Goal: Task Accomplishment & Management: Manage account settings

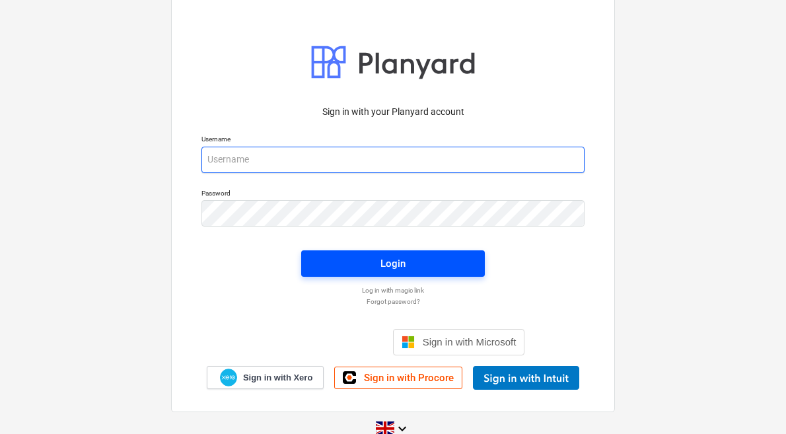
type input "[PERSON_NAME][EMAIL_ADDRESS][DOMAIN_NAME]"
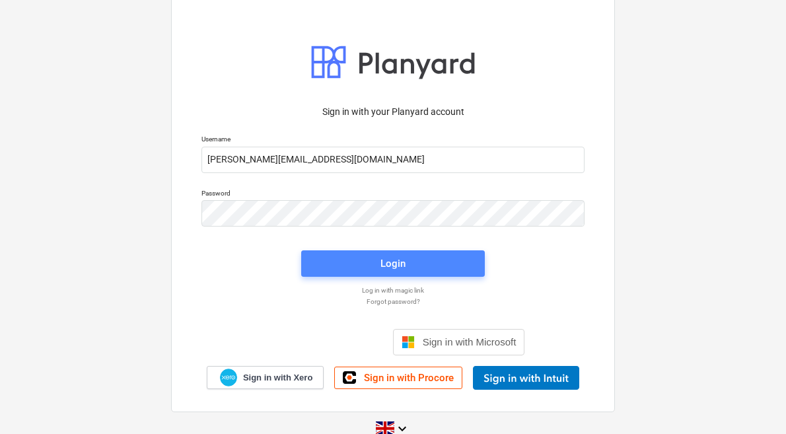
click at [384, 273] on button "Login" at bounding box center [393, 263] width 184 height 26
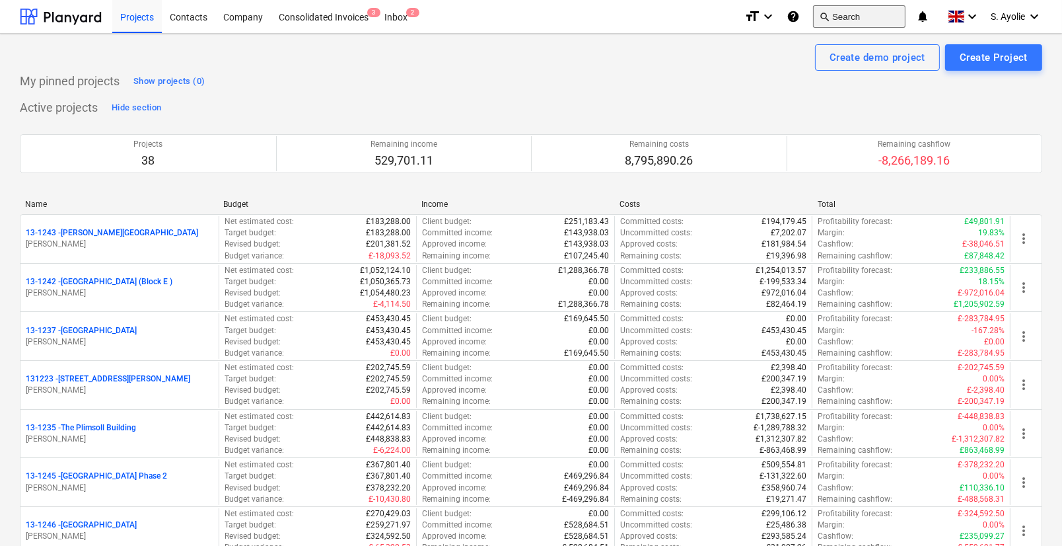
click at [785, 18] on button "search Search" at bounding box center [859, 16] width 92 height 22
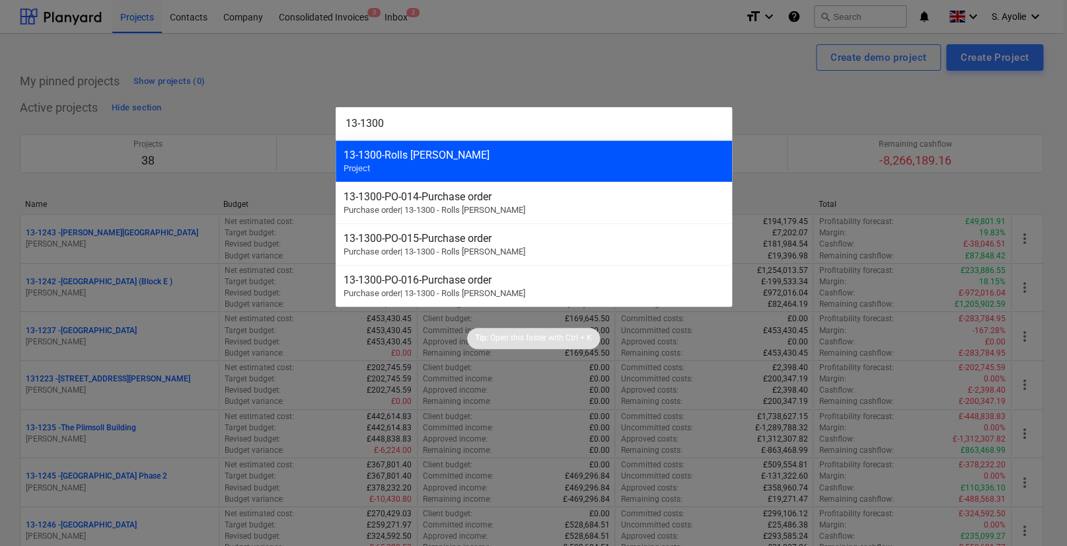
type input "13-1300"
click at [572, 166] on div "13-1300 - Rolls Royce Chichester Project" at bounding box center [534, 161] width 396 height 42
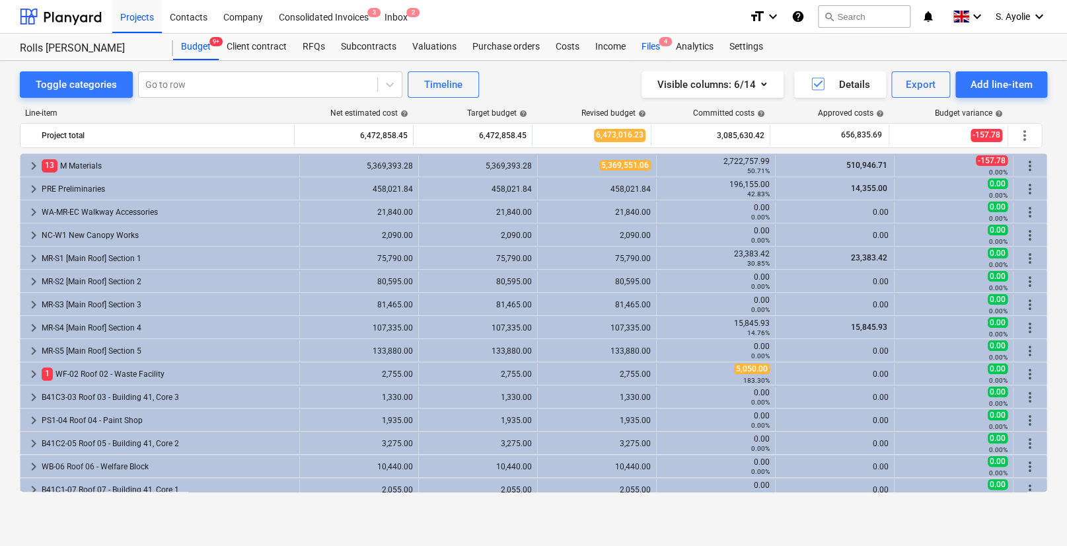
click at [659, 48] on div "Files 4" at bounding box center [650, 47] width 34 height 26
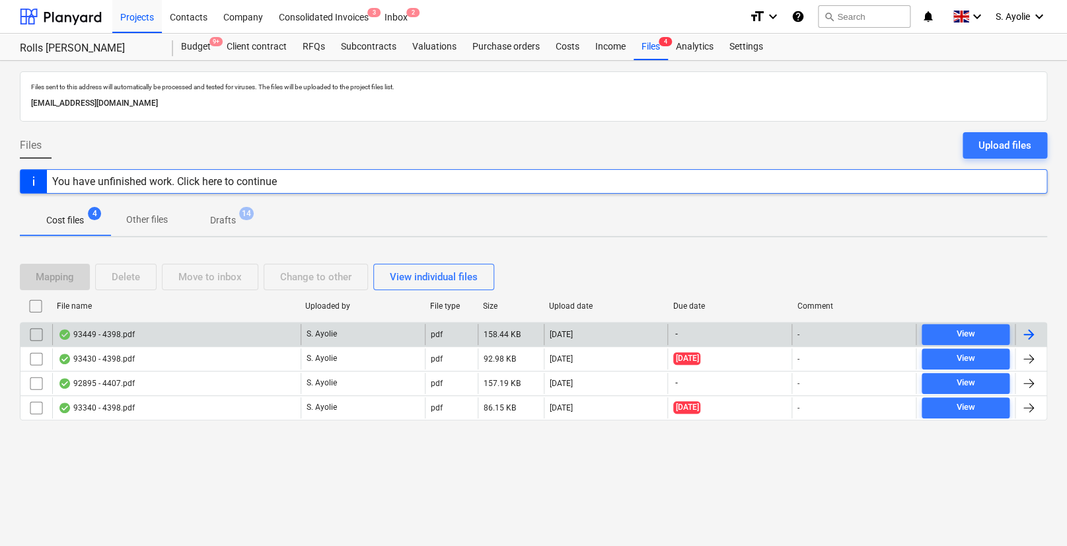
click at [211, 334] on div "93449 - 4398.pdf" at bounding box center [176, 334] width 248 height 21
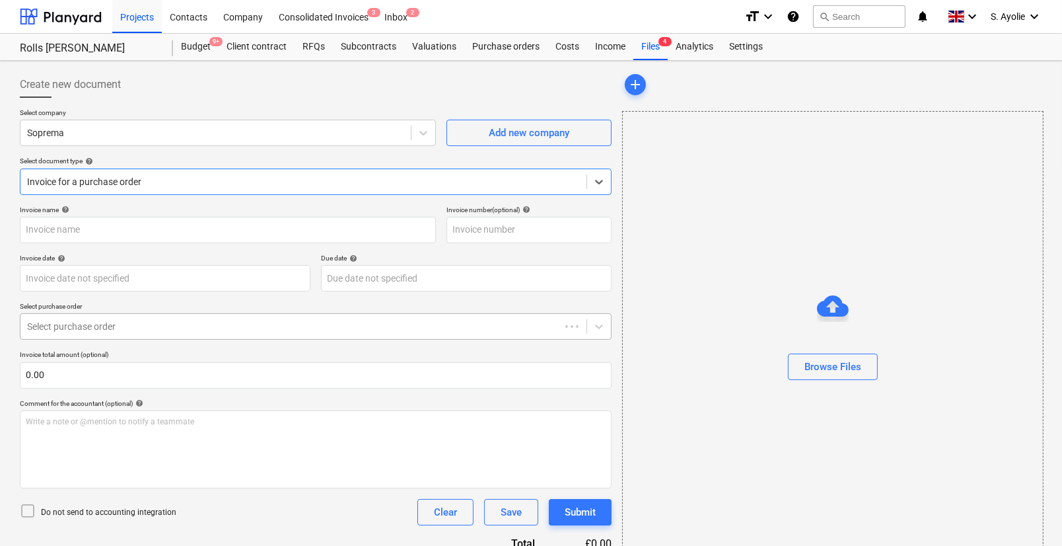
type input "4398"
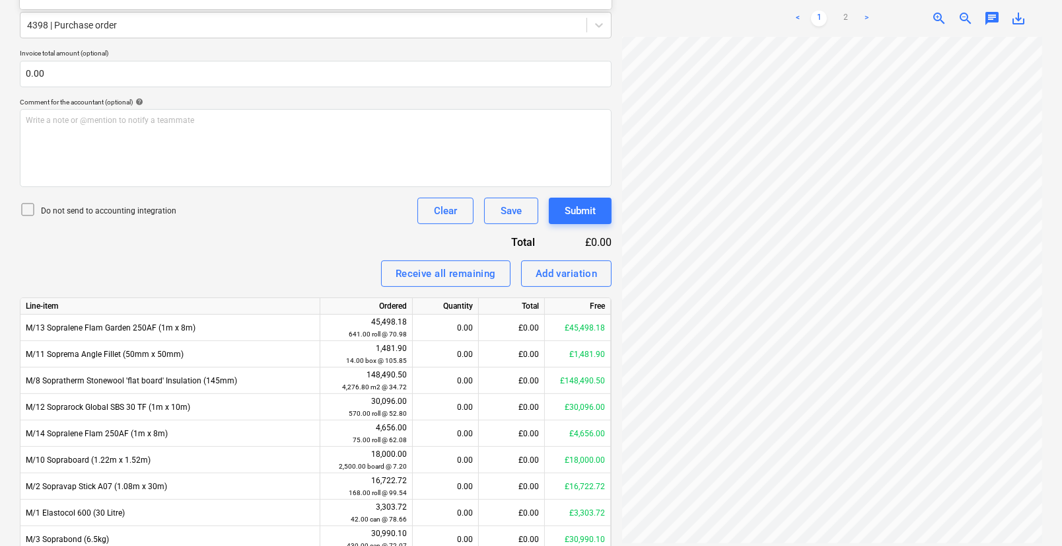
scroll to position [387, 0]
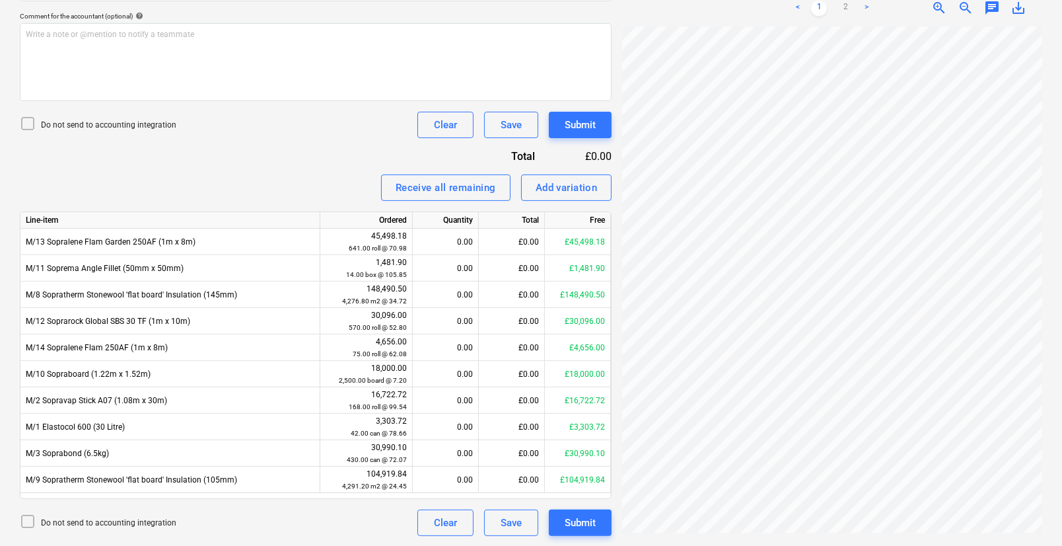
type input "f"
click at [210, 164] on div "Invoice name help 4398 Invoice number (optional) help 4398 Invoice date help Pr…" at bounding box center [316, 176] width 592 height 717
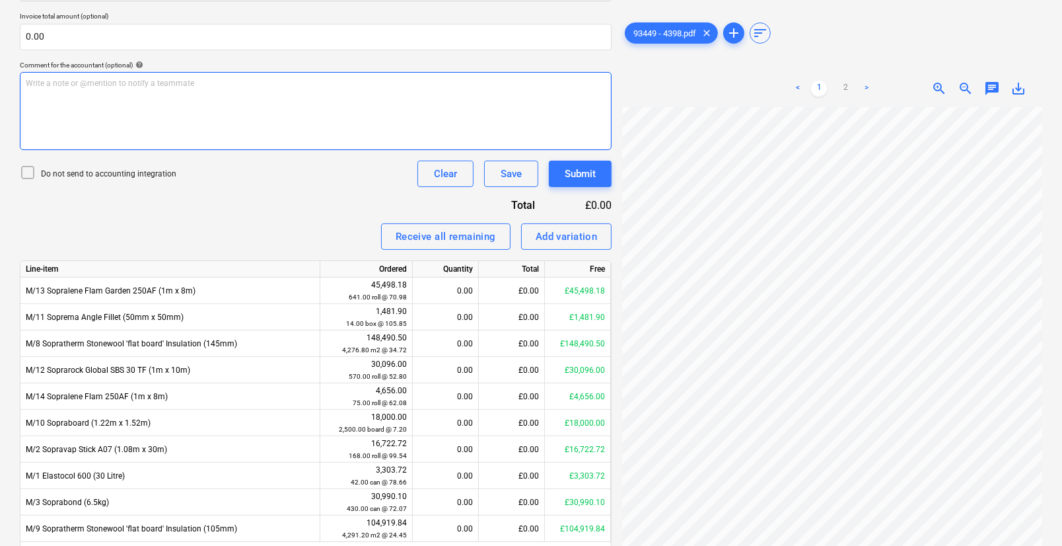
scroll to position [147, 0]
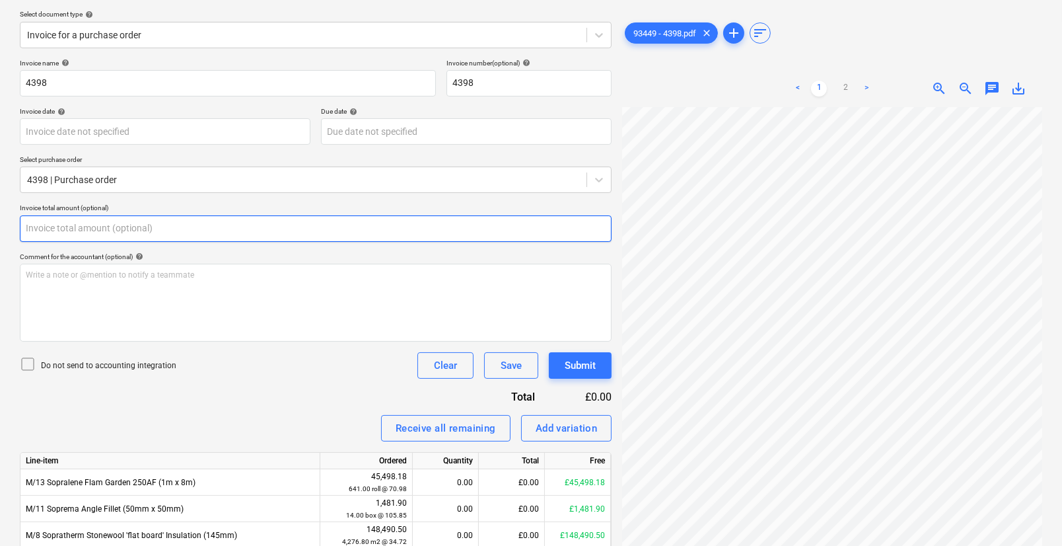
click at [96, 226] on input "text" at bounding box center [316, 228] width 592 height 26
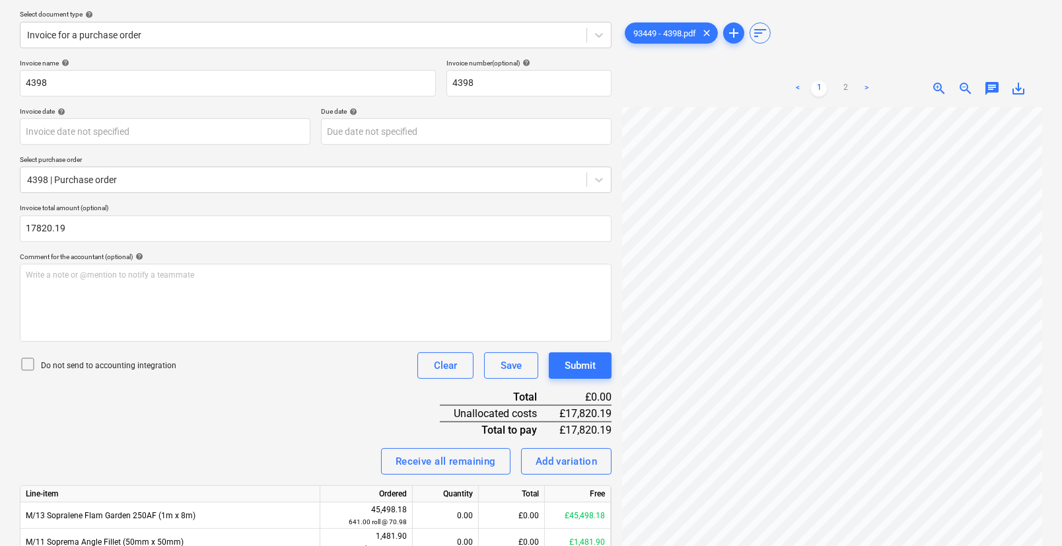
type input "17,820.19"
click at [275, 393] on div "Invoice name help 4398 Invoice number (optional) help 4398 Invoice date help Pr…" at bounding box center [316, 434] width 592 height 750
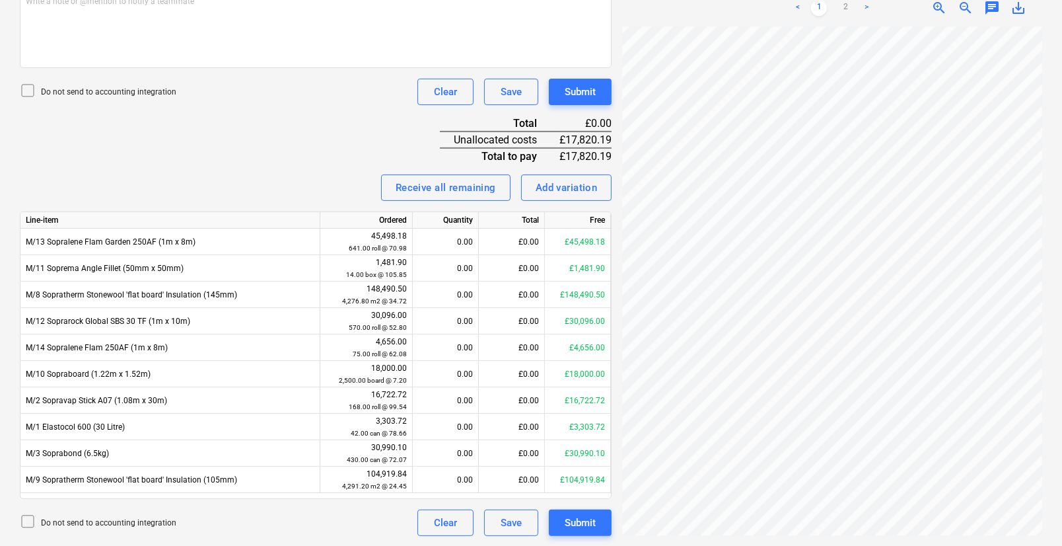
scroll to position [114, 0]
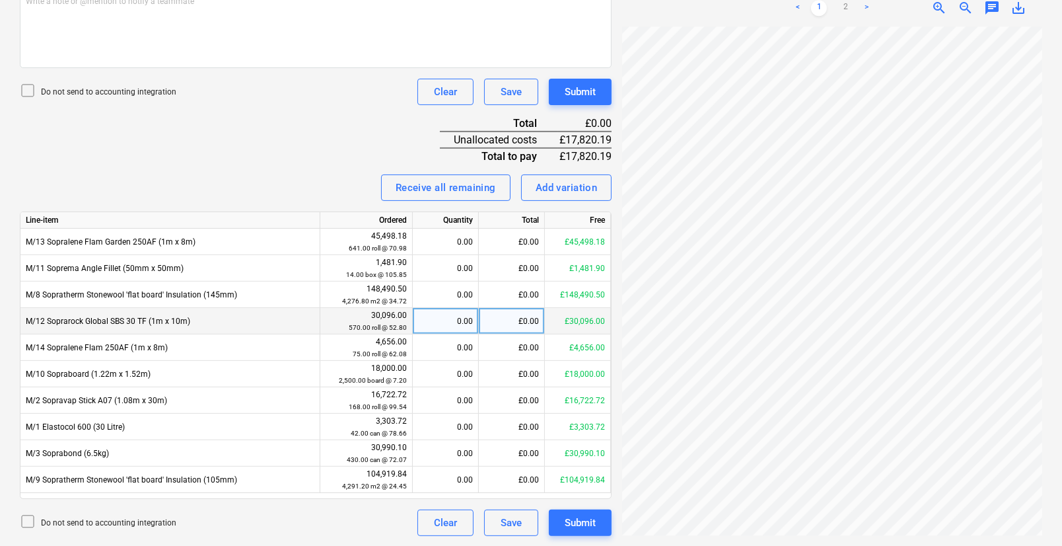
click at [519, 323] on div "£0.00" at bounding box center [512, 321] width 66 height 26
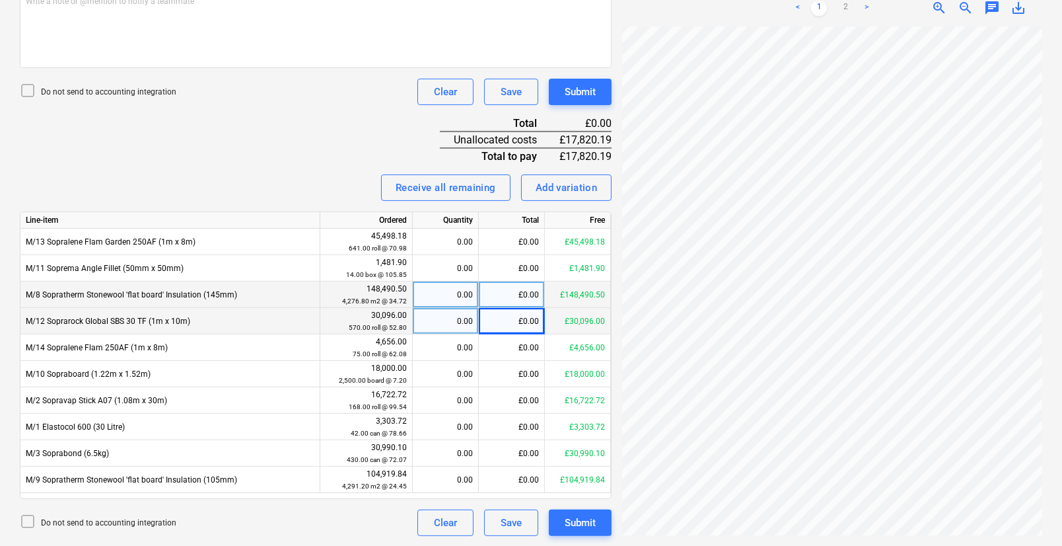
click at [515, 296] on div "£0.00" at bounding box center [512, 294] width 66 height 26
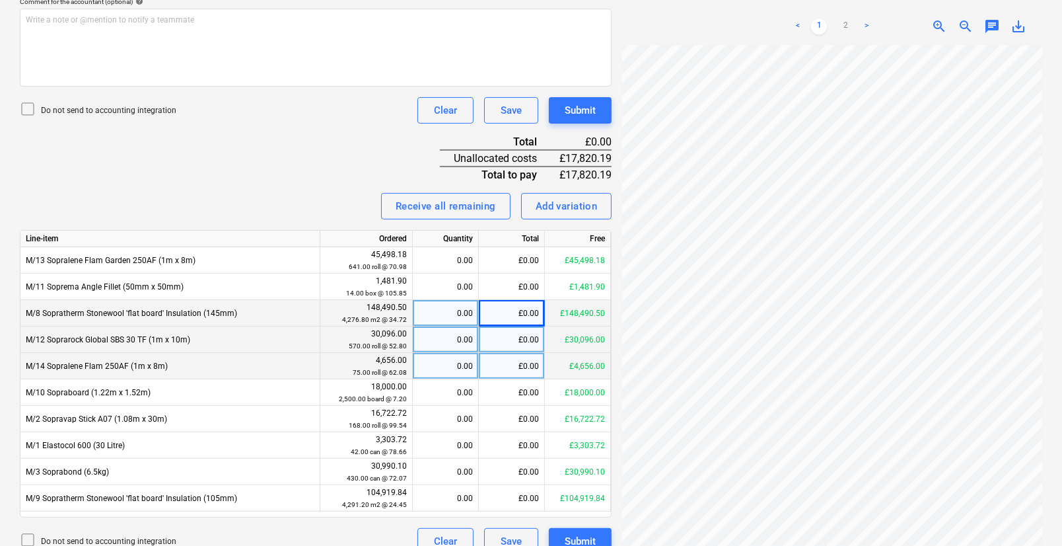
scroll to position [420, 0]
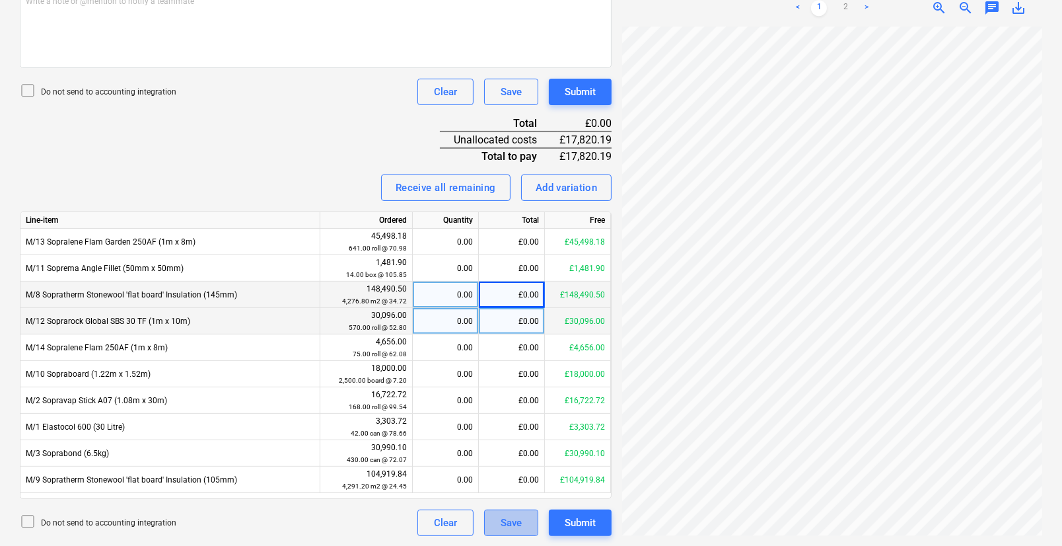
click at [504, 433] on div "Save" at bounding box center [511, 522] width 21 height 17
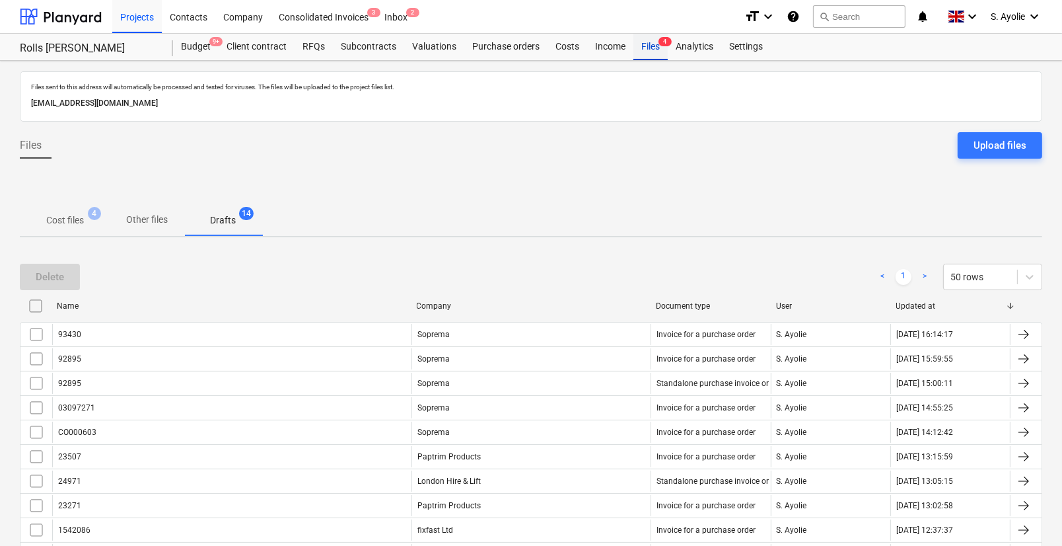
click at [647, 53] on div "Files 4" at bounding box center [650, 47] width 34 height 26
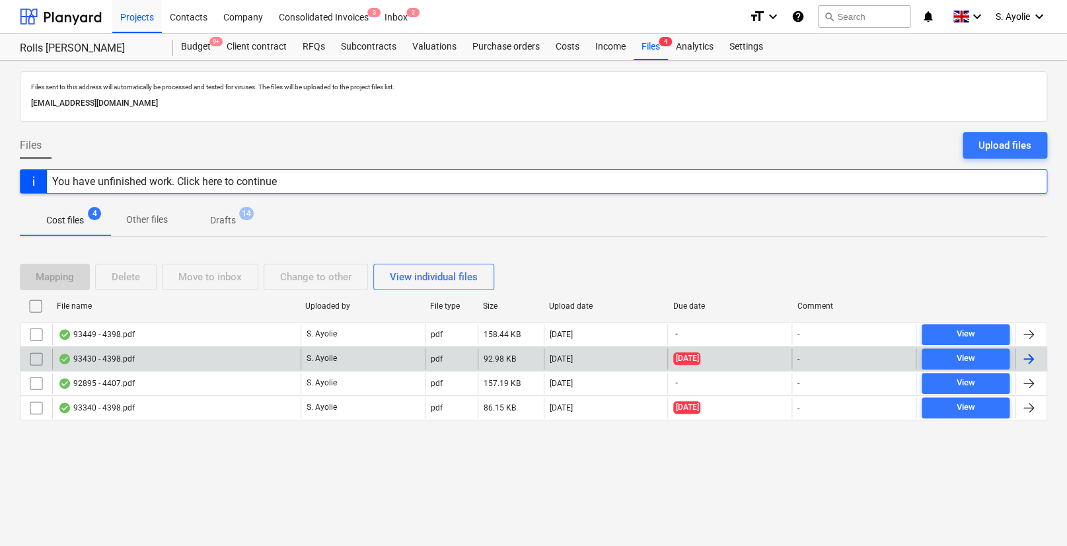
click at [147, 357] on div "93430 - 4398.pdf" at bounding box center [176, 358] width 248 height 21
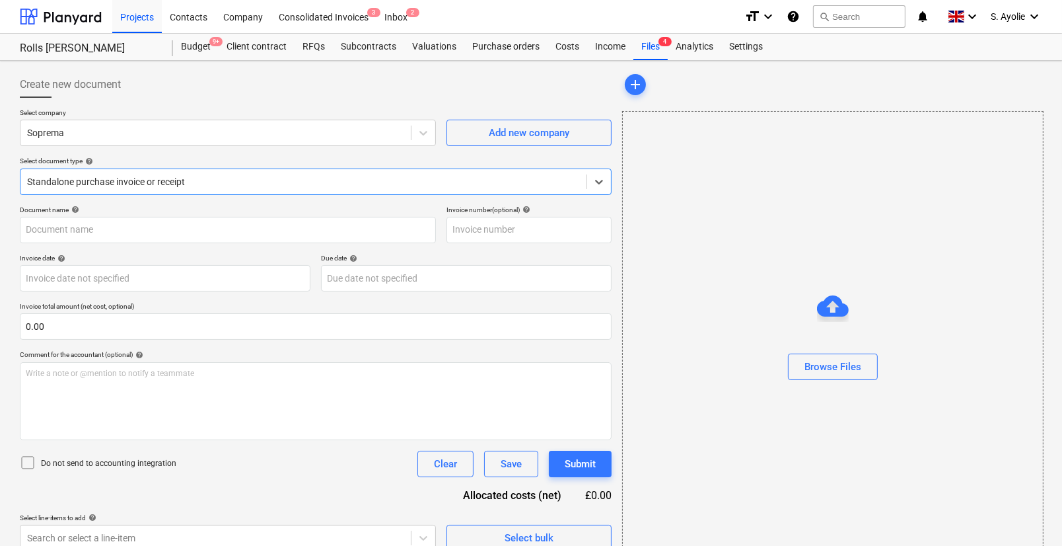
type input "03097271"
type input "15 May 2020"
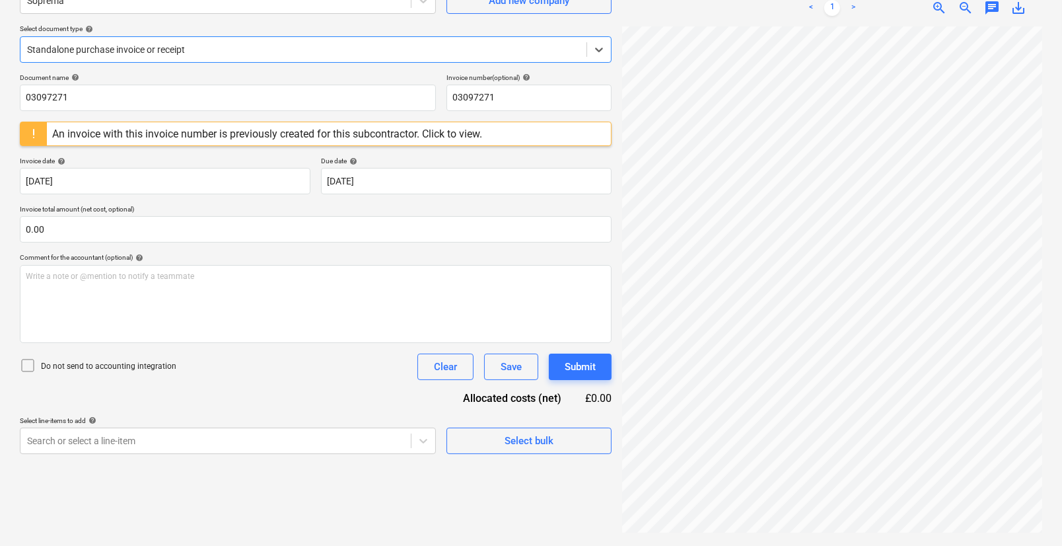
scroll to position [196, 0]
drag, startPoint x: 805, startPoint y: 536, endPoint x: 852, endPoint y: 532, distance: 47.1
click at [785, 433] on div "93430 - 4398.pdf clear add sort < 1 > zoom_in zoom_out chat 0 save_alt" at bounding box center [832, 237] width 431 height 606
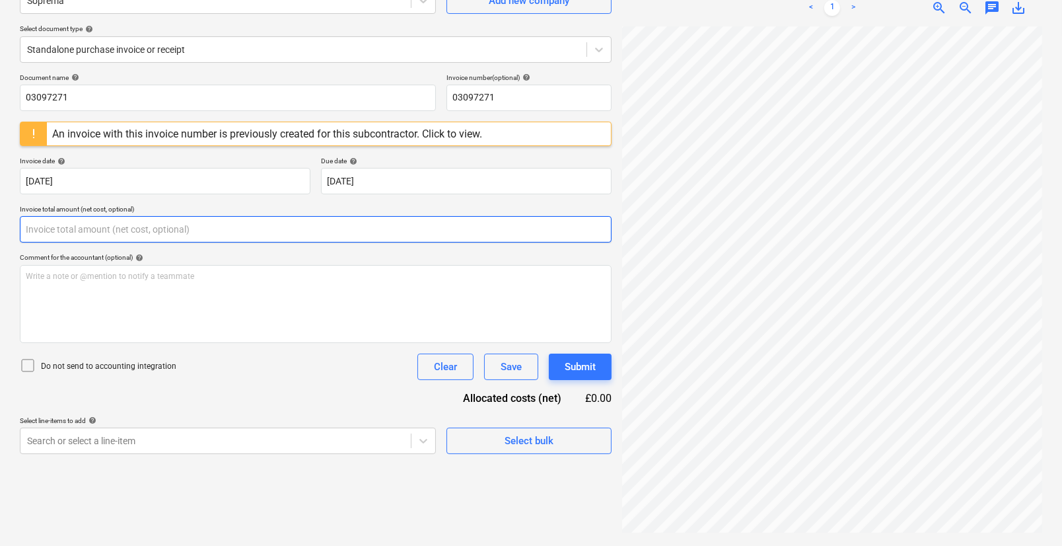
click at [98, 235] on input "text" at bounding box center [316, 229] width 592 height 26
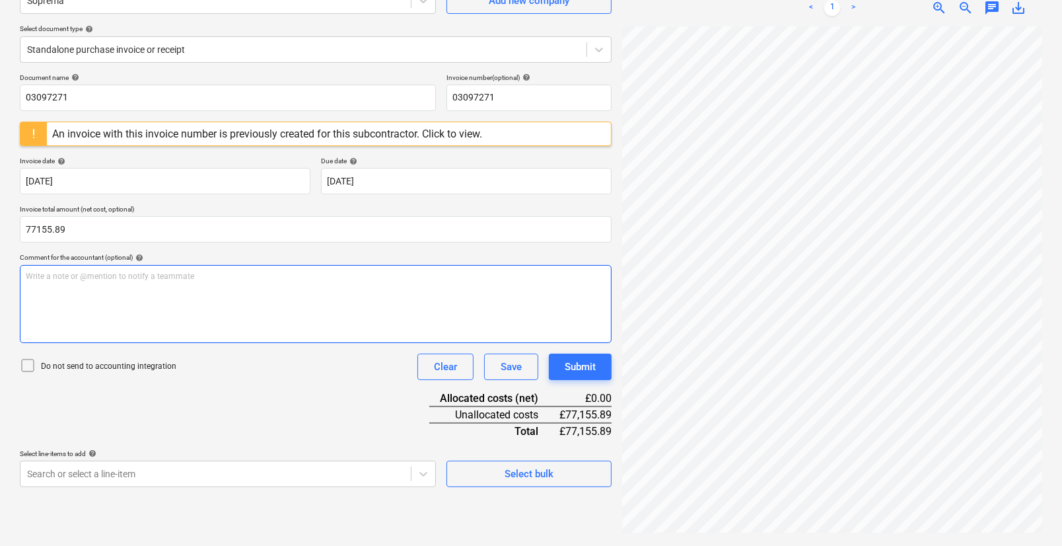
type input "77,155.89"
click at [114, 308] on div "Write a note or @mention to notify a teammate ﻿" at bounding box center [316, 304] width 592 height 78
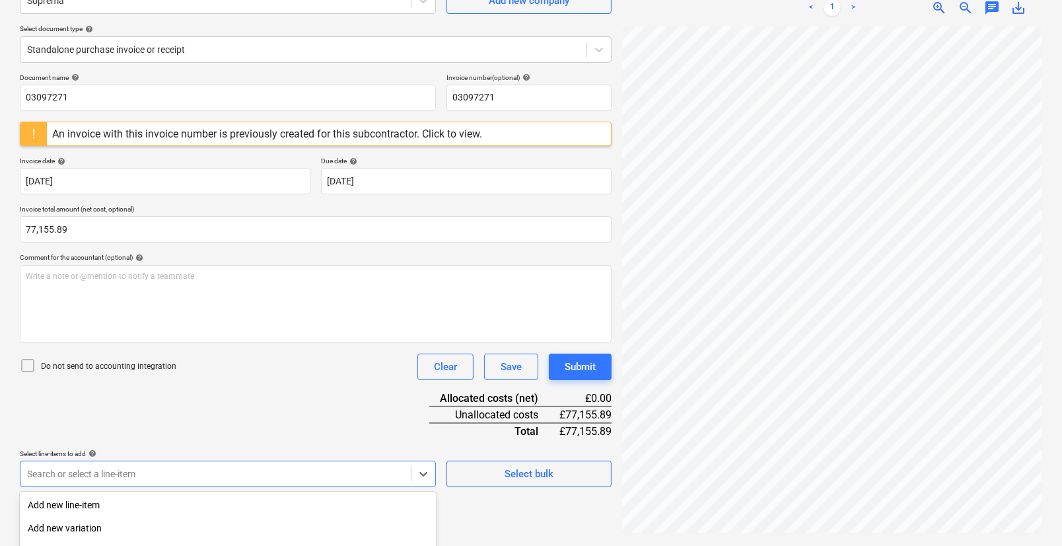
scroll to position [278, 0]
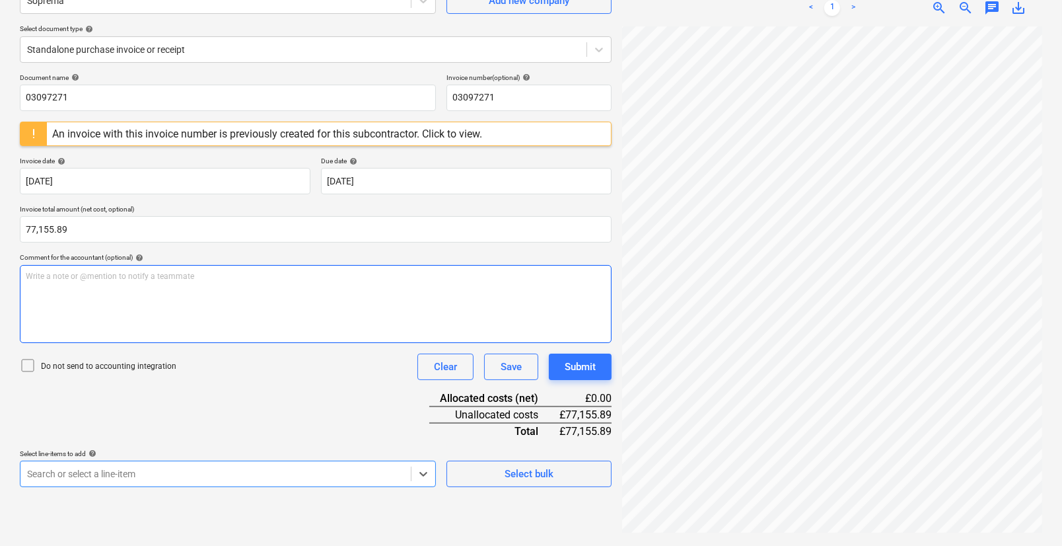
scroll to position [132, 0]
click at [362, 332] on div "Document name help 03097271 Invoice number (optional) help 03097271 An invoice …" at bounding box center [316, 279] width 592 height 413
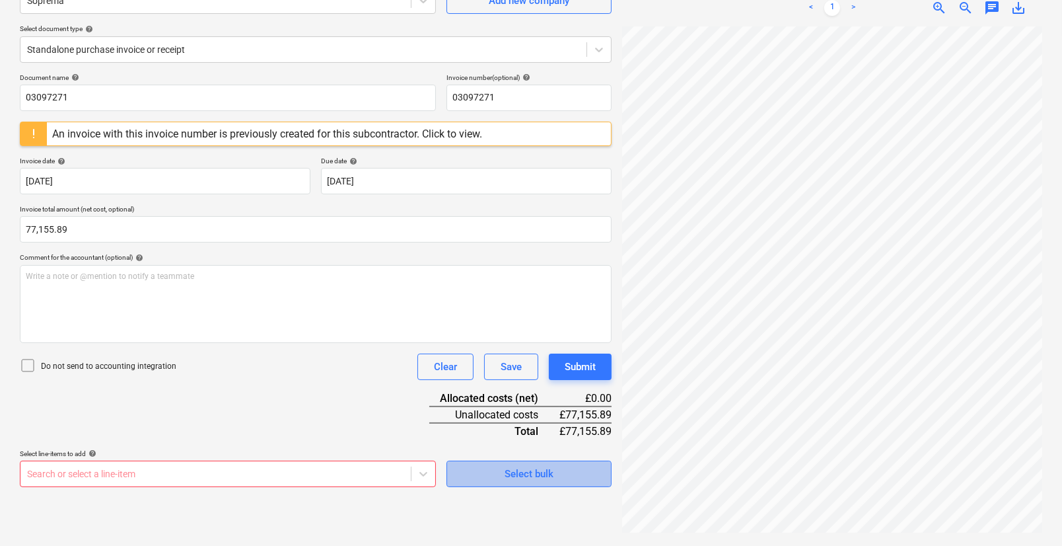
click at [490, 433] on span "Select bulk" at bounding box center [529, 473] width 132 height 17
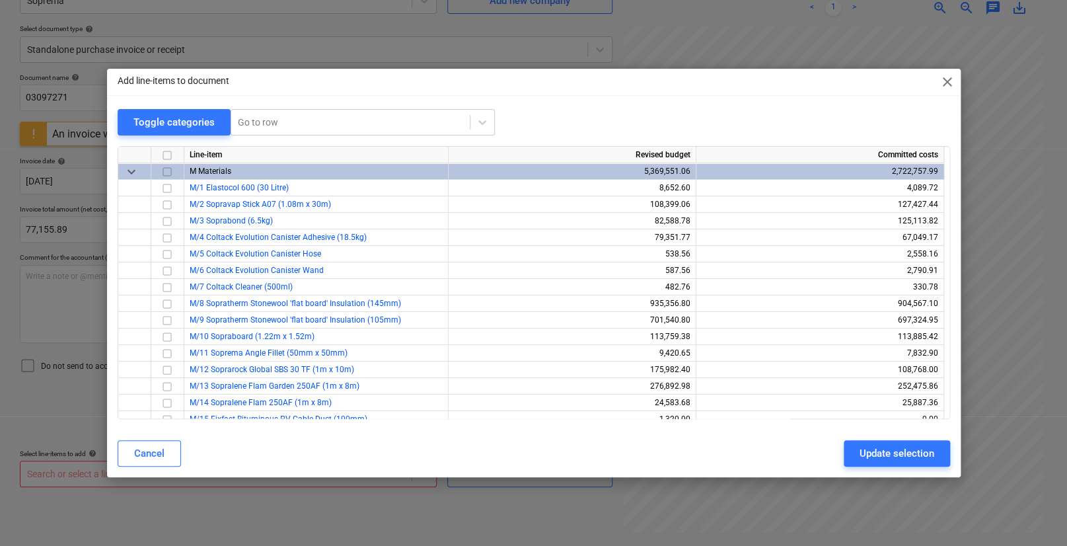
drag, startPoint x: 530, startPoint y: 89, endPoint x: 528, endPoint y: 96, distance: 6.9
click at [528, 96] on div "Add line-items to document close Toggle categories Go to row Line-item Revised …" at bounding box center [533, 273] width 853 height 409
click at [785, 81] on span "close" at bounding box center [947, 82] width 16 height 16
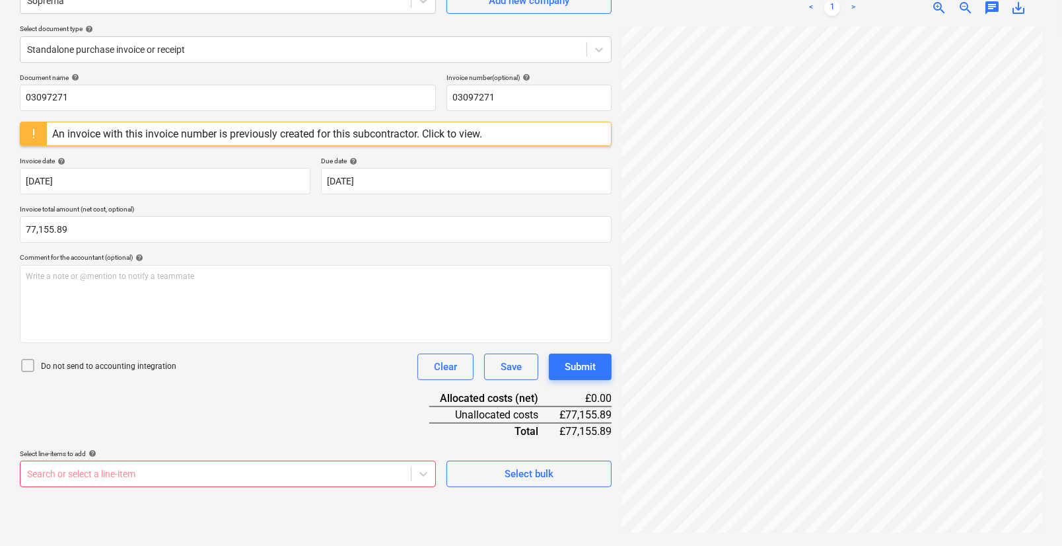
scroll to position [278, 0]
click at [334, 413] on body "Projects Contacts Company Consolidated Invoices 3 Inbox 2 format_size keyboard_…" at bounding box center [531, 141] width 1062 height 546
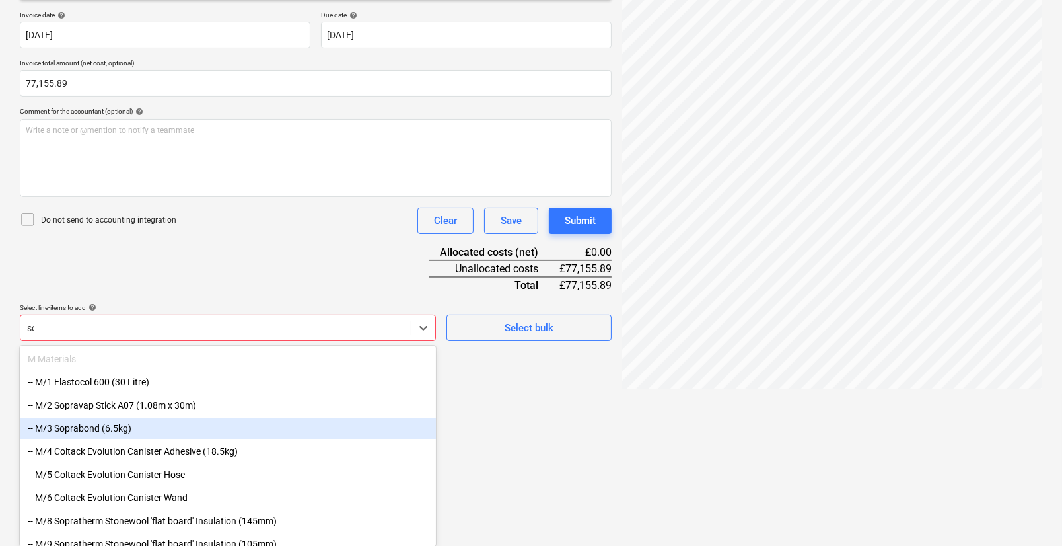
scroll to position [276, 0]
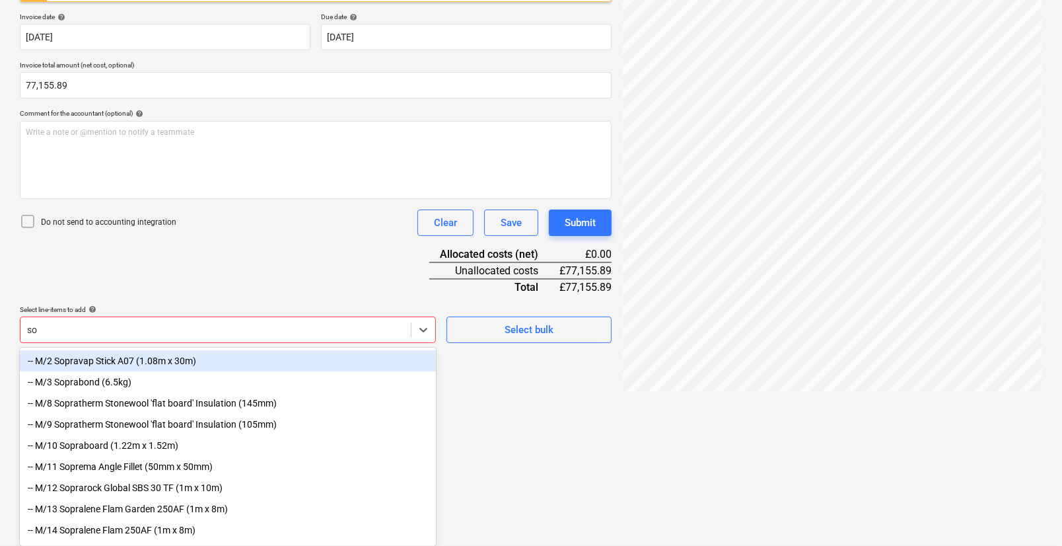
type input "sop"
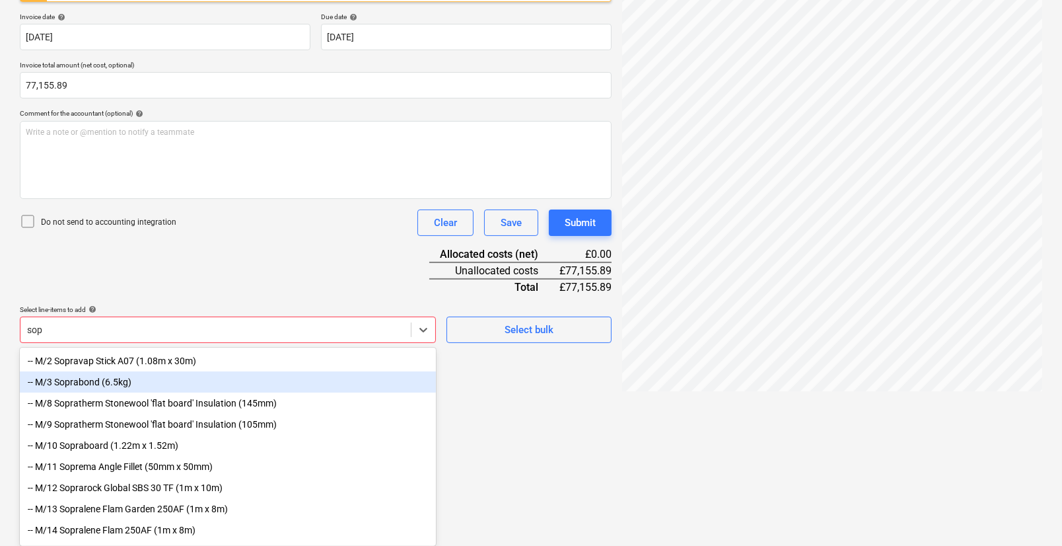
click at [142, 382] on div "-- M/3 Soprabond (6.5kg)" at bounding box center [228, 381] width 416 height 21
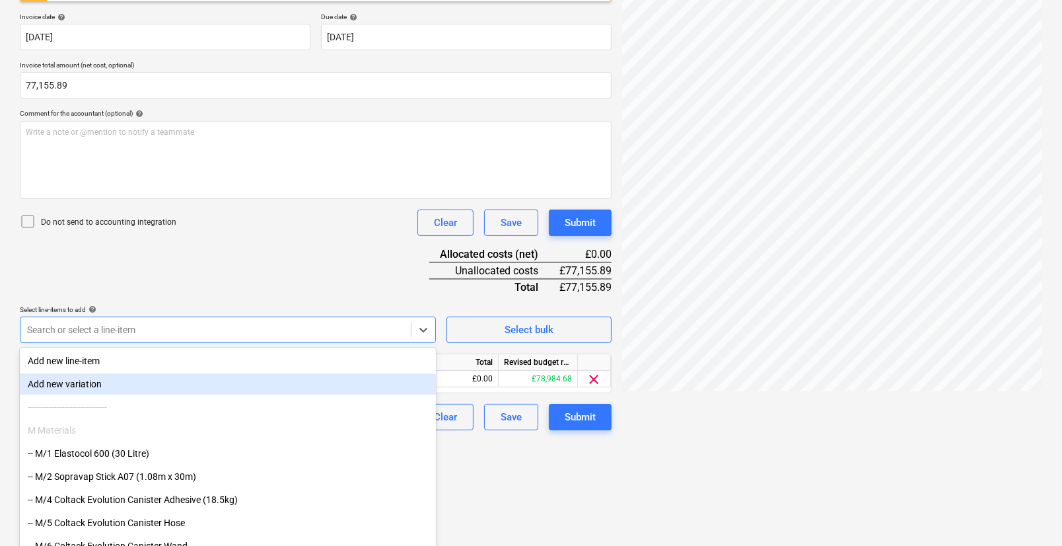
scroll to position [170, 0]
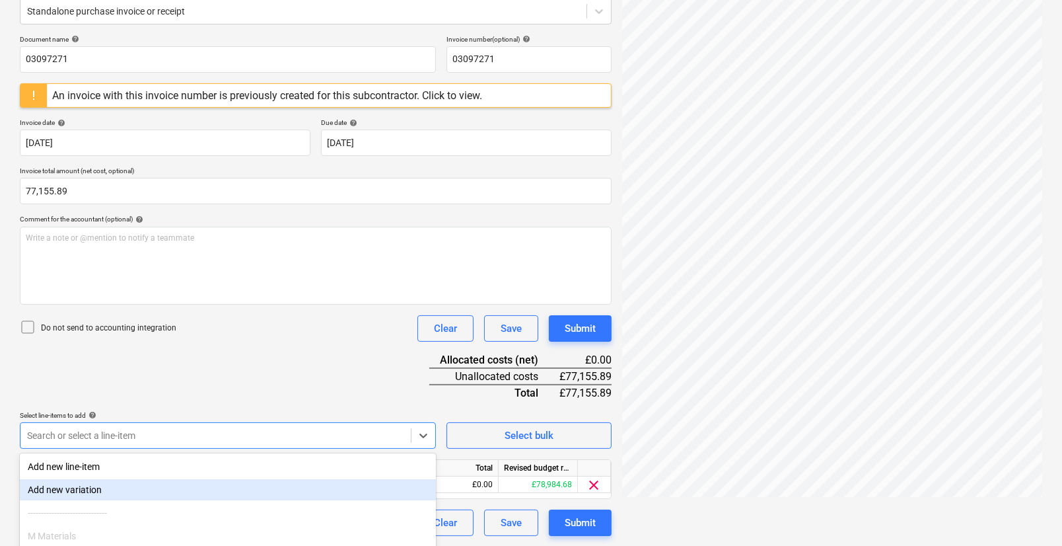
click at [535, 375] on html "Projects Contacts Company Consolidated Invoices 3 Inbox 2 format_size keyboard_…" at bounding box center [531, 103] width 1062 height 546
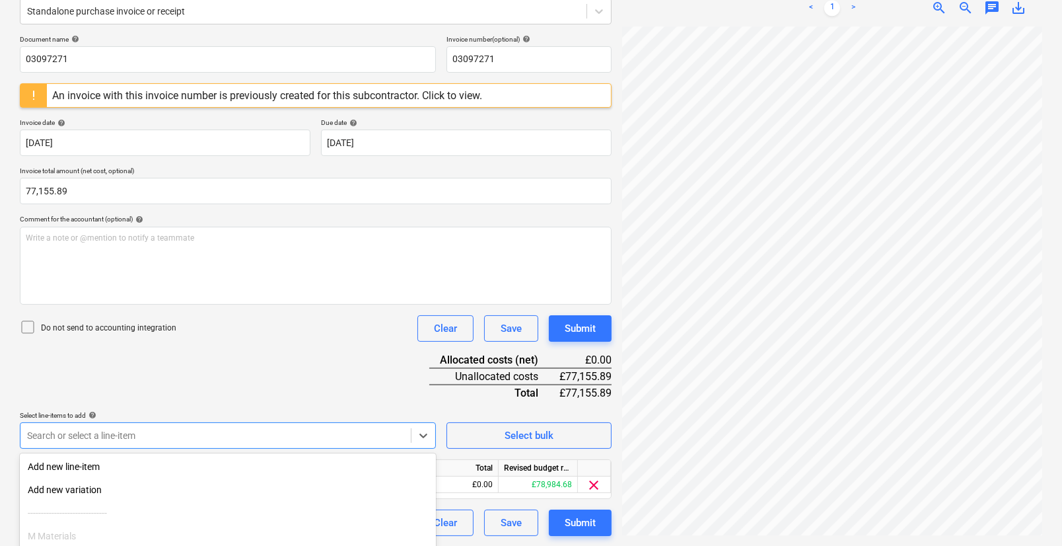
scroll to position [278, 0]
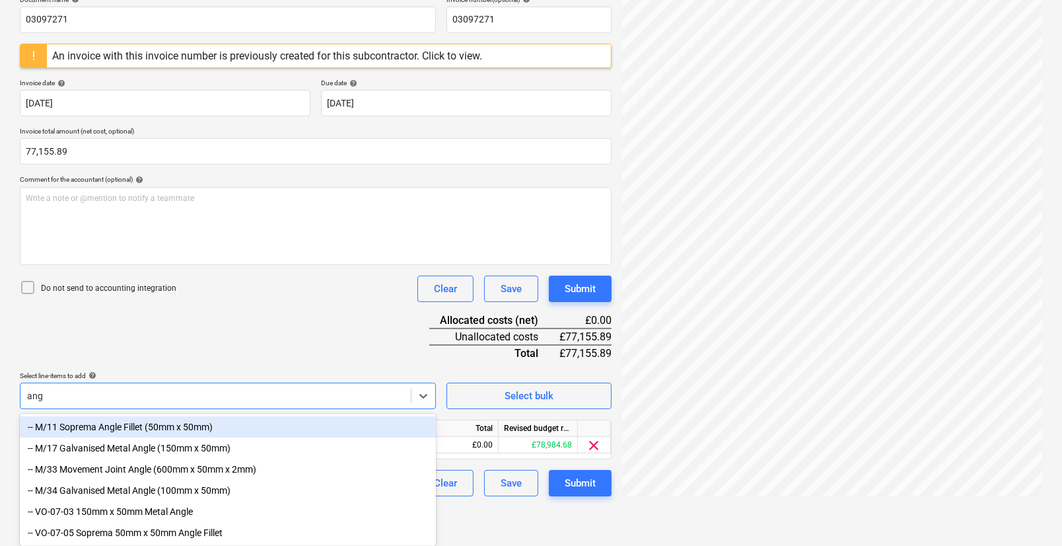
scroll to position [215, 0]
type input "angl"
click at [178, 424] on div "-- M/11 Soprema Angle Fillet (50mm x 50mm)" at bounding box center [228, 426] width 416 height 21
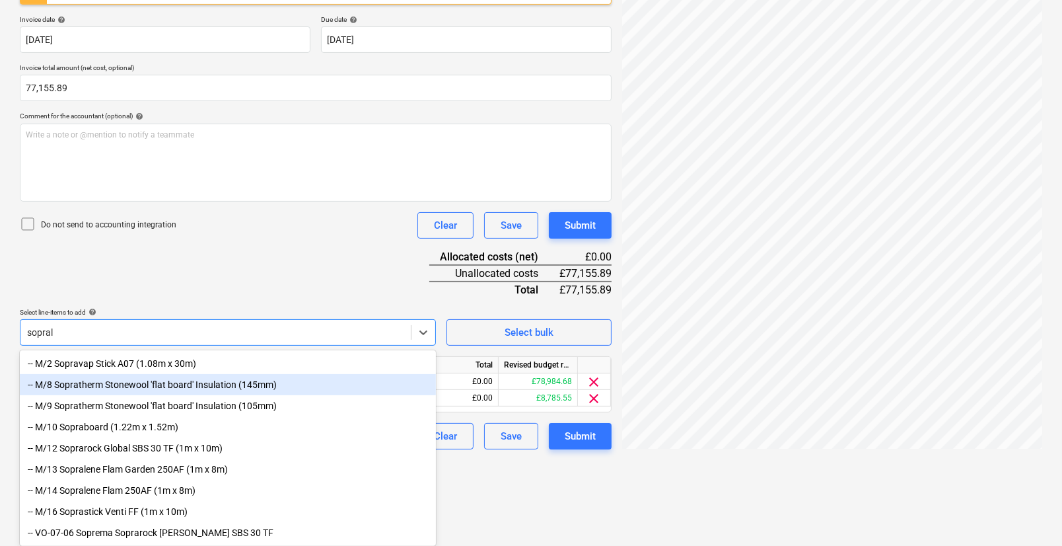
scroll to position [186, 0]
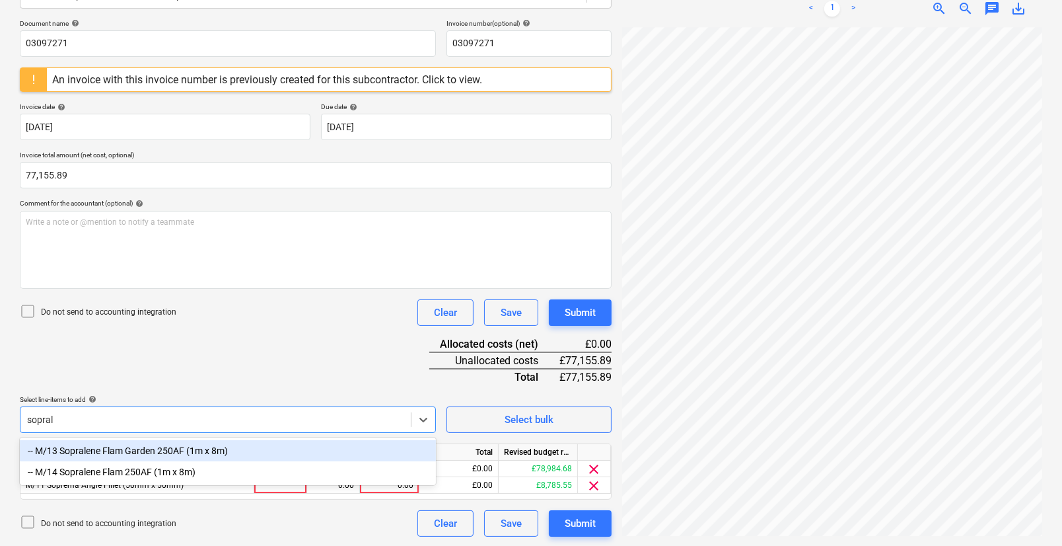
type input "soprale"
click at [206, 433] on div "-- M/13 Sopralene Flam Garden 250AF (1m x 8m)" at bounding box center [228, 450] width 416 height 21
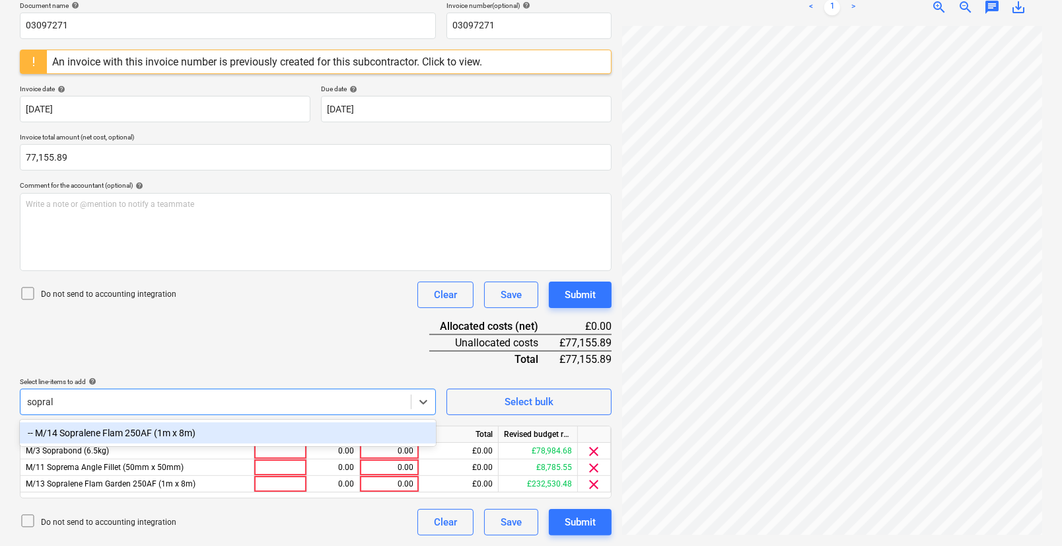
scroll to position [203, 0]
type input "sopralene"
click at [172, 433] on div "-- M/14 Sopralene Flam 250AF (1m x 8m)" at bounding box center [228, 433] width 416 height 21
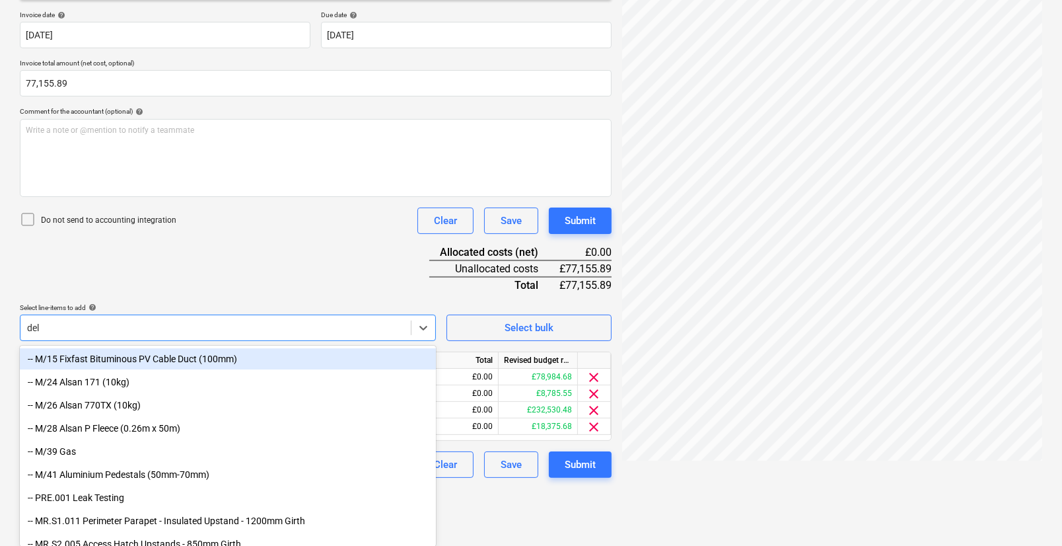
scroll to position [219, 0]
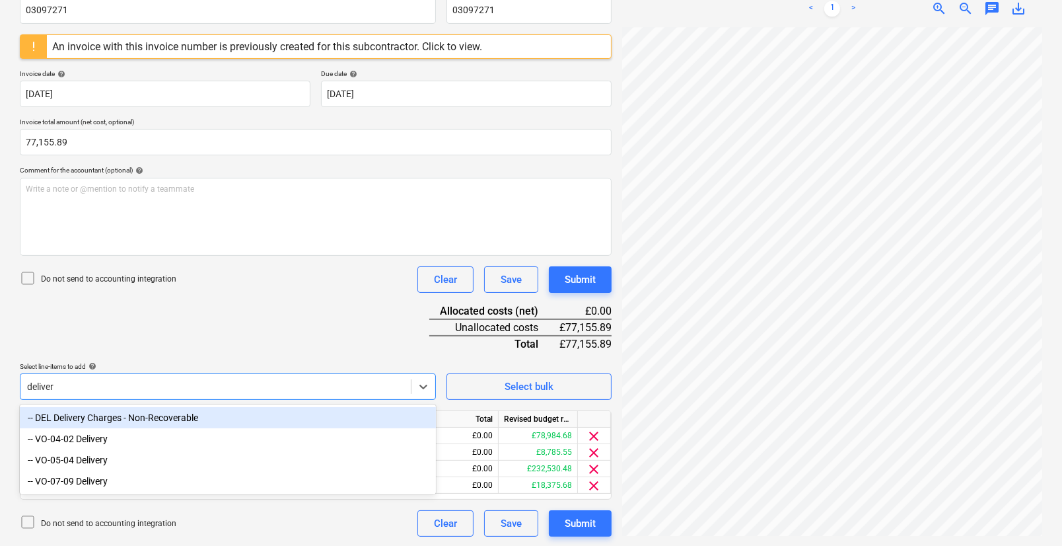
type input "delivery"
drag, startPoint x: 174, startPoint y: 414, endPoint x: 185, endPoint y: 411, distance: 11.7
click at [185, 411] on div "-- DEL Delivery Charges - Non-Recoverable" at bounding box center [228, 417] width 416 height 21
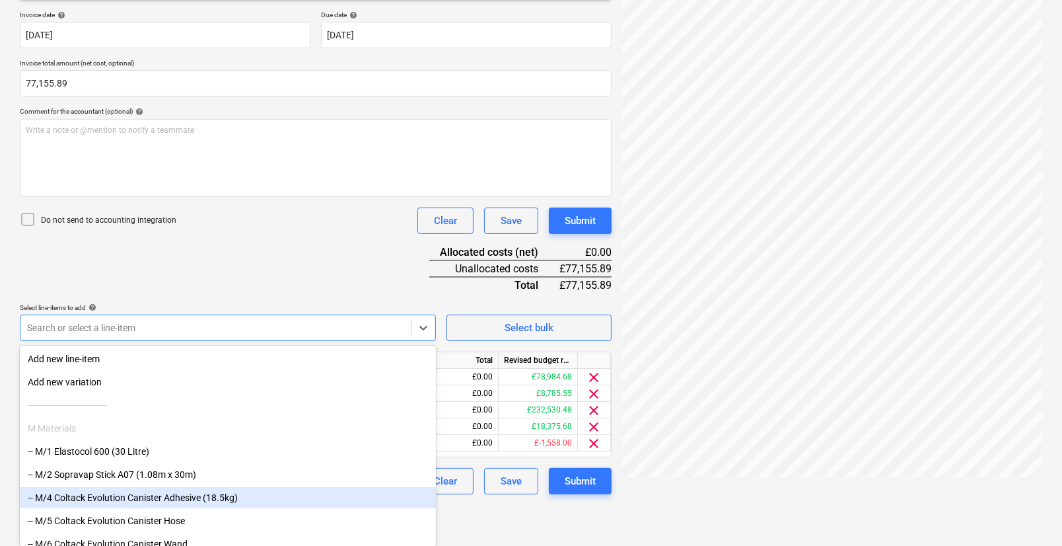
scroll to position [236, 0]
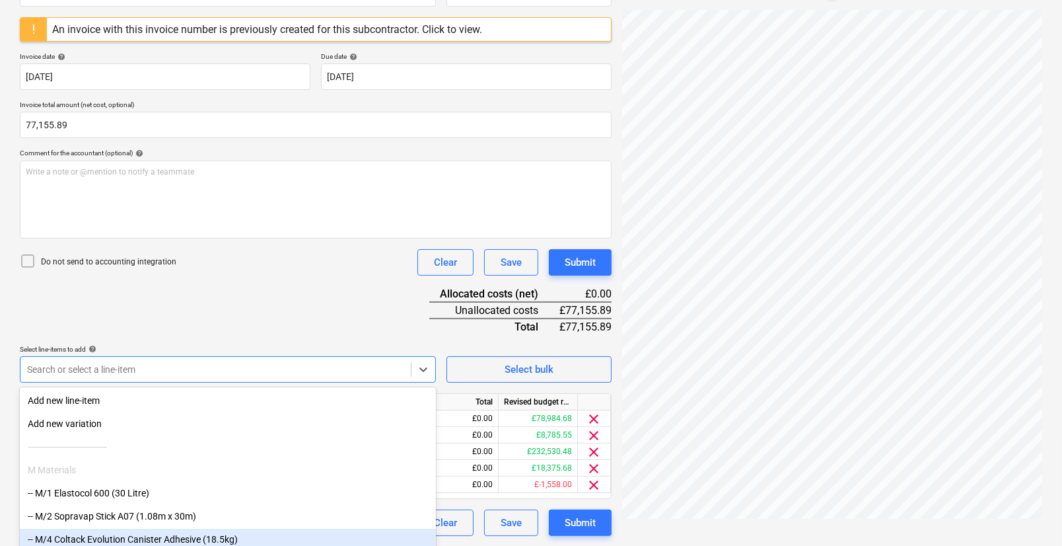
click at [458, 309] on html "Projects Contacts Company Consolidated Invoices 3 Inbox 2 format_size keyboard_…" at bounding box center [531, 37] width 1062 height 546
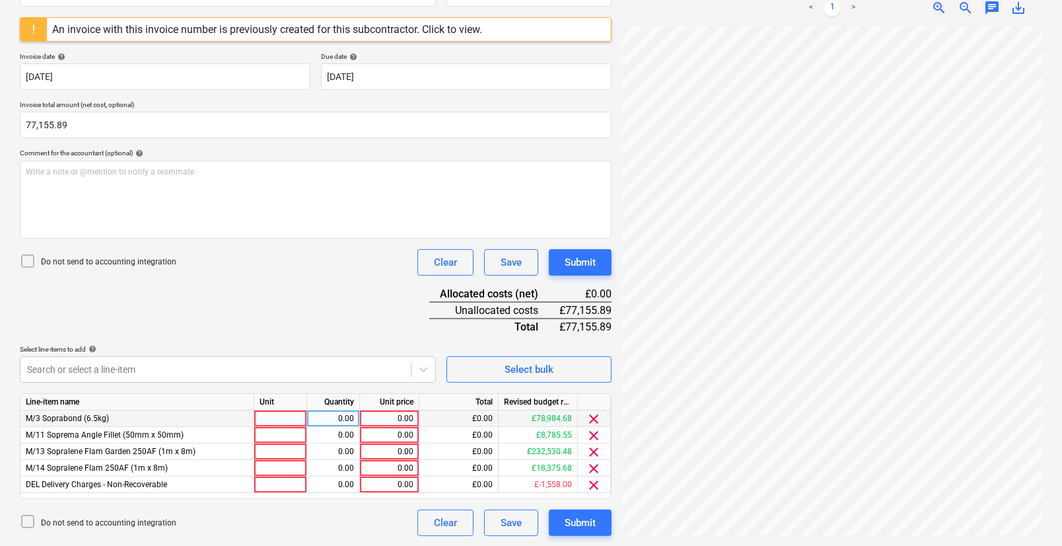
click at [299, 415] on div at bounding box center [280, 418] width 53 height 17
type input "o"
type input "pcs"
click at [345, 416] on div "0.00" at bounding box center [333, 418] width 42 height 17
click at [394, 420] on div "0.00" at bounding box center [389, 418] width 48 height 17
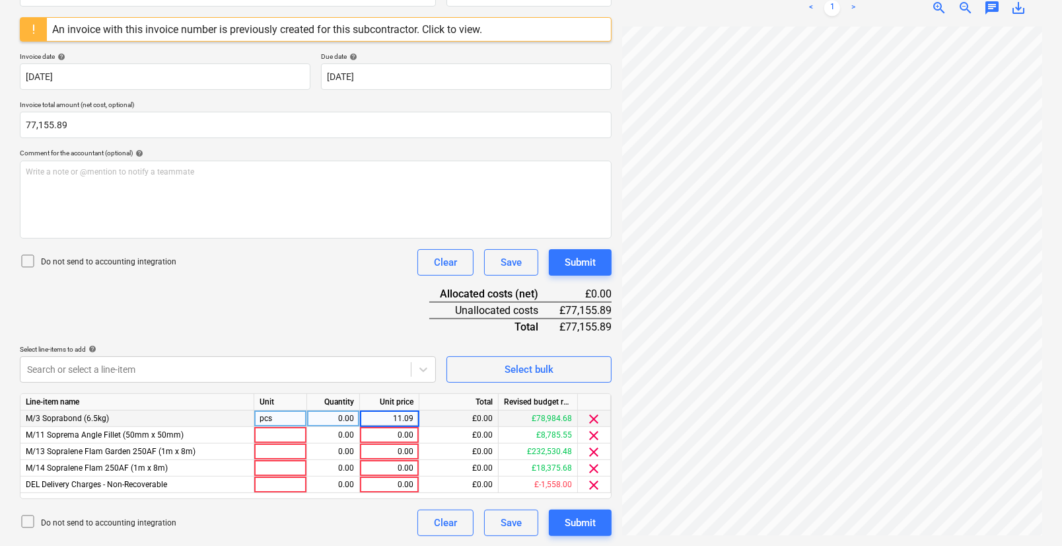
type input "11.090"
click at [478, 421] on div "£0.00" at bounding box center [458, 418] width 79 height 17
click at [466, 419] on div "£0.00" at bounding box center [458, 418] width 79 height 17
click at [345, 423] on div "0.00" at bounding box center [333, 418] width 42 height 17
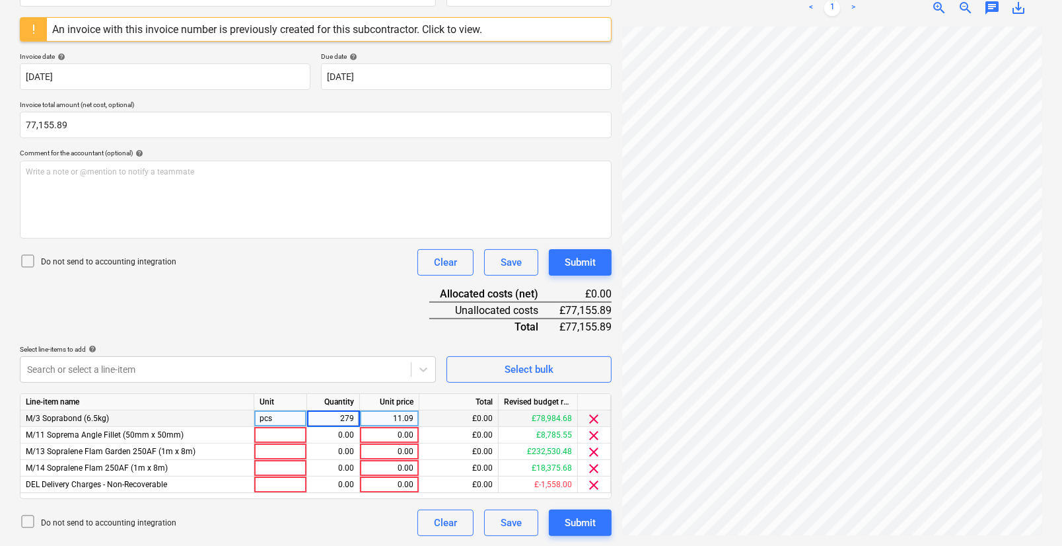
type input "2795"
click at [285, 431] on div at bounding box center [280, 435] width 53 height 17
type input "pcs"
click at [339, 432] on div "0.00" at bounding box center [333, 435] width 42 height 17
type input "14"
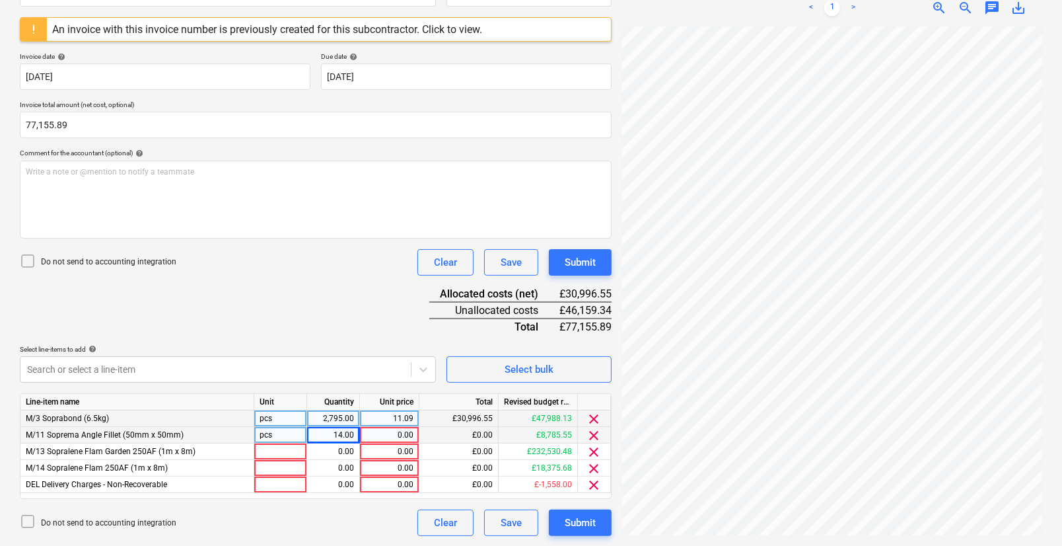
click at [390, 433] on div "0.00" at bounding box center [389, 435] width 48 height 17
type input "105.850"
click at [283, 433] on div at bounding box center [280, 451] width 53 height 17
type input "pcs"
click at [332, 433] on div "0.00" at bounding box center [333, 451] width 42 height 17
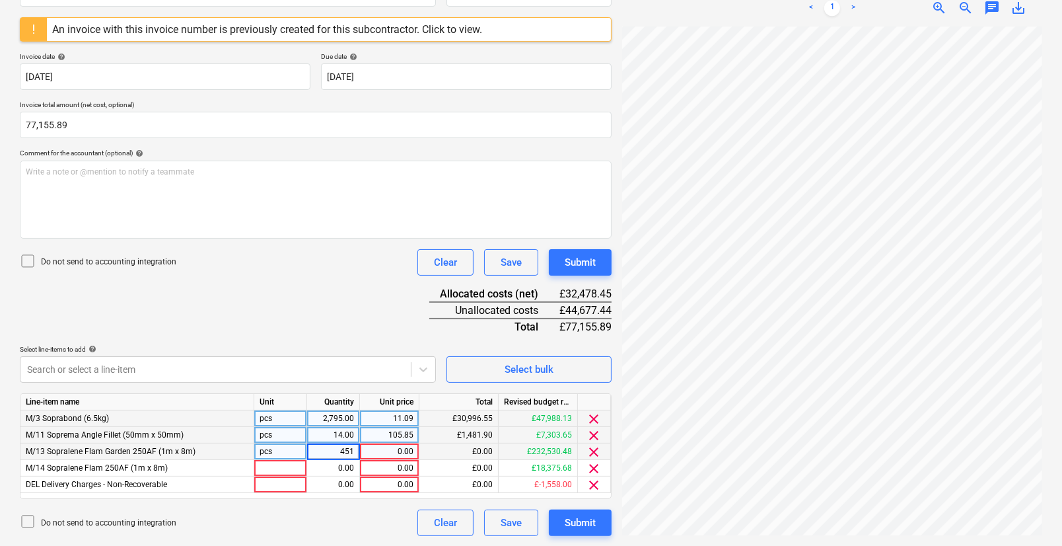
type input "4512"
click at [380, 433] on div "0.00" at bounding box center [389, 451] width 48 height 17
type input "8.870"
click at [388, 433] on div "0.00" at bounding box center [389, 468] width 48 height 17
click at [279, 433] on div at bounding box center [280, 468] width 53 height 17
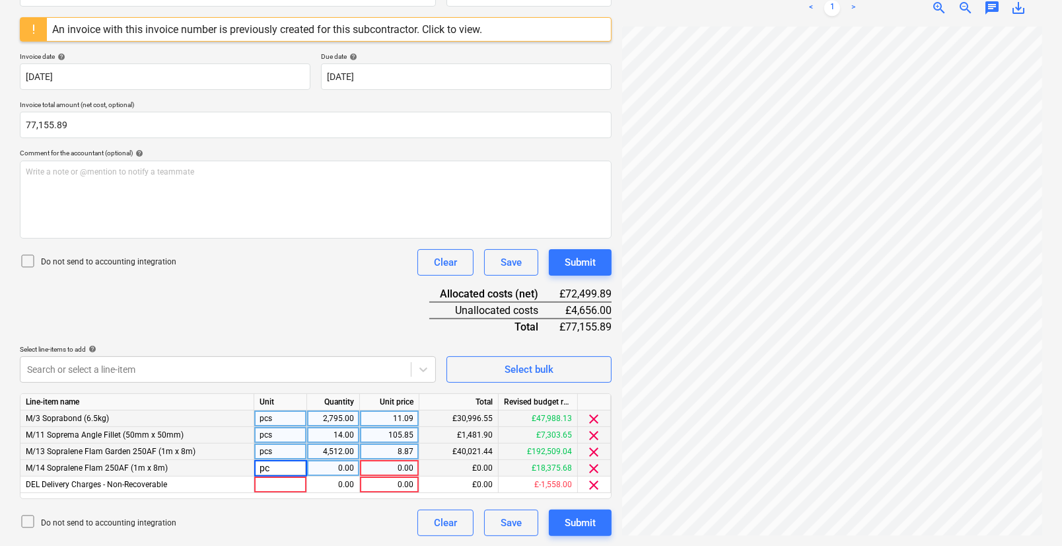
type input "pcs"
click at [348, 433] on div "0.00" at bounding box center [333, 468] width 42 height 17
type input "600"
click at [390, 433] on div "0.00" at bounding box center [389, 468] width 48 height 17
type input "7.760"
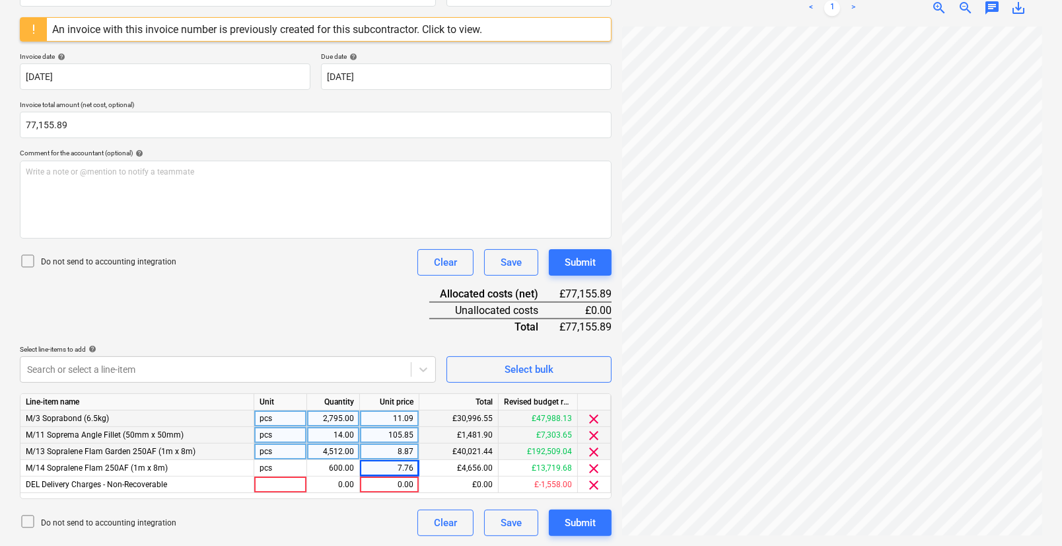
click at [402, 433] on div "Document name help 03097271 Invoice number (optional) help 03097271 An invoice …" at bounding box center [316, 252] width 592 height 567
click at [439, 334] on div "Document name help 03097271 Invoice number (optional) help 03097271 An invoice …" at bounding box center [316, 252] width 592 height 567
click at [596, 433] on span "clear" at bounding box center [595, 485] width 16 height 16
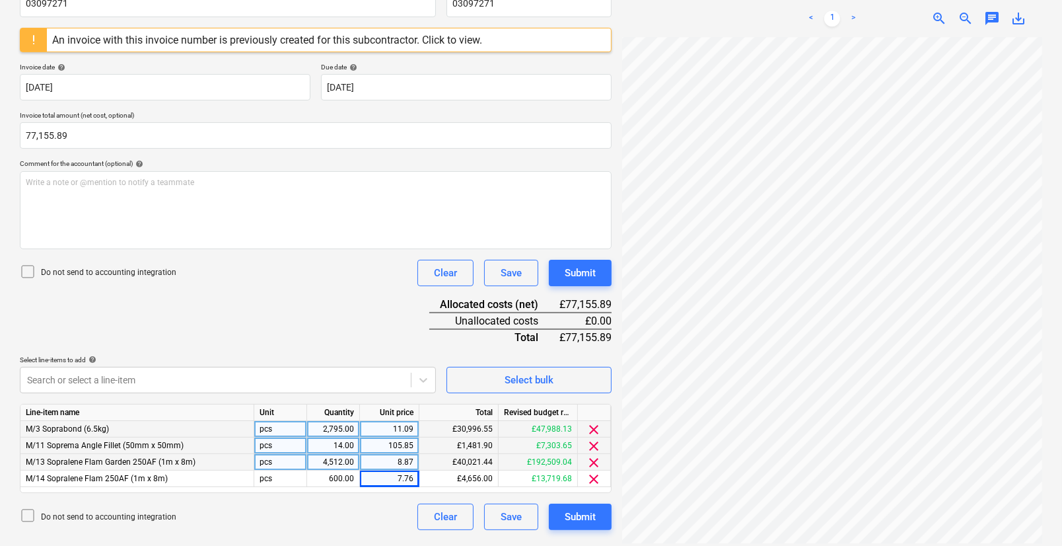
scroll to position [225, 0]
click at [387, 306] on div "Document name help 03097271 Invoice number (optional) help 03097271 An invoice …" at bounding box center [316, 255] width 592 height 550
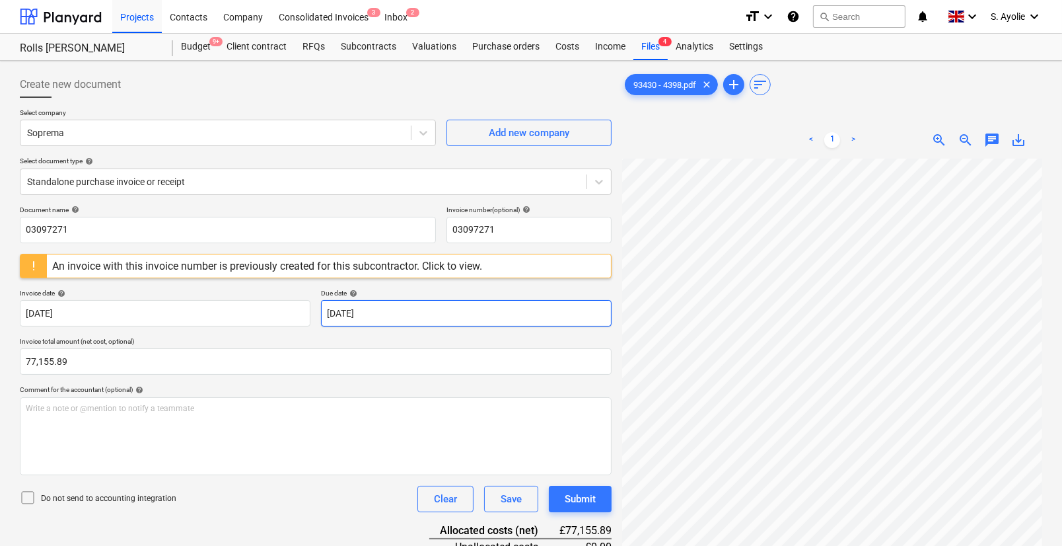
scroll to position [0, 73]
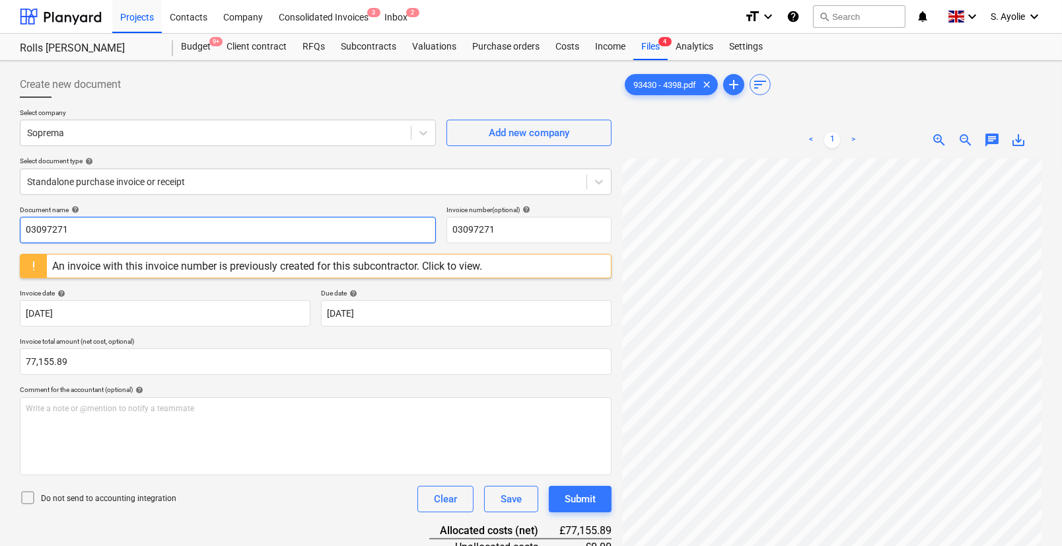
click at [134, 231] on input "03097271" at bounding box center [228, 230] width 416 height 26
drag, startPoint x: 134, startPoint y: 231, endPoint x: -42, endPoint y: 231, distance: 175.7
click at [0, 231] on html "Projects Contacts Company Consolidated Invoices 3 Inbox 2 format_size keyboard_…" at bounding box center [531, 273] width 1062 height 546
type input "93430"
drag, startPoint x: 516, startPoint y: 231, endPoint x: 388, endPoint y: 232, distance: 128.1
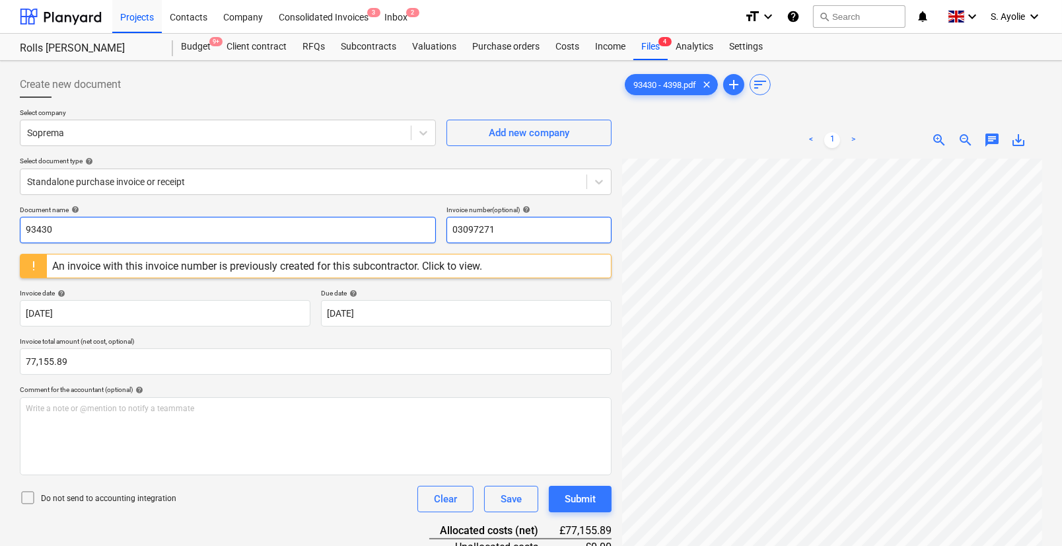
click at [388, 232] on div "Document name help 93430 Invoice number (optional) help 03097271" at bounding box center [316, 224] width 592 height 38
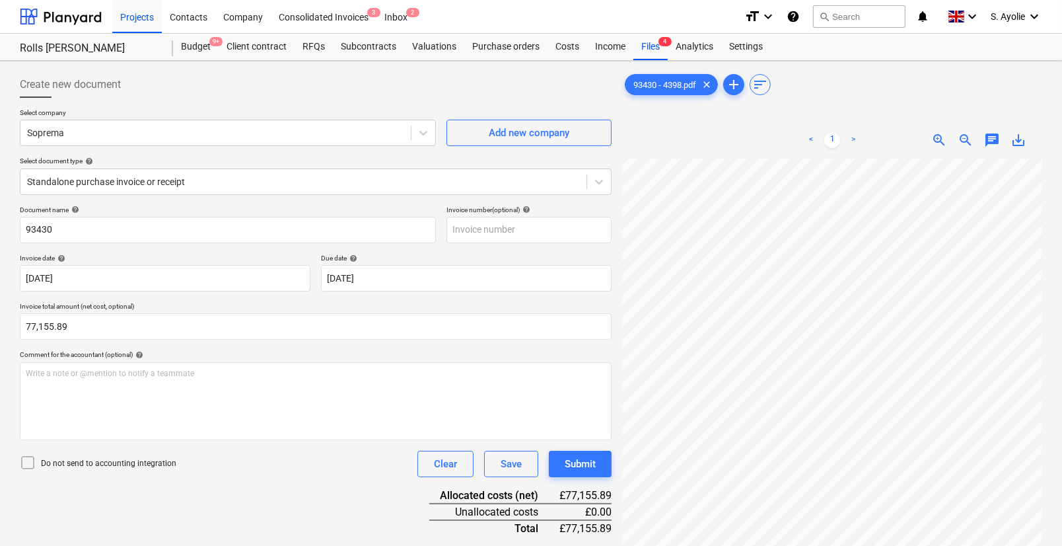
click at [318, 304] on p "Invoice total amount (net cost, optional)" at bounding box center [316, 307] width 592 height 11
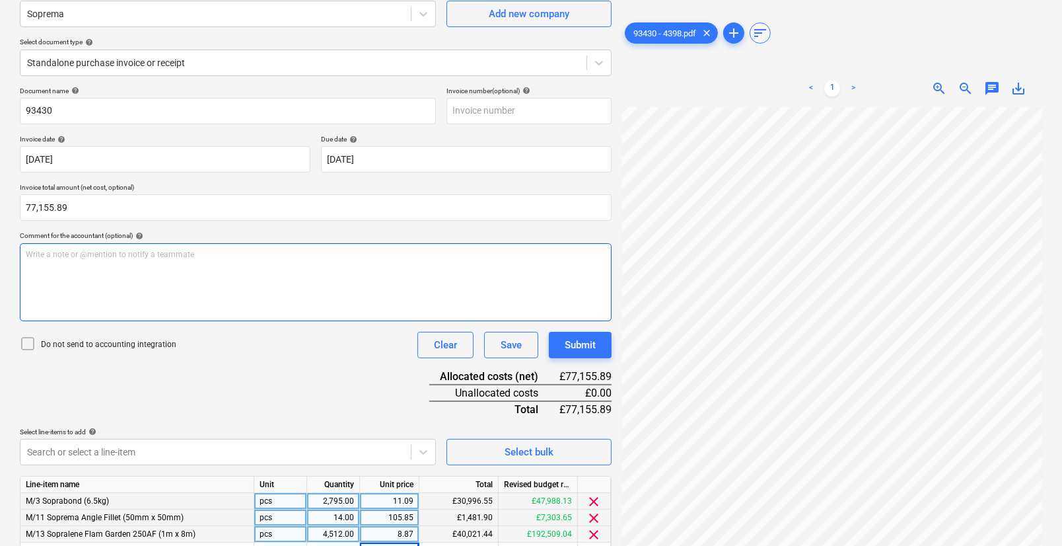
scroll to position [59, 0]
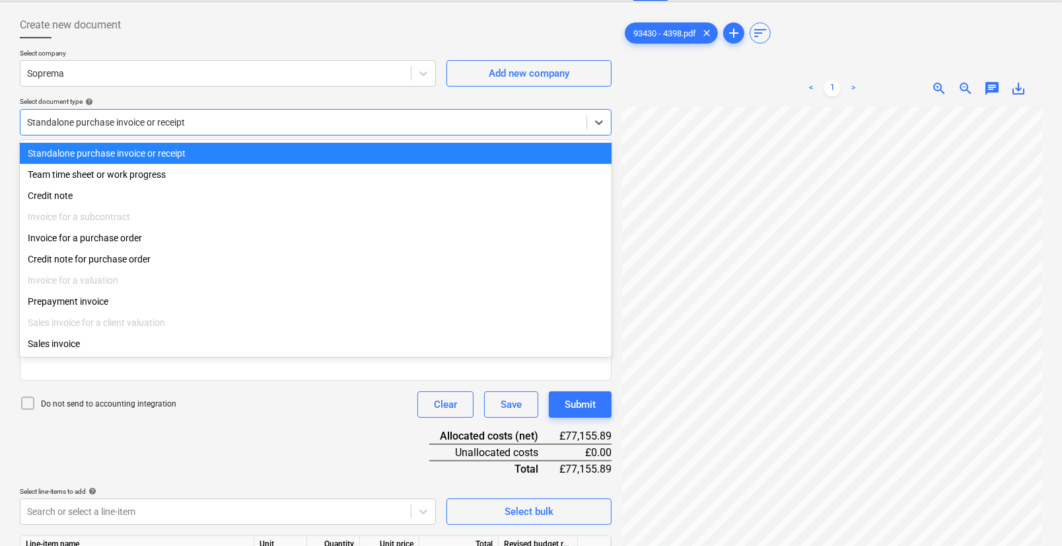
click at [256, 124] on div at bounding box center [303, 122] width 553 height 13
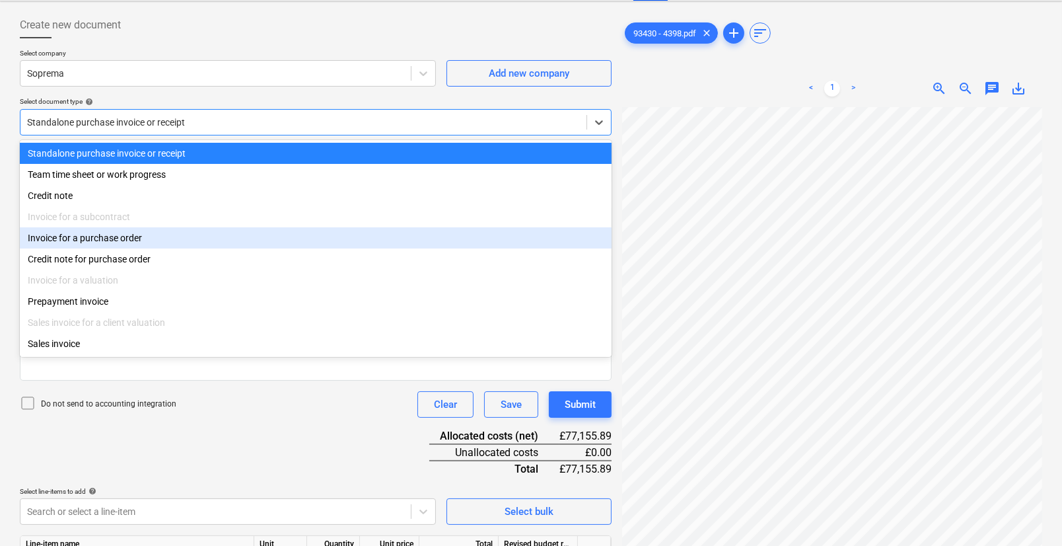
click at [207, 243] on div "Invoice for a purchase order" at bounding box center [316, 237] width 592 height 21
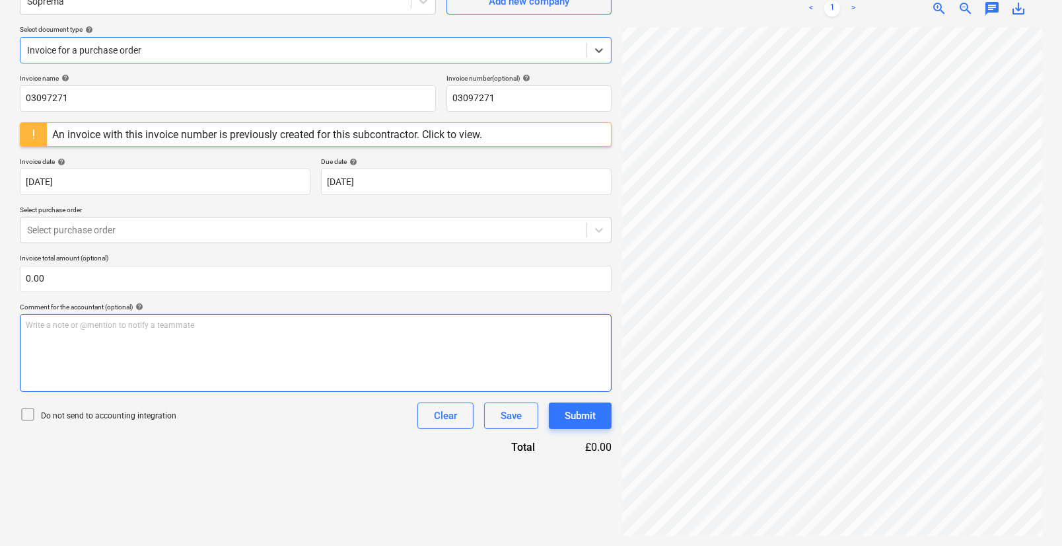
scroll to position [132, 0]
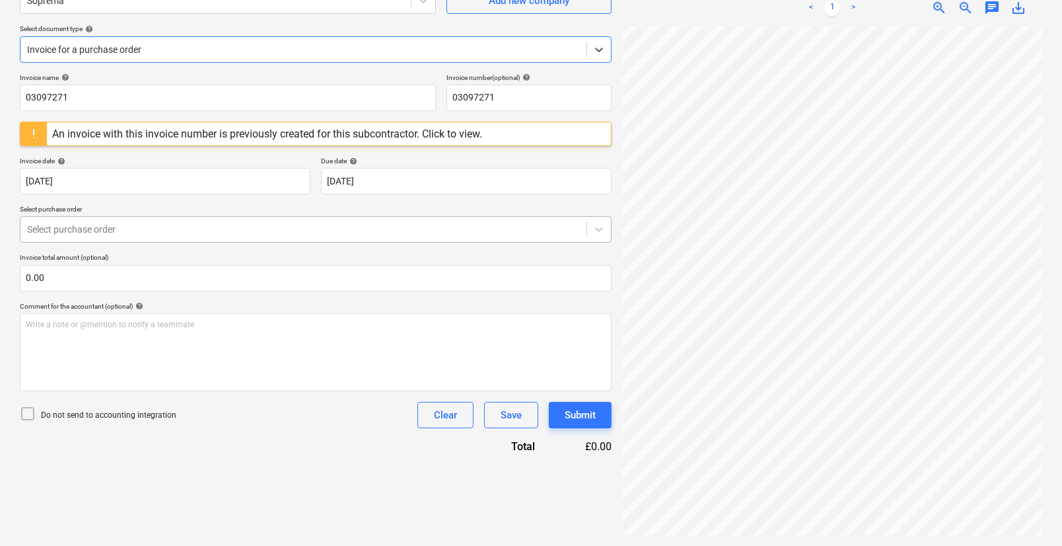
click at [334, 221] on div "Select purchase order" at bounding box center [303, 229] width 566 height 18
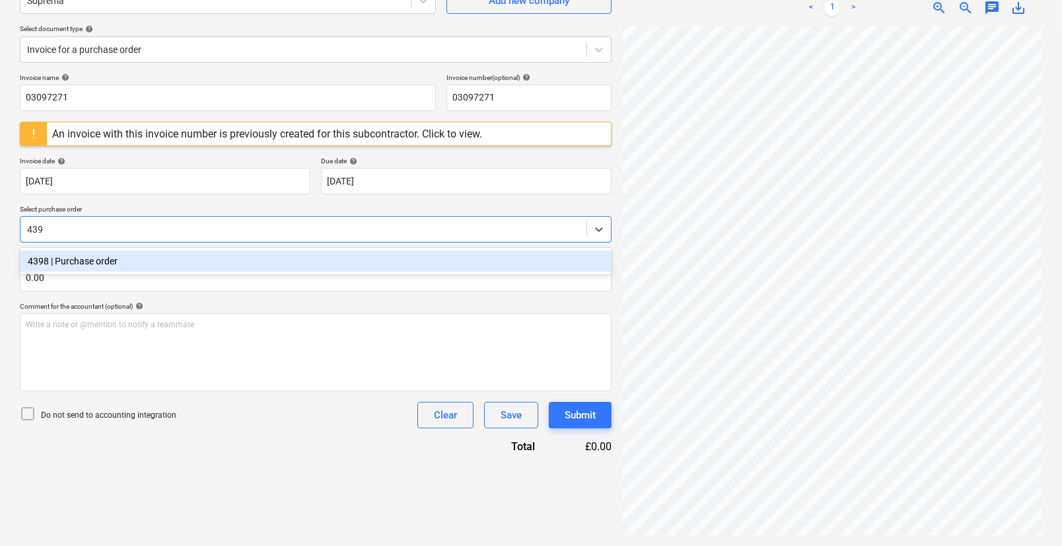
type input "4398"
click at [133, 258] on div "4398 | Purchase order" at bounding box center [316, 260] width 592 height 21
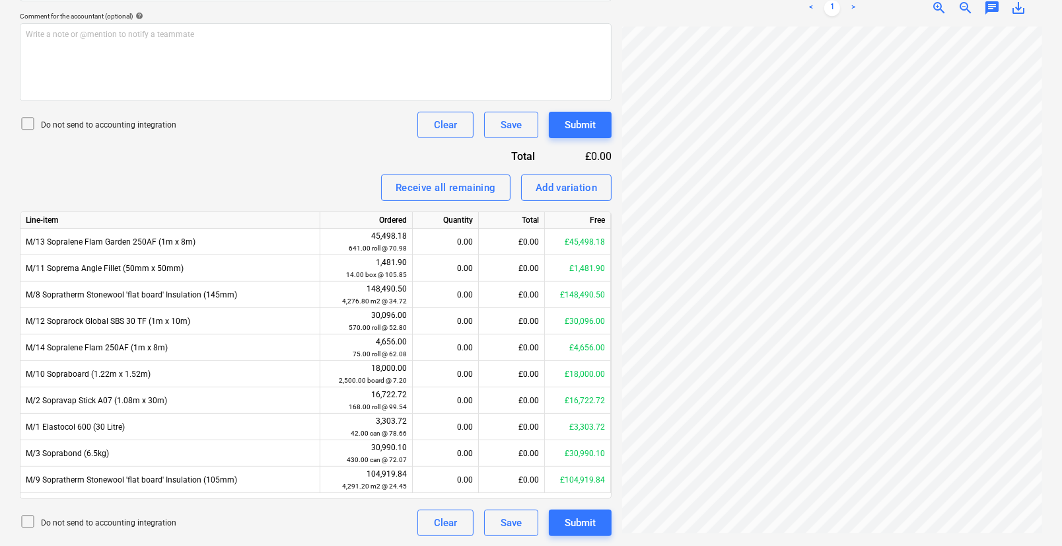
scroll to position [302, 0]
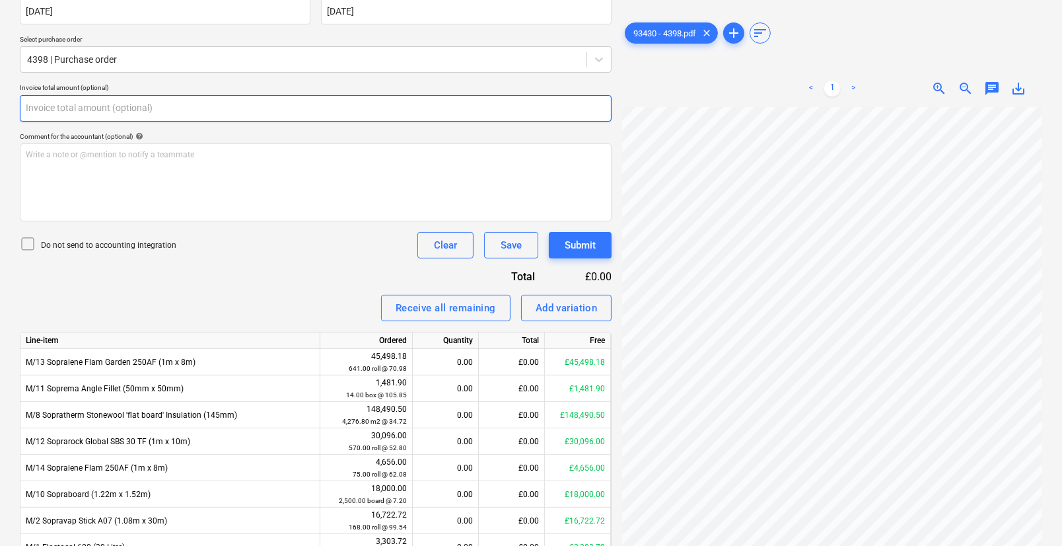
click at [155, 100] on input "text" at bounding box center [316, 108] width 592 height 26
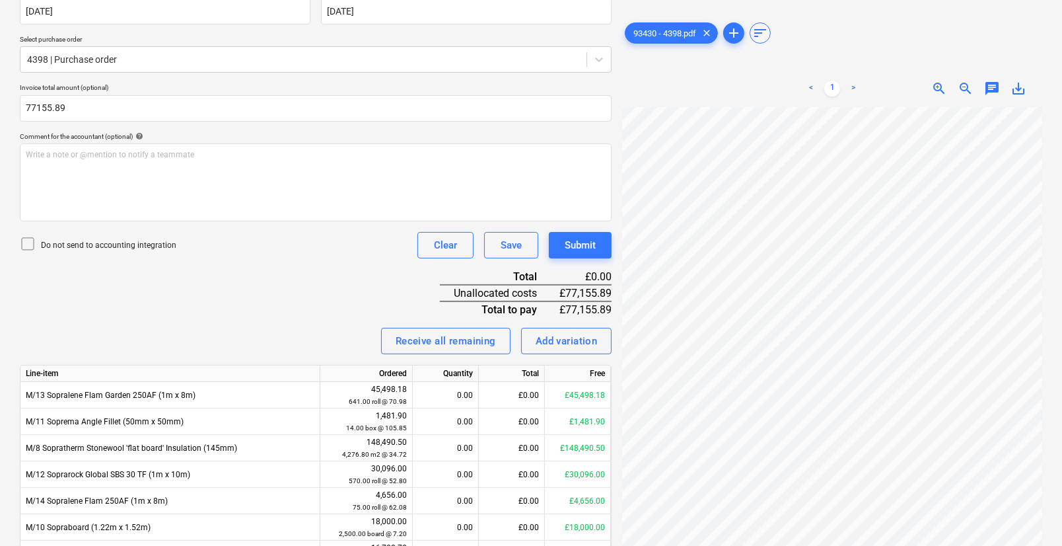
type input "77,155.89"
click at [174, 279] on div "Invoice name help 03097271 Invoice number (optional) help 03097271 An invoice w…" at bounding box center [316, 296] width 592 height 785
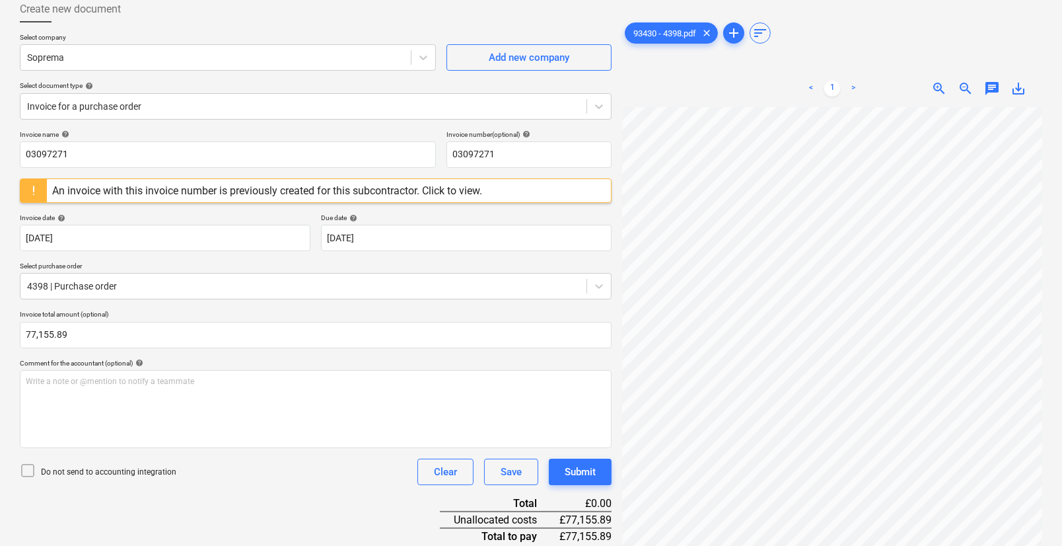
scroll to position [61, 0]
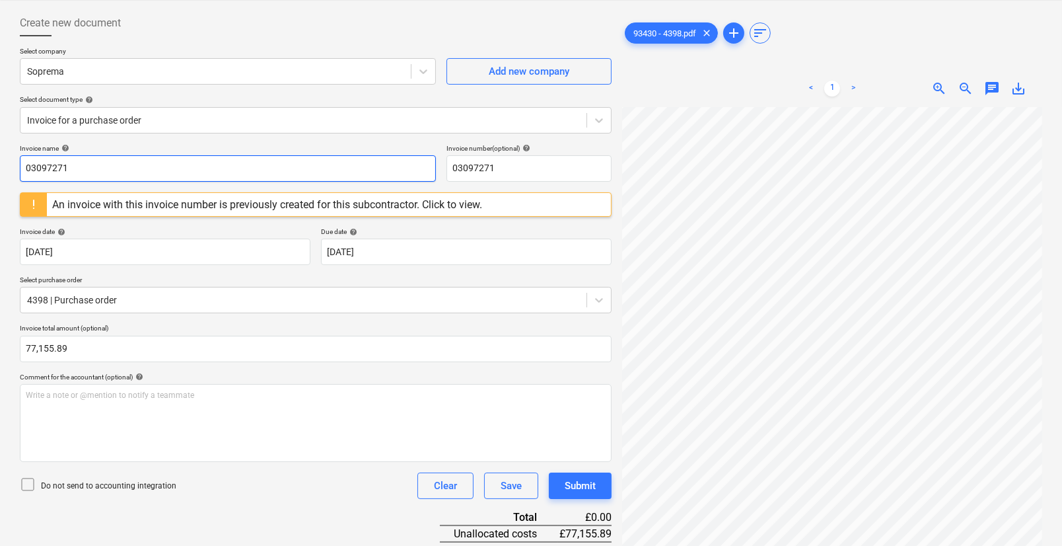
drag, startPoint x: 391, startPoint y: 168, endPoint x: 9, endPoint y: 164, distance: 381.8
click at [9, 164] on div "Create new document Select company Soprema Add new company Select document type…" at bounding box center [531, 469] width 1062 height 941
type input "93430"
drag, startPoint x: 513, startPoint y: 166, endPoint x: 400, endPoint y: 168, distance: 113.0
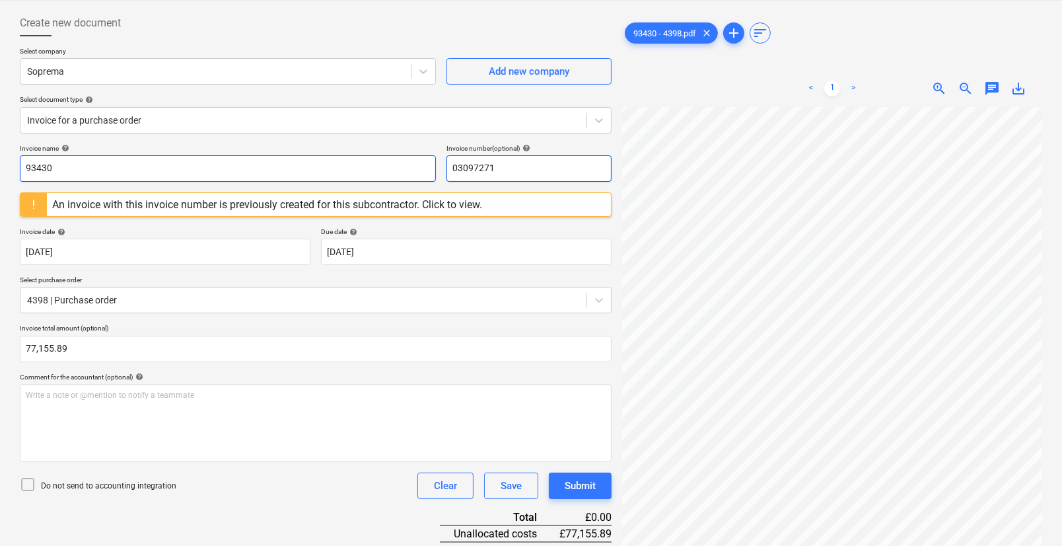
click at [400, 168] on div "Invoice name help 93430 Invoice number (optional) help 03097271" at bounding box center [316, 163] width 592 height 38
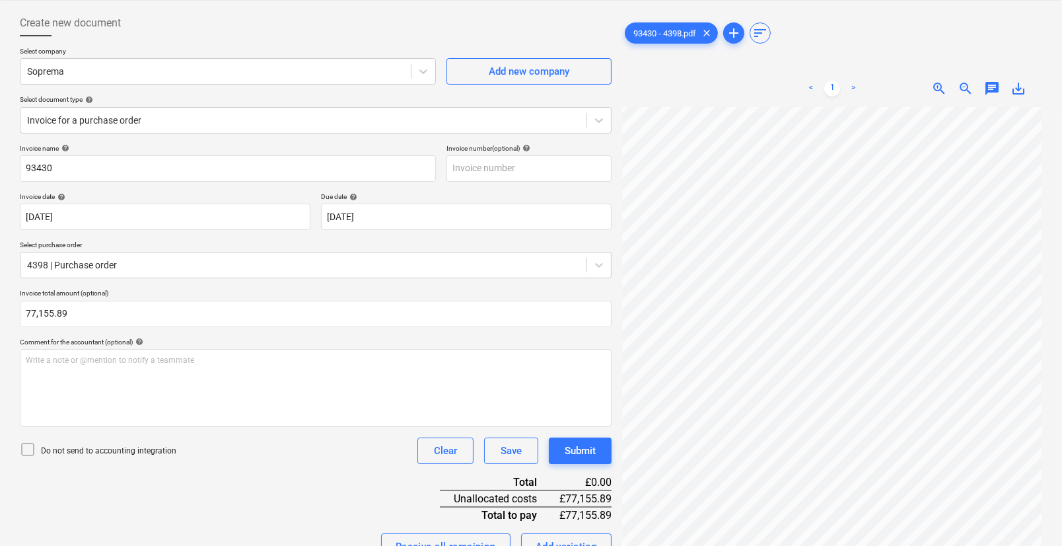
click at [316, 240] on p "Select purchase order" at bounding box center [316, 245] width 592 height 11
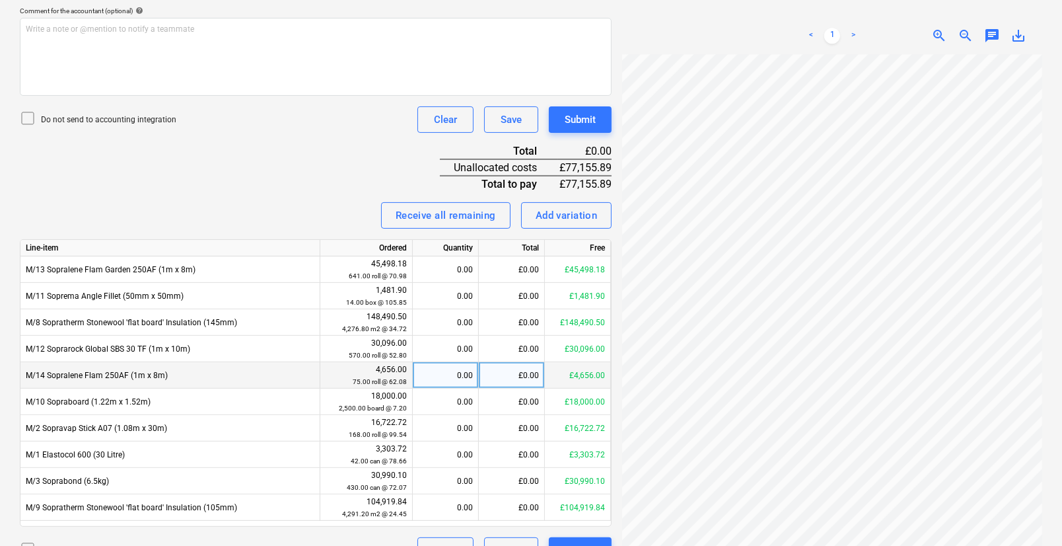
scroll to position [420, 0]
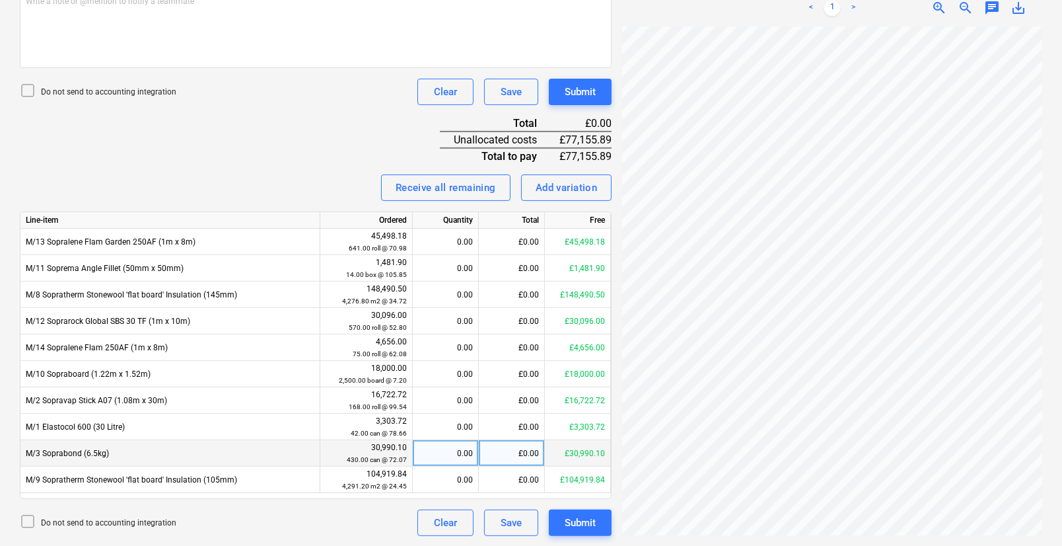
click at [505, 433] on div "£0.00" at bounding box center [512, 453] width 66 height 26
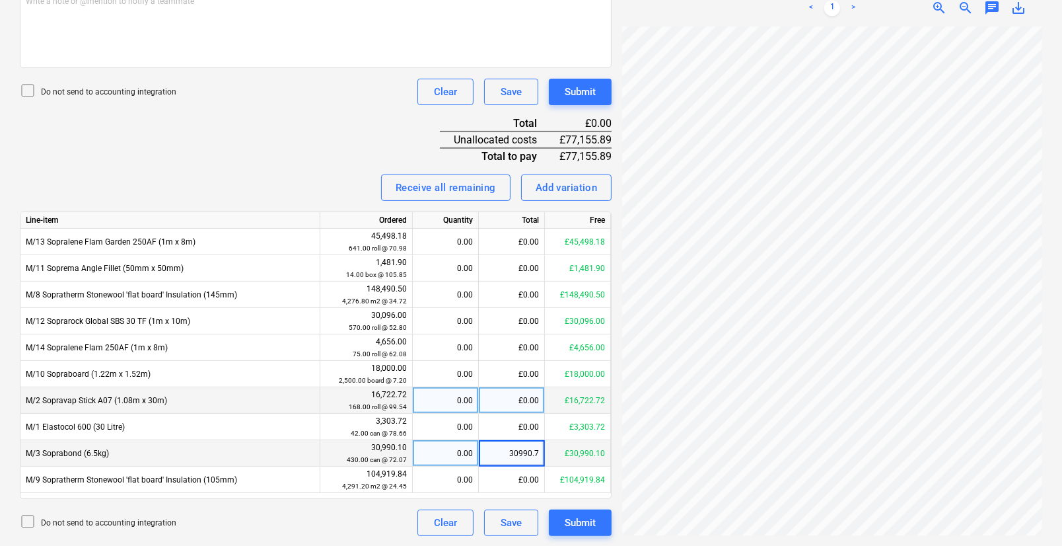
type input "30990.73"
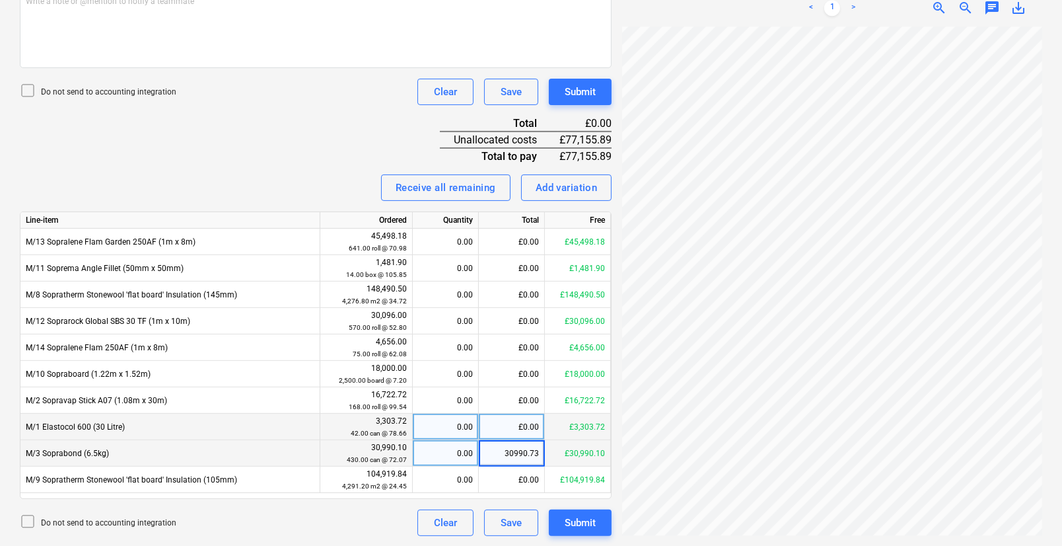
click at [489, 431] on div "£0.00" at bounding box center [512, 426] width 66 height 26
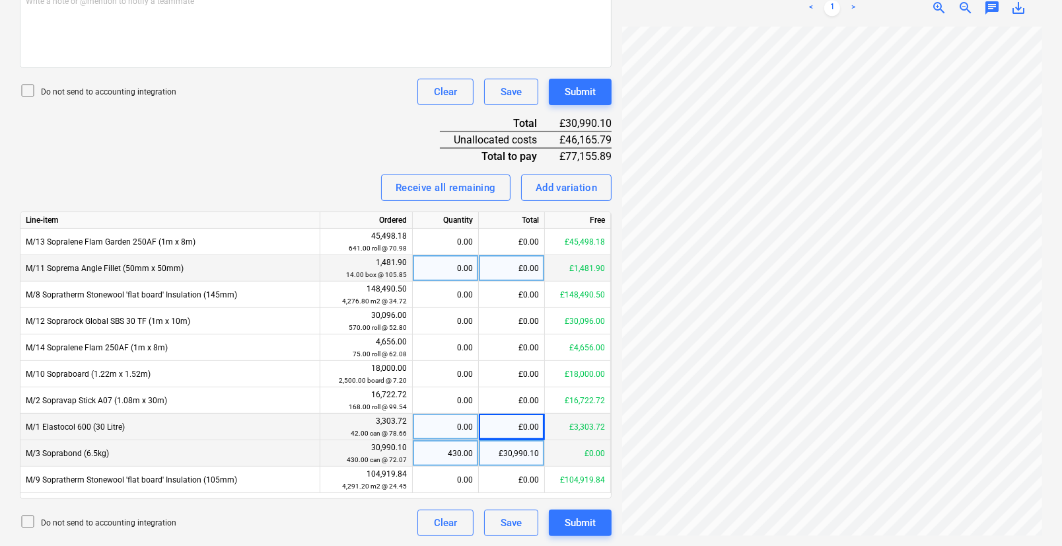
click at [522, 269] on div "£0.00" at bounding box center [512, 268] width 66 height 26
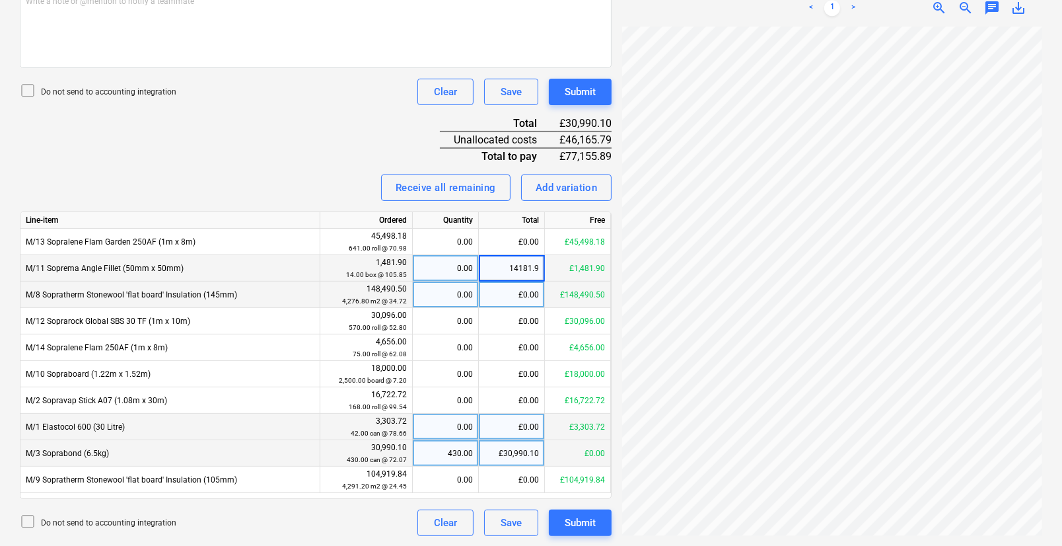
type input "14181.90"
click at [537, 297] on div "£0.00" at bounding box center [512, 294] width 66 height 26
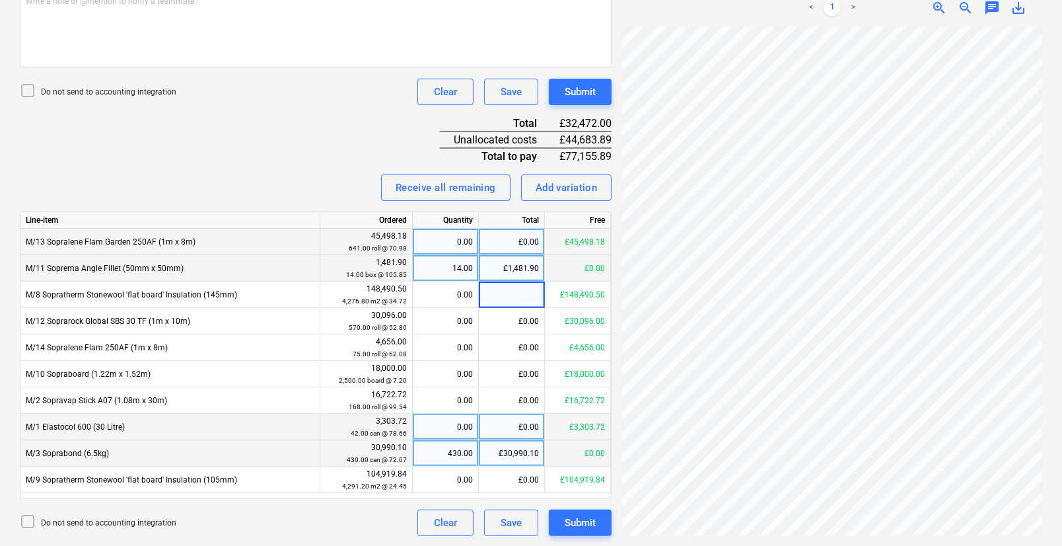
click at [535, 239] on div "£0.00" at bounding box center [512, 242] width 66 height 26
click at [526, 220] on div "Total" at bounding box center [512, 220] width 66 height 17
click at [534, 244] on div "£0.00" at bounding box center [512, 242] width 66 height 26
type input "40021.44"
click at [523, 274] on div "£1,481.90" at bounding box center [512, 268] width 66 height 26
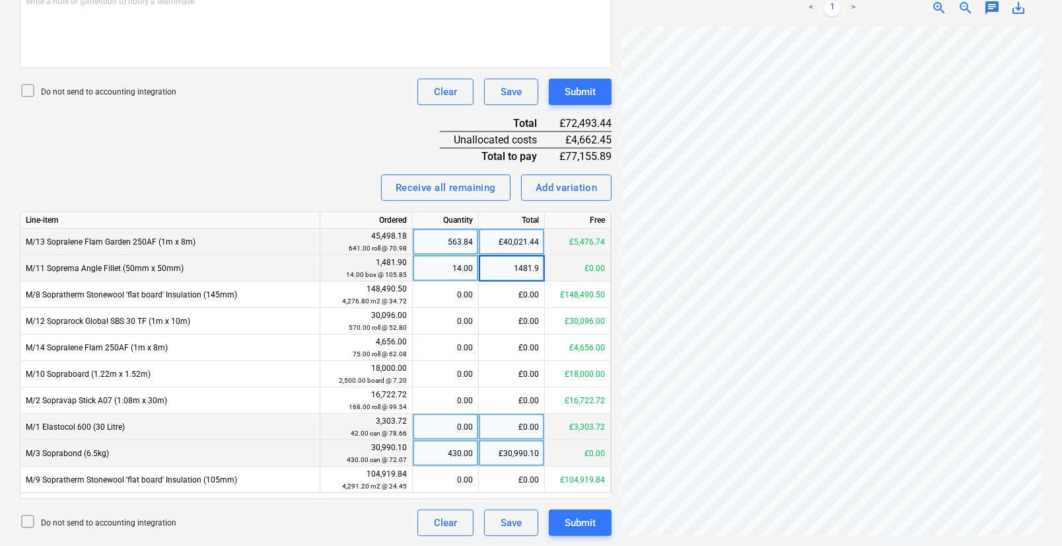
click at [533, 249] on div "£40,021.44" at bounding box center [512, 242] width 66 height 26
click at [280, 194] on div "Receive all remaining Add variation" at bounding box center [316, 187] width 592 height 26
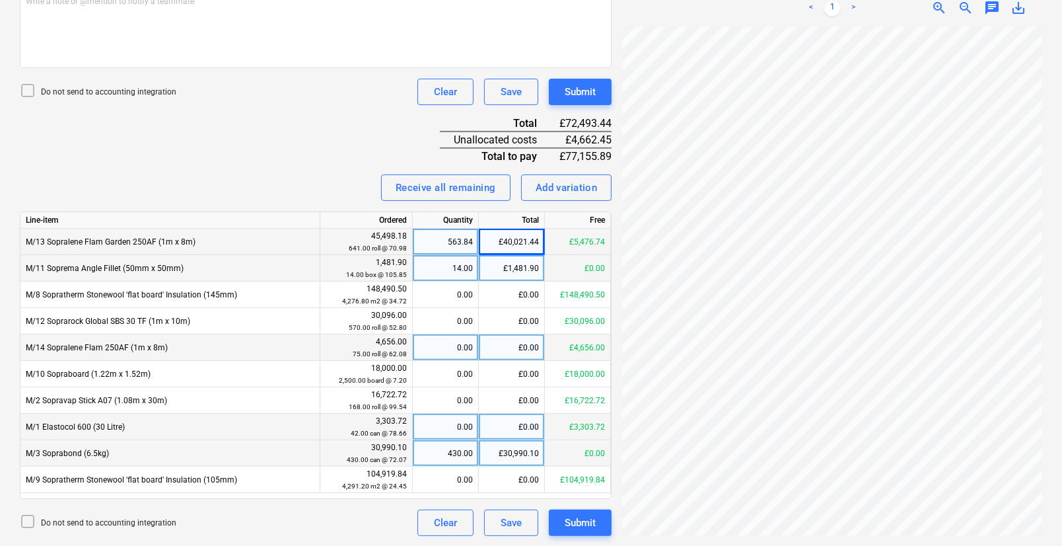
click at [535, 343] on div "£0.00" at bounding box center [512, 347] width 66 height 26
type input "4656"
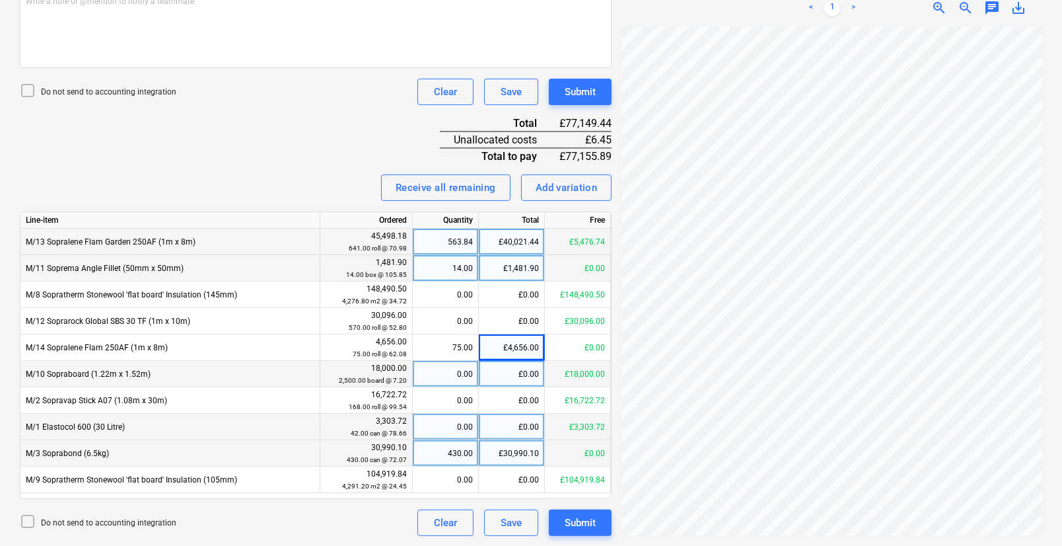
click at [530, 376] on div "£0.00" at bounding box center [512, 374] width 66 height 26
click at [510, 433] on div "Save" at bounding box center [511, 522] width 21 height 17
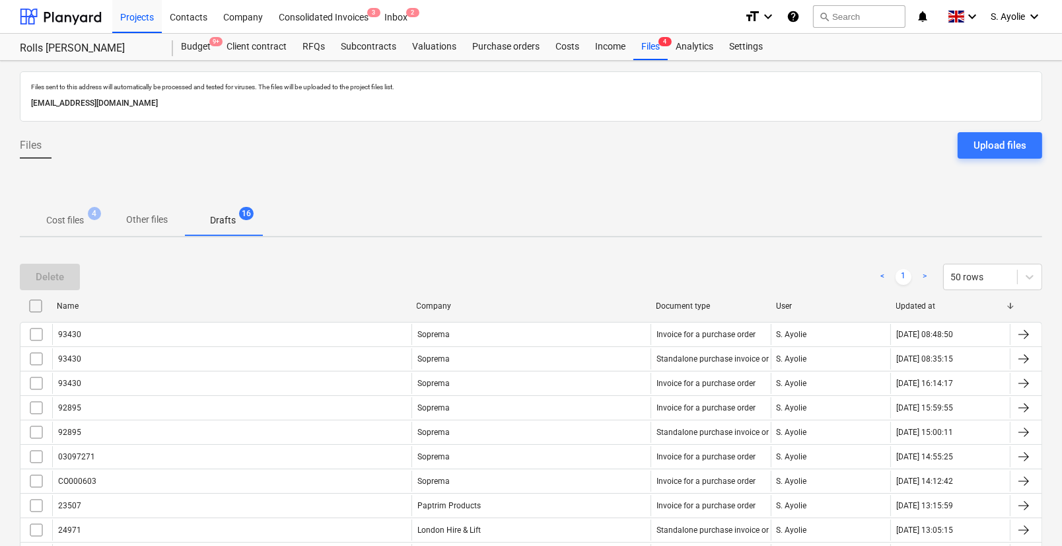
click at [785, 152] on div "Upload files" at bounding box center [1000, 145] width 53 height 17
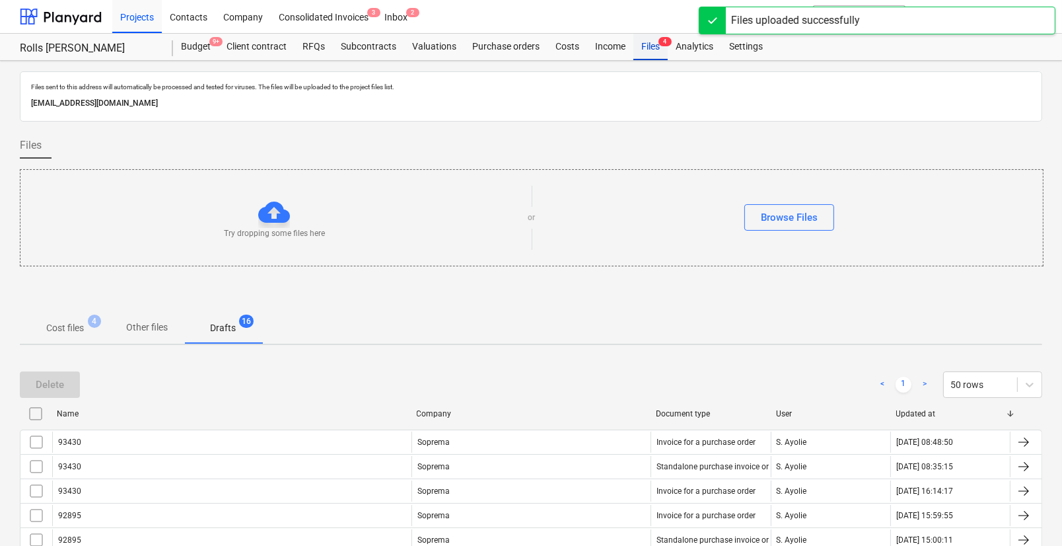
click at [643, 45] on div "Files 4" at bounding box center [650, 47] width 34 height 26
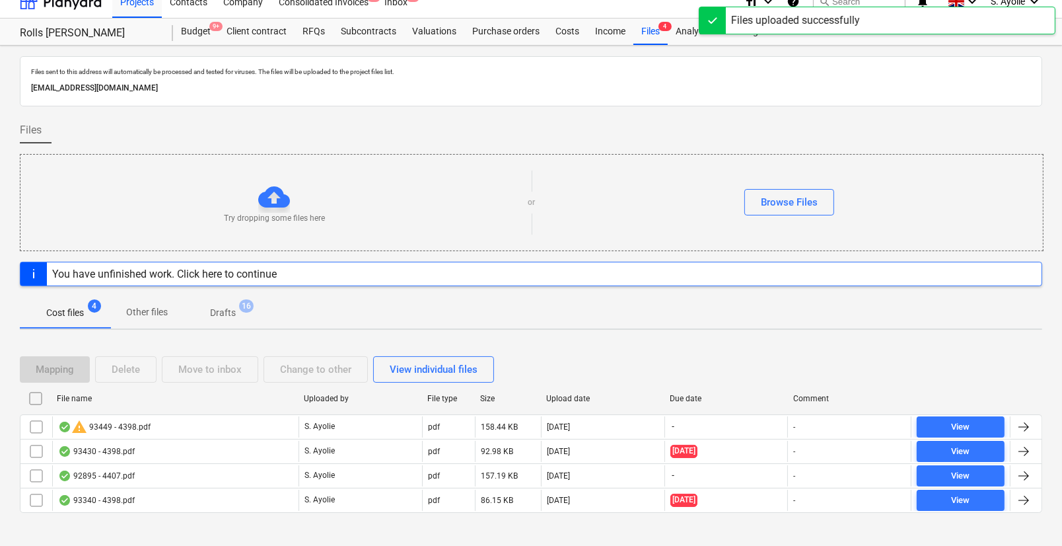
scroll to position [28, 0]
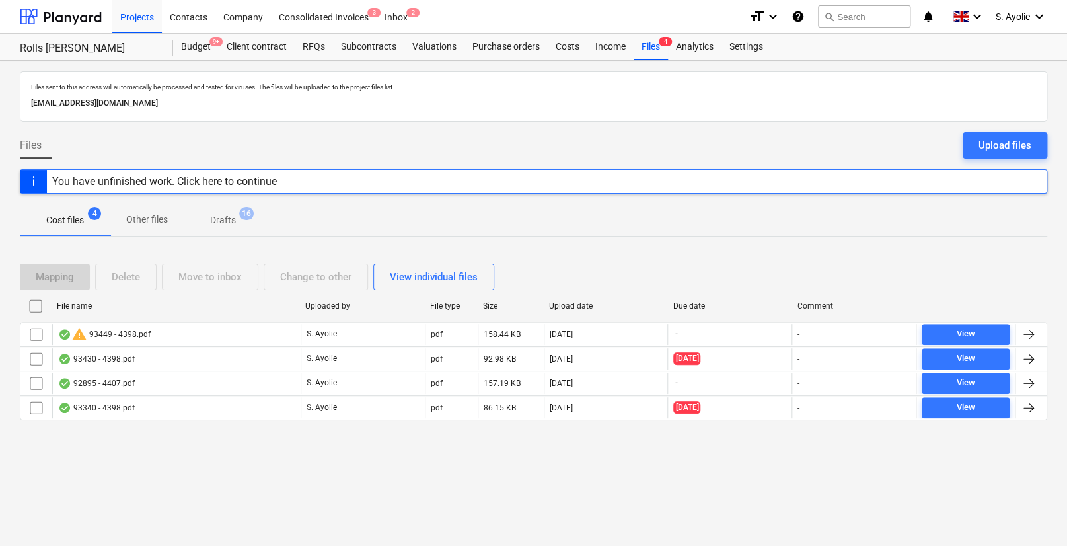
click at [218, 221] on p "Drafts" at bounding box center [223, 220] width 26 height 14
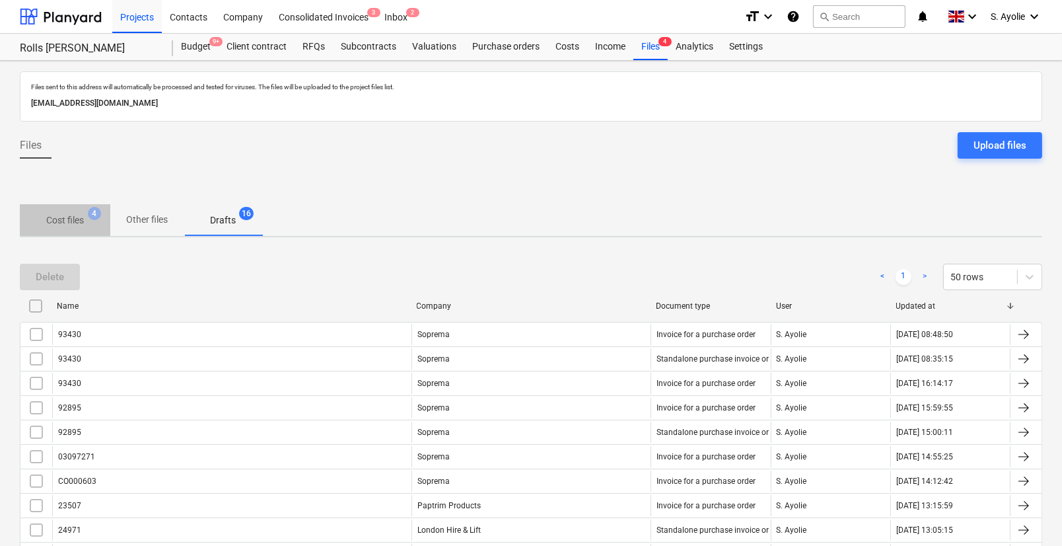
click at [89, 211] on span "4" at bounding box center [94, 213] width 13 height 13
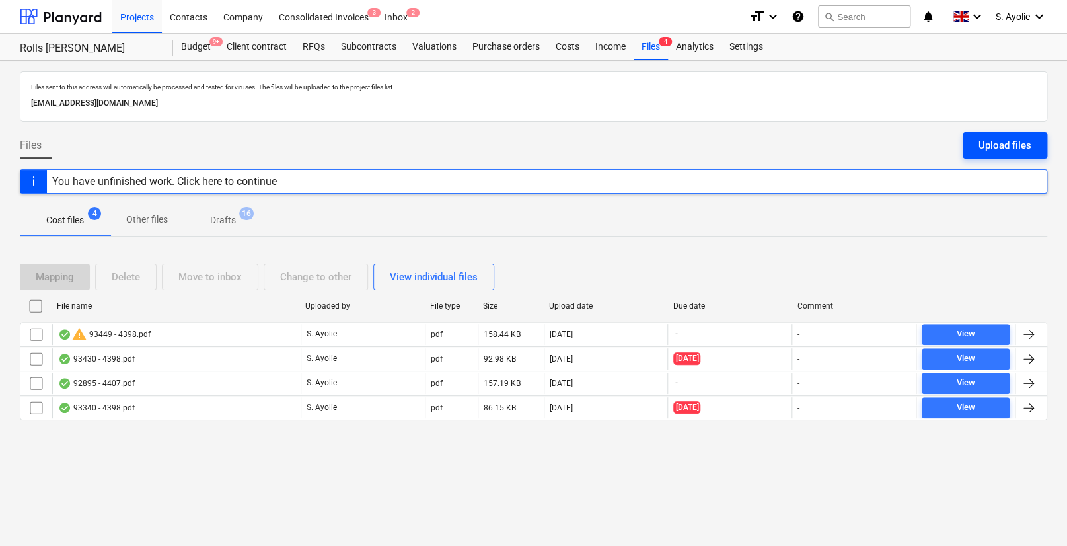
click at [996, 140] on div "Upload files" at bounding box center [1004, 145] width 53 height 17
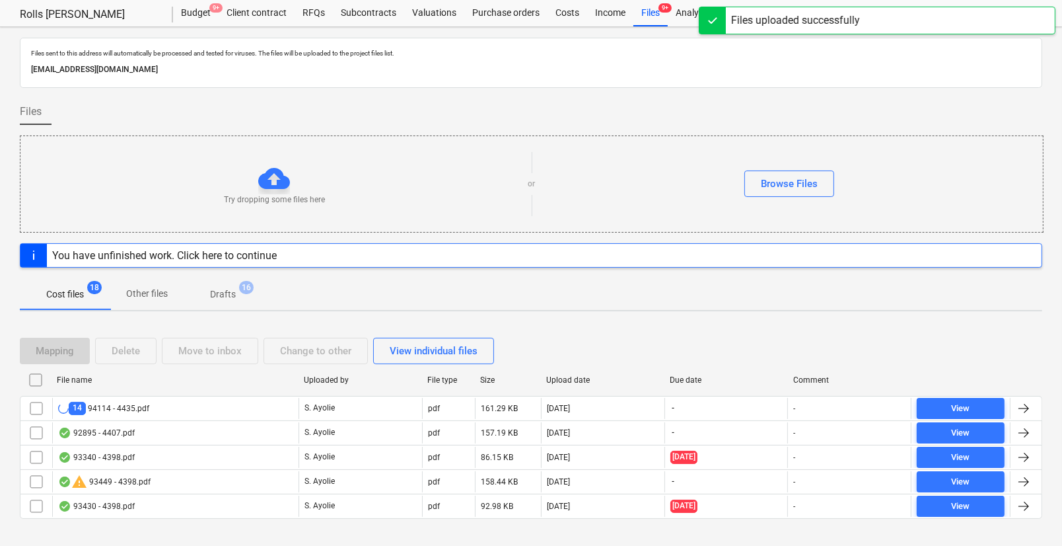
scroll to position [53, 0]
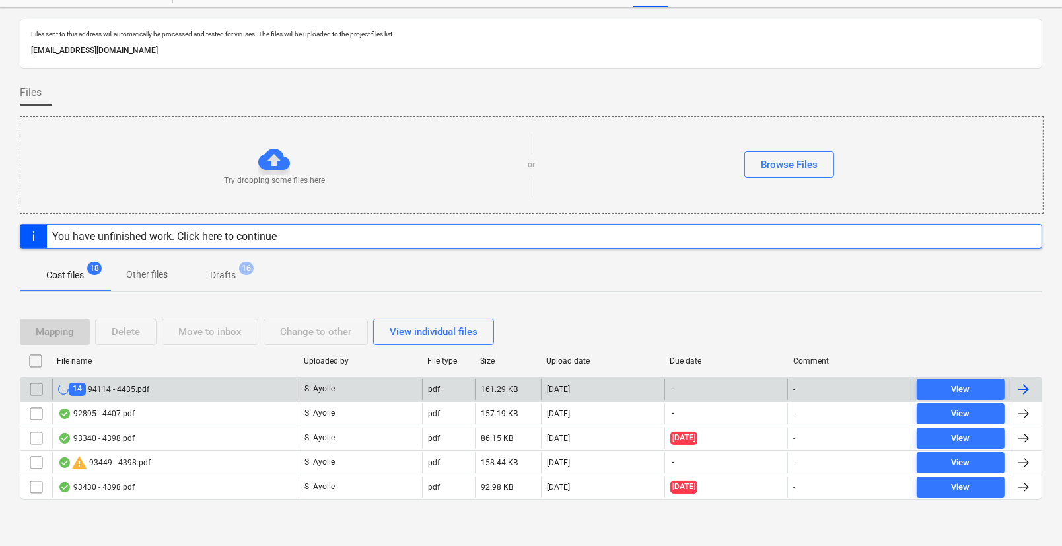
click at [34, 388] on input "checkbox" at bounding box center [36, 388] width 21 height 21
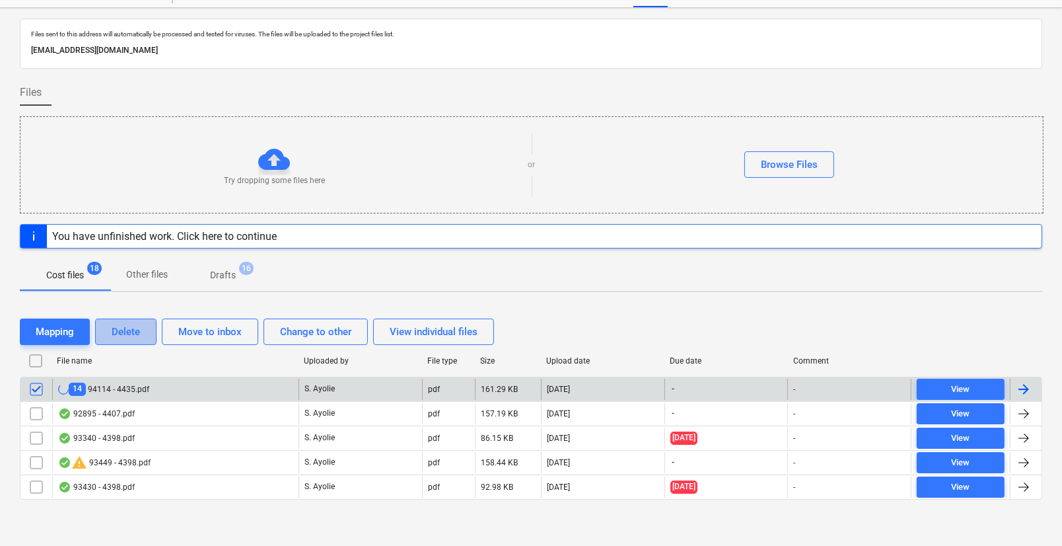
click at [131, 328] on div "Delete" at bounding box center [126, 331] width 28 height 17
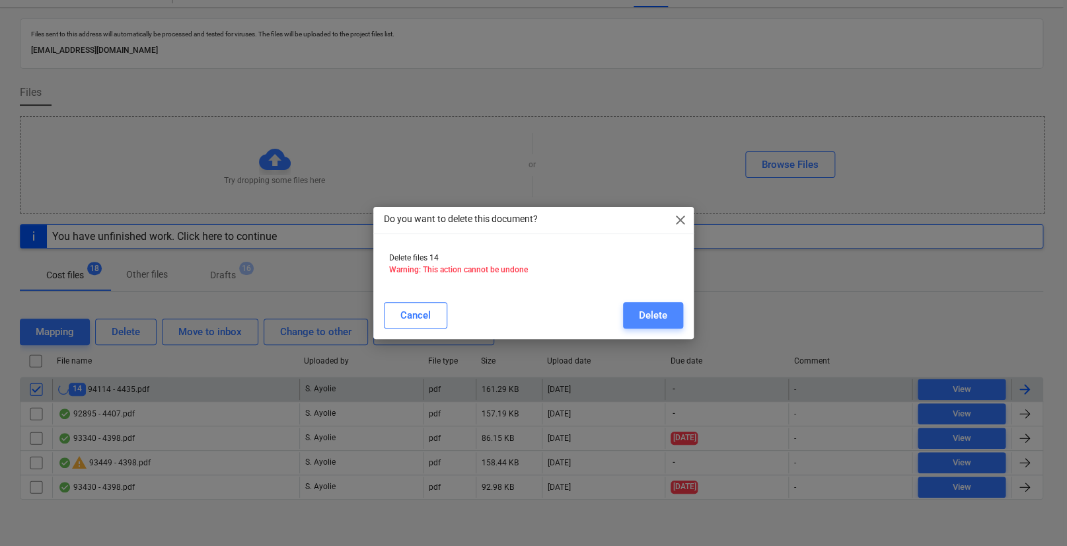
drag, startPoint x: 668, startPoint y: 317, endPoint x: 675, endPoint y: 326, distance: 11.8
click at [668, 318] on button "Delete" at bounding box center [653, 315] width 60 height 26
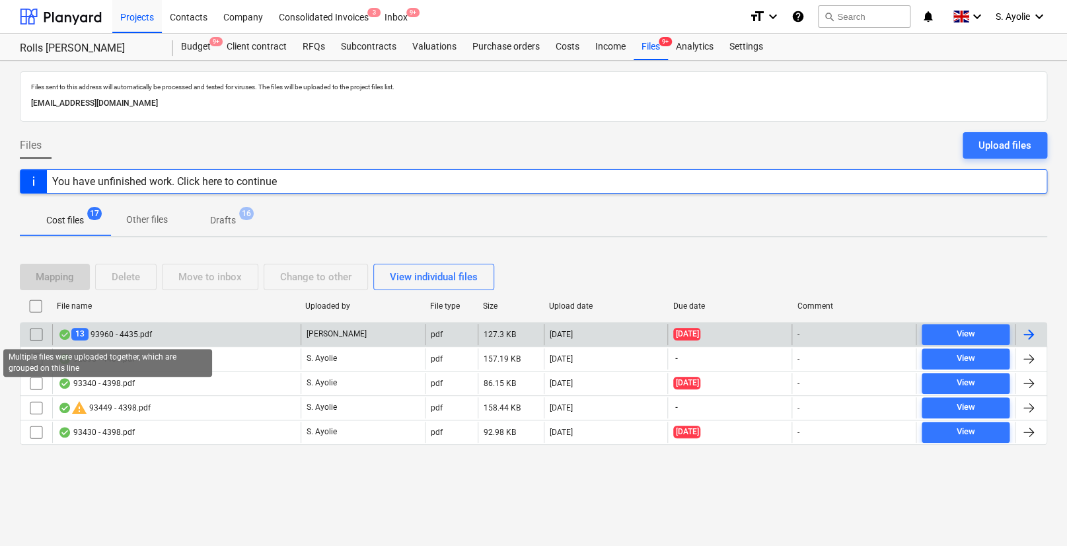
click at [79, 335] on span "13" at bounding box center [79, 334] width 17 height 13
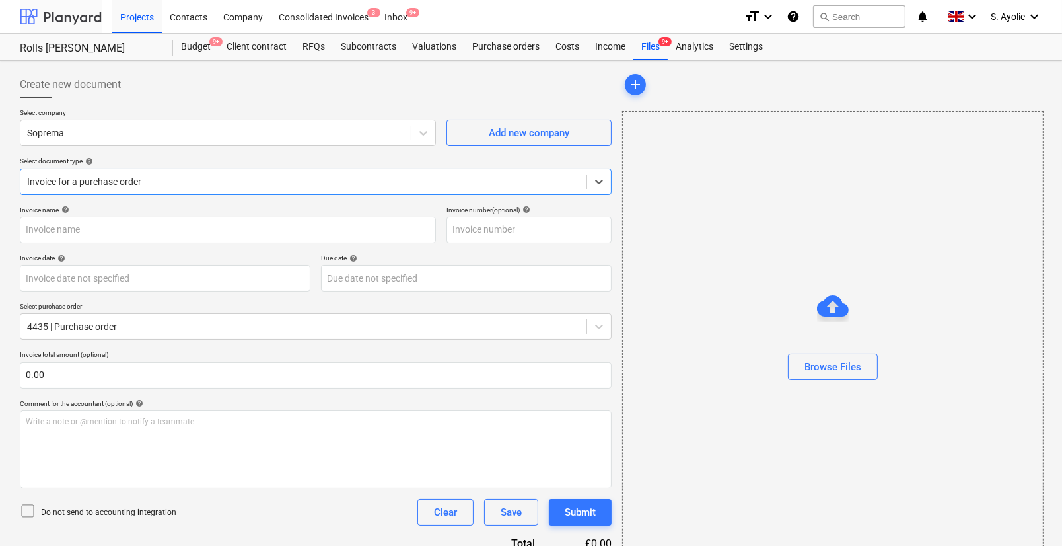
type input "4398"
type input "27 May 2025"
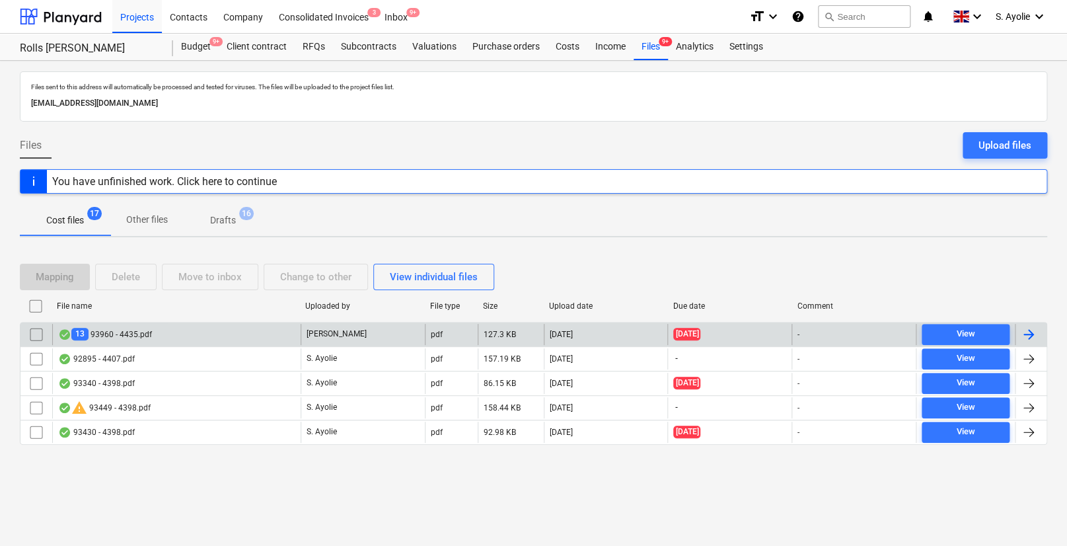
click at [1030, 331] on div at bounding box center [1028, 334] width 16 height 16
click at [964, 322] on div "13 93960 - 4435.pdf G. Collins pdf 127.3 KB 01.10.2025 11.06.2025 - View" at bounding box center [533, 334] width 1027 height 24
click at [962, 327] on div "View" at bounding box center [965, 333] width 18 height 15
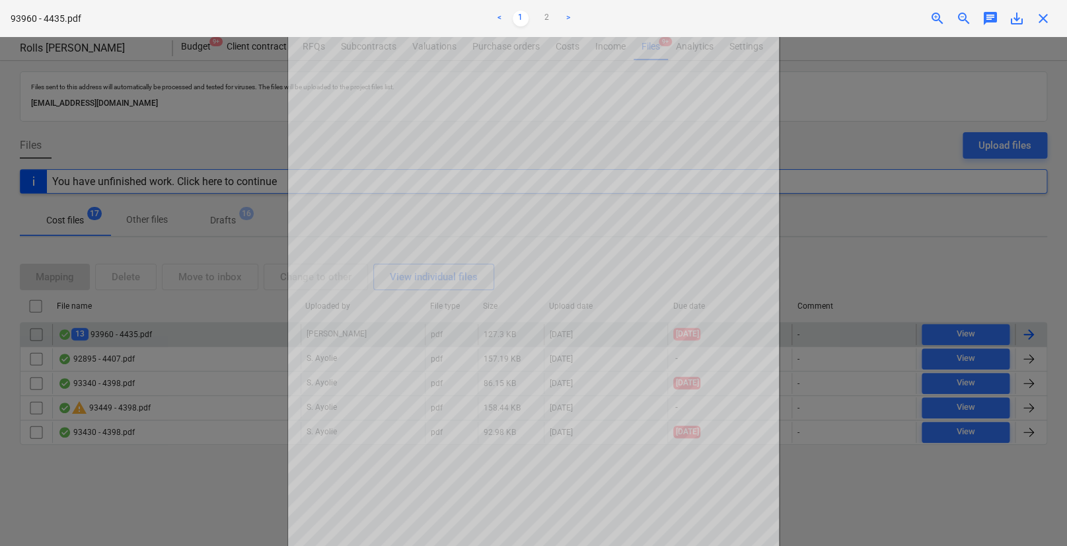
click at [911, 205] on div at bounding box center [533, 291] width 1067 height 509
click at [781, 140] on div at bounding box center [533, 291] width 1067 height 509
click at [867, 196] on div at bounding box center [533, 291] width 1067 height 509
drag, startPoint x: 880, startPoint y: 208, endPoint x: 885, endPoint y: 199, distance: 10.3
click at [880, 209] on div at bounding box center [533, 291] width 1067 height 509
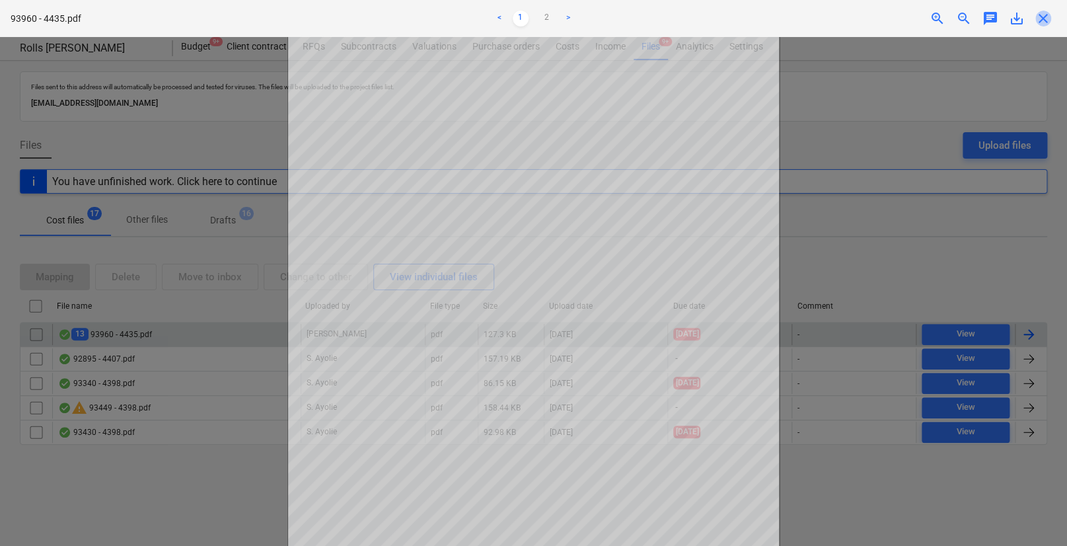
click at [1037, 20] on span "close" at bounding box center [1043, 19] width 16 height 16
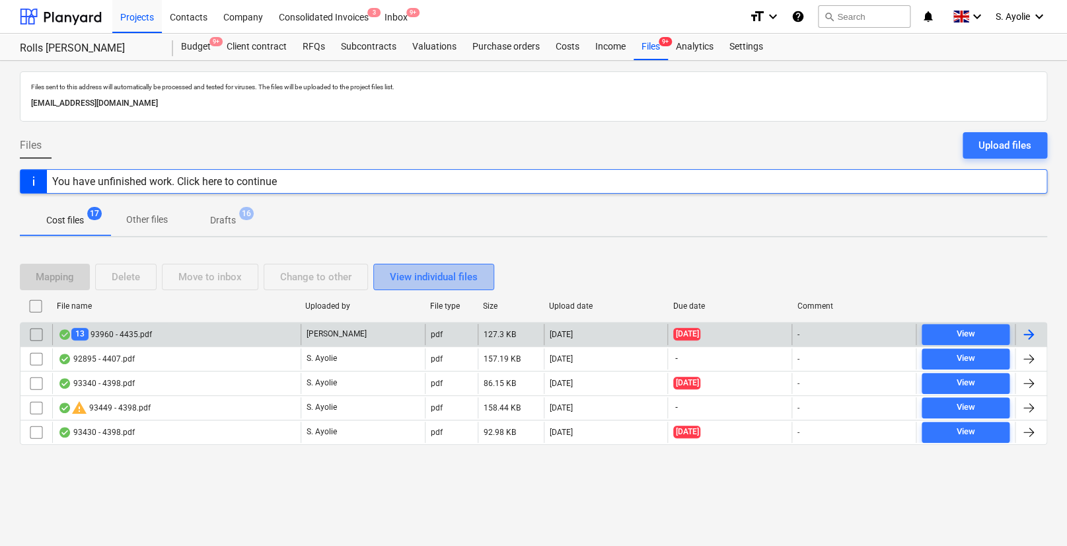
click at [468, 271] on div "View individual files" at bounding box center [434, 276] width 88 height 17
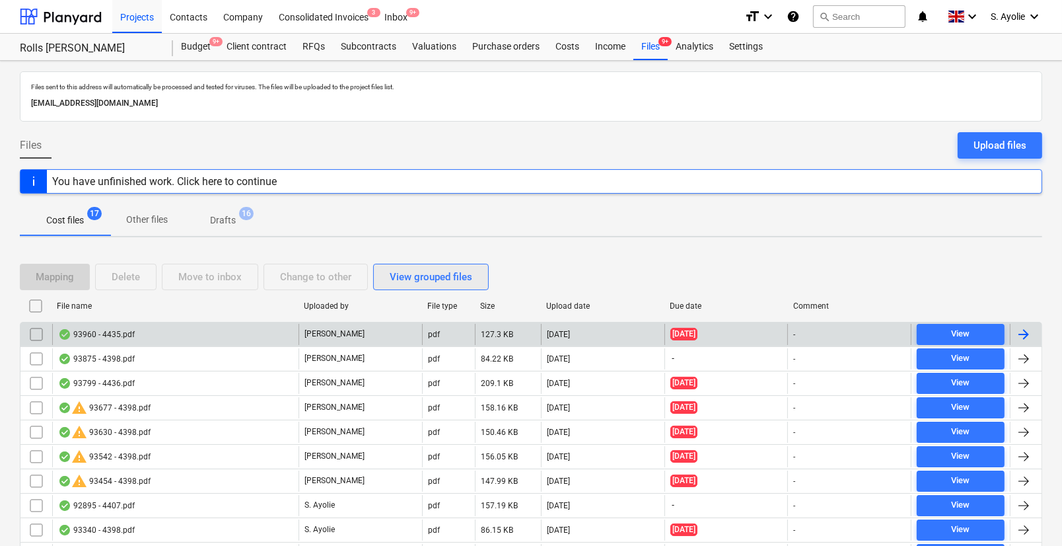
click at [429, 277] on div "View grouped files" at bounding box center [431, 276] width 83 height 17
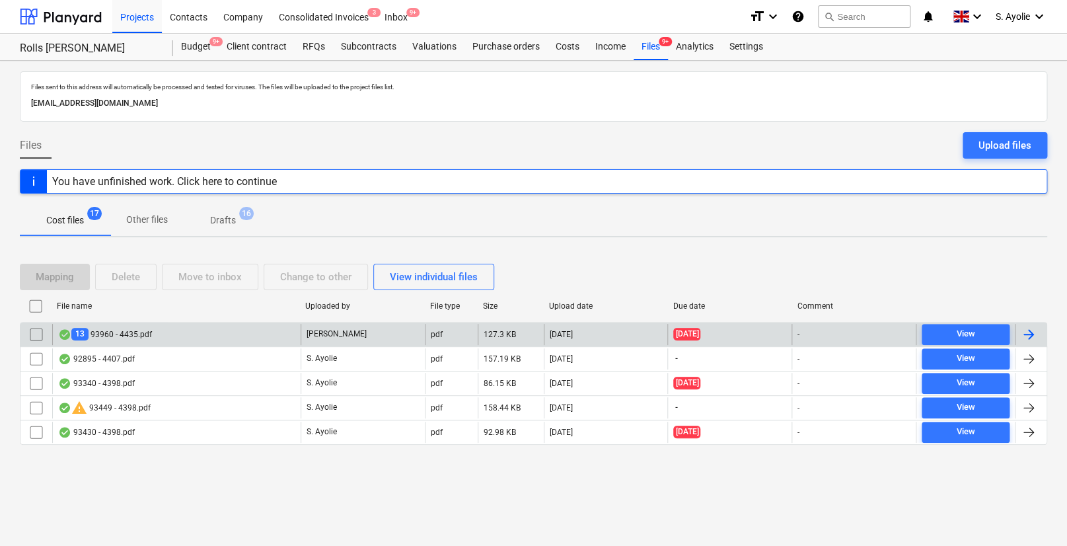
click at [425, 243] on div "Files sent to this address will automatically be processed and tested for virus…" at bounding box center [533, 303] width 1067 height 485
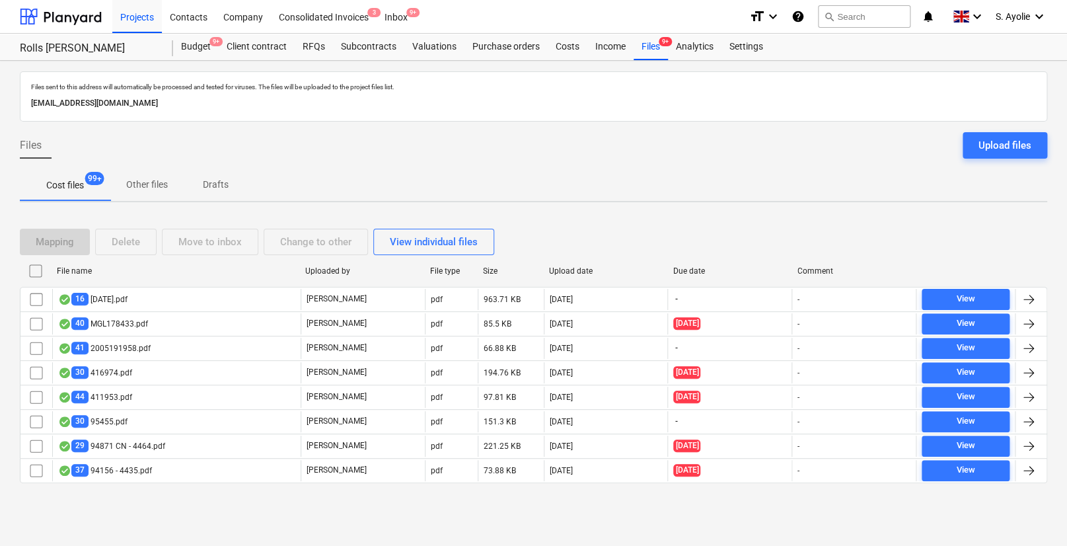
click at [677, 218] on div "Mapping Delete Move to inbox Change to other View individual files File name Up…" at bounding box center [533, 361] width 1027 height 297
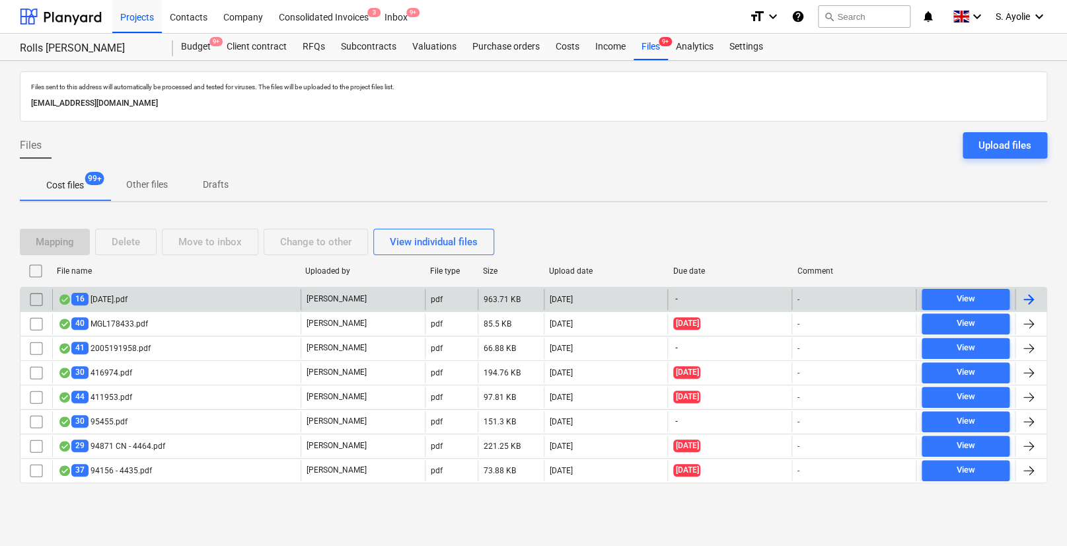
click at [229, 301] on div "[DATE].pdf" at bounding box center [176, 299] width 248 height 21
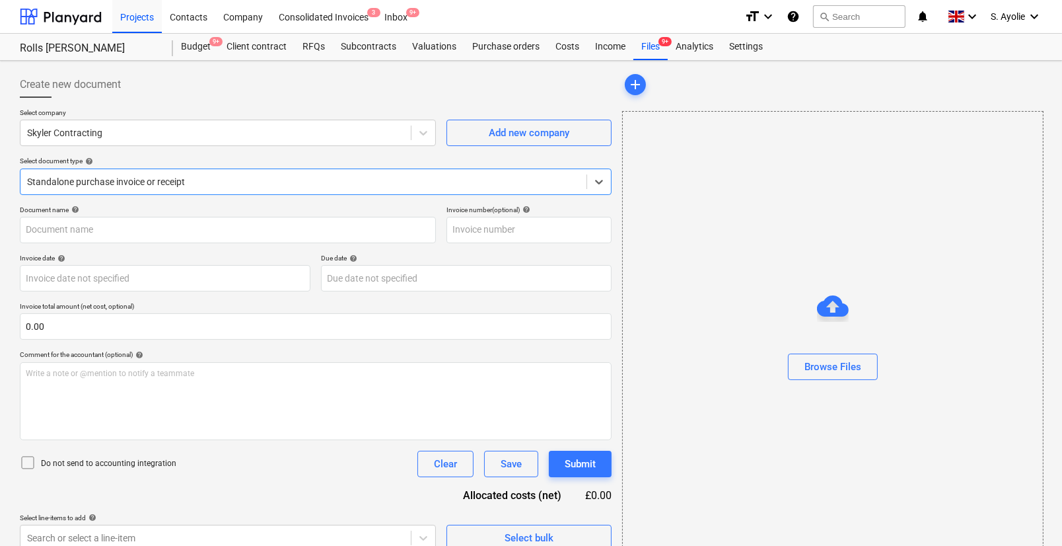
type input "Z0449162"
type input "16 Jul 2025"
type input "25 Jul 2025"
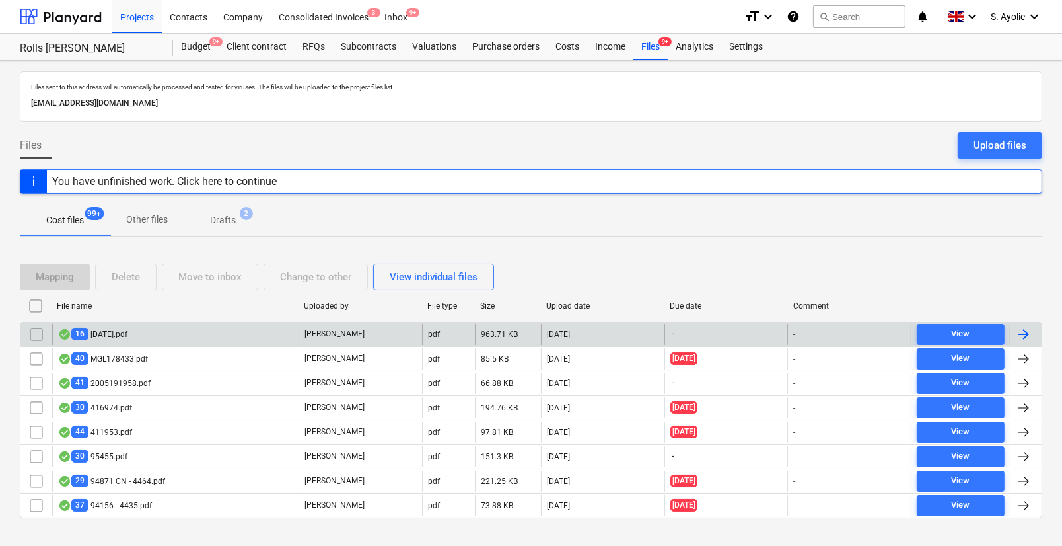
click at [39, 330] on input "checkbox" at bounding box center [36, 334] width 21 height 21
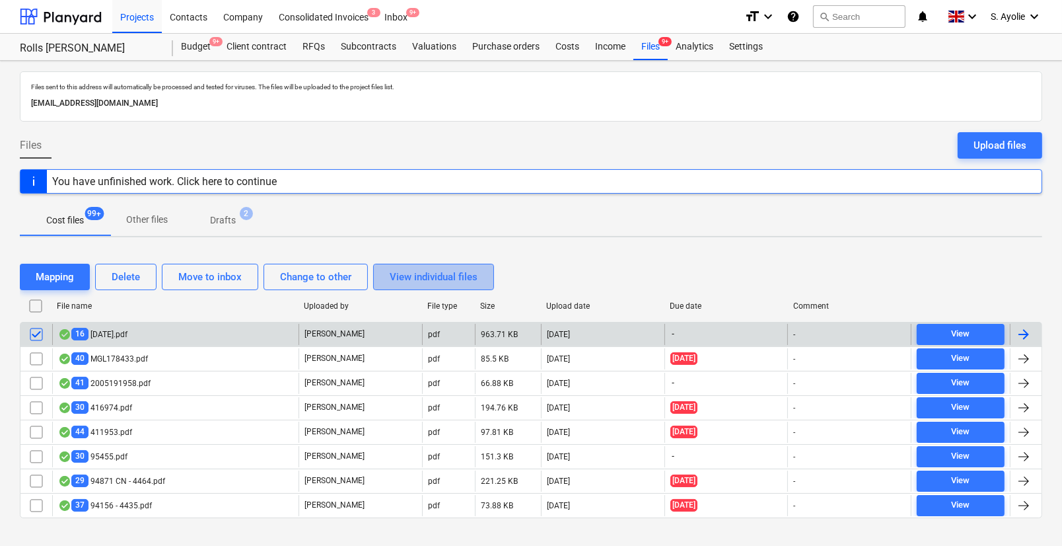
click at [435, 283] on div "View individual files" at bounding box center [434, 276] width 88 height 17
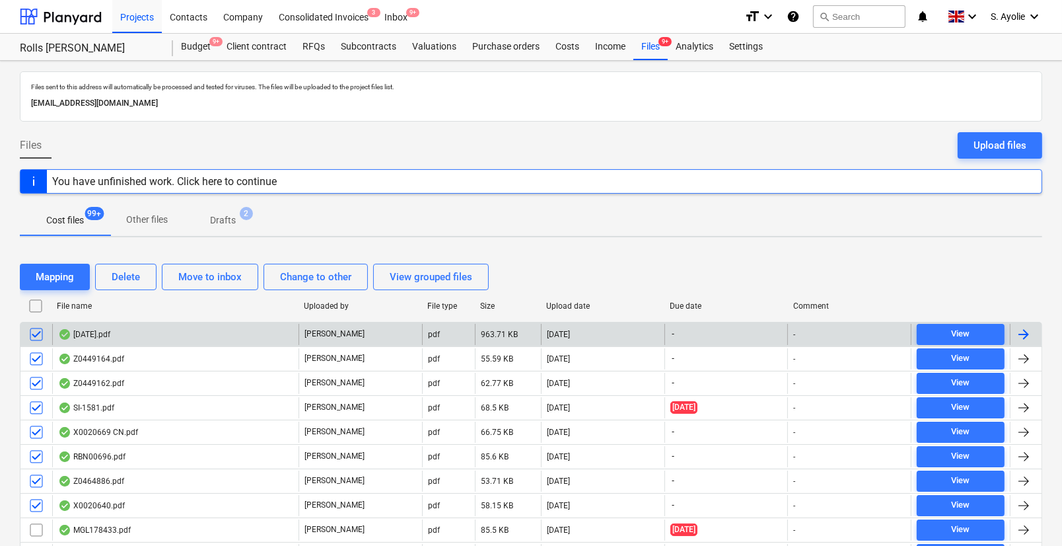
click at [421, 286] on button "View grouped files" at bounding box center [431, 277] width 116 height 26
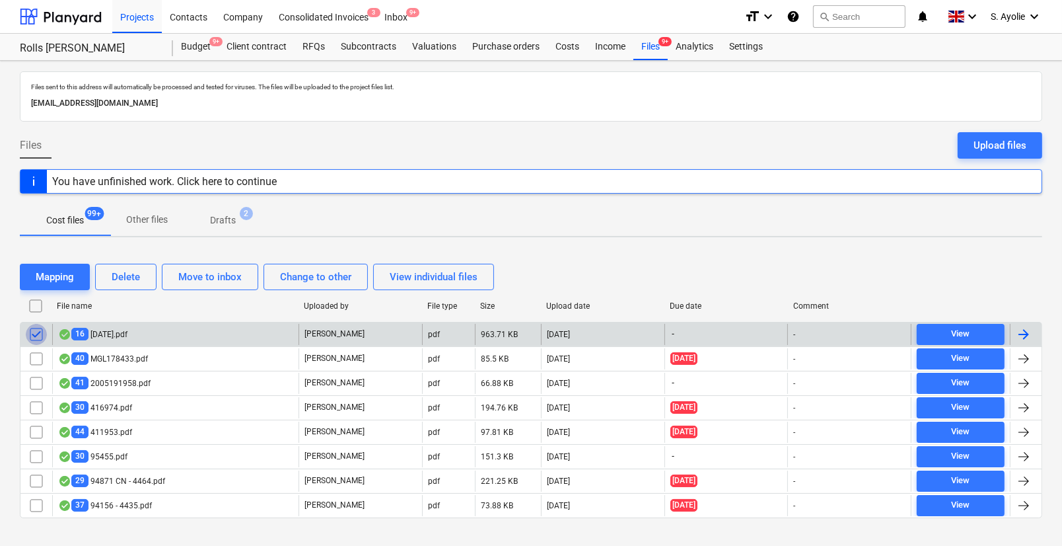
click at [42, 330] on input "checkbox" at bounding box center [36, 334] width 21 height 21
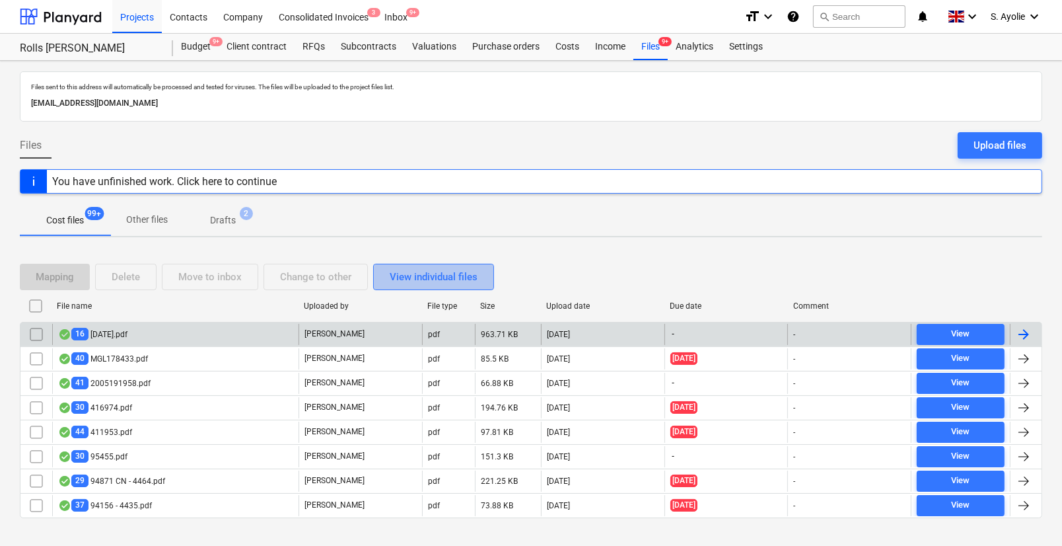
click at [450, 283] on div "View individual files" at bounding box center [434, 276] width 88 height 17
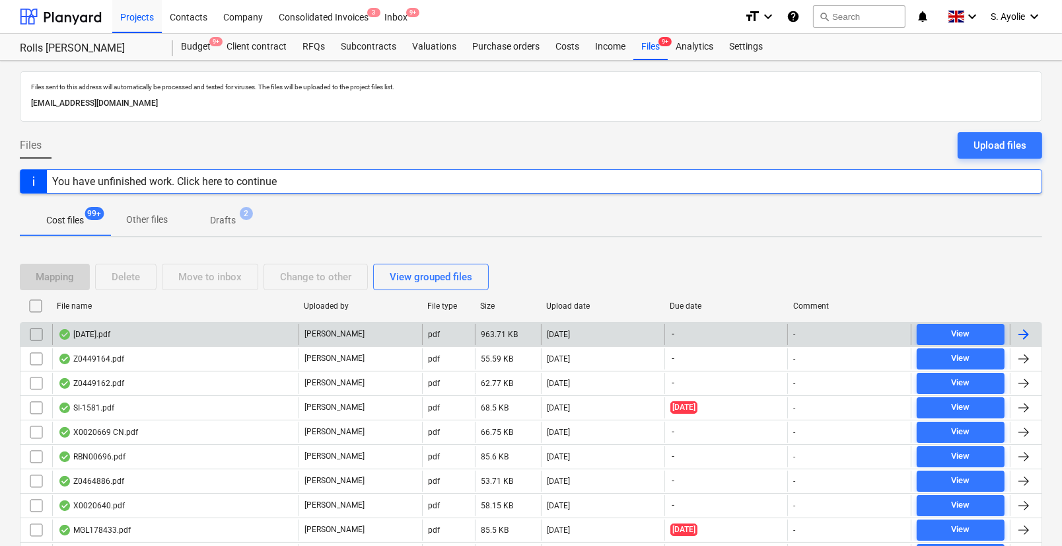
click at [196, 336] on div "Sept 25.pdf" at bounding box center [175, 334] width 246 height 21
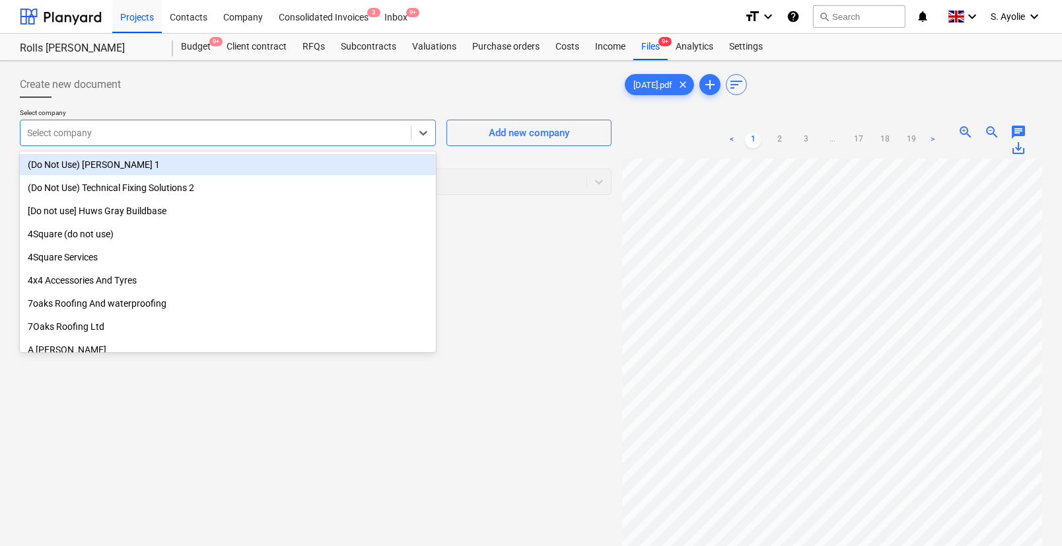
click at [352, 145] on div "Select company" at bounding box center [228, 133] width 416 height 26
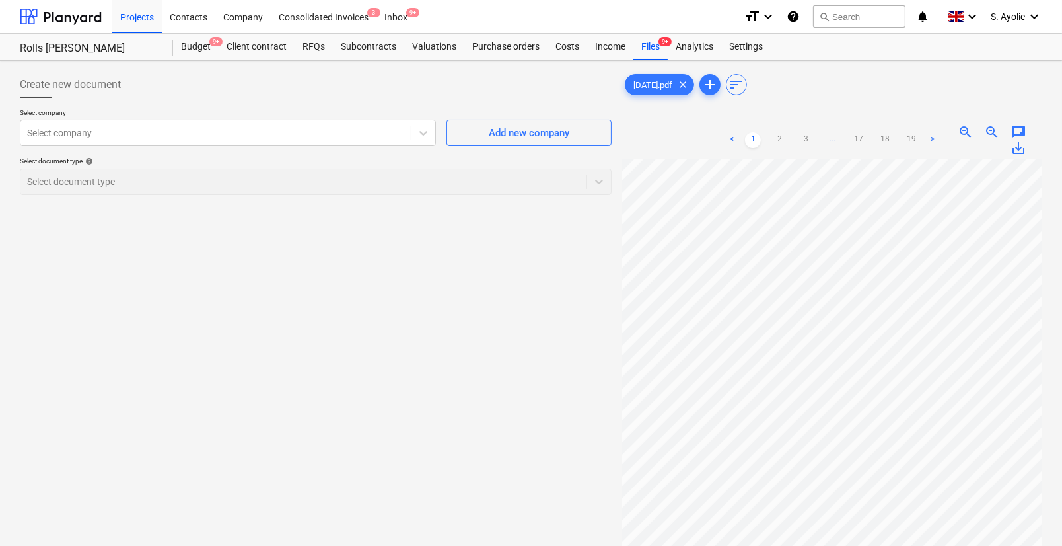
click at [465, 243] on div "Create new document Select company Select company Add new company Select docume…" at bounding box center [316, 369] width 602 height 606
click at [427, 137] on icon at bounding box center [423, 132] width 13 height 13
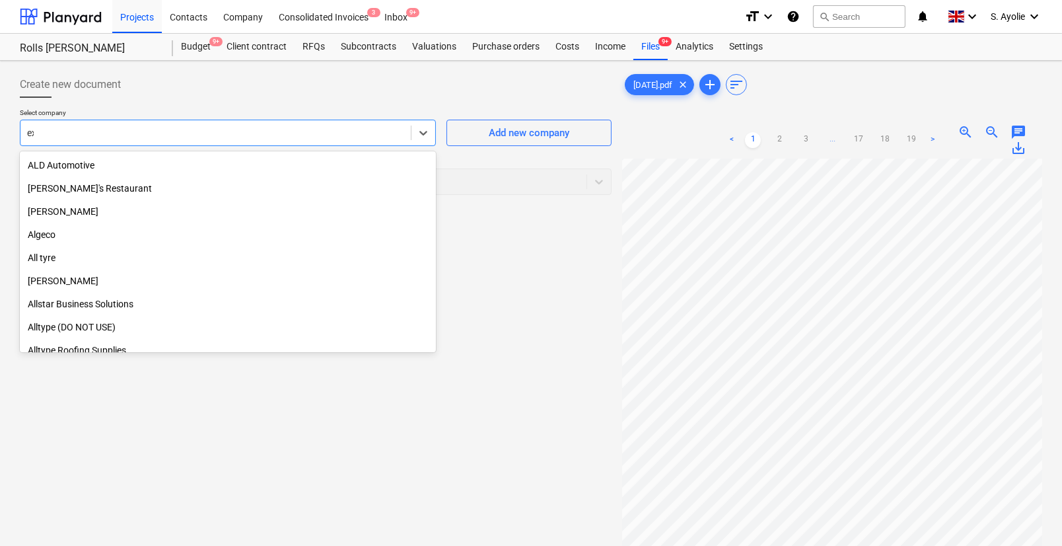
scroll to position [495, 0]
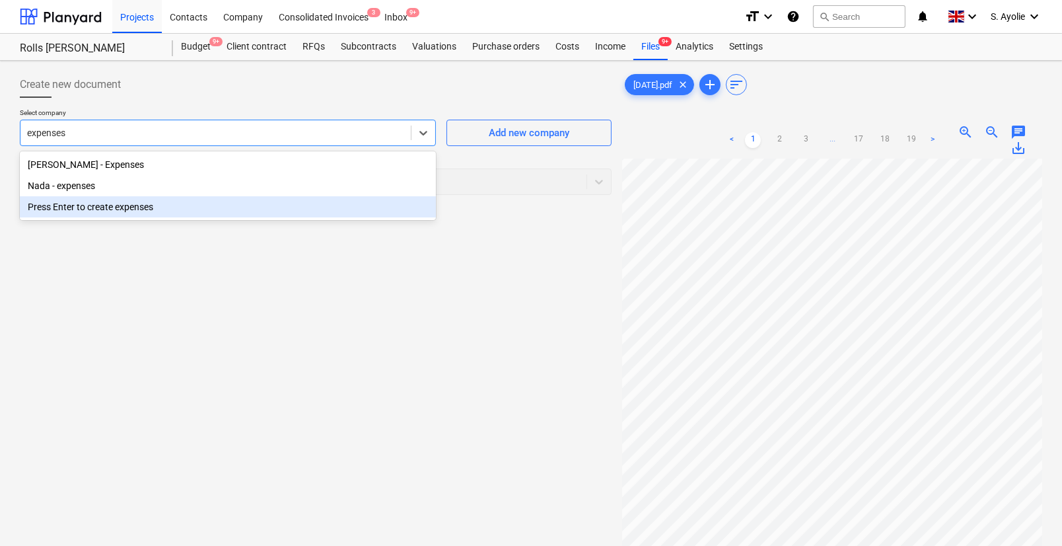
type input "expenses"
click at [478, 244] on div "Create new document Select company option Press Enter to create expenses focuse…" at bounding box center [316, 369] width 602 height 606
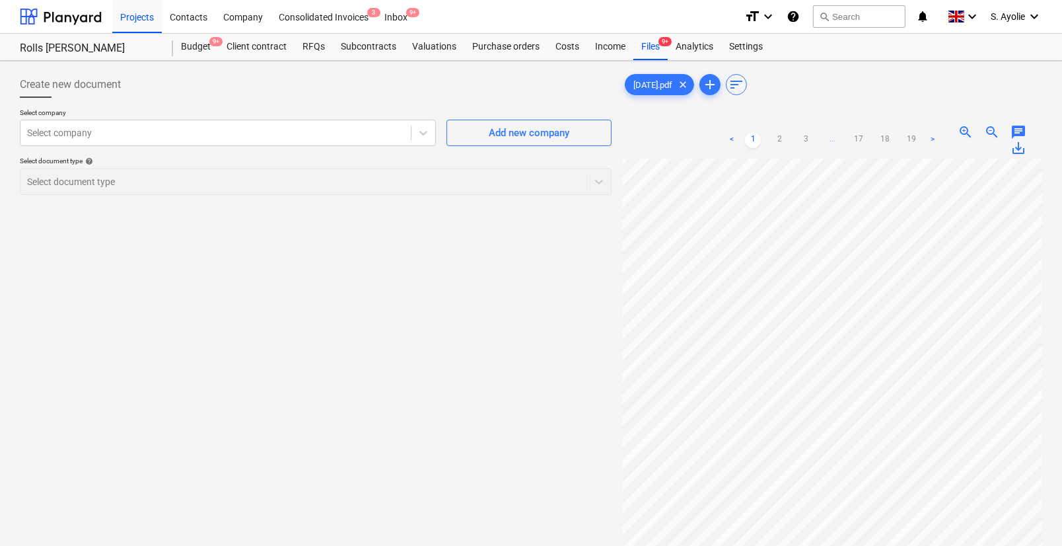
scroll to position [0, 0]
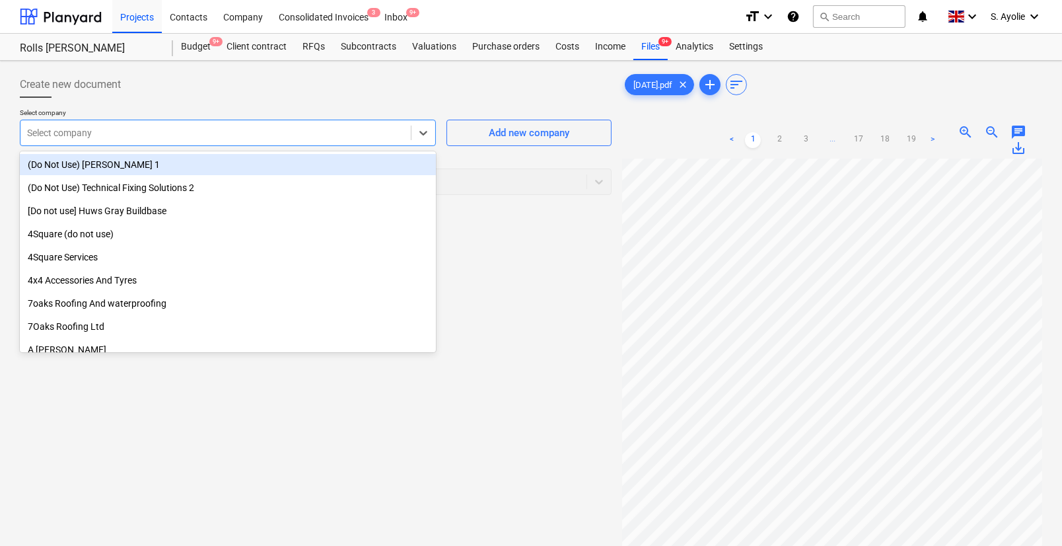
click at [124, 138] on div at bounding box center [215, 132] width 377 height 13
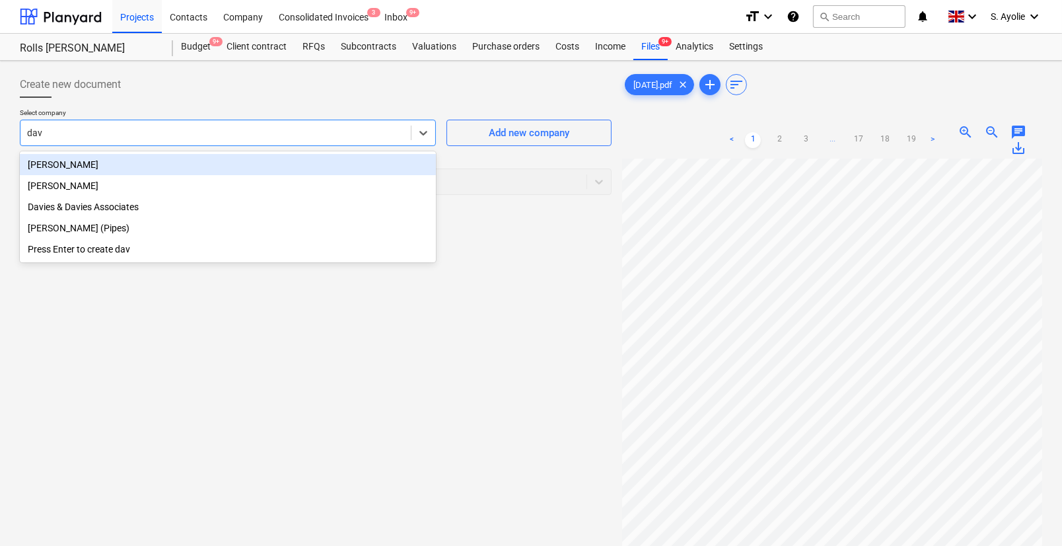
type input "davi"
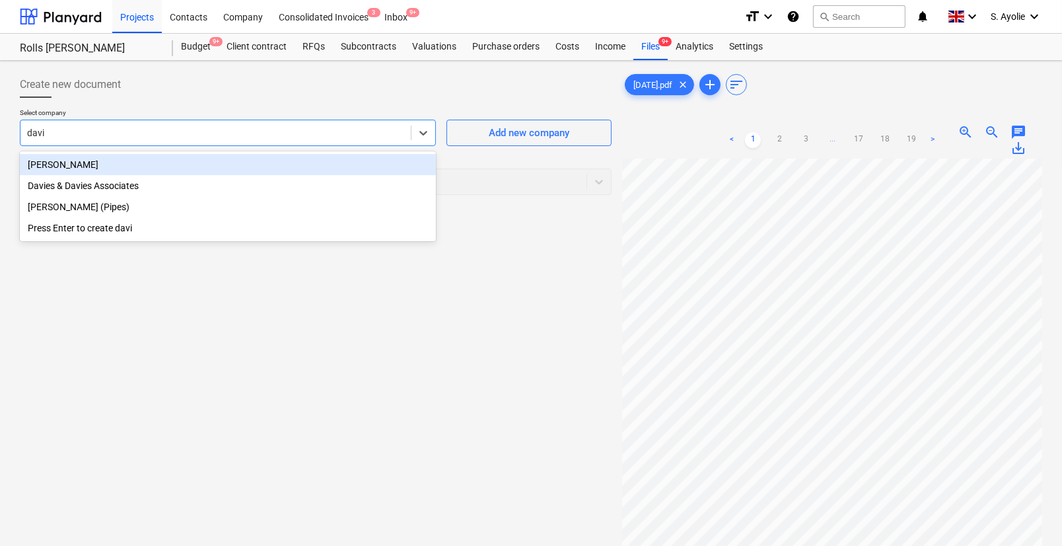
click at [104, 166] on div "David Lucas" at bounding box center [228, 164] width 416 height 21
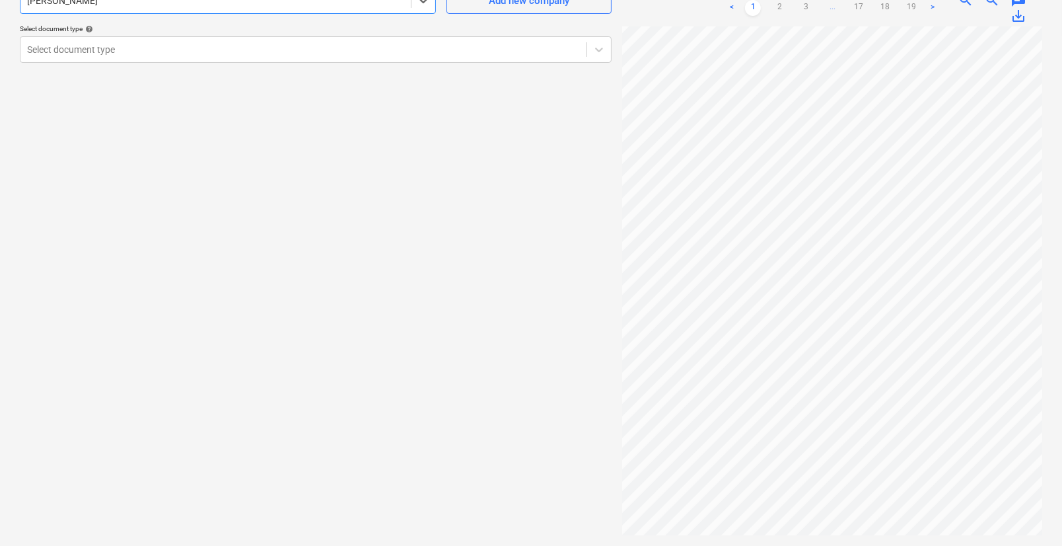
scroll to position [15, 79]
drag, startPoint x: 815, startPoint y: 535, endPoint x: 716, endPoint y: 528, distance: 99.3
click at [716, 528] on div at bounding box center [832, 280] width 420 height 509
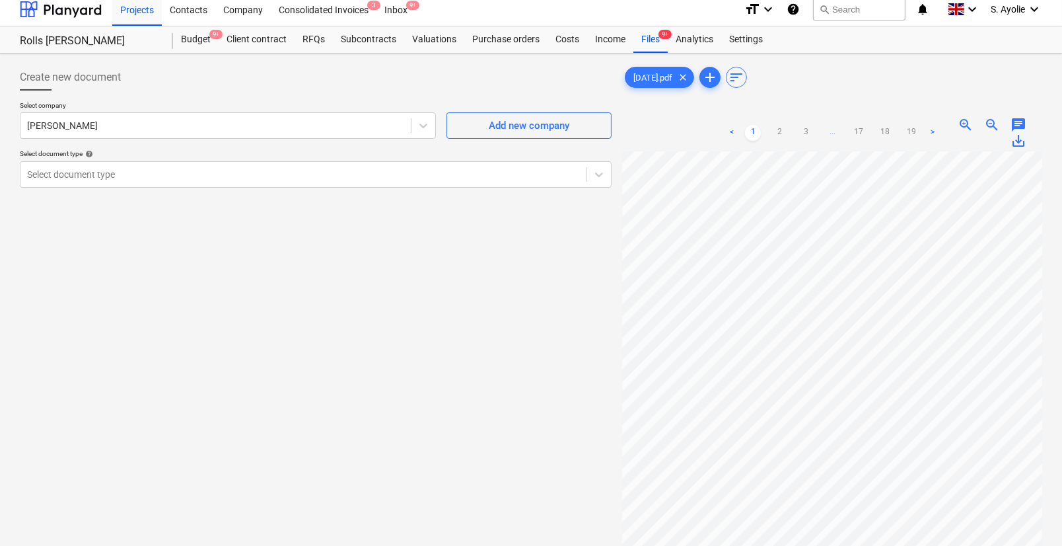
scroll to position [0, 0]
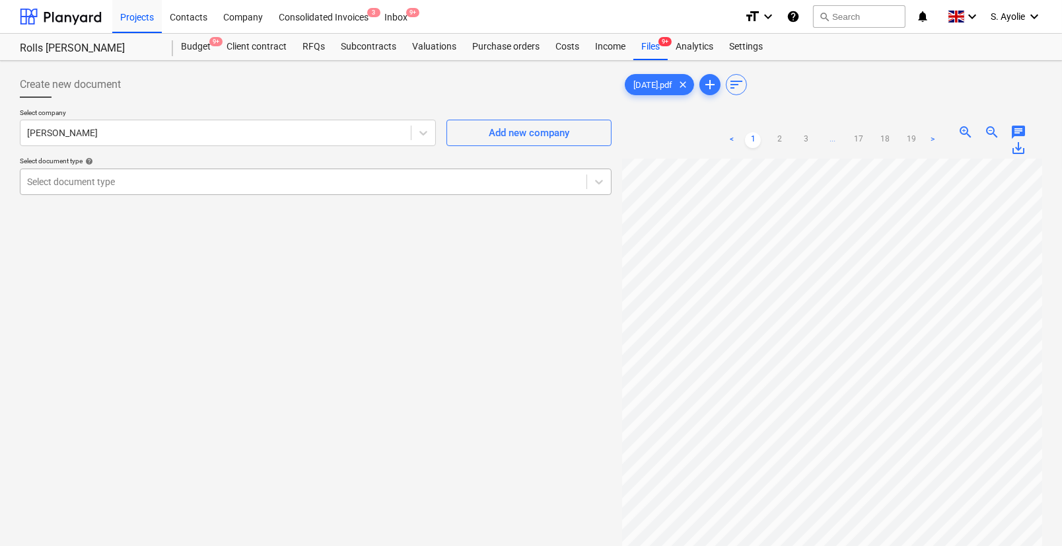
click at [491, 184] on div at bounding box center [303, 181] width 553 height 13
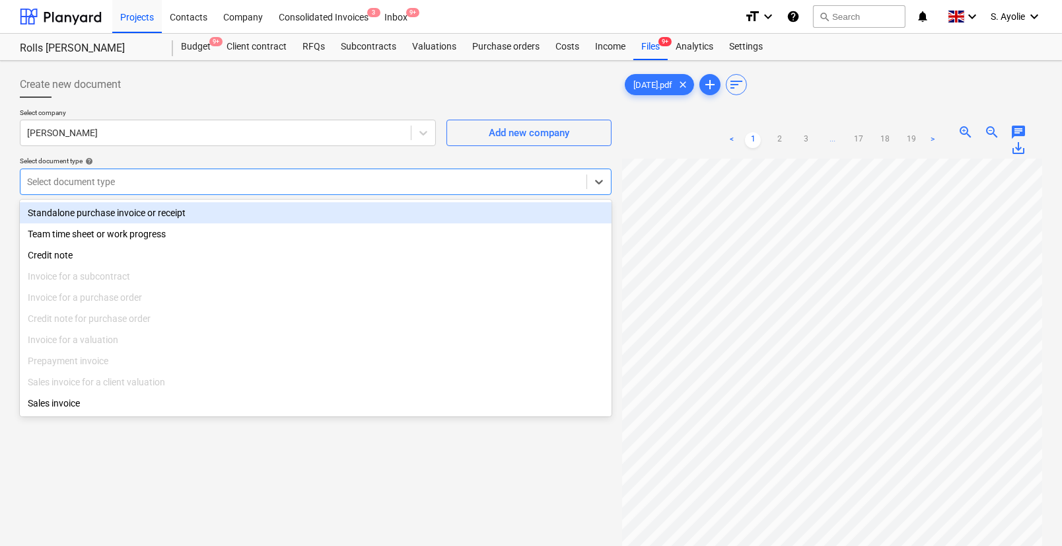
click at [105, 211] on div "Standalone purchase invoice or receipt" at bounding box center [316, 212] width 592 height 21
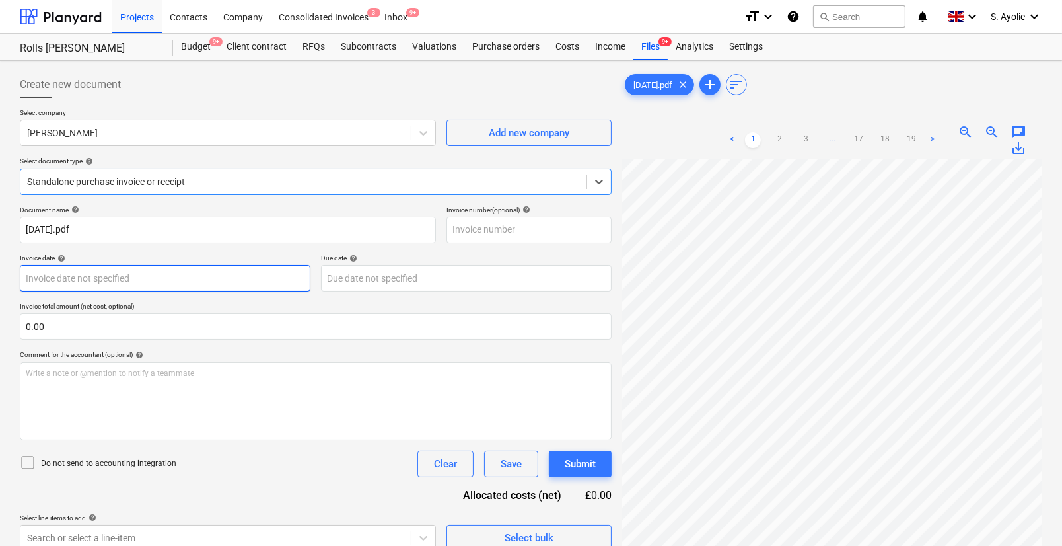
click at [99, 283] on body "Projects Contacts Company Consolidated Invoices 3 Inbox 9+ format_size keyboard…" at bounding box center [531, 273] width 1062 height 546
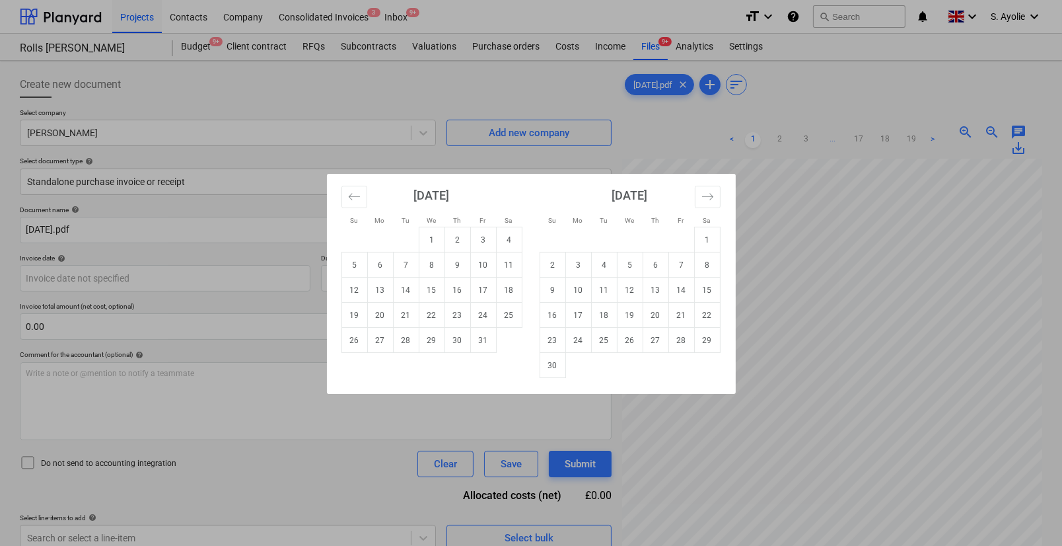
click at [545, 162] on div "Su Mo Tu We Th Fr Sa Su Mo Tu We Th Fr Sa September 2025 1 2 3 4 5 6 7 8 9 10 1…" at bounding box center [531, 273] width 1062 height 546
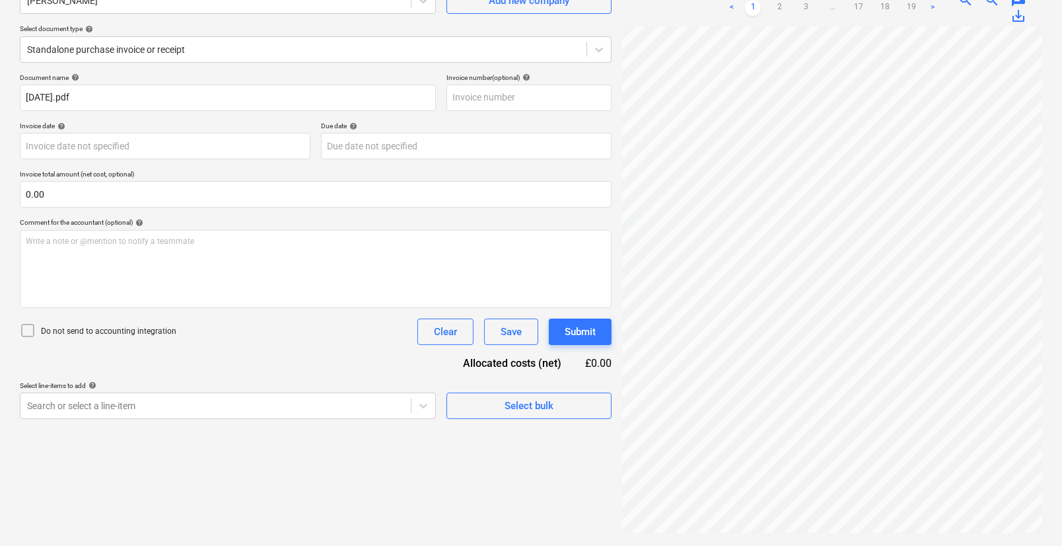
scroll to position [0, 79]
click at [775, 1] on link "2" at bounding box center [779, 8] width 16 height 16
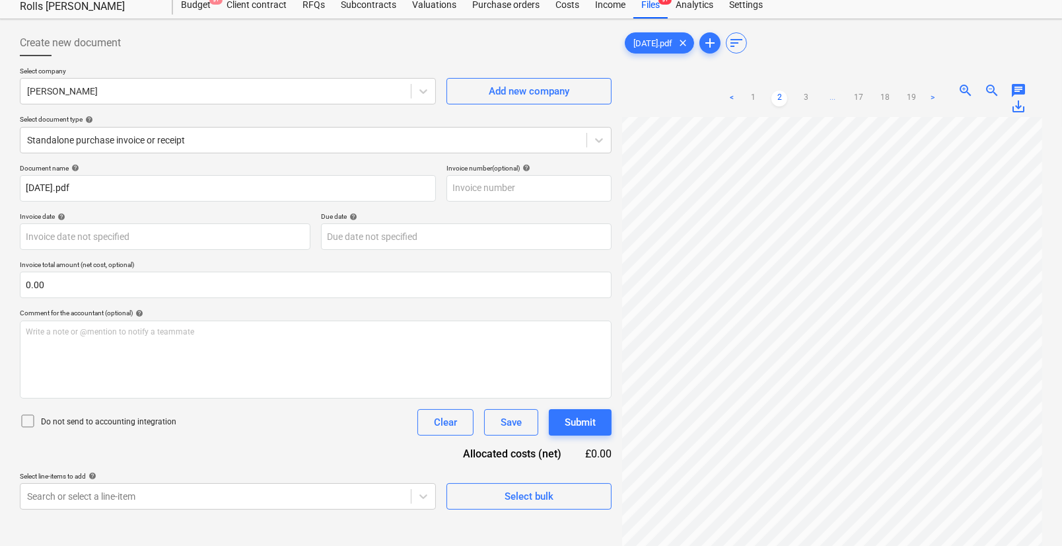
scroll to position [72, 0]
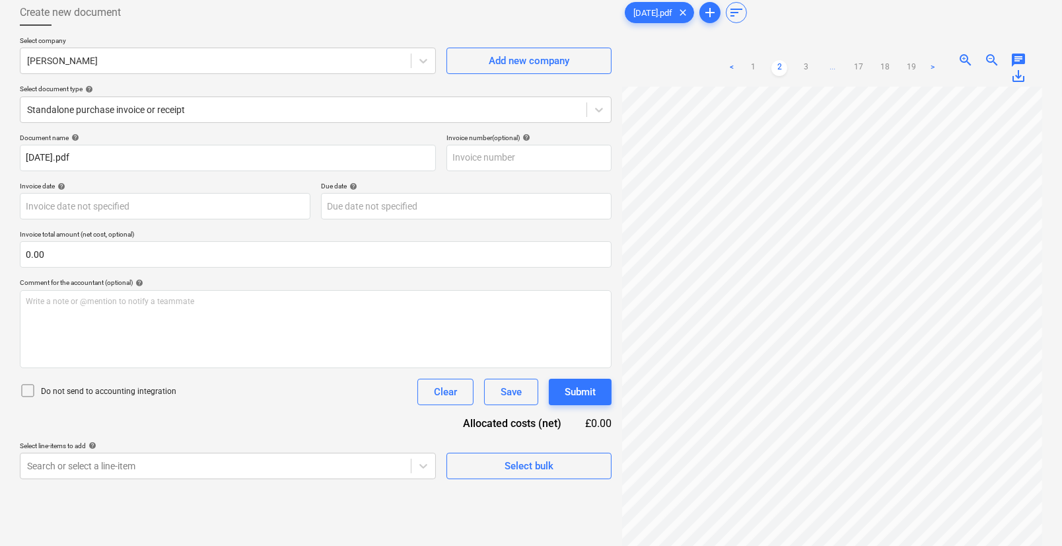
click at [807, 65] on link "3" at bounding box center [806, 68] width 16 height 16
click at [822, 66] on link "4" at bounding box center [819, 68] width 16 height 16
click at [726, 66] on link "1" at bounding box center [727, 68] width 16 height 16
click at [883, 66] on link "18" at bounding box center [885, 68] width 16 height 16
click at [861, 66] on link "17" at bounding box center [859, 68] width 16 height 16
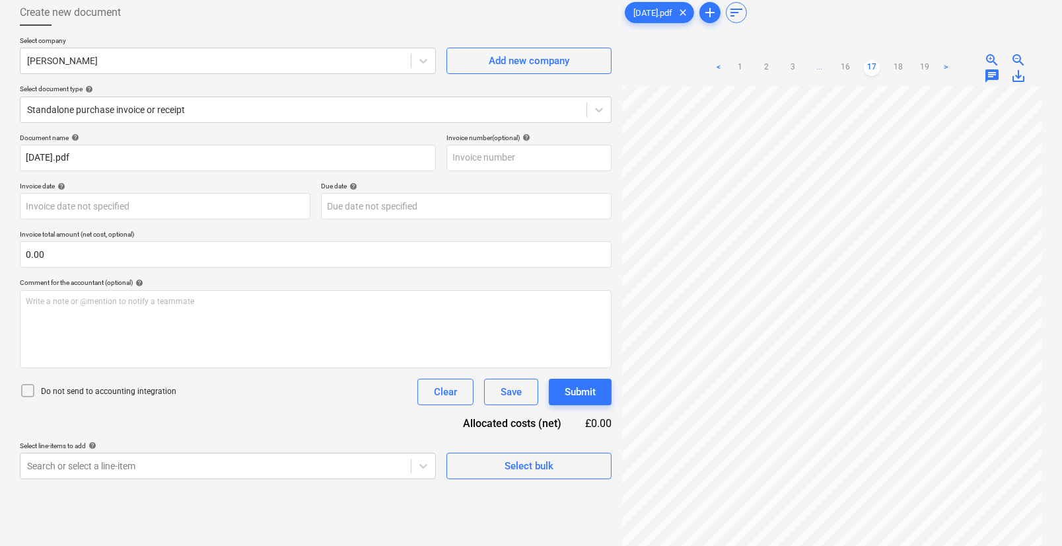
scroll to position [75, 79]
click at [898, 67] on link "18" at bounding box center [898, 68] width 16 height 16
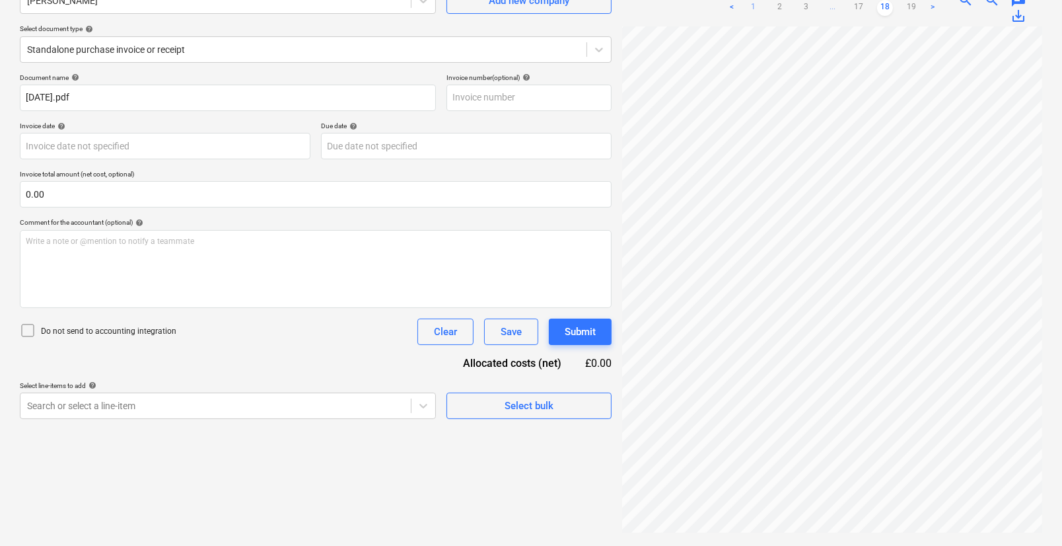
click at [754, 9] on link "1" at bounding box center [753, 8] width 16 height 16
click at [774, 11] on link "2" at bounding box center [779, 8] width 16 height 16
click at [803, 9] on link "3" at bounding box center [806, 8] width 16 height 16
click at [819, 7] on link "4" at bounding box center [819, 8] width 16 height 16
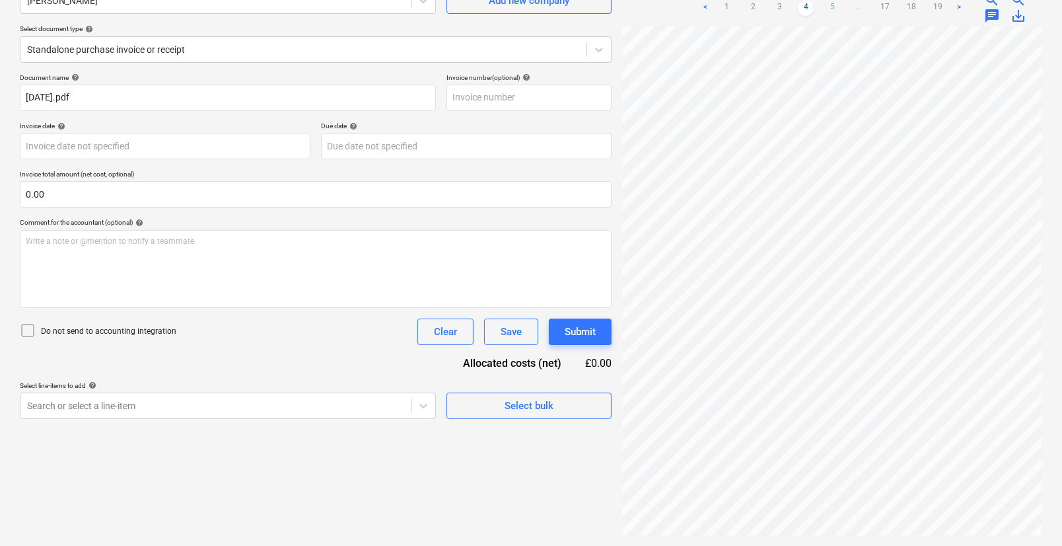
click at [836, 9] on link "5" at bounding box center [832, 8] width 16 height 16
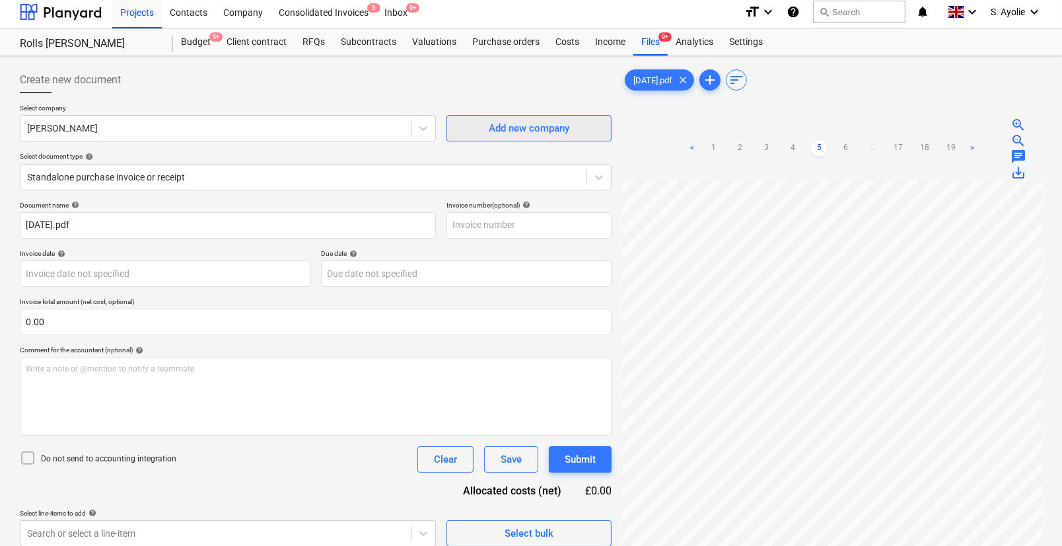
scroll to position [0, 0]
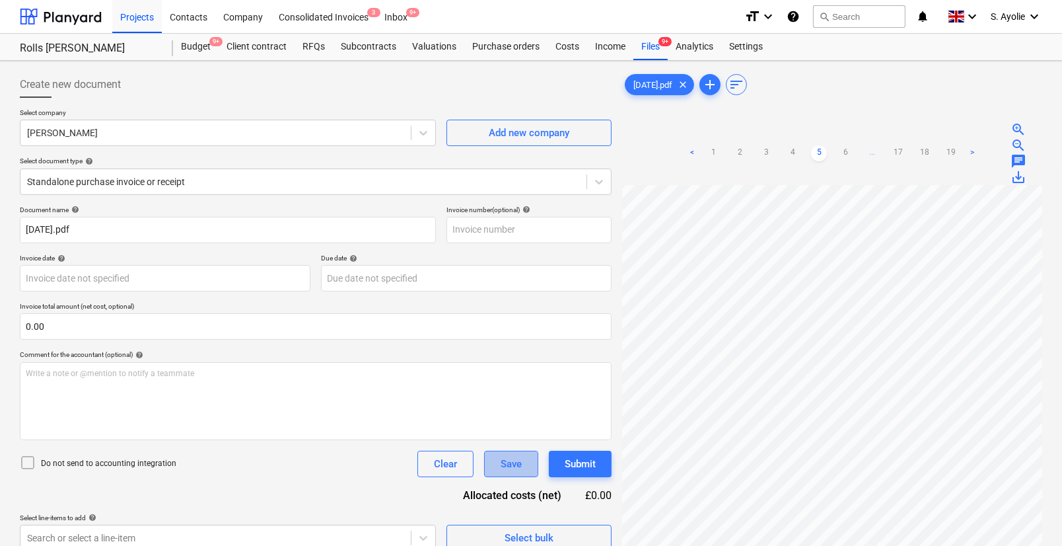
click at [524, 457] on button "Save" at bounding box center [511, 463] width 54 height 26
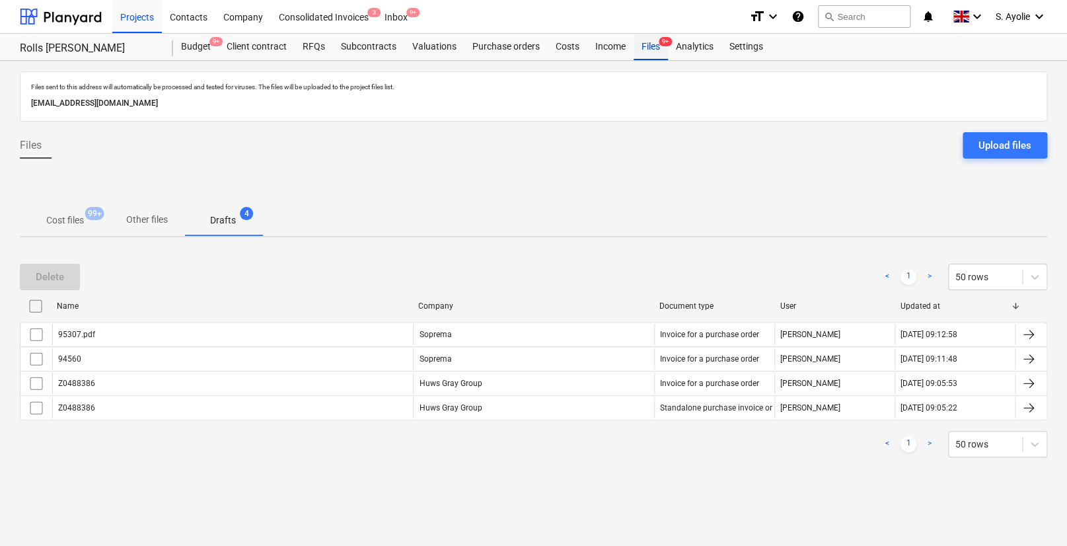
click at [656, 50] on div "Files 9+" at bounding box center [650, 47] width 34 height 26
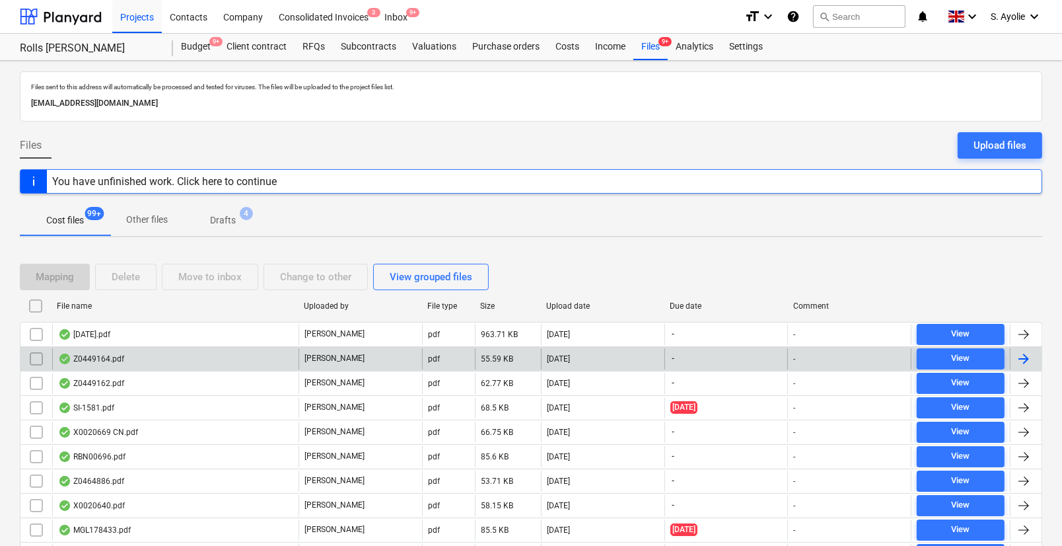
click at [162, 357] on div "Z0449164.pdf" at bounding box center [175, 358] width 246 height 21
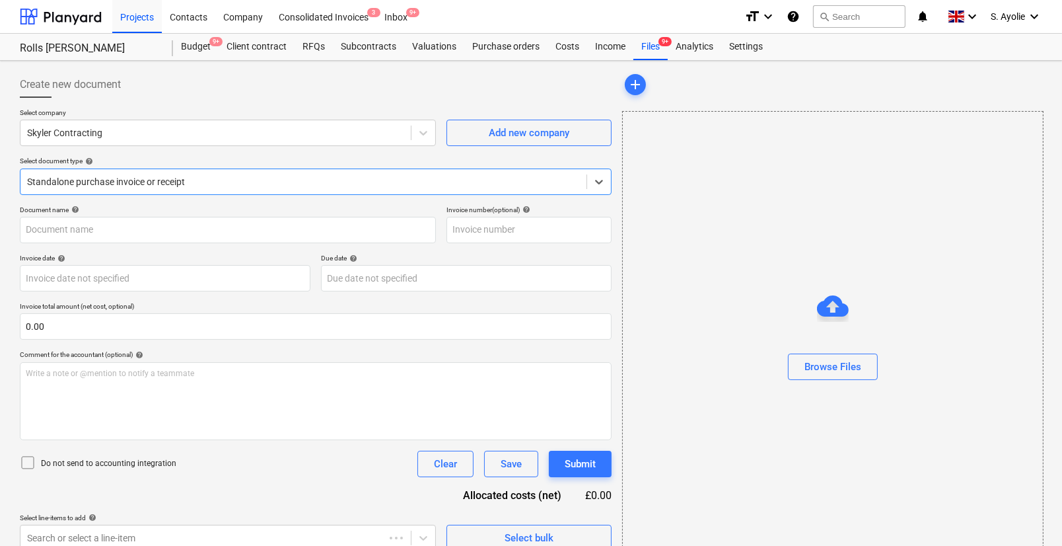
type input "SF083"
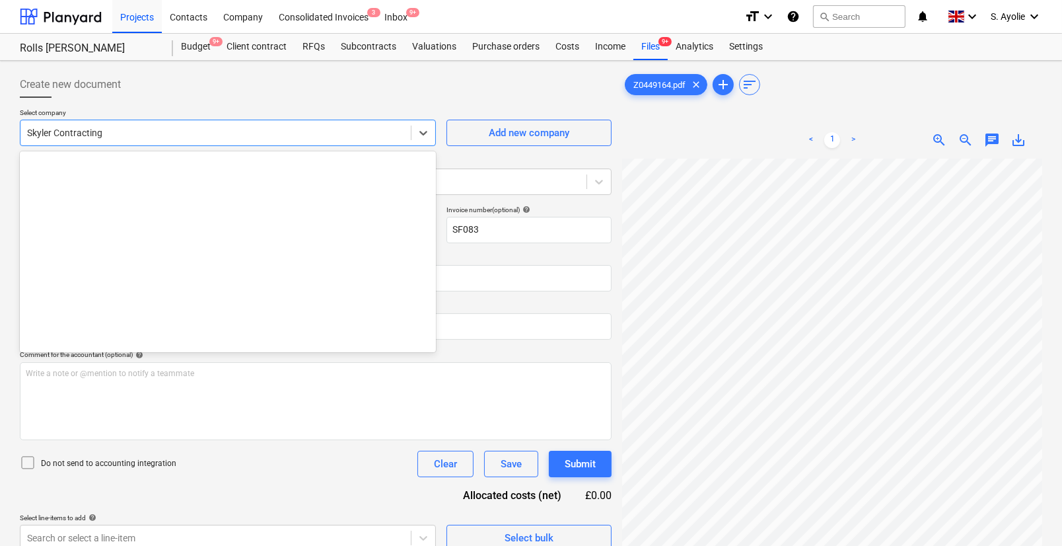
click at [256, 136] on div at bounding box center [215, 132] width 377 height 13
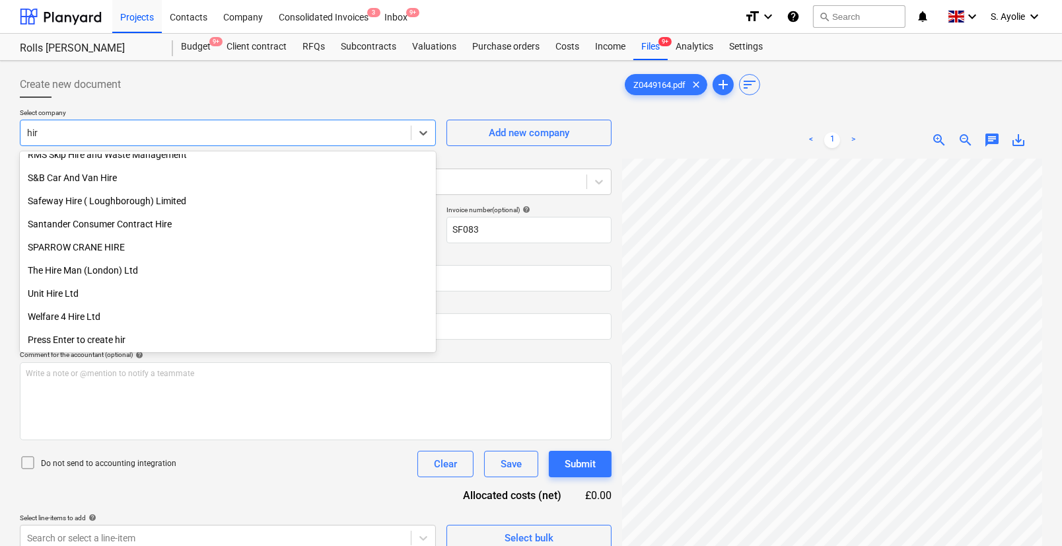
scroll to position [380, 0]
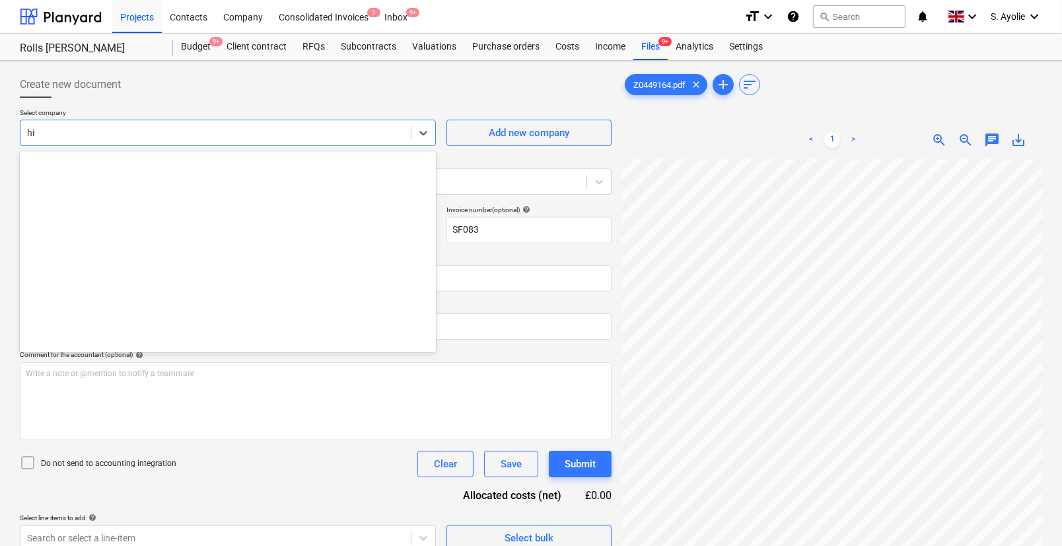
type input "h"
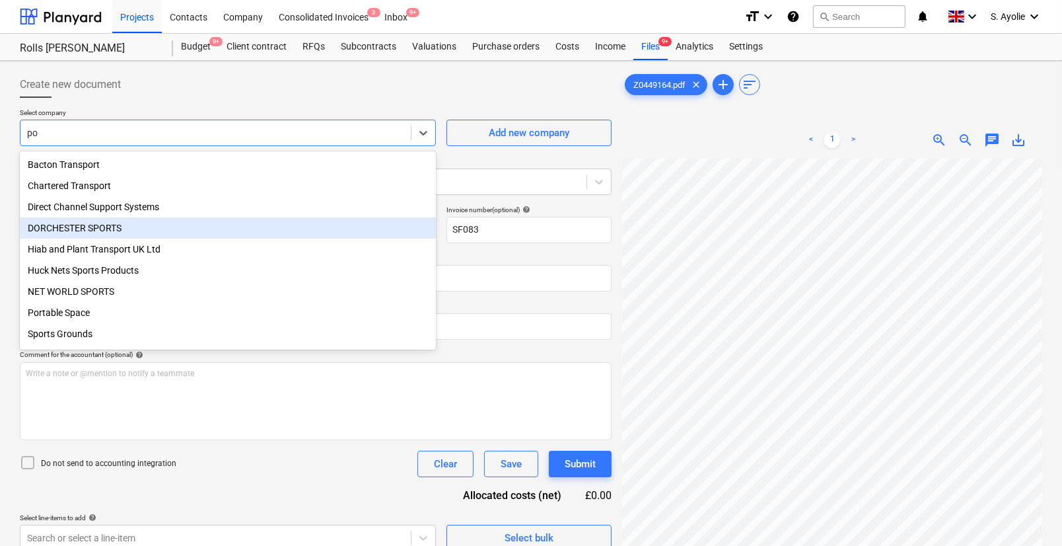
type input "p"
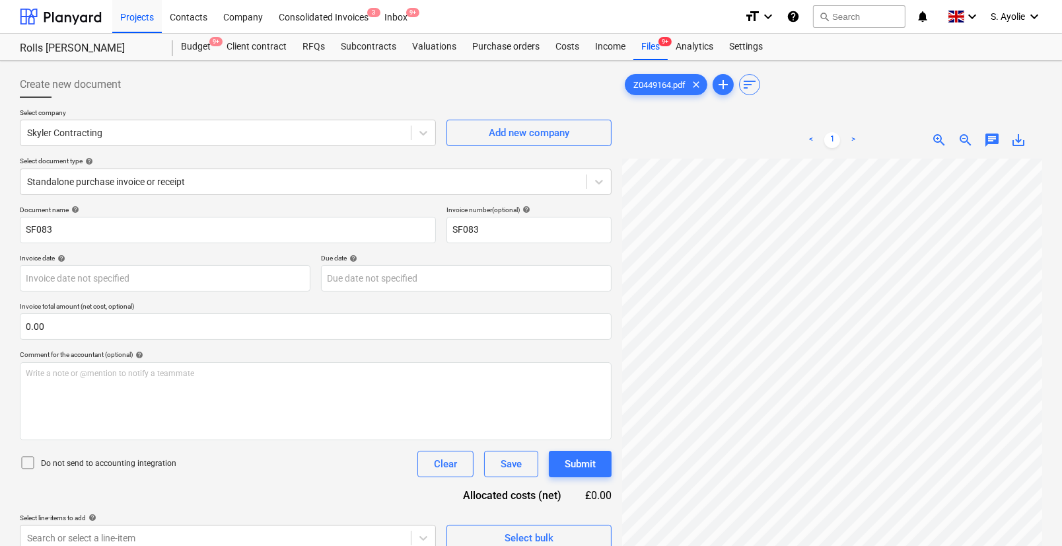
scroll to position [17, 13]
click at [961, 141] on span "zoom_out" at bounding box center [966, 140] width 16 height 16
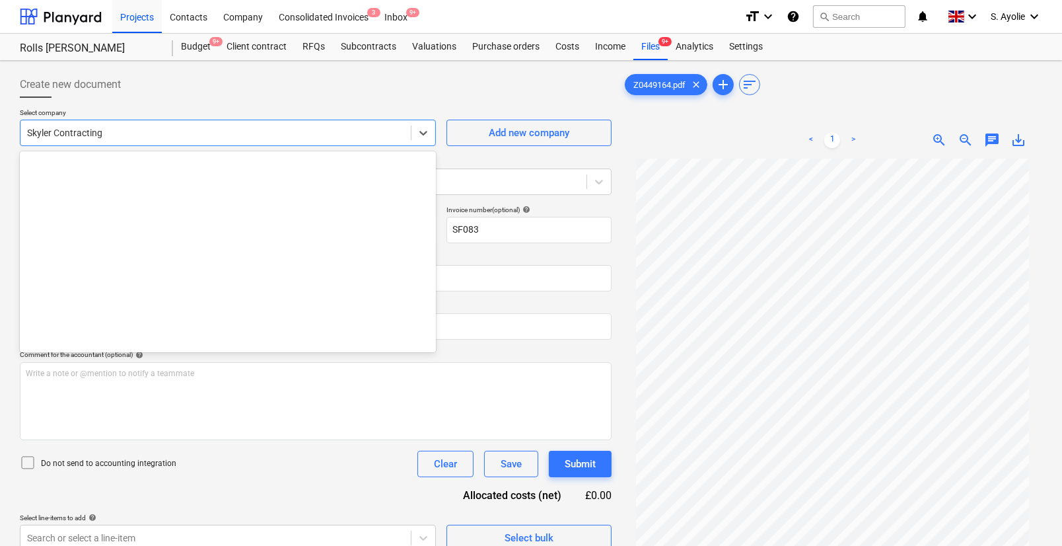
scroll to position [22470, 0]
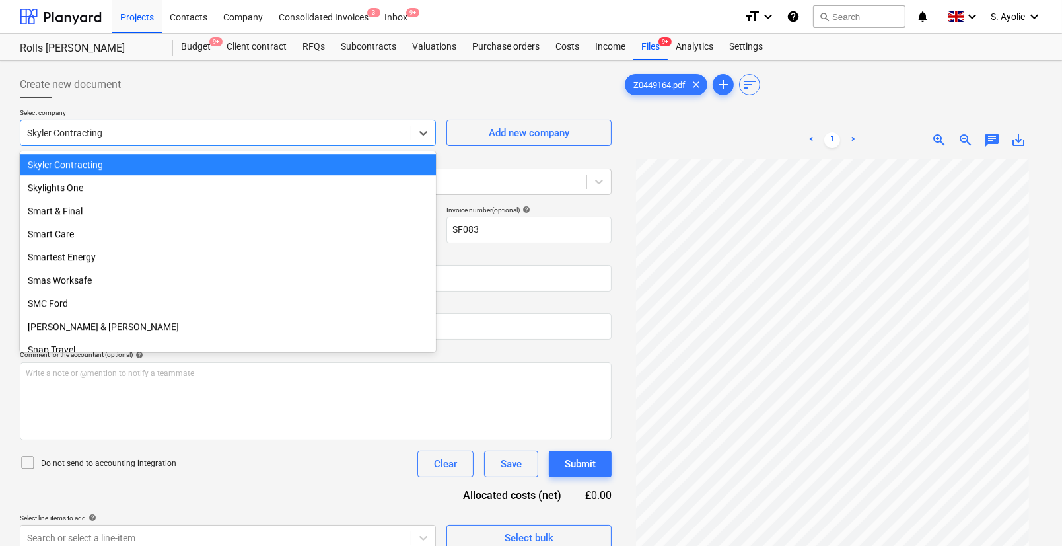
drag, startPoint x: 118, startPoint y: 129, endPoint x: 35, endPoint y: 137, distance: 83.0
click at [35, 137] on div at bounding box center [215, 132] width 377 height 13
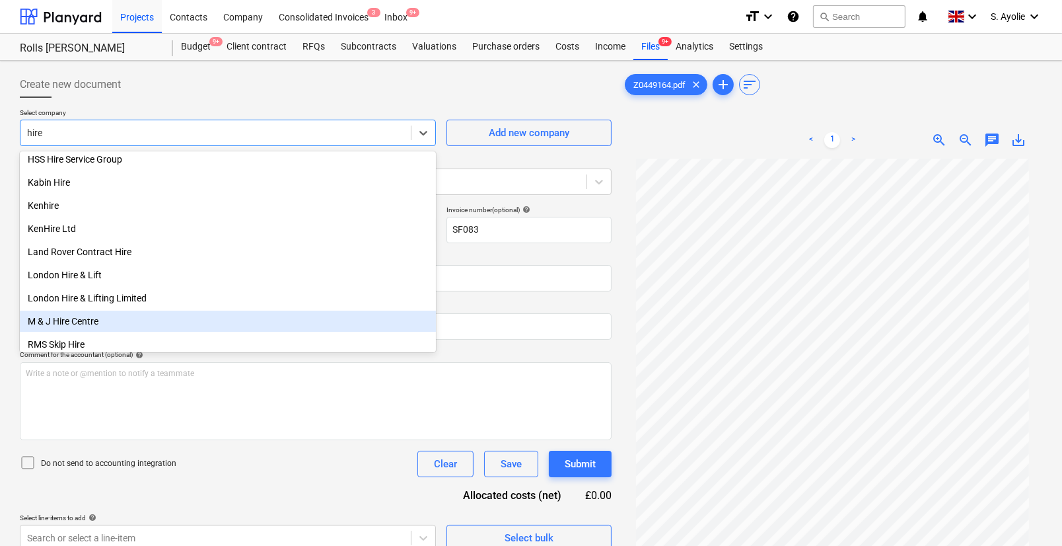
scroll to position [139, 0]
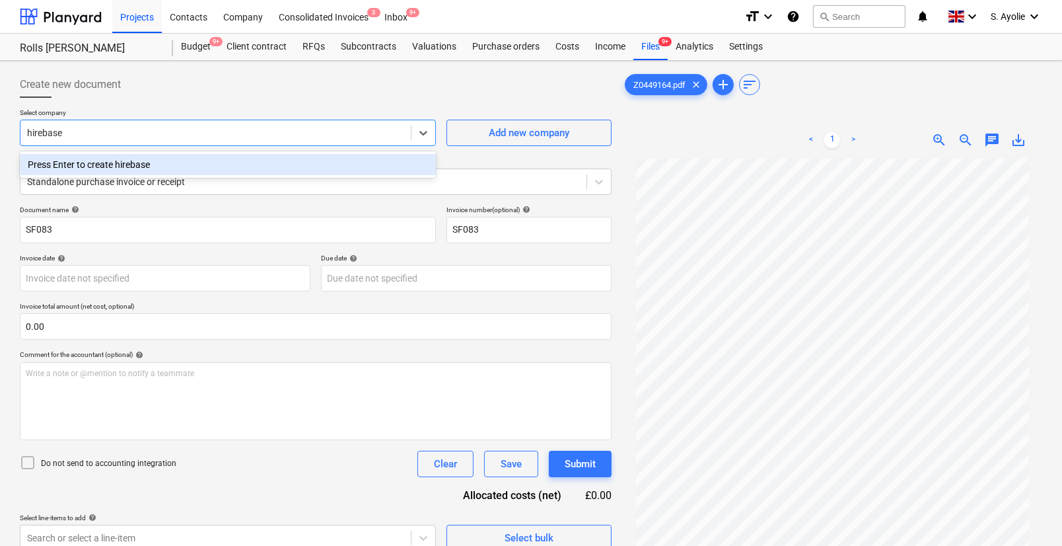
type input "hirebase"
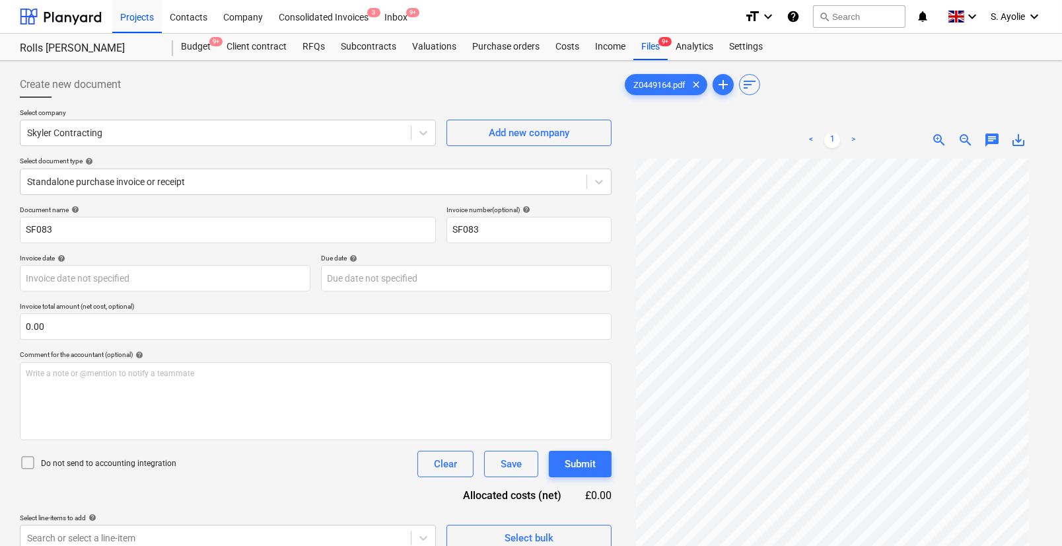
click at [204, 111] on p "Select company" at bounding box center [228, 113] width 416 height 11
click at [165, 135] on div at bounding box center [215, 132] width 377 height 13
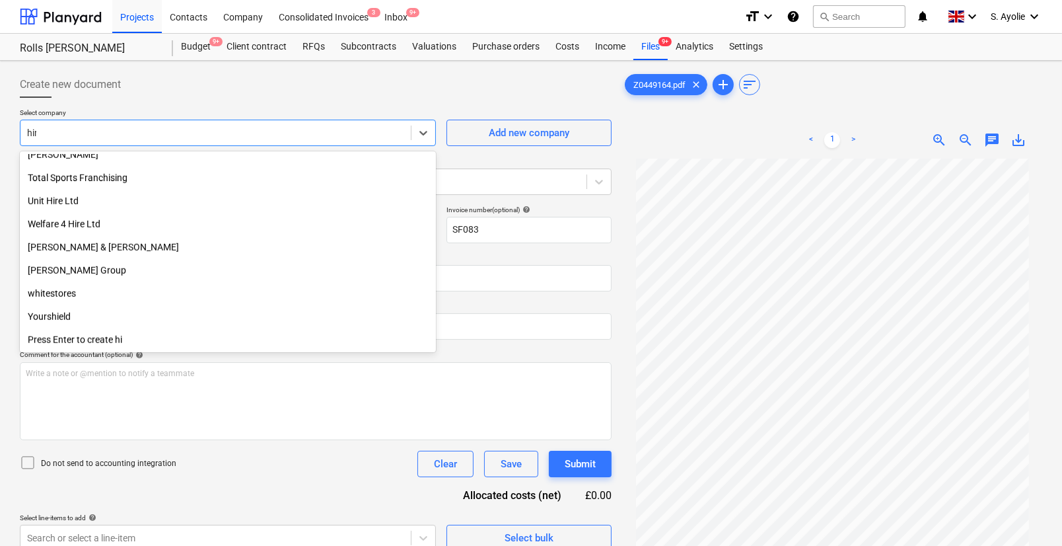
scroll to position [380, 0]
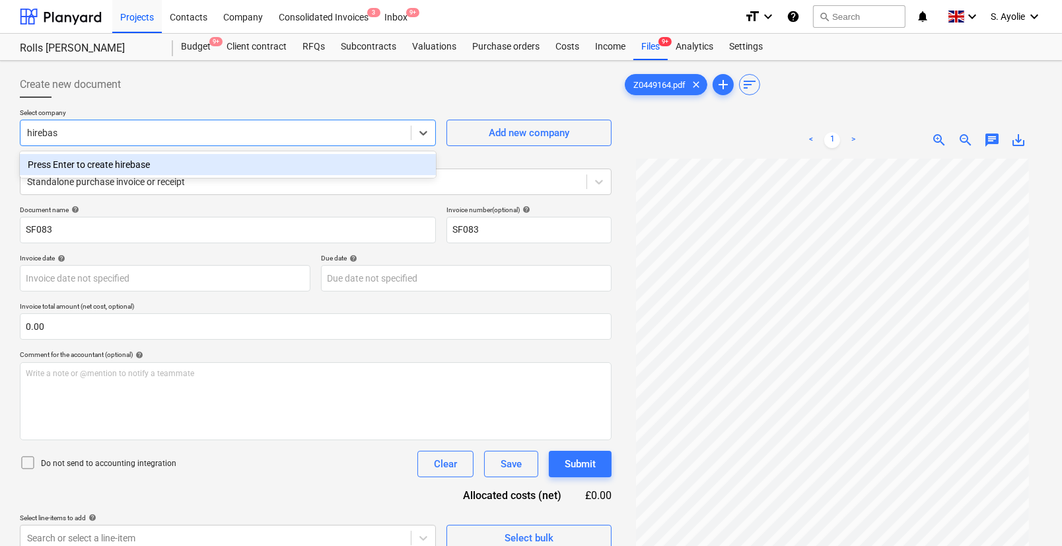
type input "hirebase"
click at [129, 167] on div "Press Enter to create hirebase" at bounding box center [228, 164] width 416 height 21
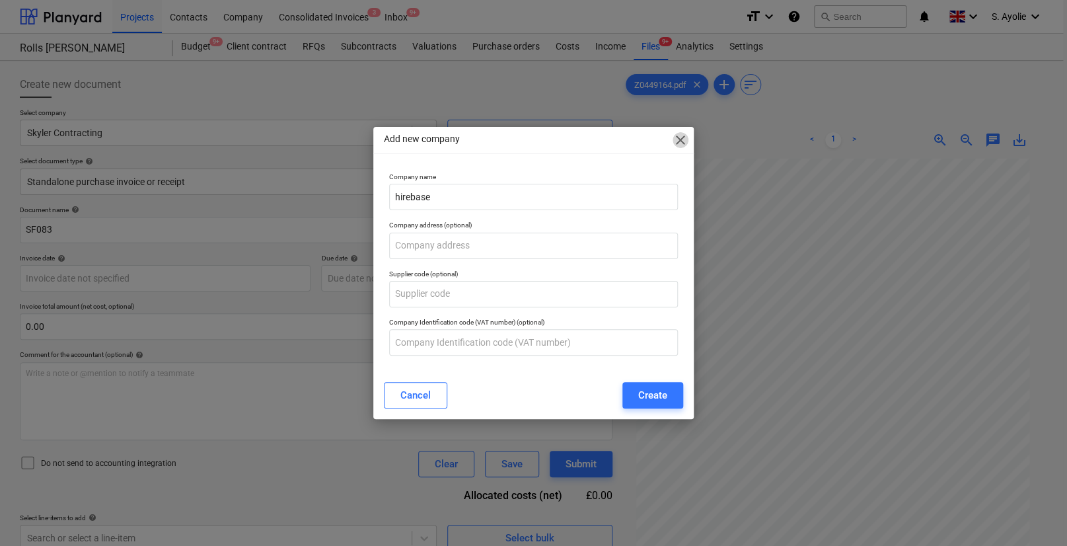
click at [676, 141] on span "close" at bounding box center [680, 140] width 16 height 16
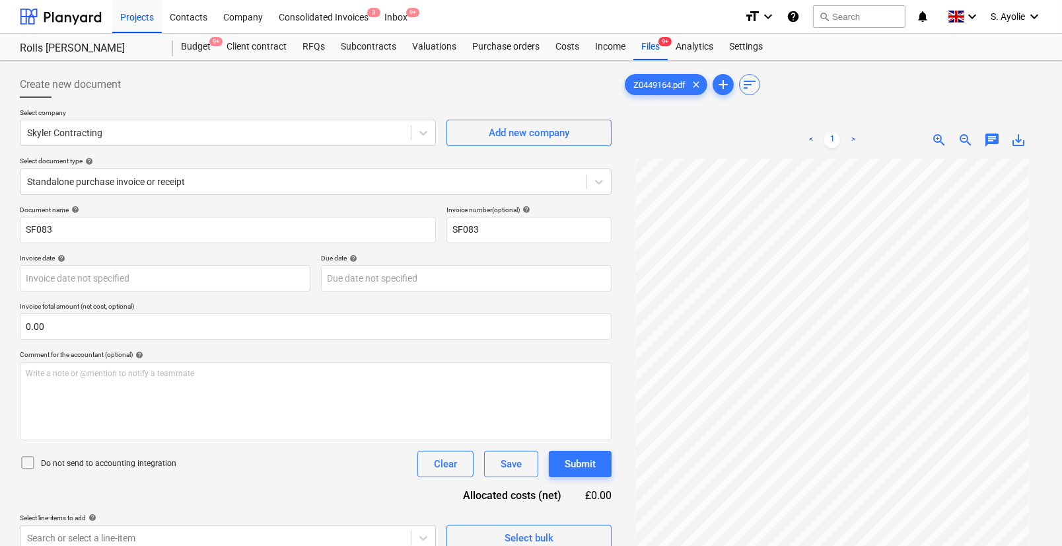
scroll to position [0, 0]
click at [253, 130] on div at bounding box center [215, 132] width 377 height 13
drag, startPoint x: 253, startPoint y: 130, endPoint x: 267, endPoint y: 151, distance: 25.6
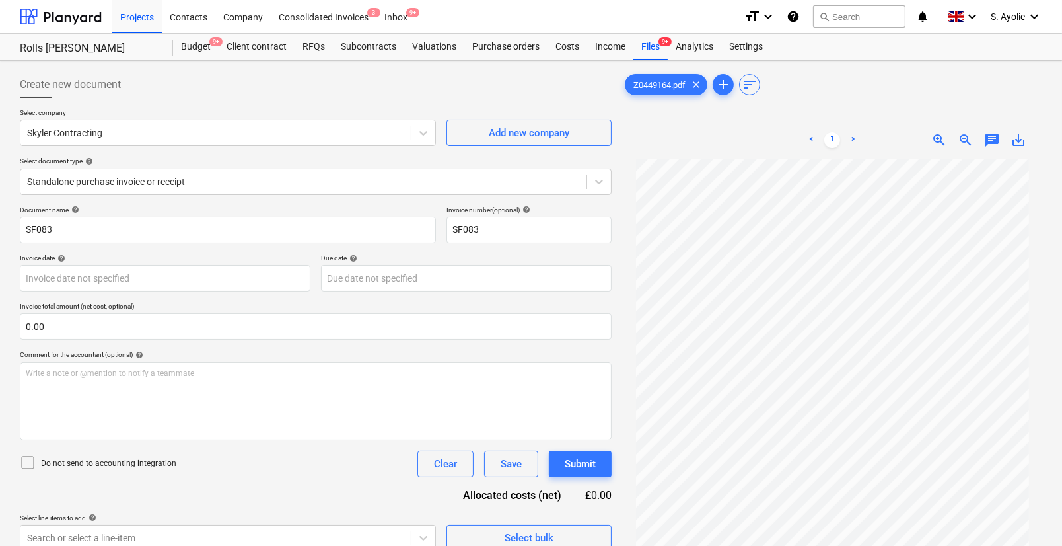
click at [267, 151] on div "Select company Skyler Contracting Add new company Select document type help Sta…" at bounding box center [316, 156] width 592 height 97
click at [310, 132] on div at bounding box center [215, 132] width 377 height 13
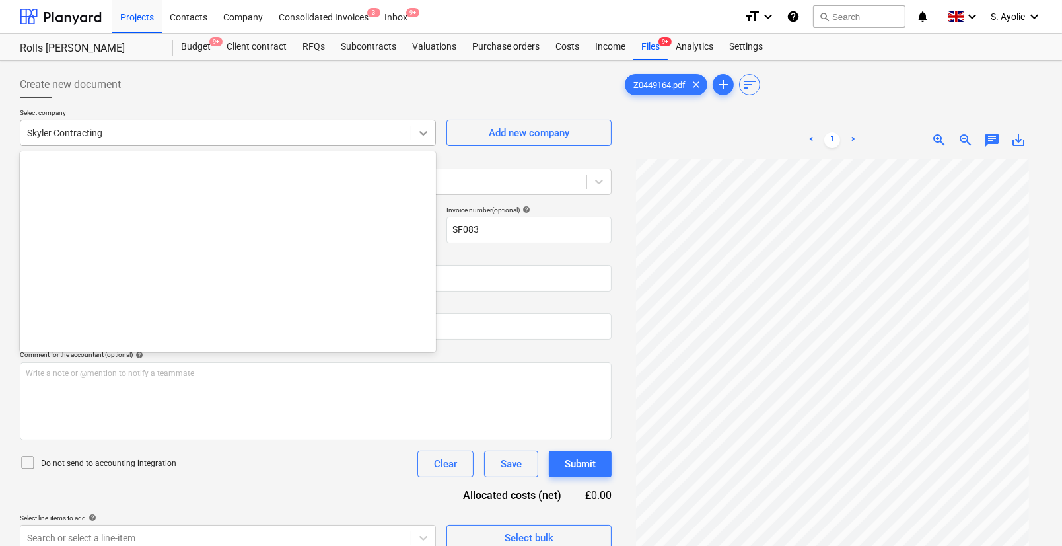
click at [426, 132] on icon at bounding box center [424, 133] width 8 height 5
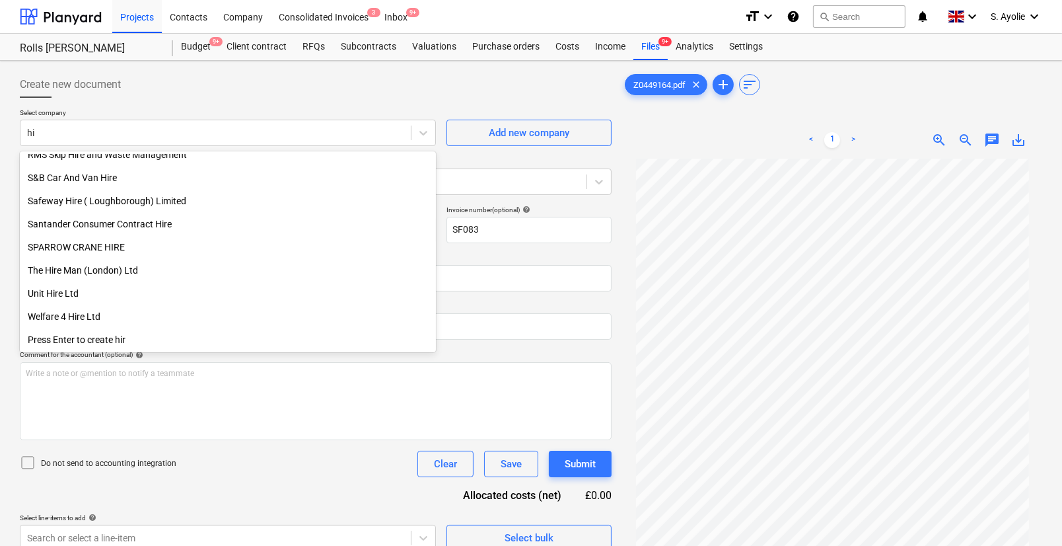
type input "h"
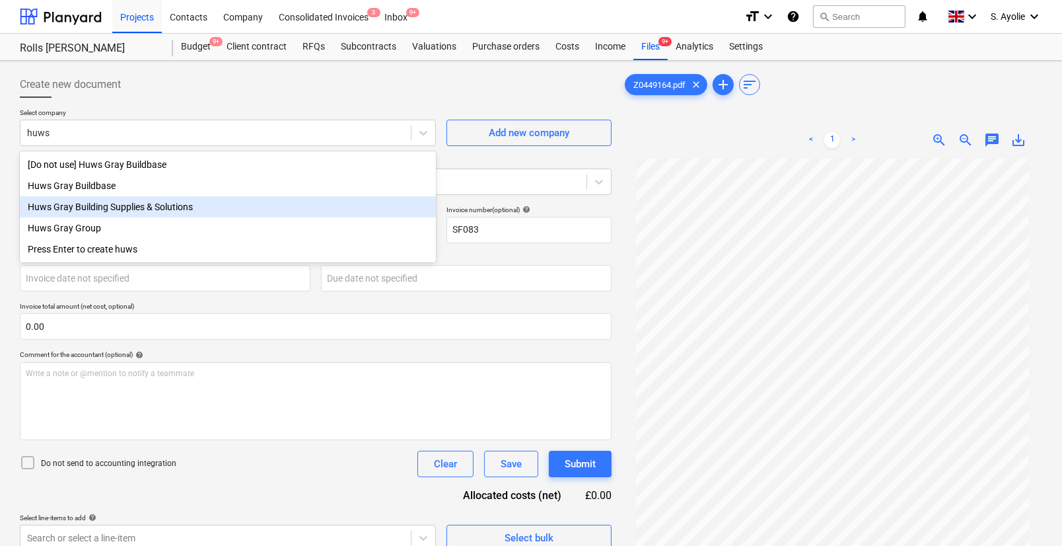
type input "huws"
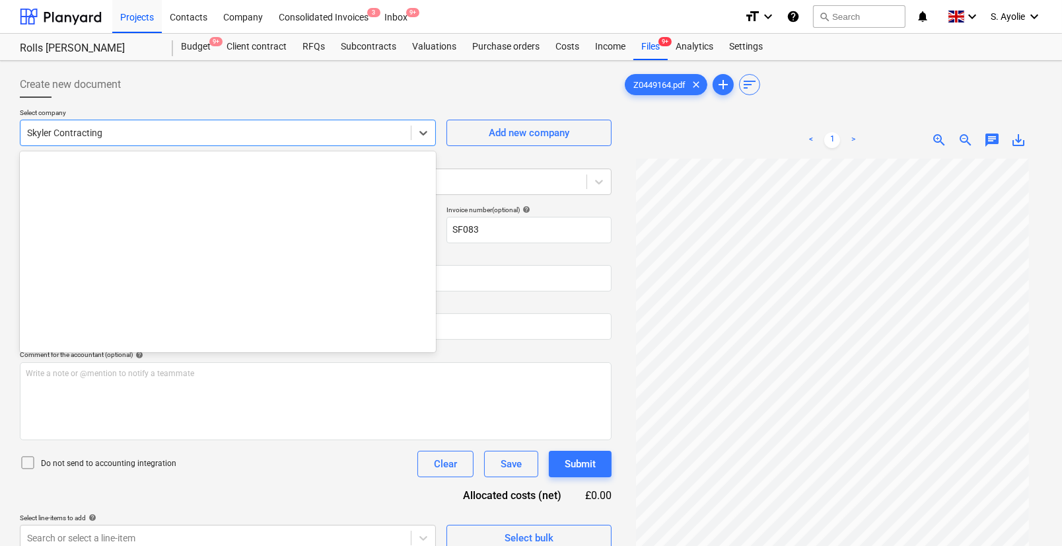
scroll to position [22470, 0]
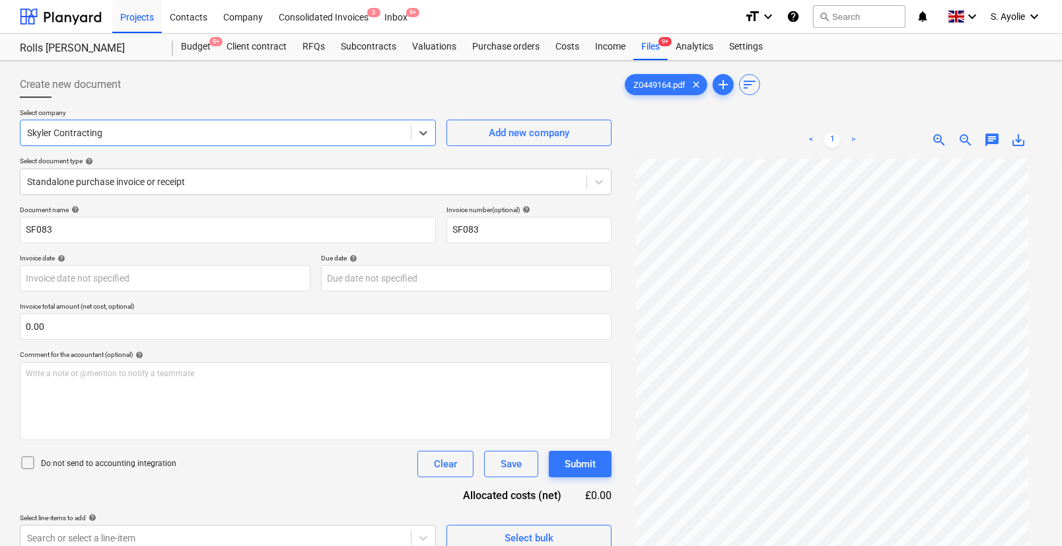
click at [157, 133] on div at bounding box center [215, 132] width 377 height 13
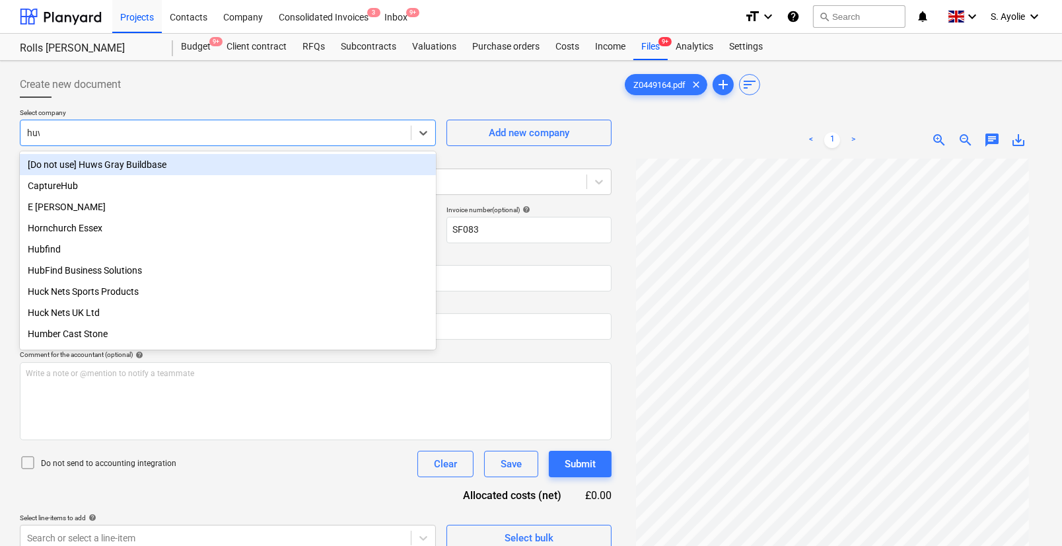
type input "huws"
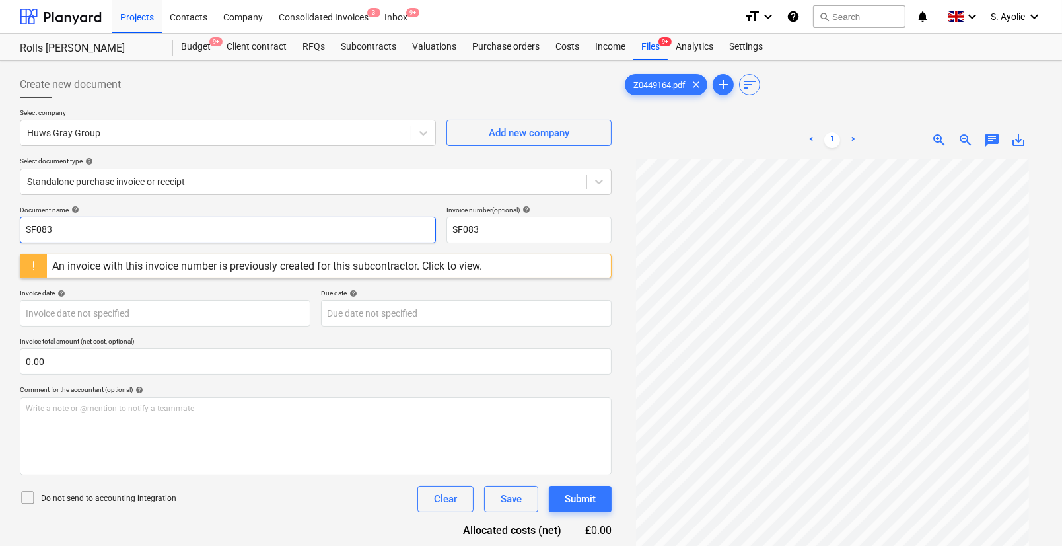
drag, startPoint x: 220, startPoint y: 238, endPoint x: -228, endPoint y: 235, distance: 447.8
click at [0, 235] on html "Projects Contacts Company Consolidated Invoices 3 Inbox 9+ format_size keyboard…" at bounding box center [531, 273] width 1062 height 546
type input "z0449164"
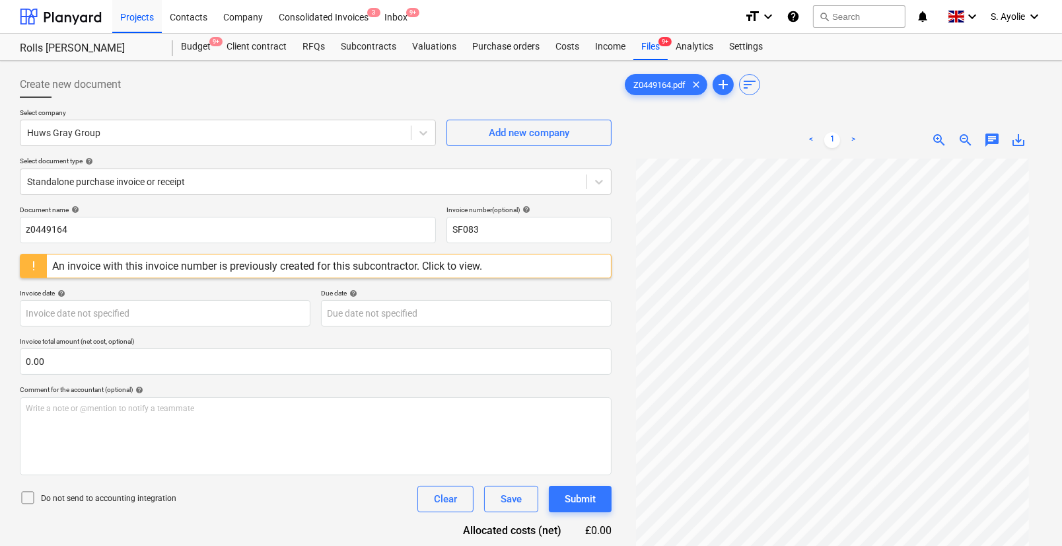
click at [312, 205] on div "Document name help" at bounding box center [228, 209] width 416 height 9
click at [511, 238] on input "SF083" at bounding box center [528, 230] width 165 height 26
type input "S"
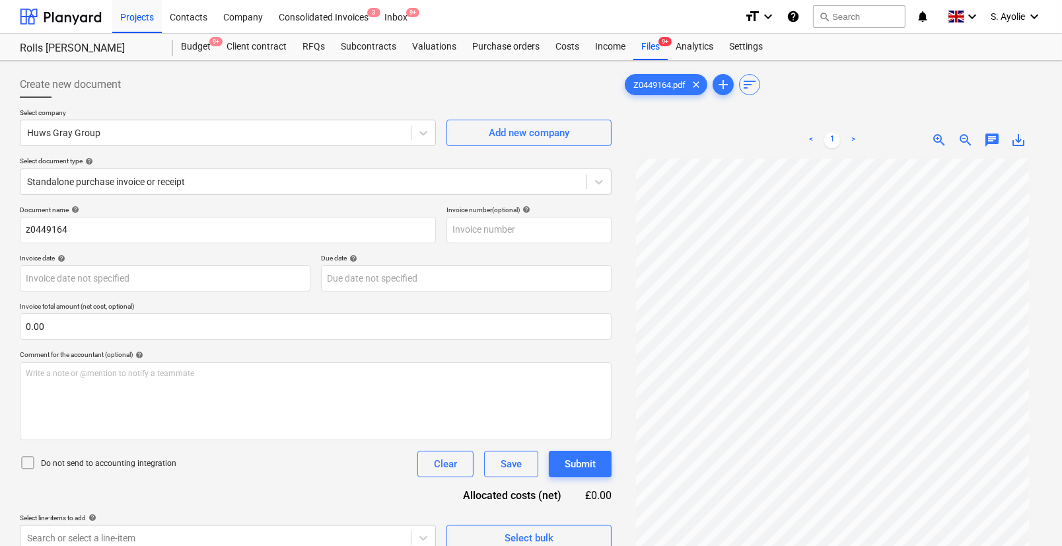
click at [439, 211] on div "Document name help z0449164 Invoice number (optional) help" at bounding box center [316, 224] width 592 height 38
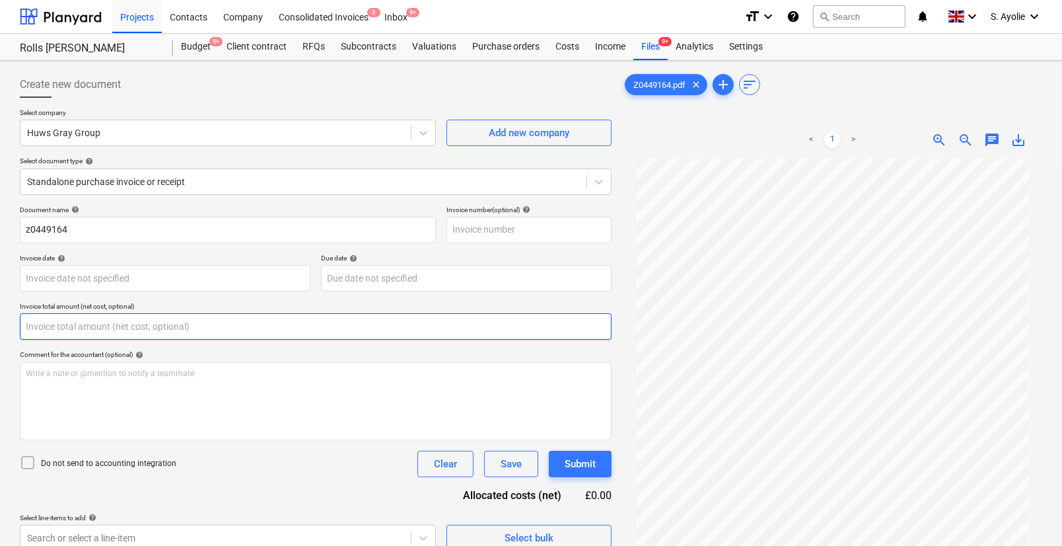
click at [195, 336] on input "text" at bounding box center [316, 326] width 592 height 26
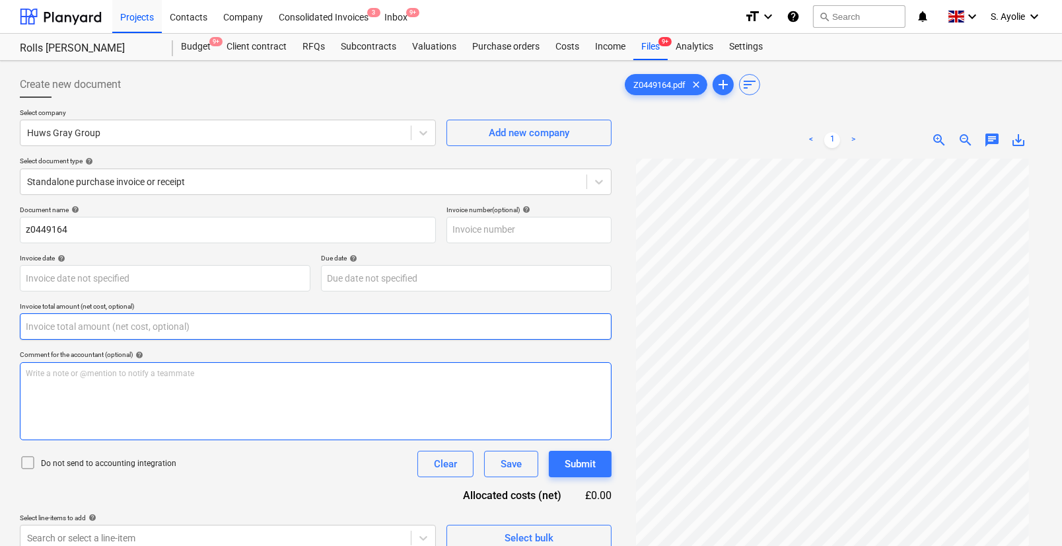
scroll to position [132, 0]
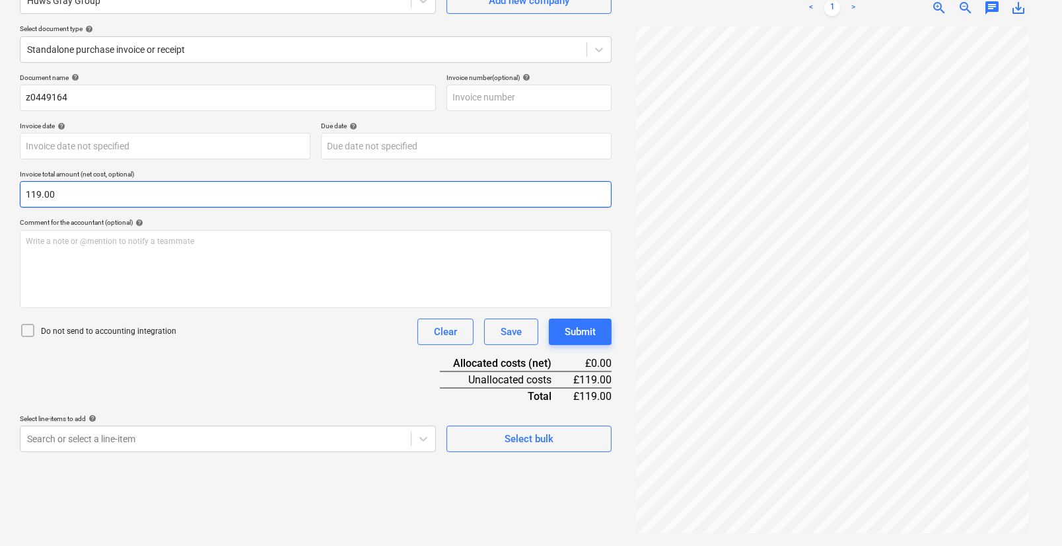
type input "119.00"
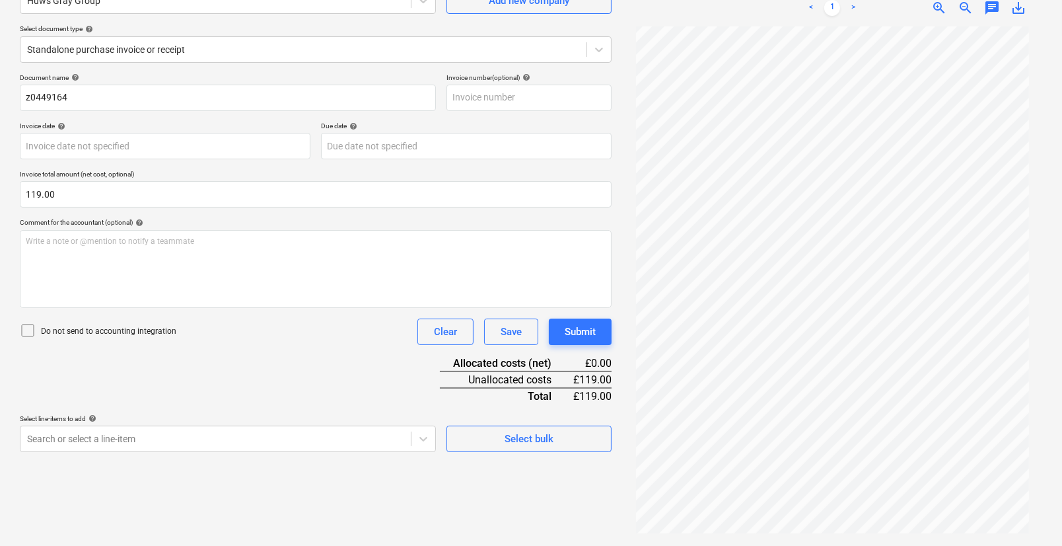
click at [376, 387] on div "Document name help z0449164 Invoice number (optional) help Invoice date help Pr…" at bounding box center [316, 262] width 592 height 378
click at [370, 413] on body "Projects Contacts Company Consolidated Invoices 3 Inbox 9+ format_size keyboard…" at bounding box center [531, 141] width 1062 height 546
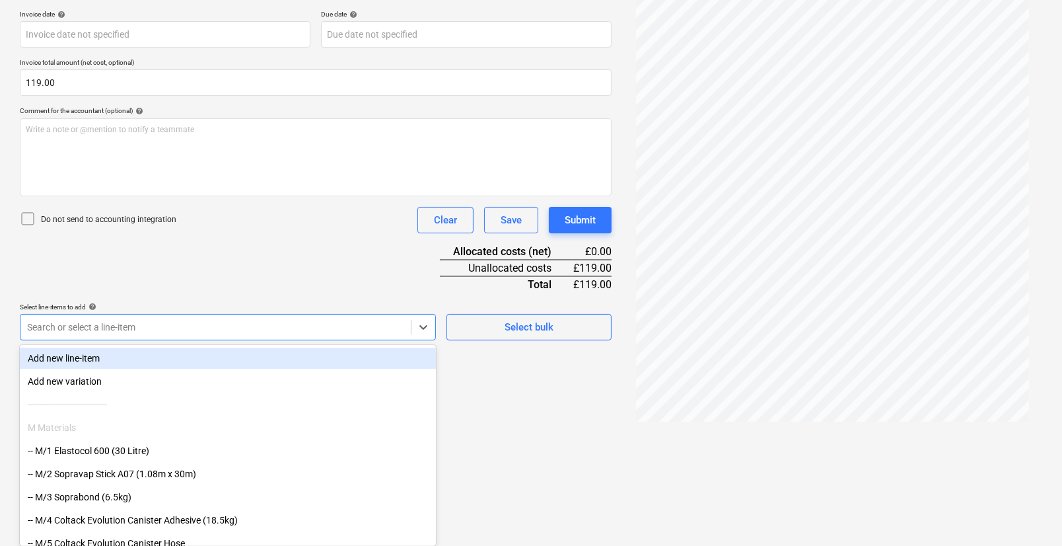
type input "t"
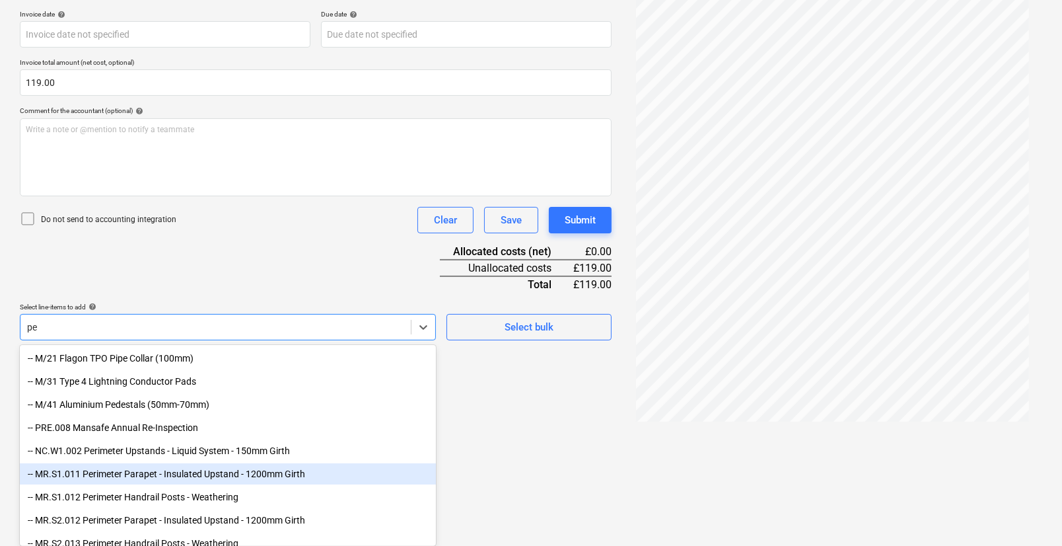
type input "p"
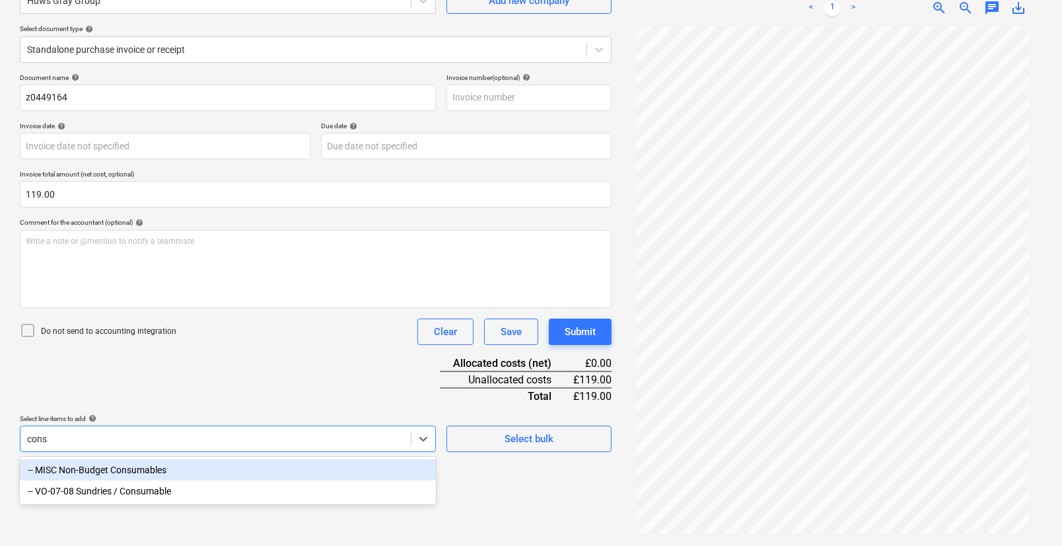
scroll to position [132, 0]
type input "consum"
click at [149, 474] on div "-- MISC Non-Budget Consumables" at bounding box center [228, 469] width 416 height 21
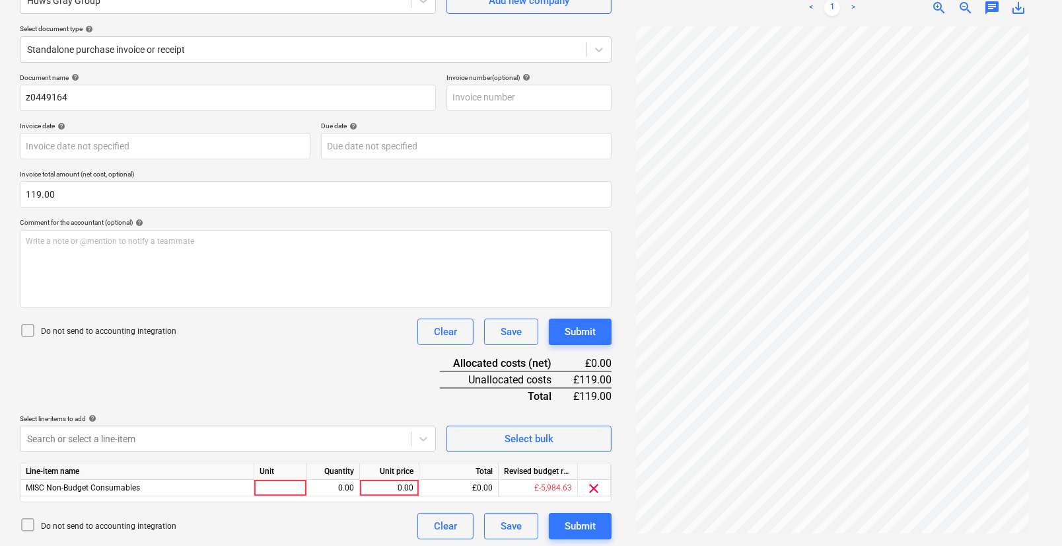
click at [209, 410] on div "Document name help z0449164 Invoice number (optional) help Invoice date help Pr…" at bounding box center [316, 306] width 592 height 466
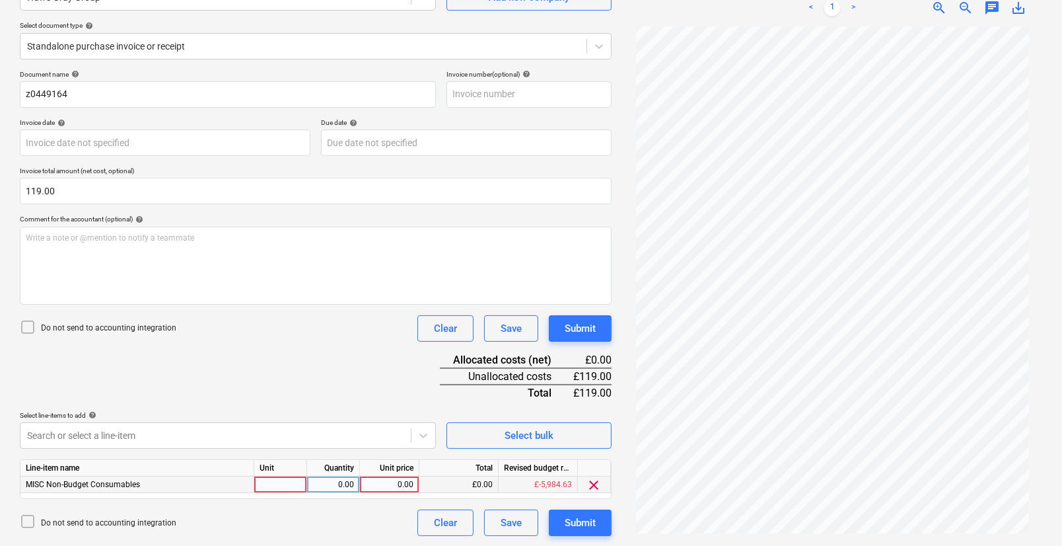
click at [290, 485] on div at bounding box center [280, 484] width 53 height 17
click at [187, 486] on div "MISC Non-Budget Consumables" at bounding box center [137, 484] width 234 height 17
click at [594, 487] on span "clear" at bounding box center [595, 485] width 16 height 16
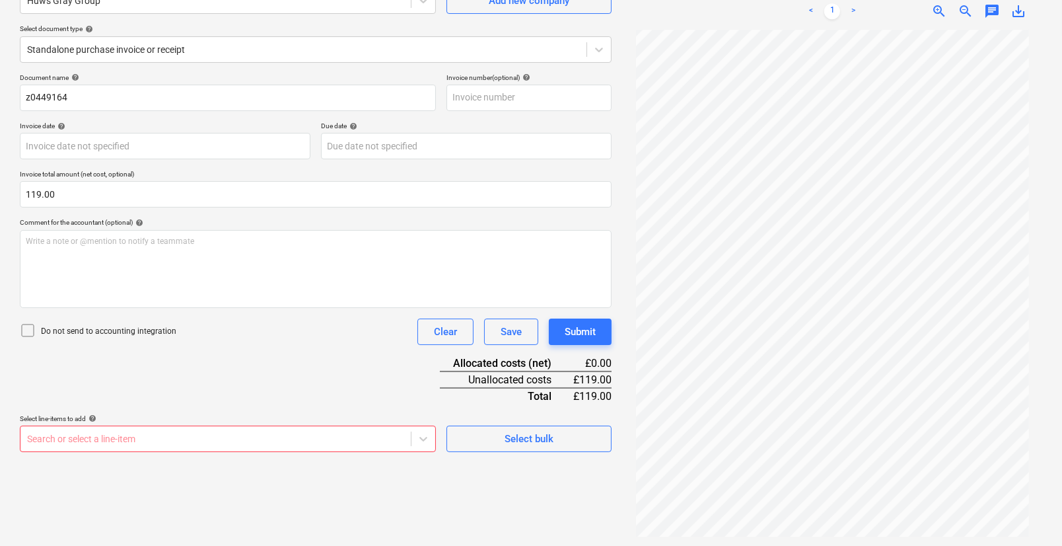
scroll to position [244, 0]
click at [283, 413] on body "Projects Contacts Company Consolidated Invoices 3 Inbox 9+ format_size keyboard…" at bounding box center [531, 141] width 1062 height 546
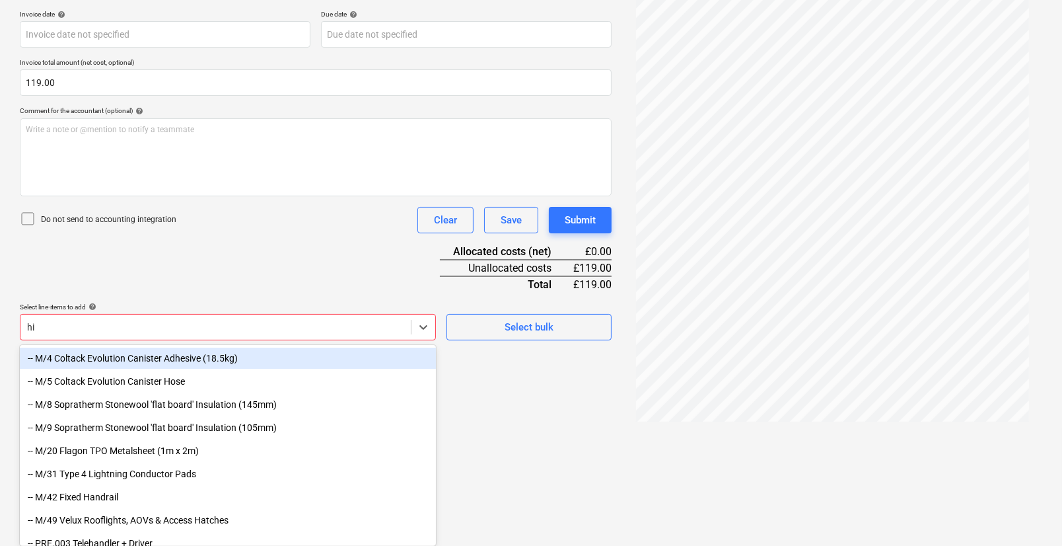
scroll to position [132, 0]
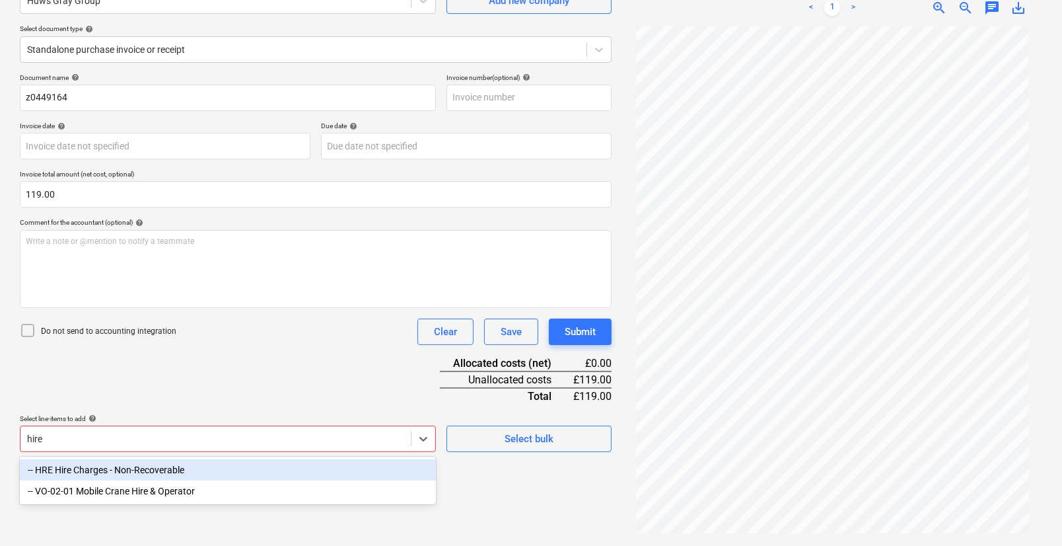
type input "hire"
click at [107, 474] on div "-- HRE Hire Charges - Non-Recoverable" at bounding box center [228, 469] width 416 height 21
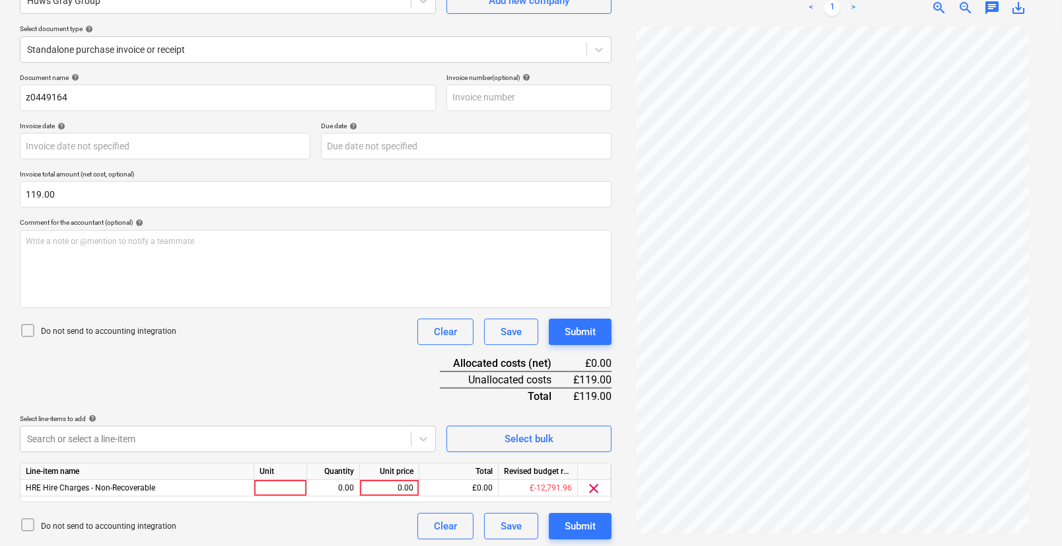
click at [266, 382] on div "Document name help z0449164 Invoice number (optional) help Invoice date help Pr…" at bounding box center [316, 306] width 592 height 466
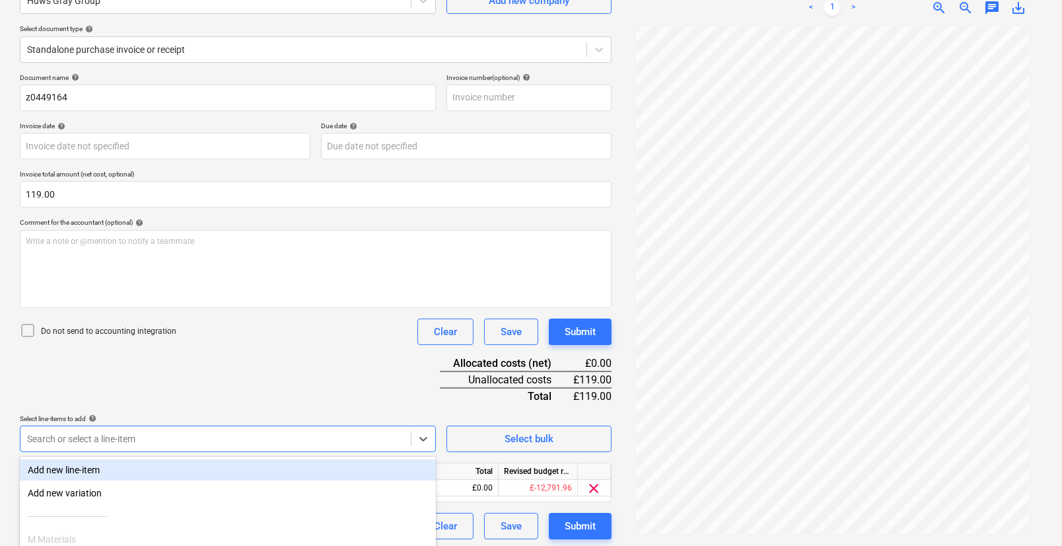
click at [193, 413] on body "Projects Contacts Company Consolidated Invoices 3 Inbox 9+ format_size keyboard…" at bounding box center [531, 141] width 1062 height 546
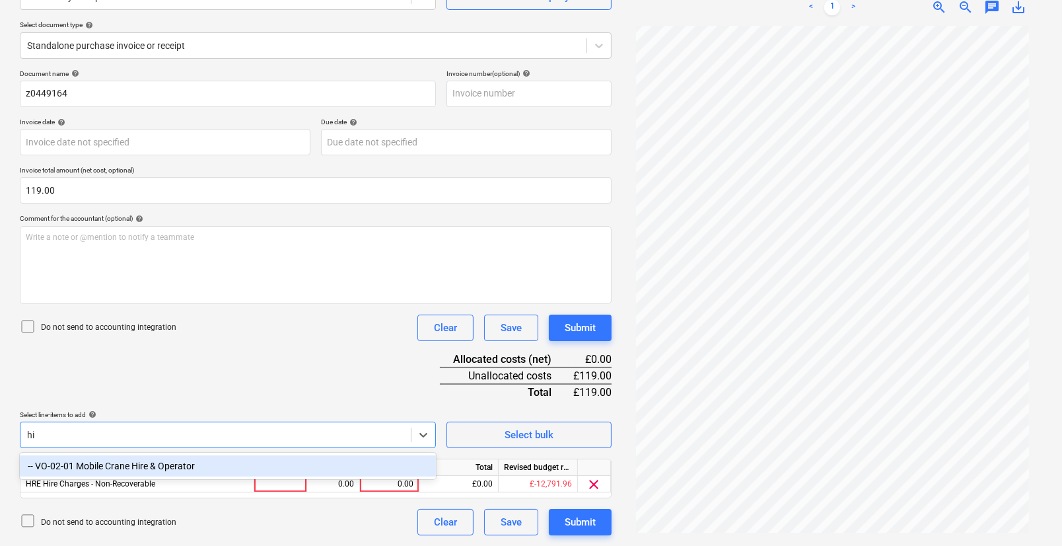
scroll to position [135, 0]
type input "hire"
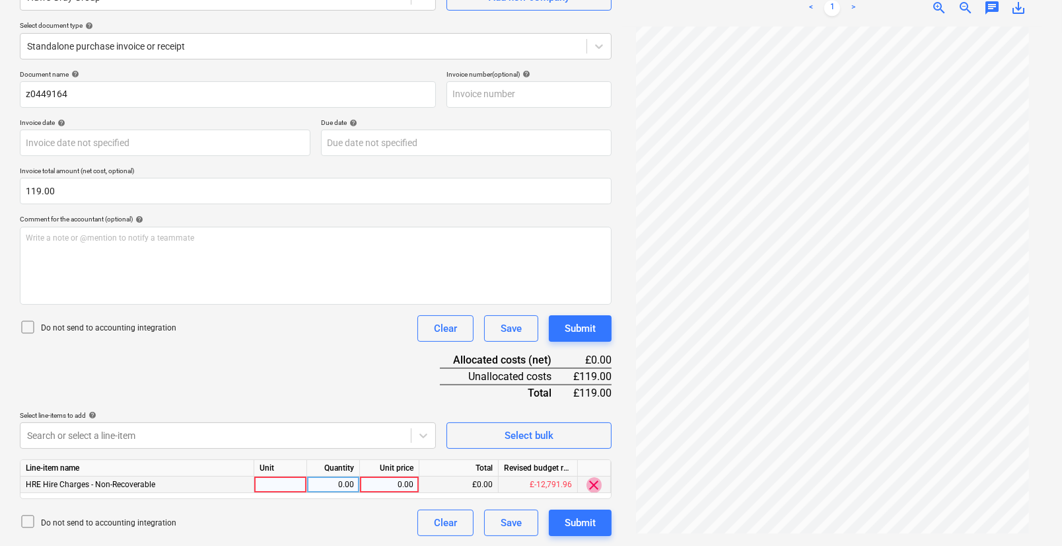
click at [596, 482] on span "clear" at bounding box center [595, 485] width 16 height 16
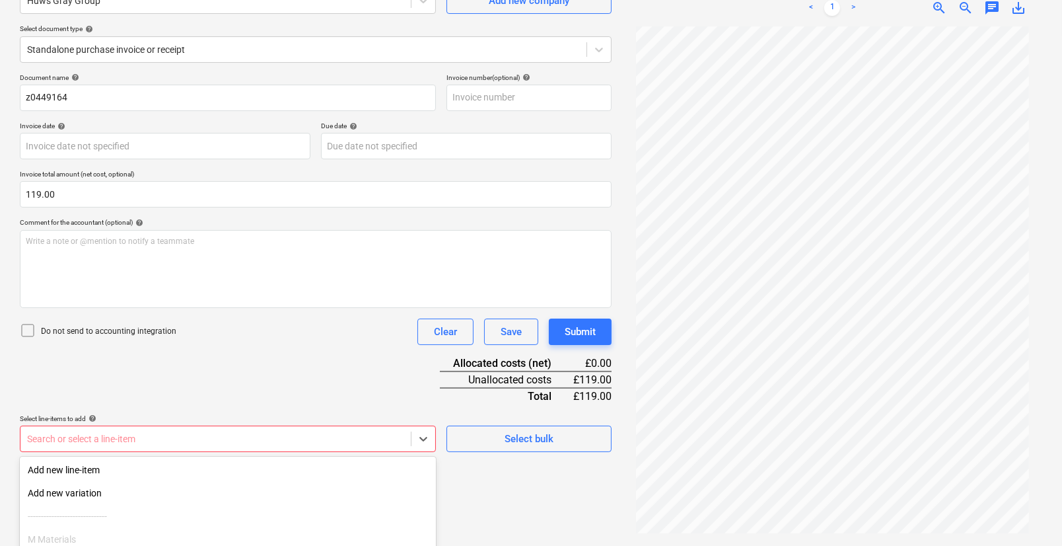
scroll to position [244, 0]
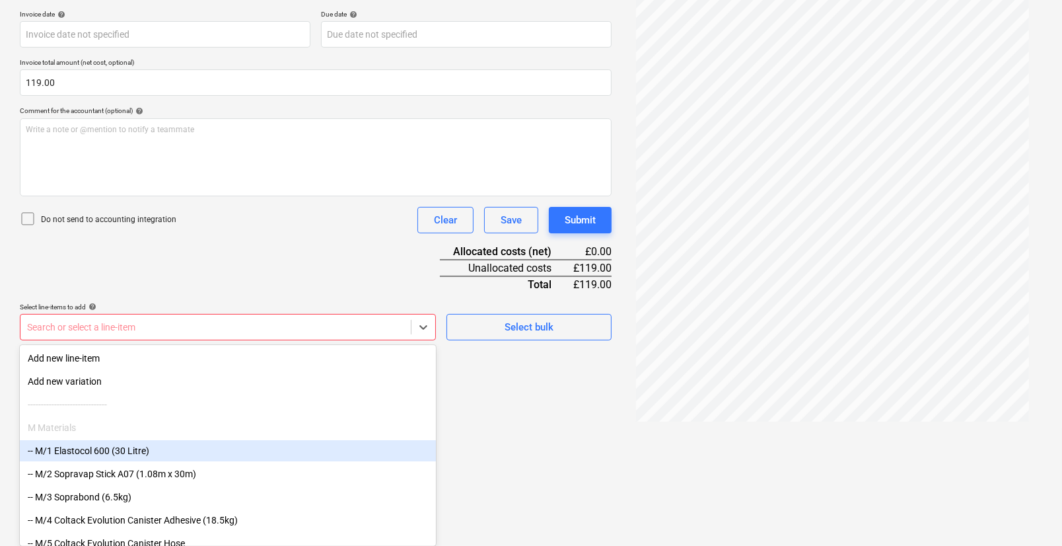
click at [324, 302] on body "Projects Contacts Company Consolidated Invoices 3 Inbox 9+ format_size keyboard…" at bounding box center [531, 29] width 1062 height 546
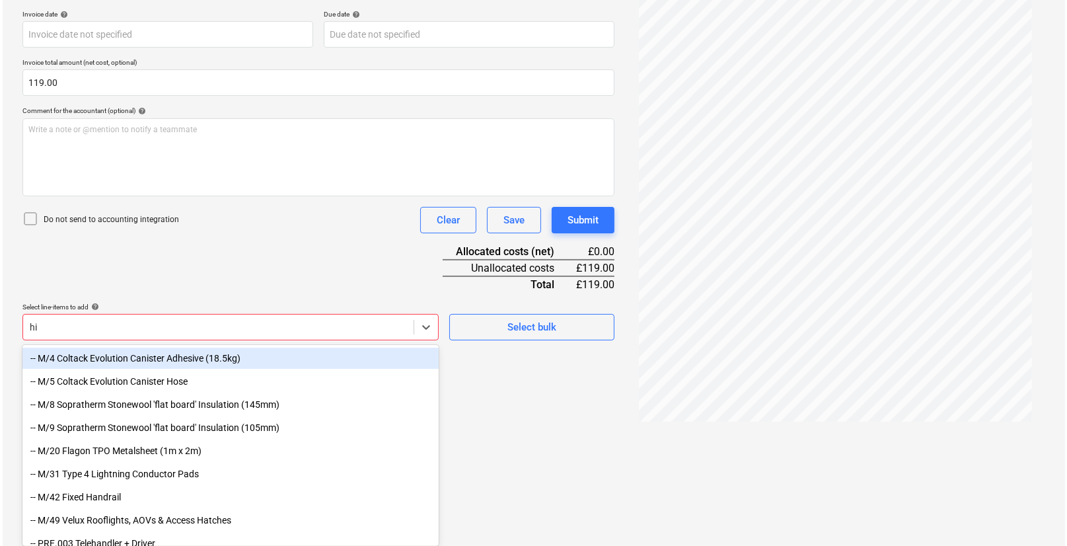
scroll to position [132, 0]
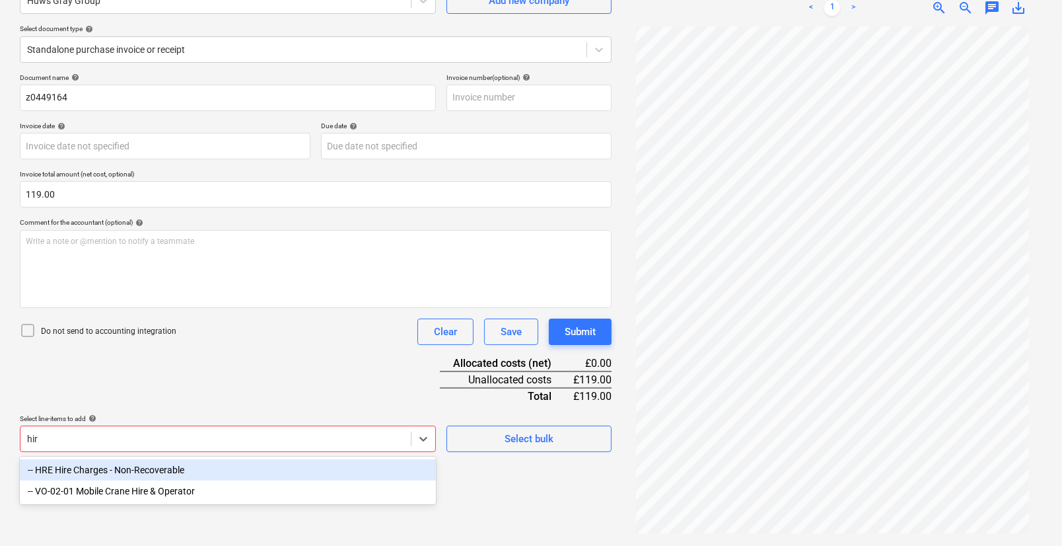
type input "hire"
click at [209, 474] on div "-- HRE Hire Charges - Non-Recoverable" at bounding box center [228, 469] width 416 height 21
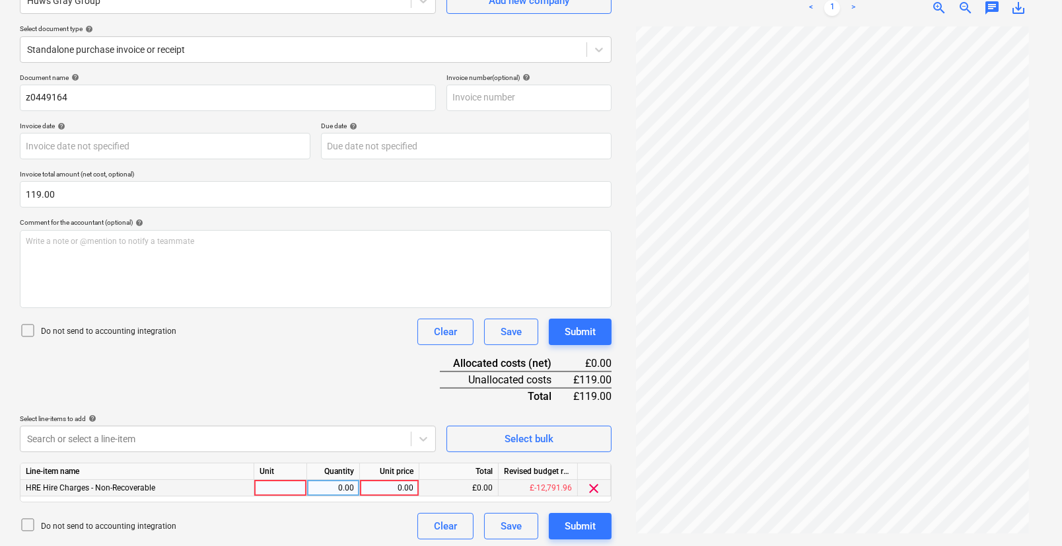
click at [517, 491] on div "£-12,791.96" at bounding box center [538, 488] width 79 height 17
drag, startPoint x: 519, startPoint y: 491, endPoint x: 481, endPoint y: 487, distance: 38.5
click at [481, 487] on div "£0.00" at bounding box center [458, 488] width 79 height 17
click at [590, 488] on span "clear" at bounding box center [595, 488] width 16 height 16
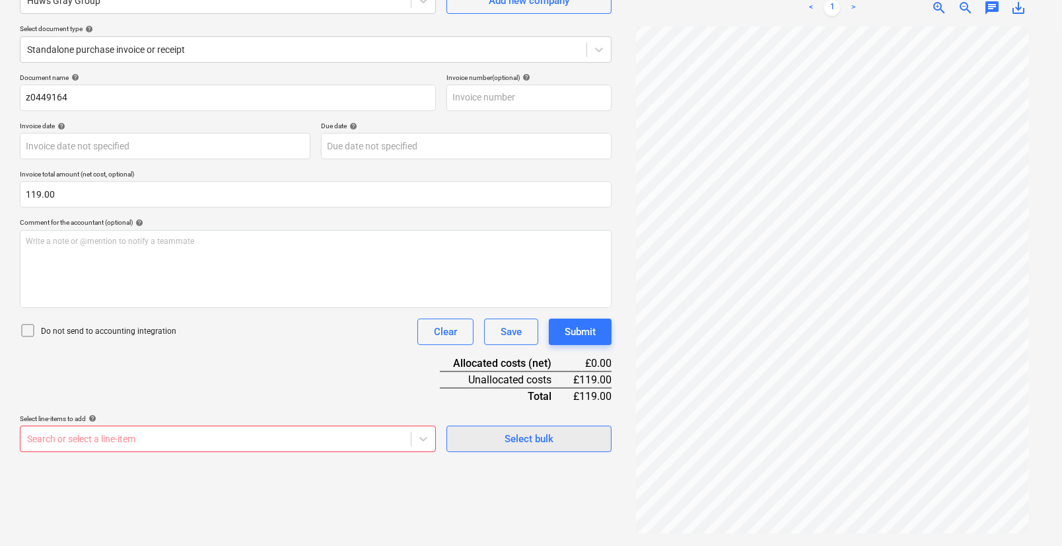
click at [570, 444] on span "Select bulk" at bounding box center [529, 438] width 132 height 17
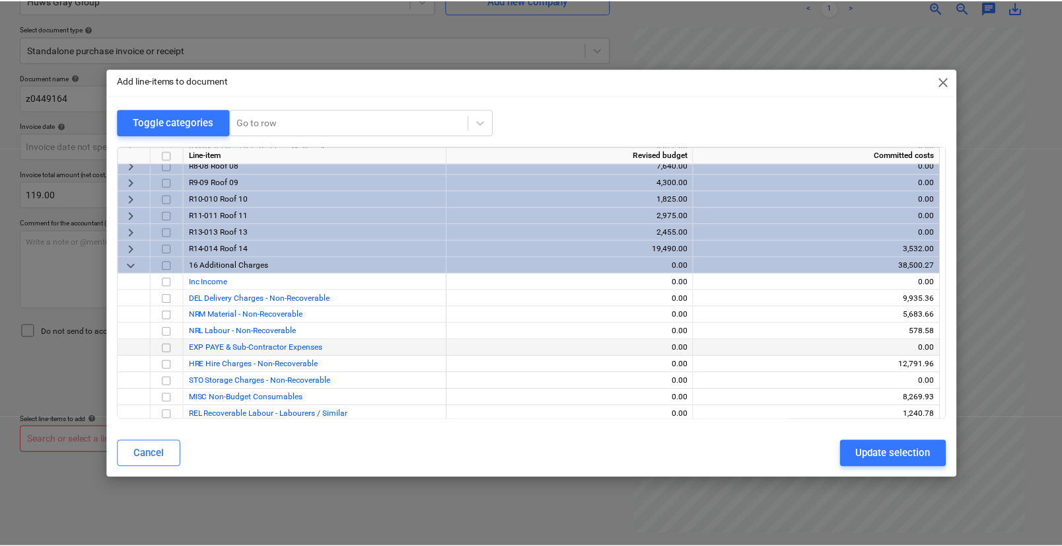
scroll to position [1083, 0]
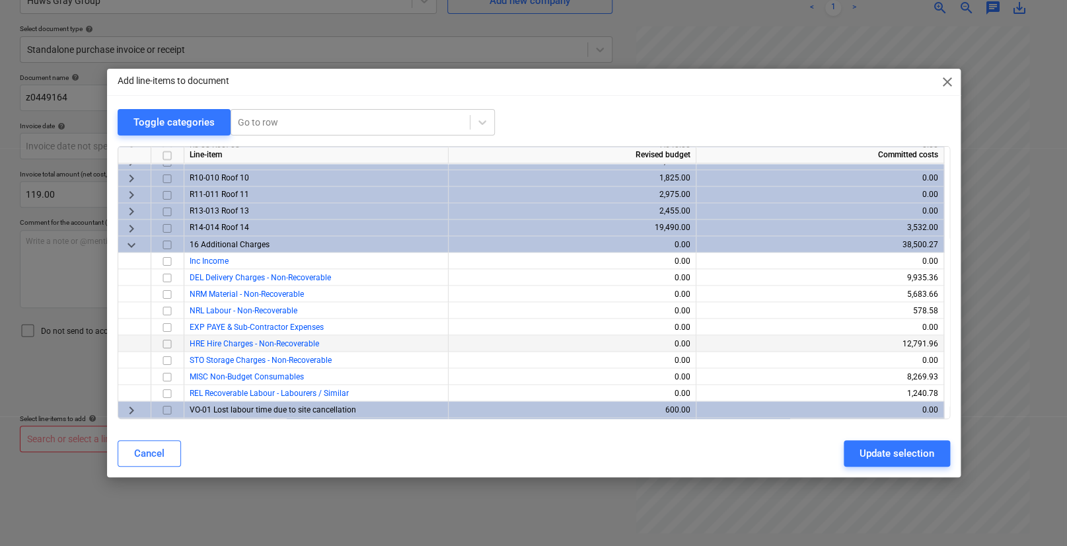
click at [246, 345] on span "HRE Hire Charges - Non-Recoverable" at bounding box center [254, 342] width 129 height 9
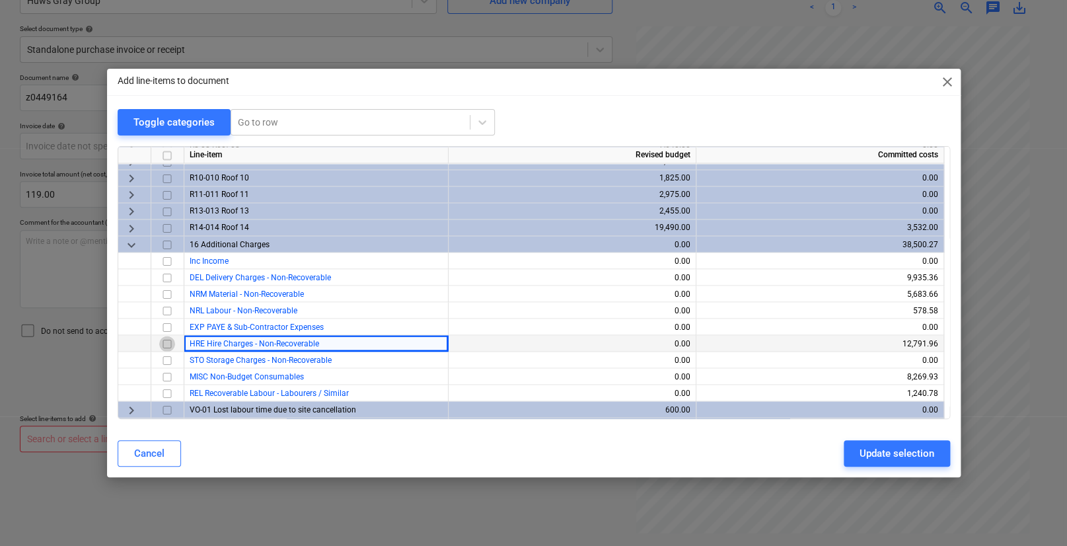
click at [166, 343] on input "checkbox" at bounding box center [167, 344] width 16 height 16
click at [874, 454] on div "Update selection" at bounding box center [896, 453] width 75 height 17
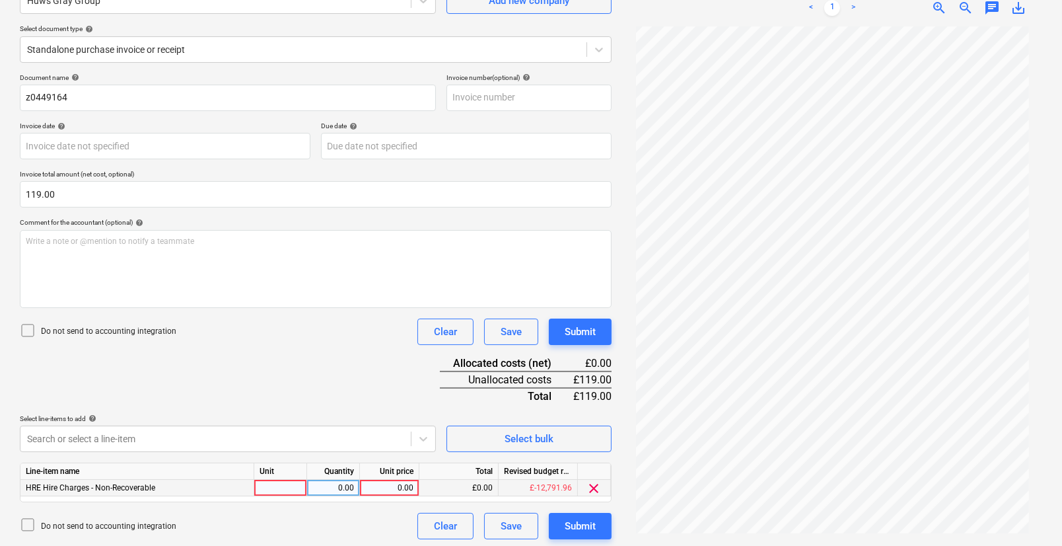
click at [285, 484] on div at bounding box center [280, 488] width 53 height 17
type input "1"
click at [403, 489] on div "0.00" at bounding box center [389, 488] width 48 height 17
type input "119"
click at [442, 449] on div "Select line-items to add help Search or select a line-item Select bulk" at bounding box center [316, 433] width 592 height 38
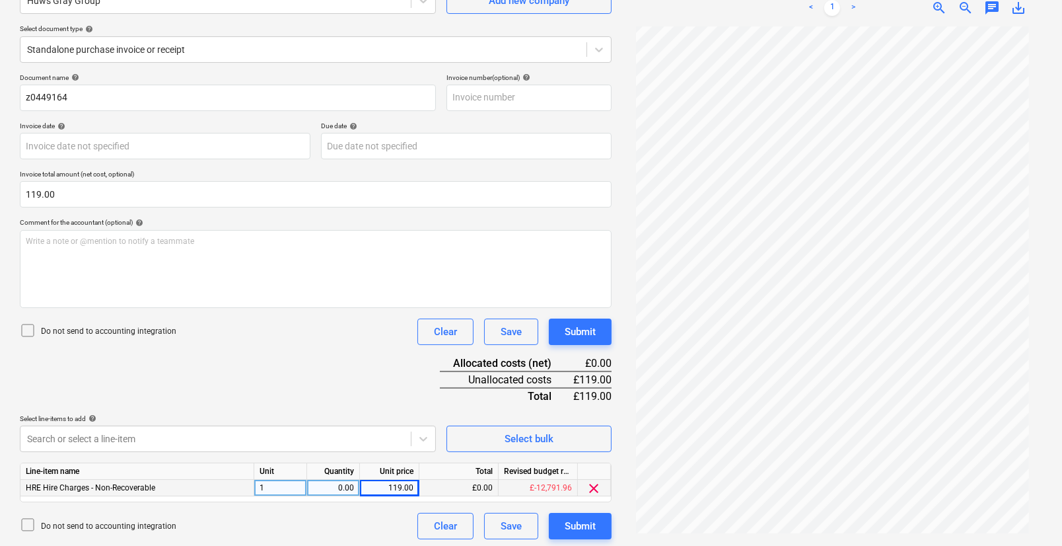
click at [291, 480] on div "1" at bounding box center [280, 488] width 53 height 17
type input "pcs"
click at [341, 489] on div "0.00" at bounding box center [333, 488] width 42 height 17
type input "1"
click at [341, 513] on div "Do not send to accounting integration Clear Save Submit" at bounding box center [316, 526] width 592 height 26
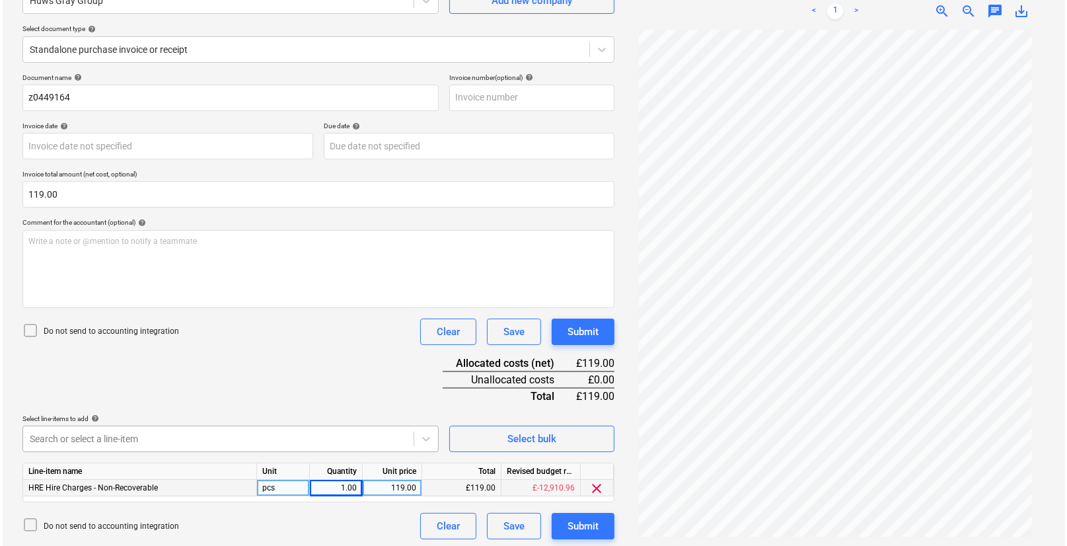
scroll to position [135, 0]
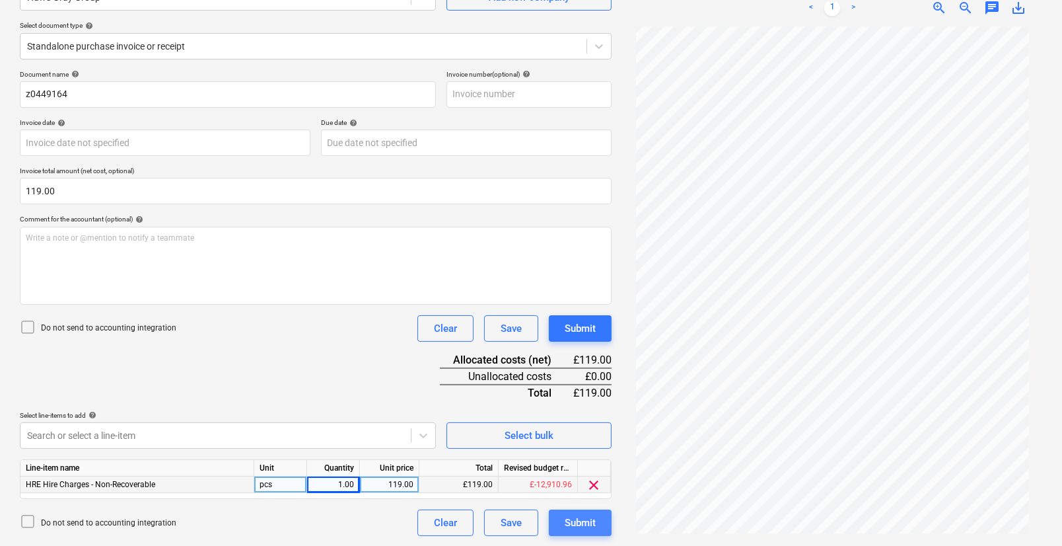
click at [565, 520] on div "Submit" at bounding box center [580, 522] width 31 height 17
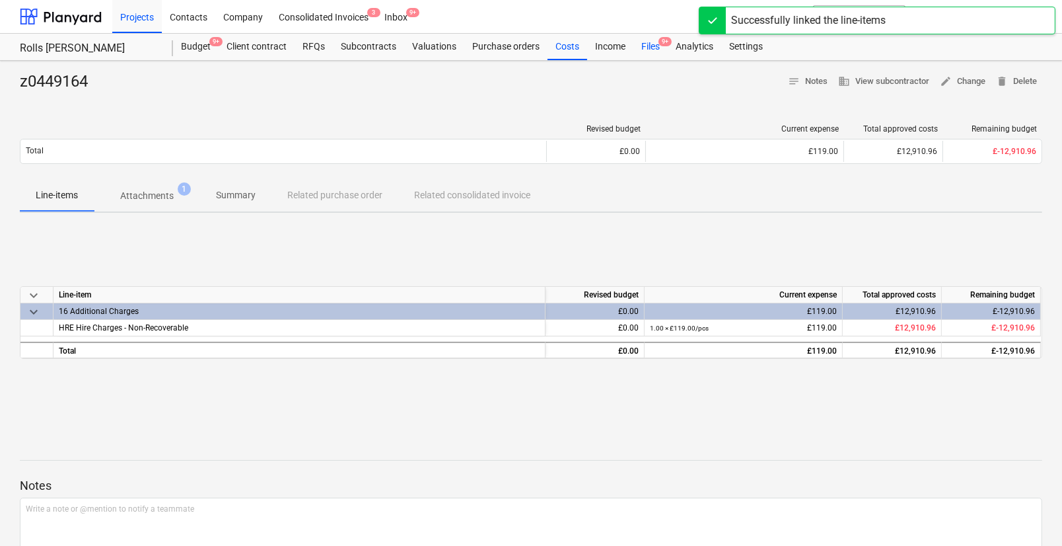
click at [653, 43] on div "Files 9+" at bounding box center [650, 47] width 34 height 26
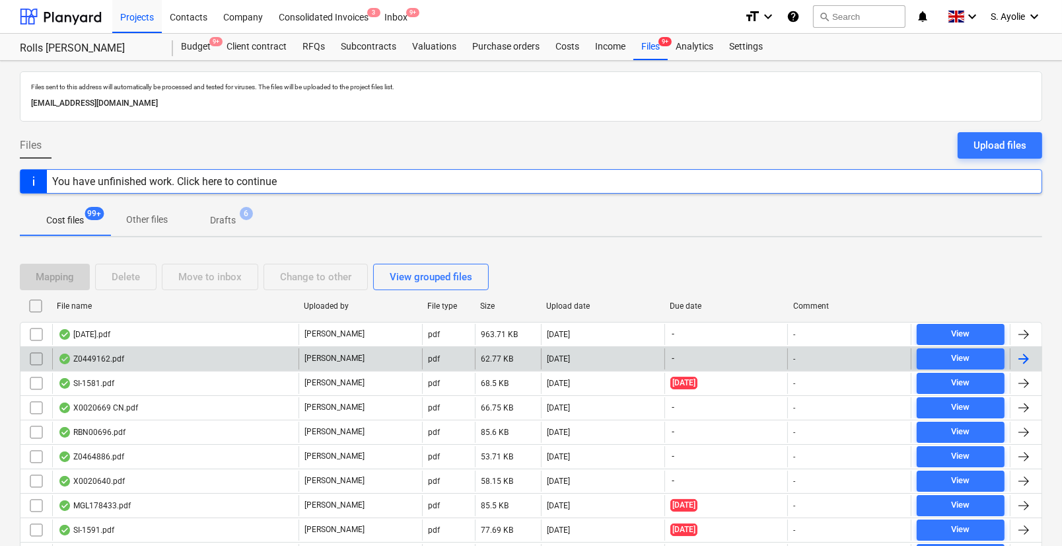
click at [113, 359] on div "Z0449162.pdf" at bounding box center [91, 358] width 66 height 11
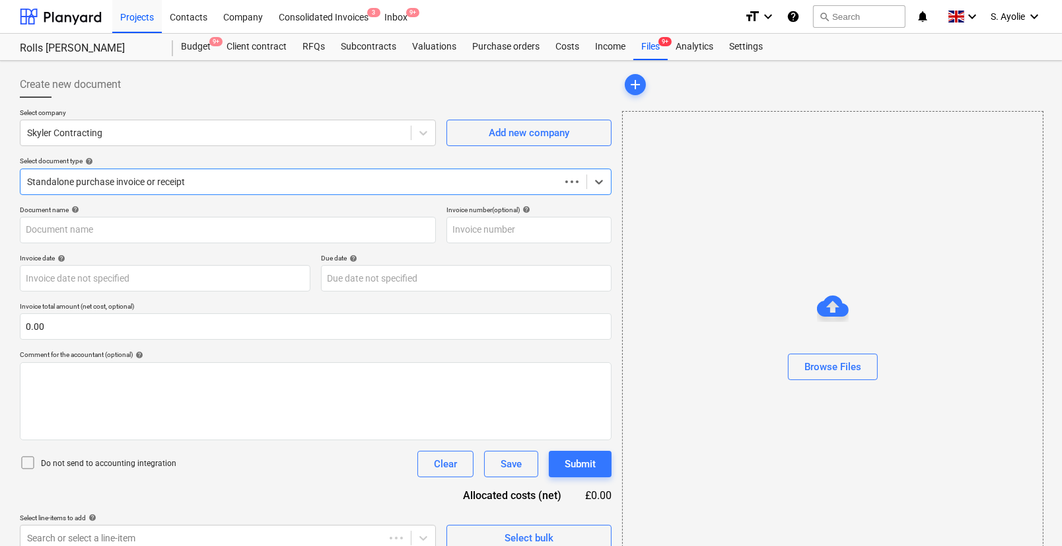
type input "D622628"
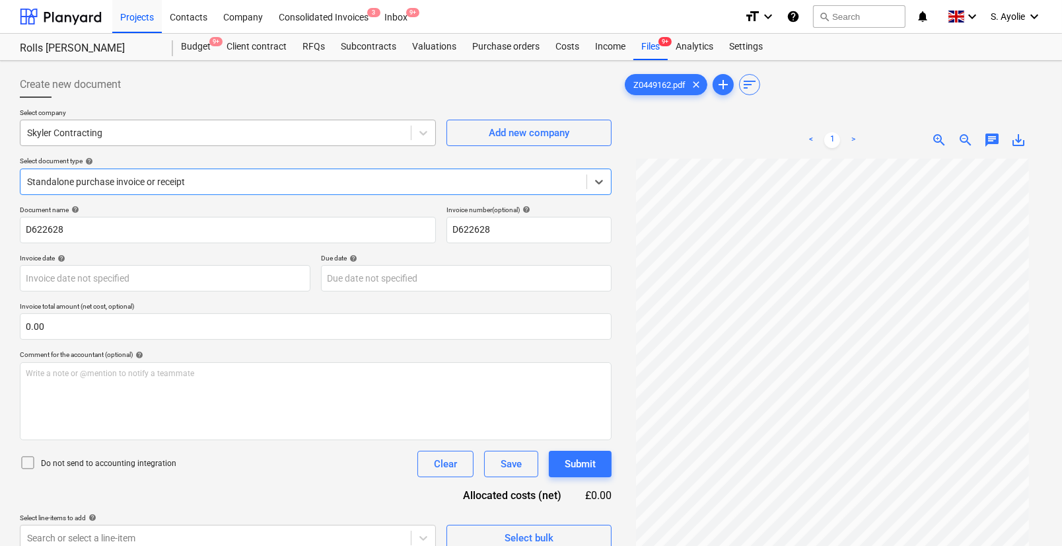
click at [183, 129] on div at bounding box center [215, 132] width 377 height 13
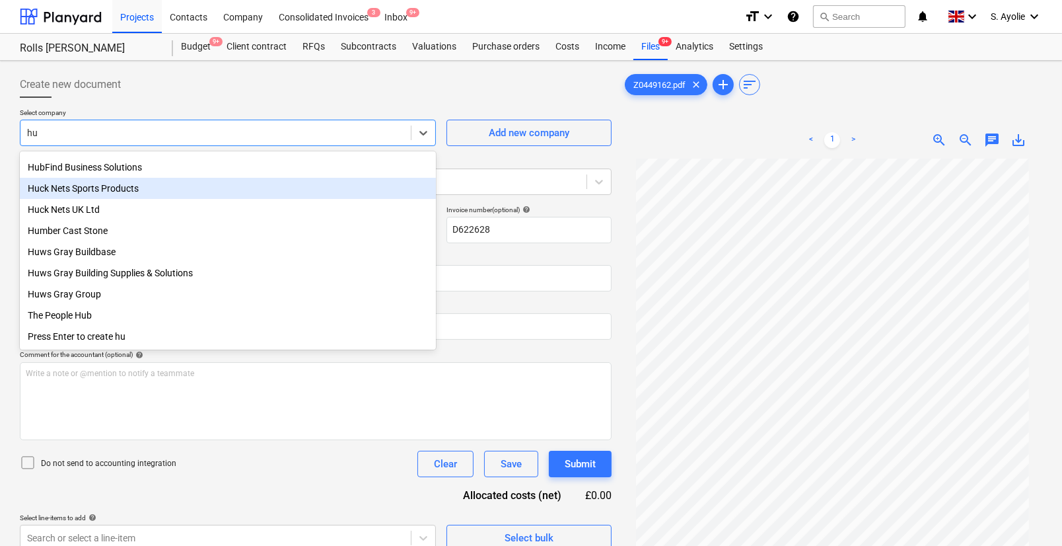
scroll to position [114, 0]
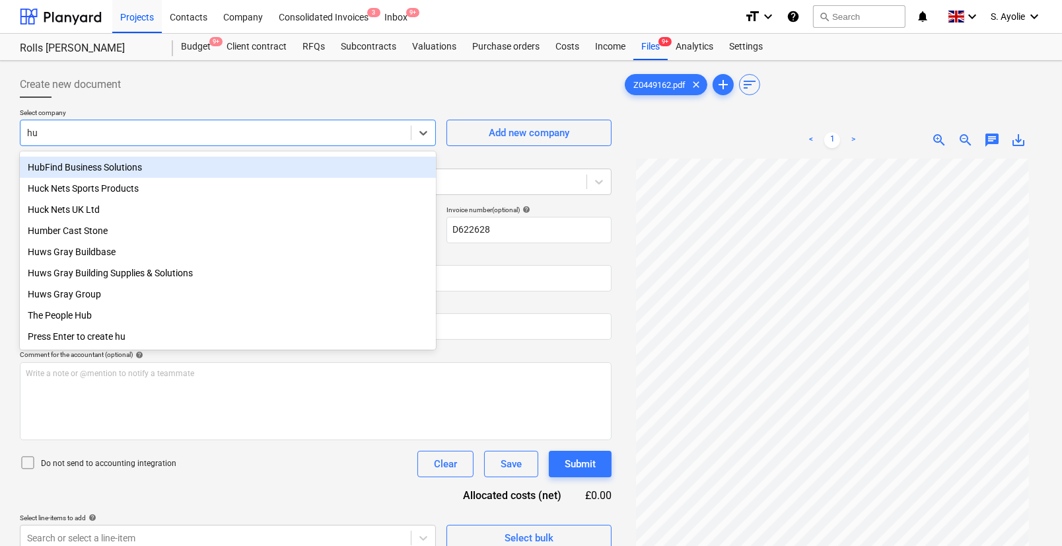
type input "hu"
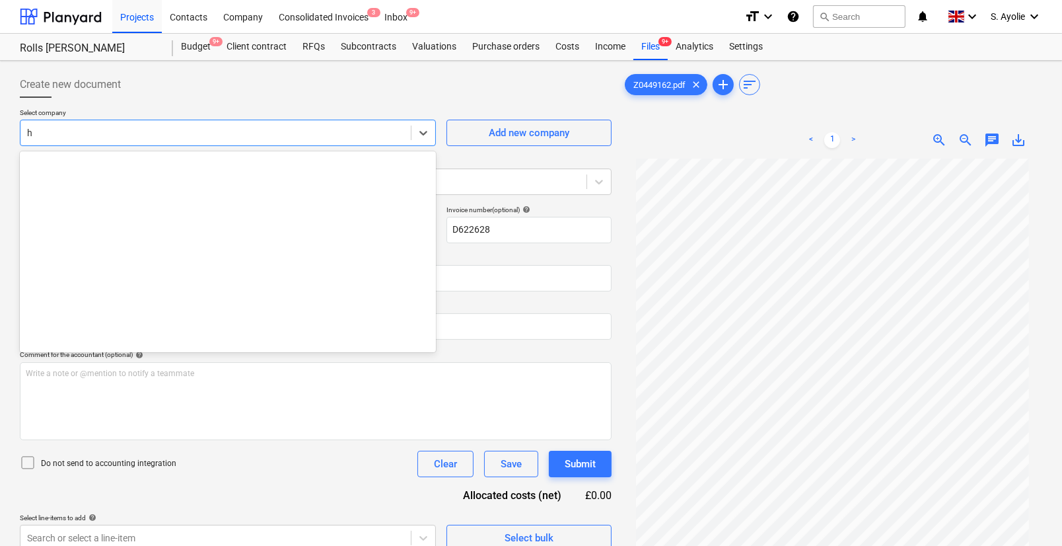
scroll to position [8240, 0]
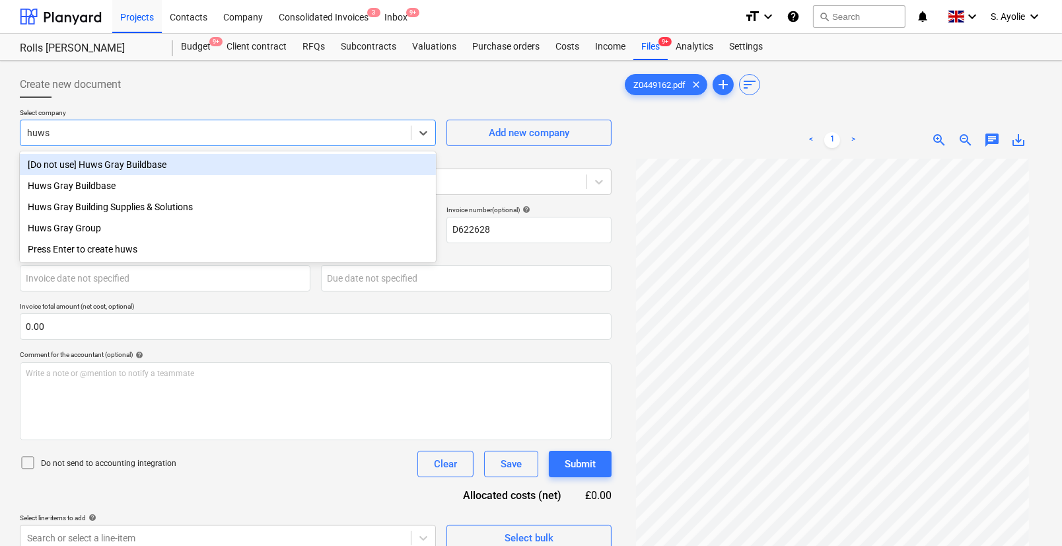
type input "huws g"
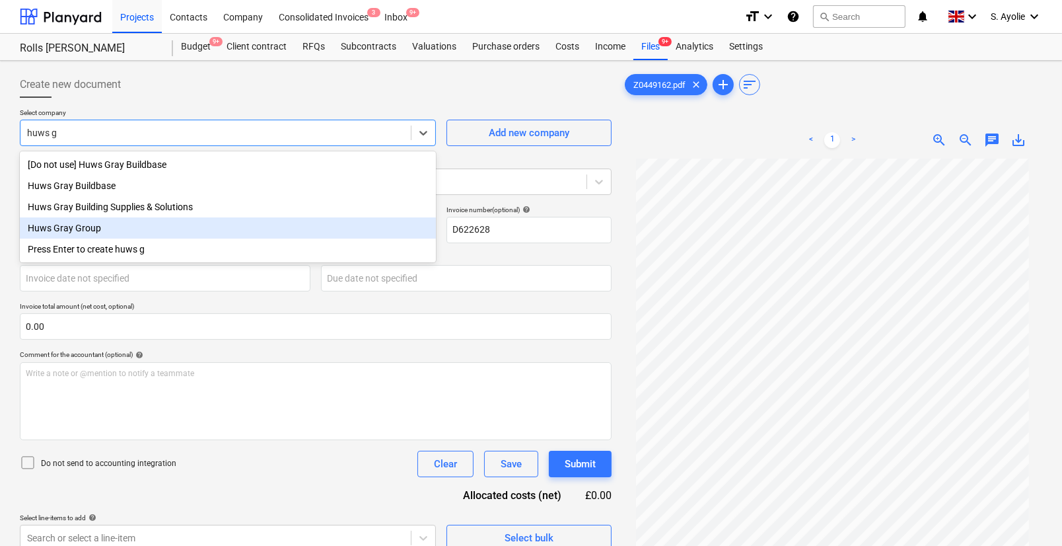
click at [127, 237] on div "Huws Gray Group" at bounding box center [228, 227] width 416 height 21
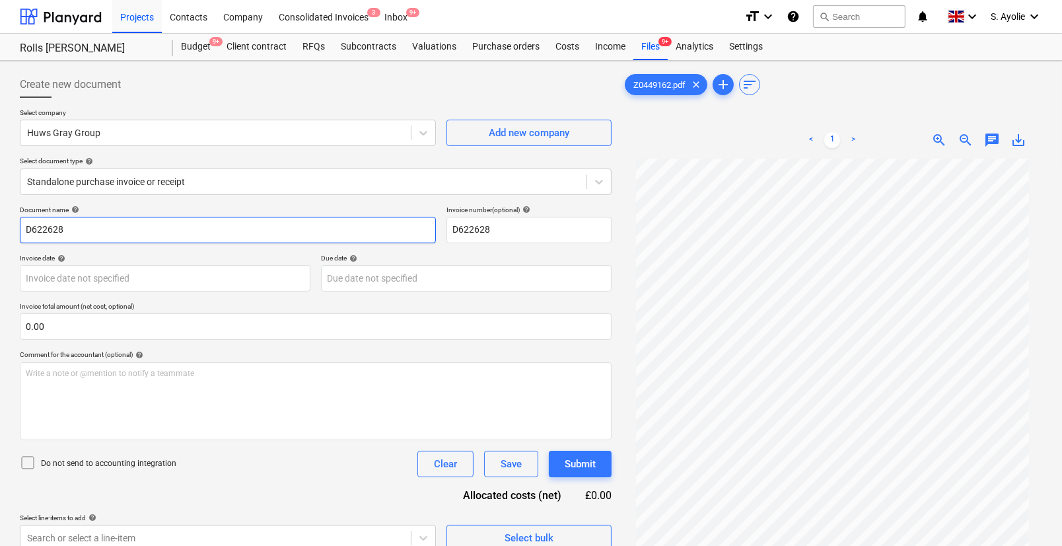
click at [169, 231] on input "D622628" at bounding box center [228, 230] width 416 height 26
drag, startPoint x: 169, startPoint y: 231, endPoint x: -66, endPoint y: 229, distance: 235.1
click at [0, 229] on html "Projects Contacts Company Consolidated Invoices 3 Inbox 9+ format_size keyboard…" at bounding box center [531, 273] width 1062 height 546
type input "z0449162"
drag, startPoint x: 528, startPoint y: 236, endPoint x: 419, endPoint y: 232, distance: 109.1
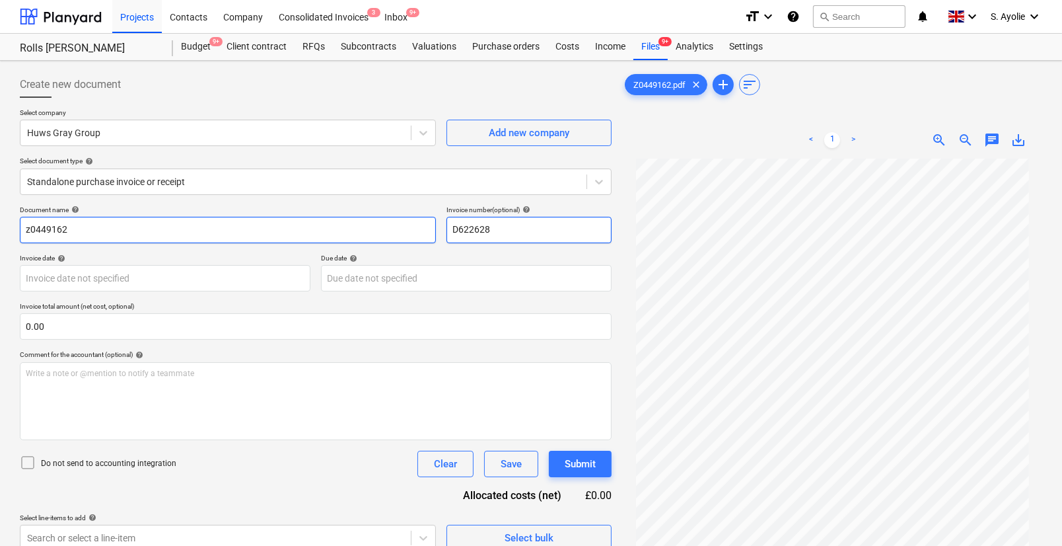
click at [419, 232] on div "Document name help z0449162 Invoice number (optional) help D622628" at bounding box center [316, 224] width 592 height 38
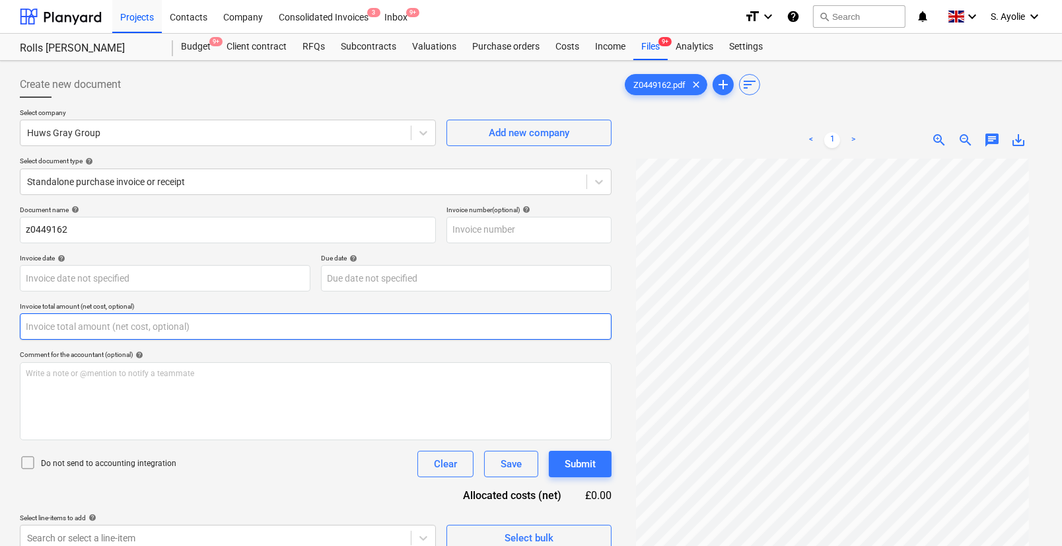
click at [181, 323] on input "text" at bounding box center [316, 326] width 592 height 26
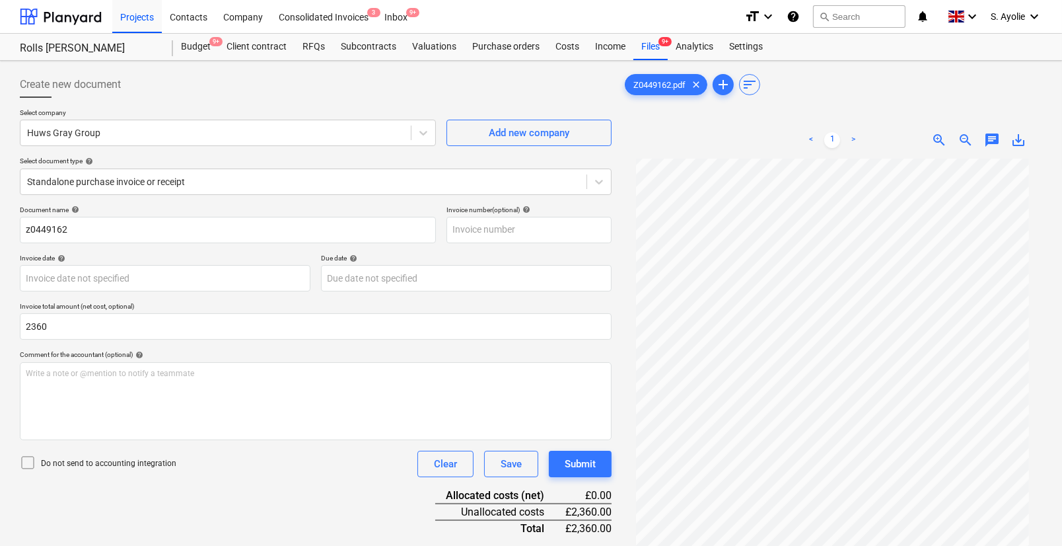
type input "2,360.00"
click at [238, 353] on div "Comment for the accountant (optional) help" at bounding box center [316, 354] width 592 height 9
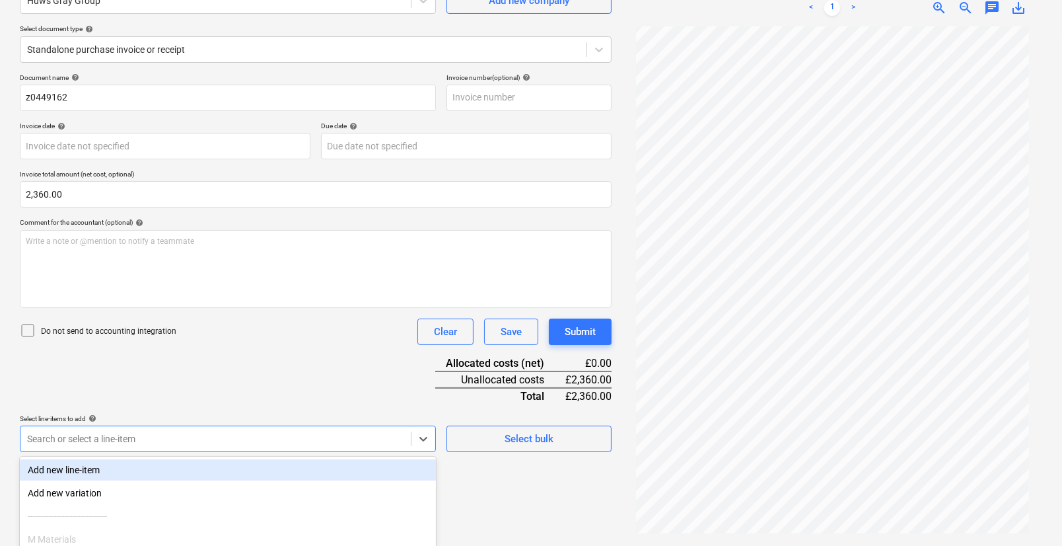
scroll to position [244, 0]
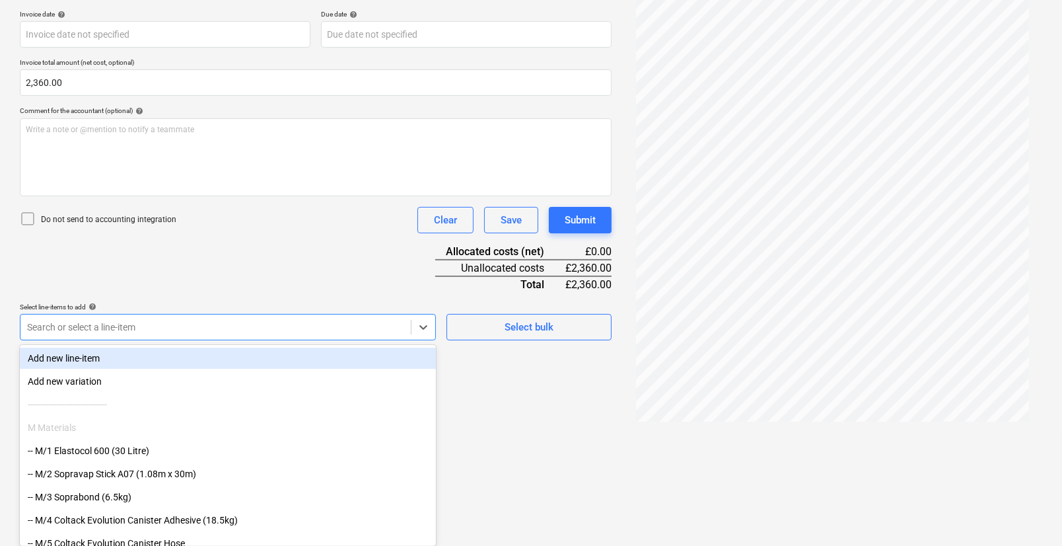
click at [316, 302] on body "Projects Contacts Company Consolidated Invoices 3 Inbox 9+ format_size keyboard…" at bounding box center [531, 29] width 1062 height 546
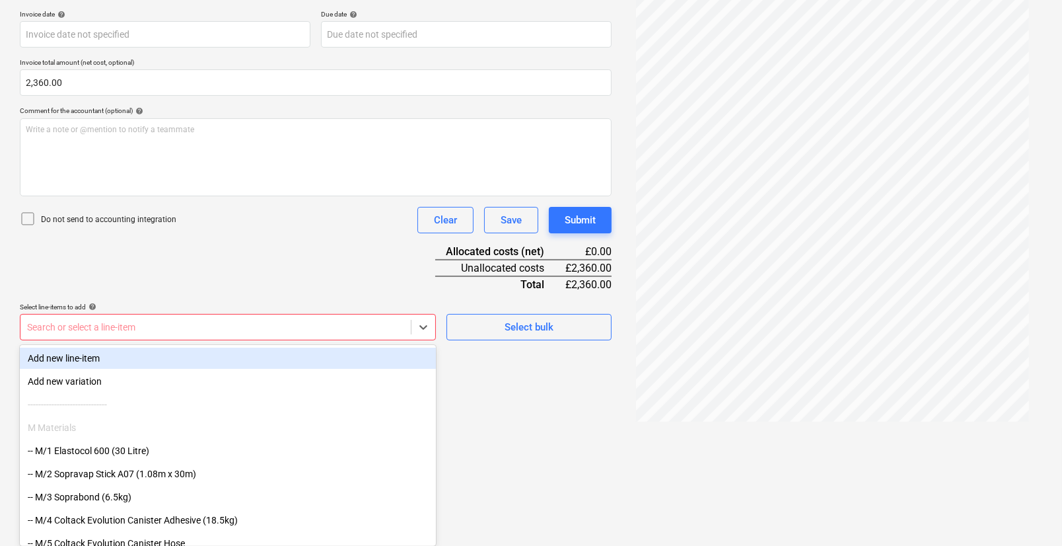
click at [201, 302] on body "Projects Contacts Company Consolidated Invoices 3 Inbox 9+ format_size keyboard…" at bounding box center [531, 29] width 1062 height 546
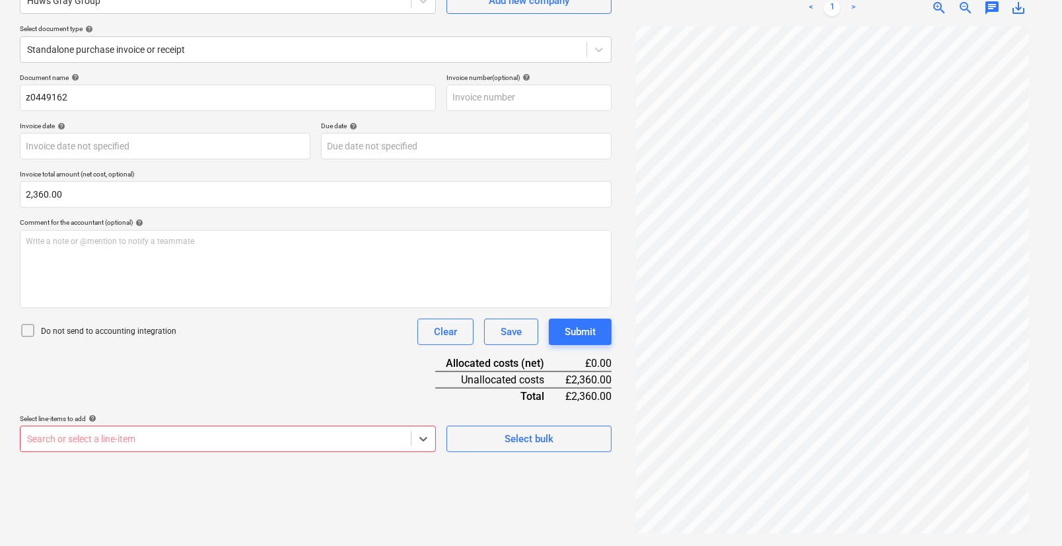
click at [212, 327] on div "Document name help z0449162 Invoice number (optional) help Invoice date help Pr…" at bounding box center [316, 262] width 592 height 378
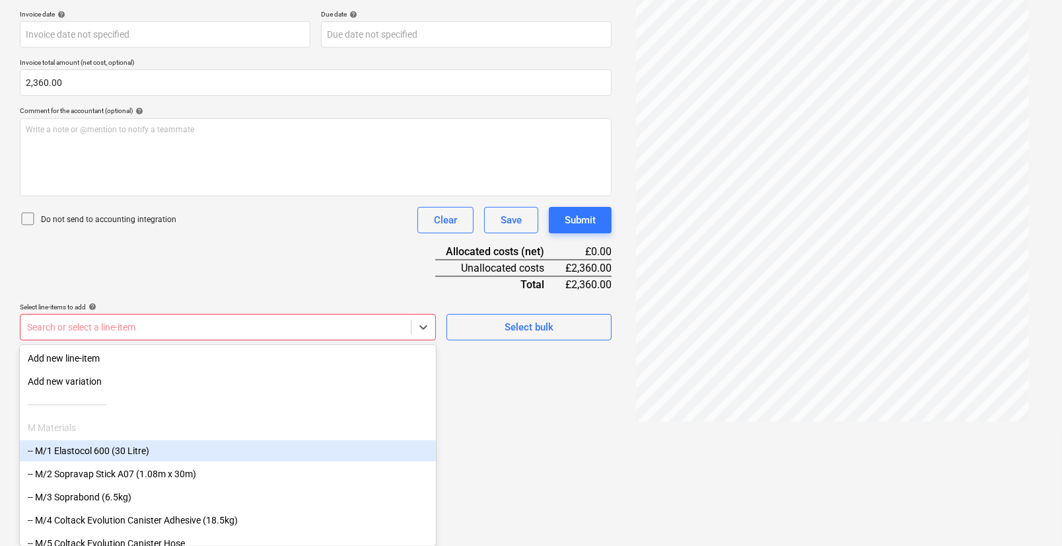
click at [205, 302] on body "Projects Contacts Company Consolidated Invoices 3 Inbox 9+ format_size keyboard…" at bounding box center [531, 29] width 1062 height 546
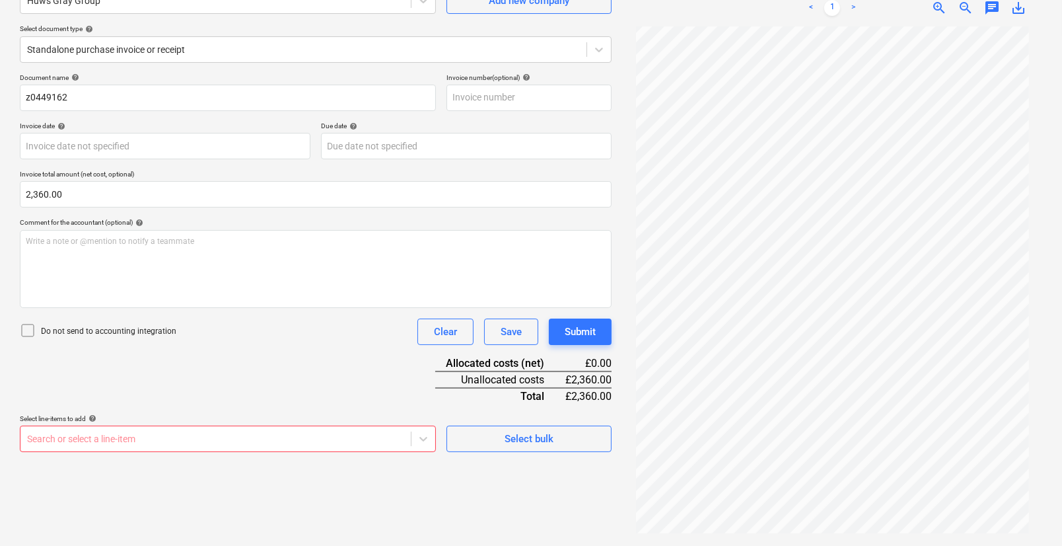
scroll to position [132, 0]
click at [472, 425] on div "Create new document Select company Huws Gray Group Add new company Select docum…" at bounding box center [316, 237] width 602 height 606
drag, startPoint x: 450, startPoint y: 380, endPoint x: 457, endPoint y: 381, distance: 7.3
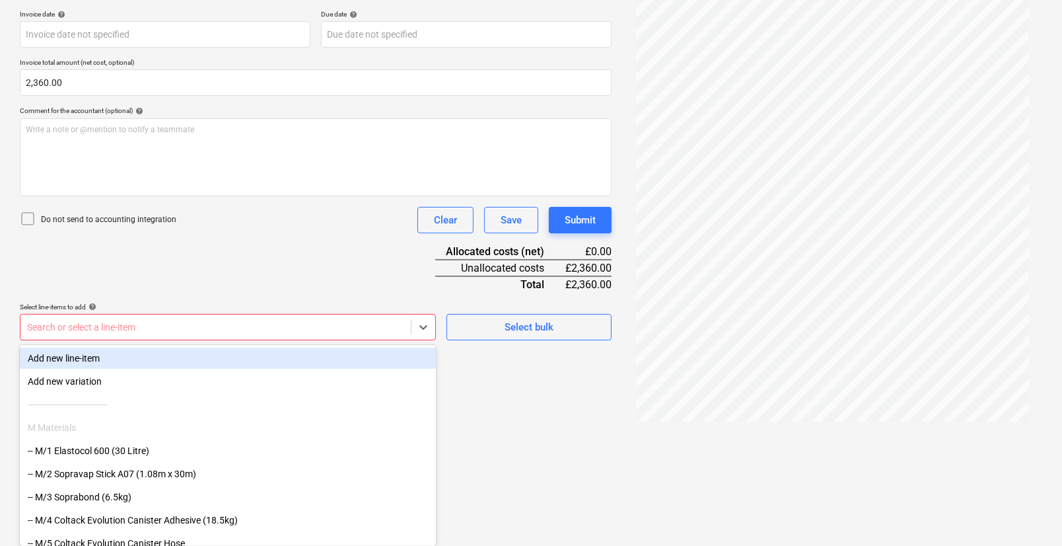
click at [330, 302] on body "Projects Contacts Company Consolidated Invoices 3 Inbox 9+ format_size keyboard…" at bounding box center [531, 29] width 1062 height 546
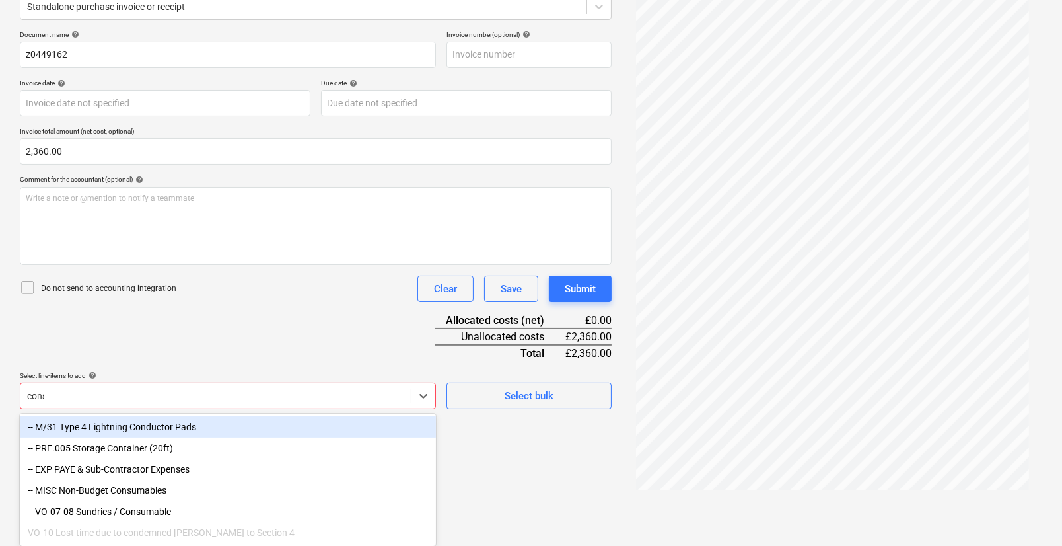
scroll to position [132, 0]
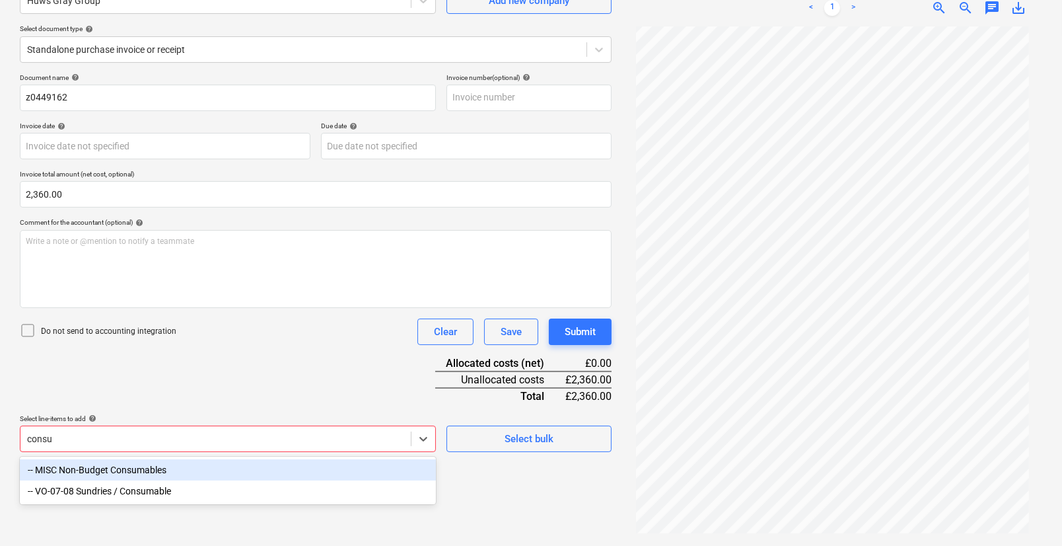
type input "consum"
click at [139, 473] on div "-- MISC Non-Budget Consumables" at bounding box center [228, 469] width 416 height 21
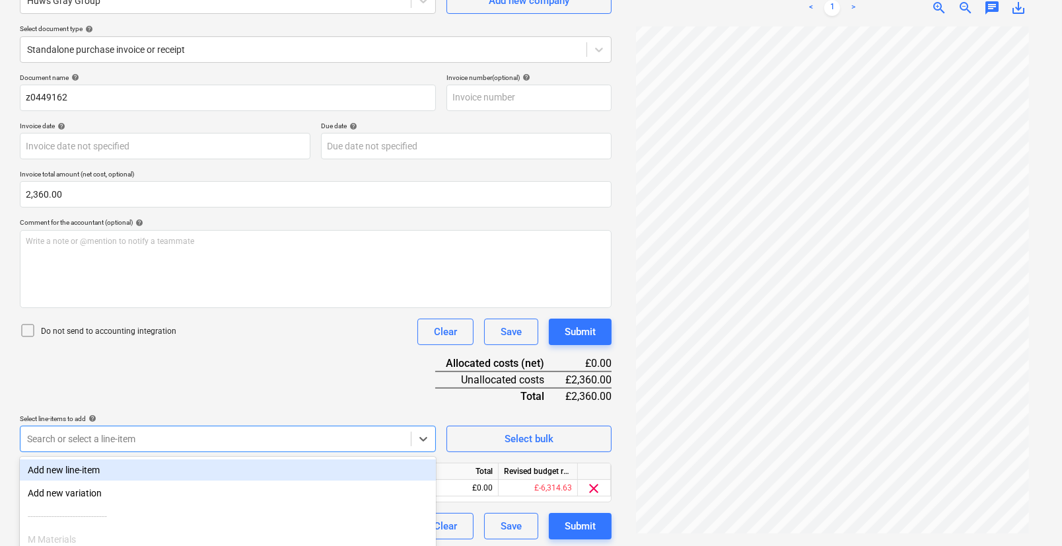
click at [326, 394] on div "Document name help z0449162 Invoice number (optional) help Invoice date help Pr…" at bounding box center [316, 306] width 592 height 466
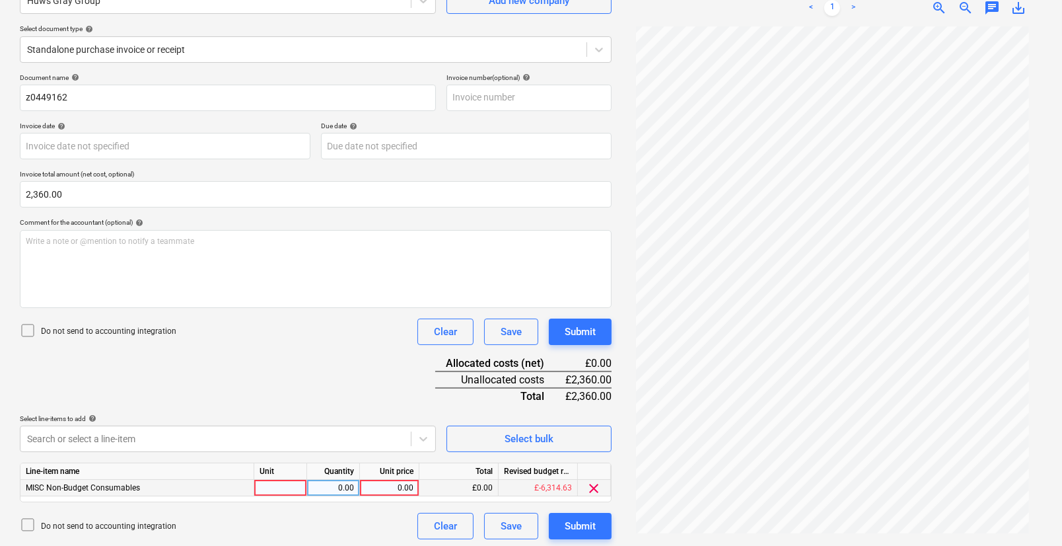
click at [266, 484] on div at bounding box center [280, 488] width 53 height 17
type input "pcs"
click at [344, 487] on div "0.00" at bounding box center [333, 488] width 42 height 17
type input "1"
click at [383, 488] on div "0.00" at bounding box center [389, 488] width 48 height 17
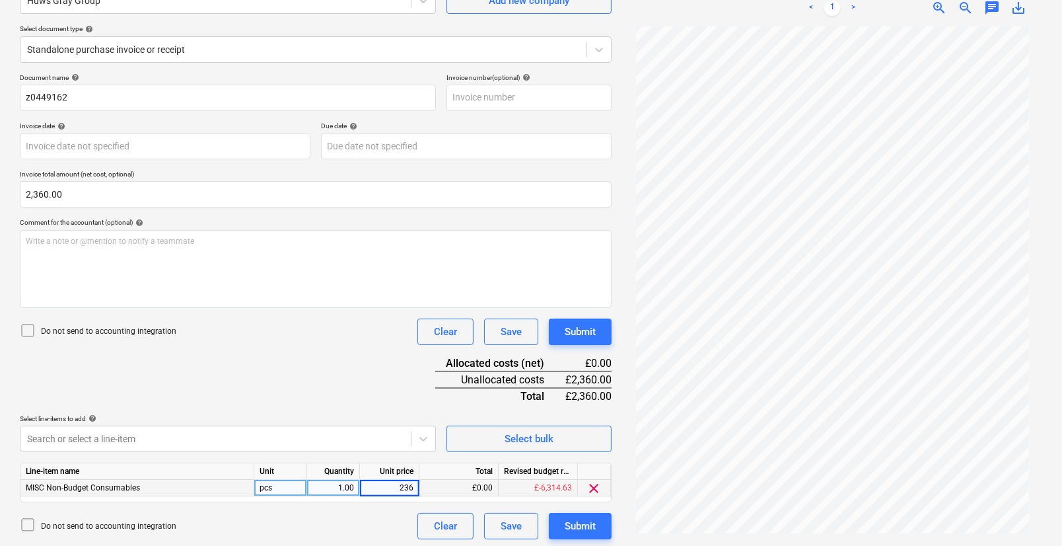
type input "2360"
click at [378, 392] on div "Document name help z0449162 Invoice number (optional) help Invoice date help Pr…" at bounding box center [316, 306] width 592 height 466
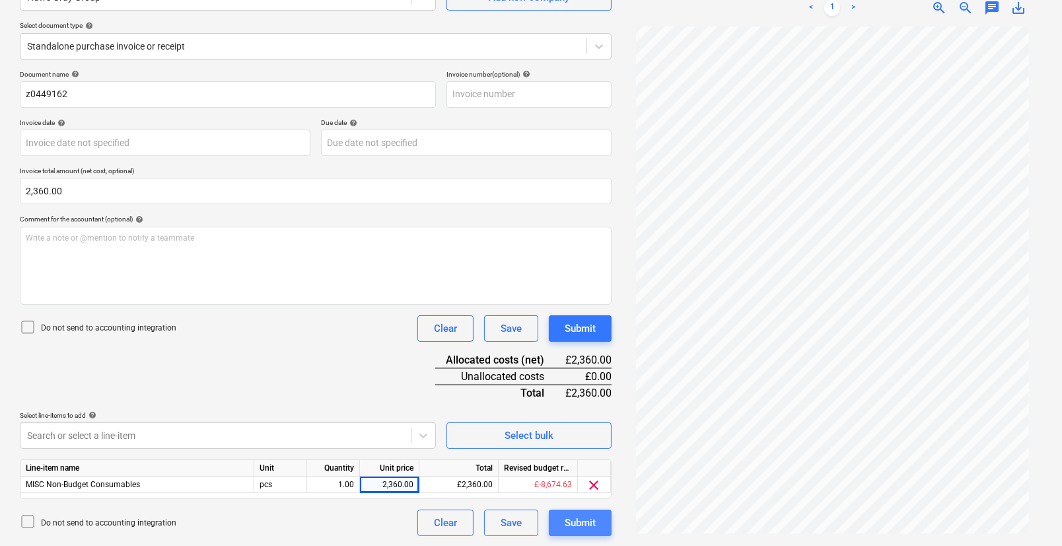
click at [583, 517] on div "Submit" at bounding box center [580, 522] width 31 height 17
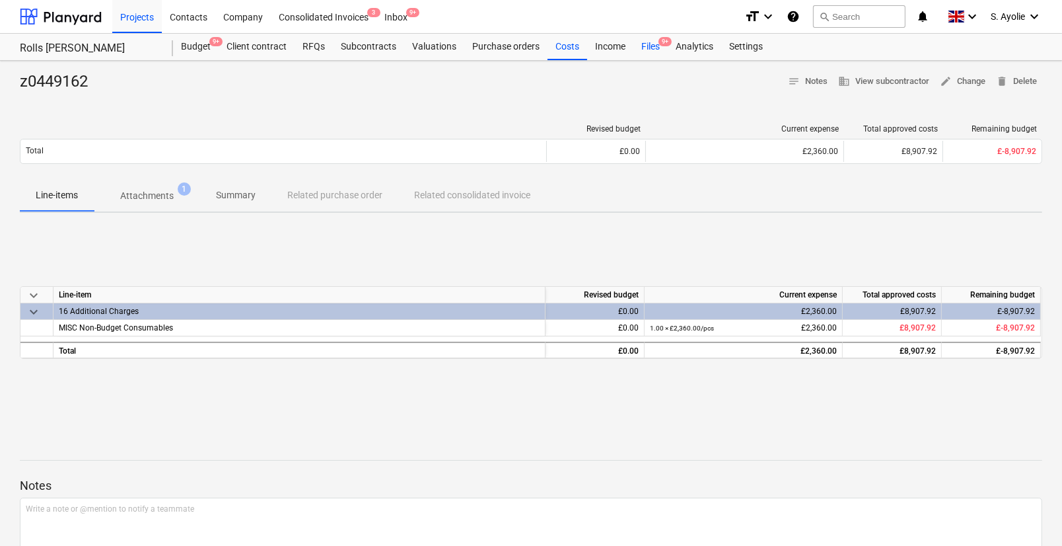
click at [657, 52] on div "Files 9+" at bounding box center [650, 47] width 34 height 26
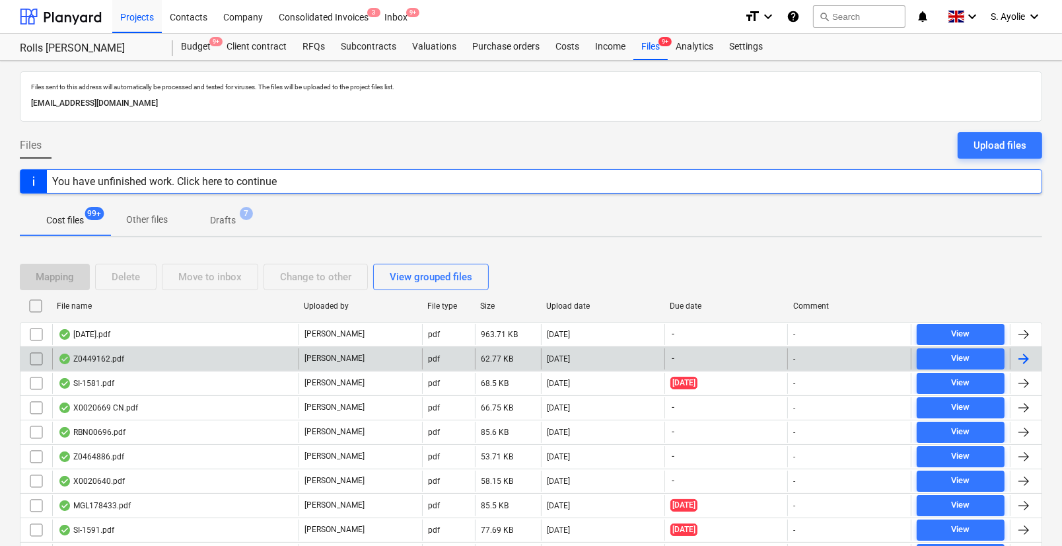
click at [156, 357] on div "Z0449162.pdf" at bounding box center [175, 358] width 246 height 21
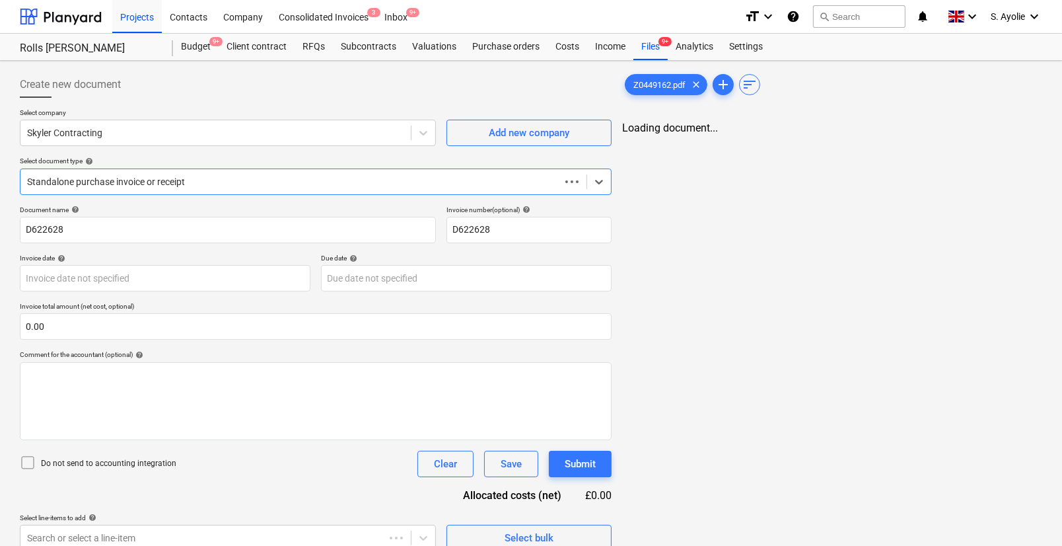
type input "D622628"
type input "0.00"
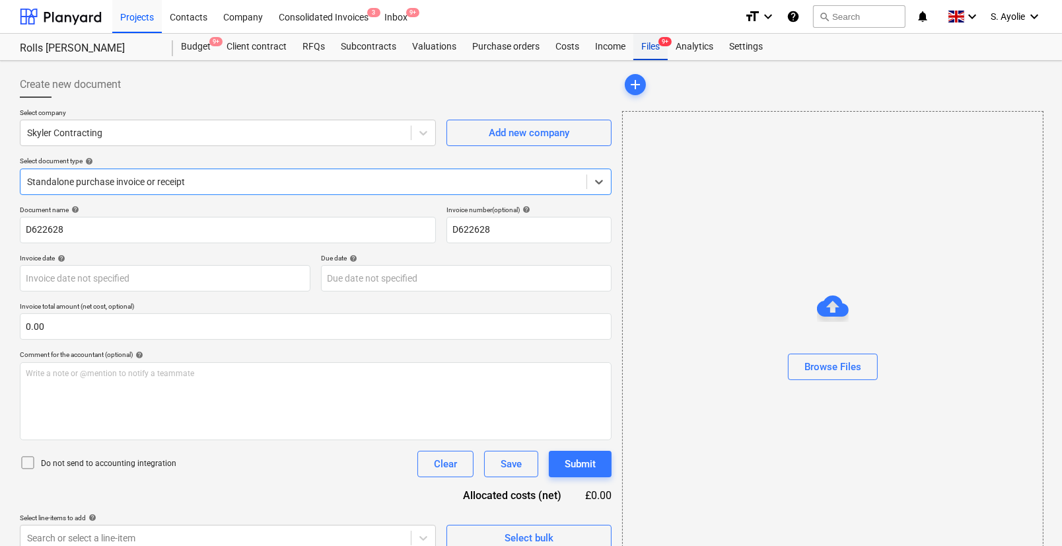
click at [655, 45] on div "Files 9+" at bounding box center [650, 47] width 34 height 26
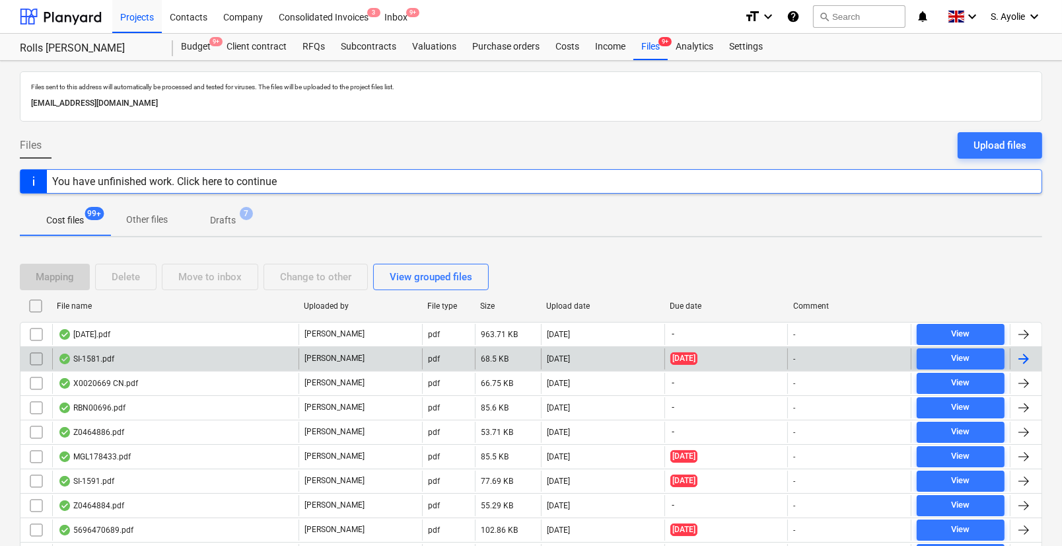
click at [155, 357] on div "SI-1581.pdf" at bounding box center [175, 358] width 246 height 21
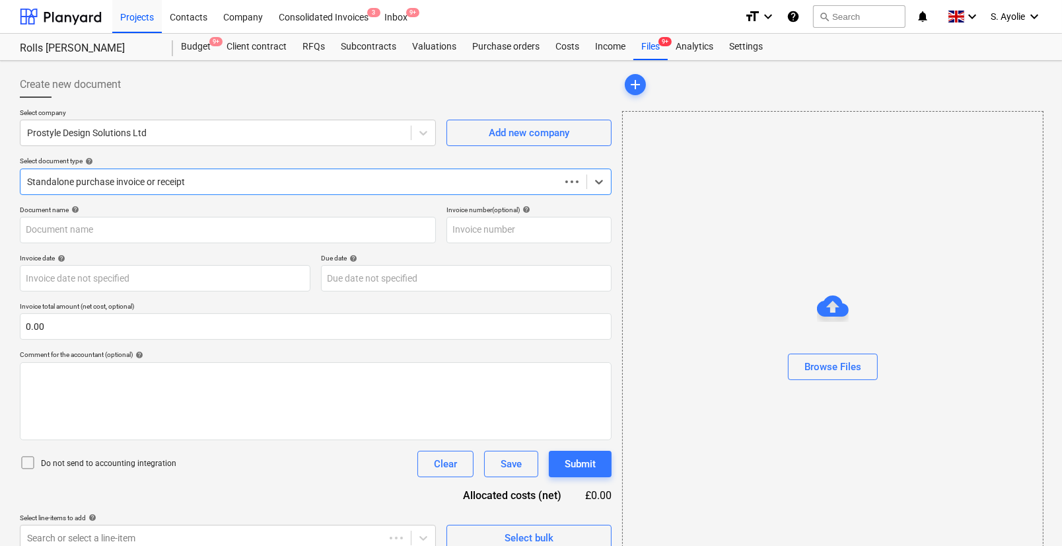
type input "SI-1581"
type input "29 Jun 2025"
type input "11 Jul 2025"
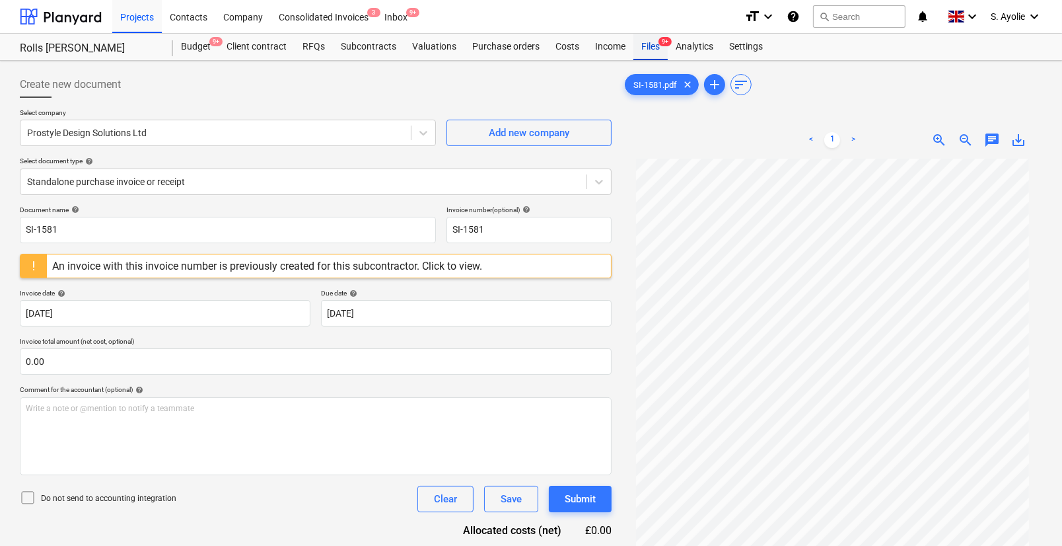
click at [657, 46] on div "Files 9+" at bounding box center [650, 47] width 34 height 26
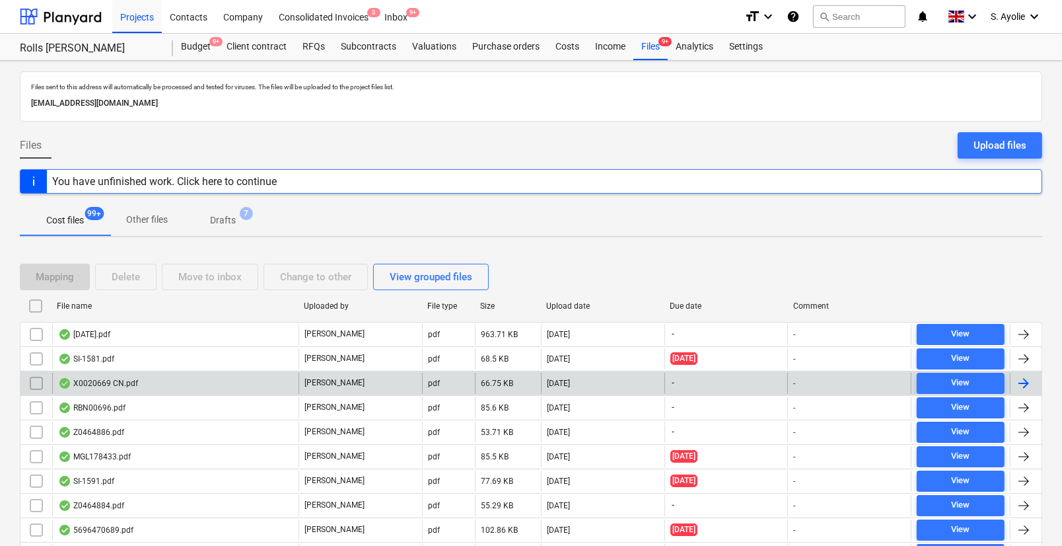
click at [195, 384] on div "X0020669 CN.pdf" at bounding box center [175, 383] width 246 height 21
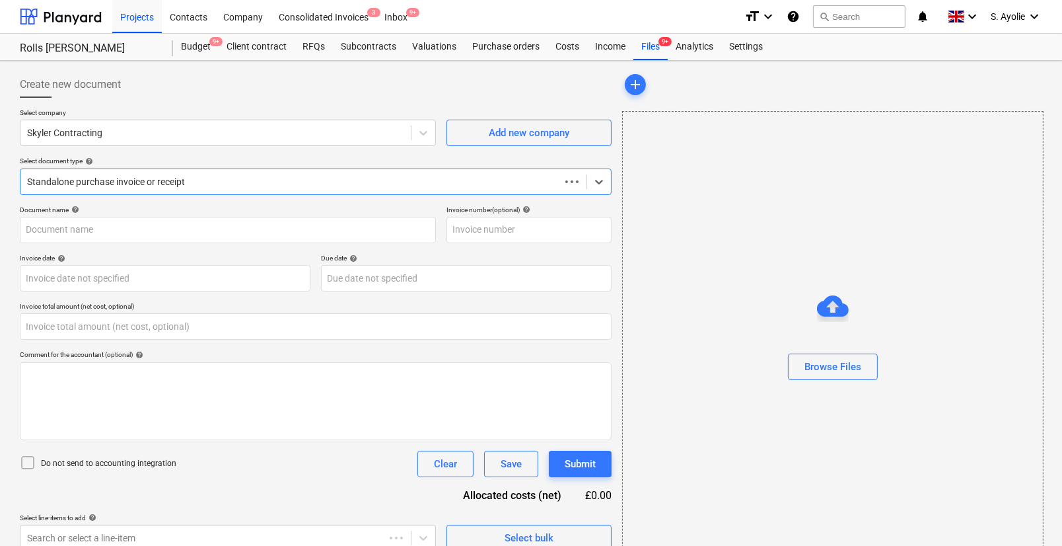
type input "0.00"
type input "Z0449161"
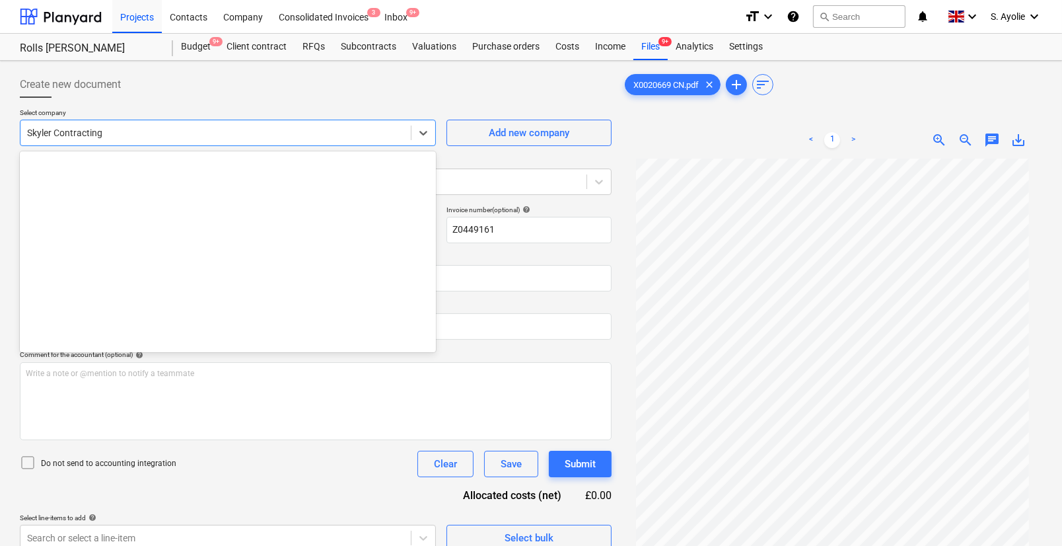
click at [217, 141] on div "Skyler Contracting" at bounding box center [215, 133] width 390 height 18
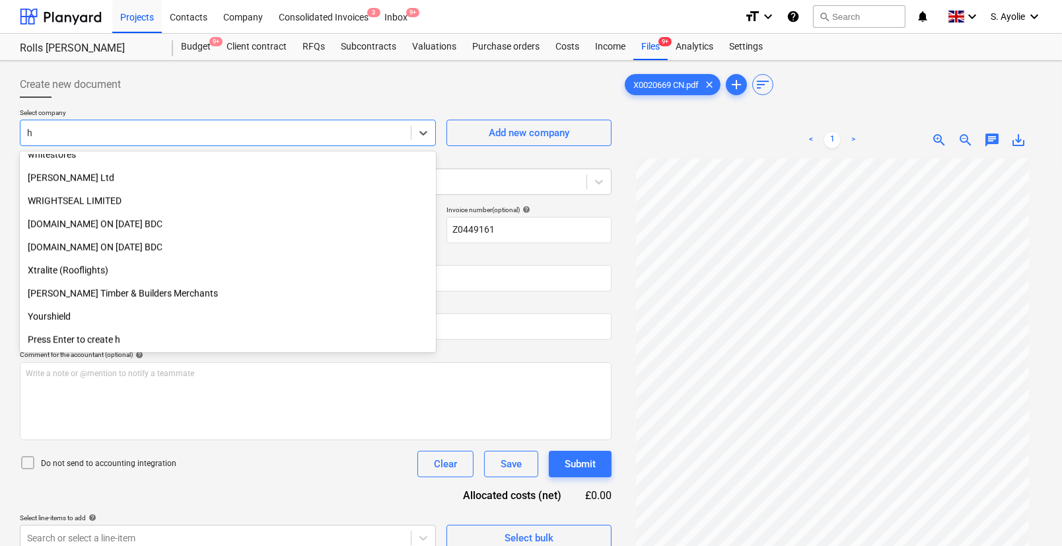
scroll to position [8240, 0]
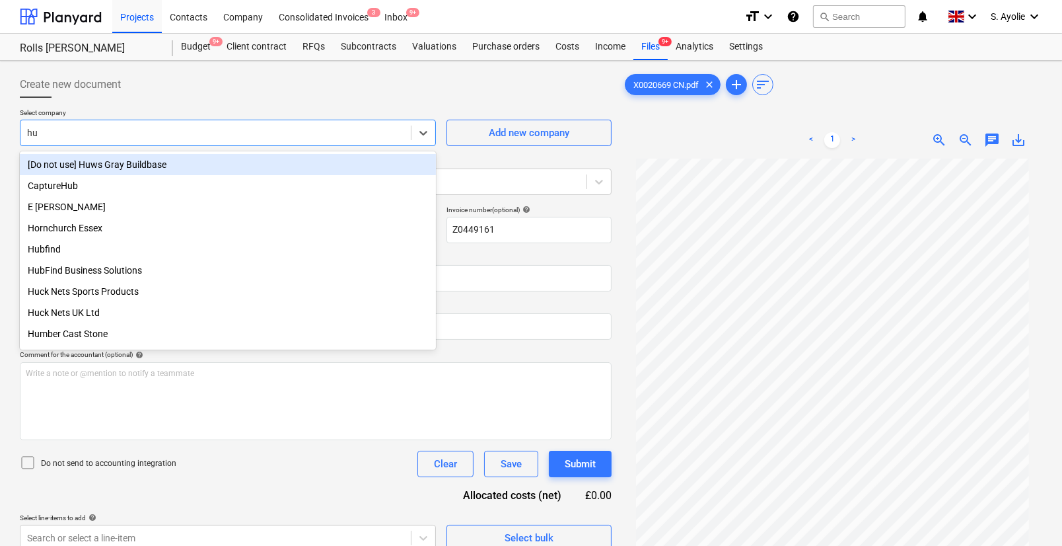
type input "huw"
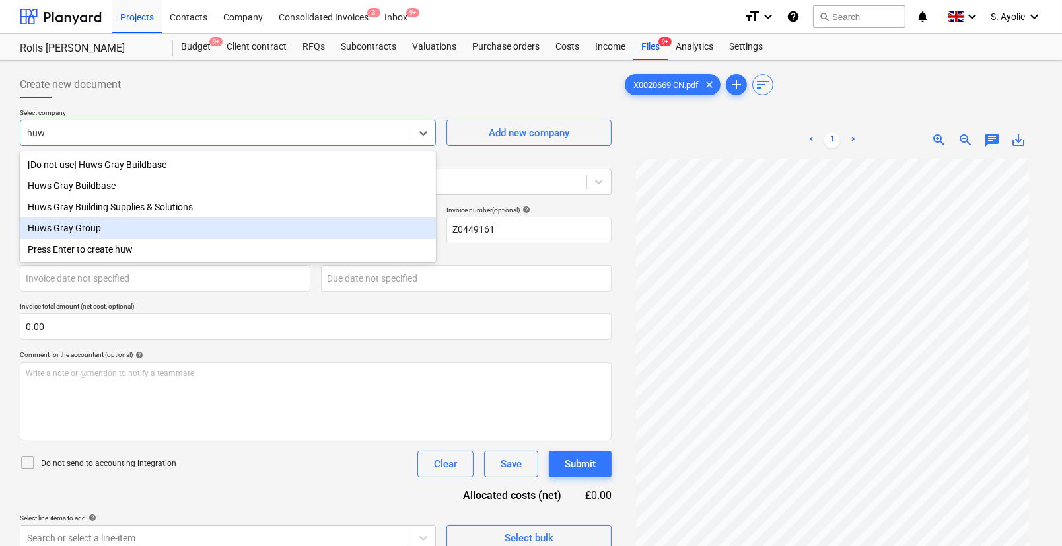
click at [116, 234] on div "Huws Gray Group" at bounding box center [228, 227] width 416 height 21
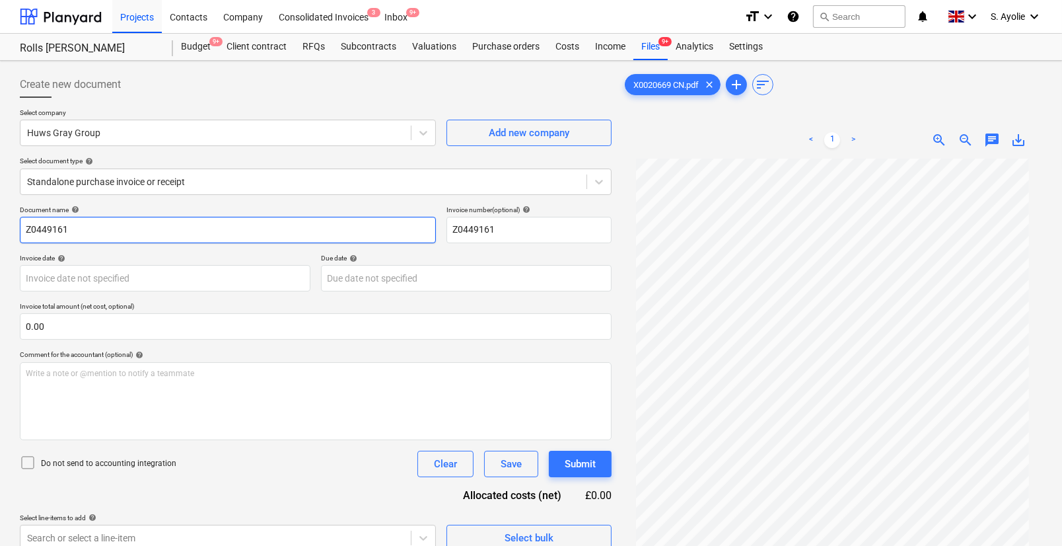
drag, startPoint x: 160, startPoint y: 232, endPoint x: -81, endPoint y: 224, distance: 241.2
click at [0, 224] on html "Projects Contacts Company Consolidated Invoices 3 Inbox 9+ format_size keyboard…" at bounding box center [531, 273] width 1062 height 546
type input "x0020669"
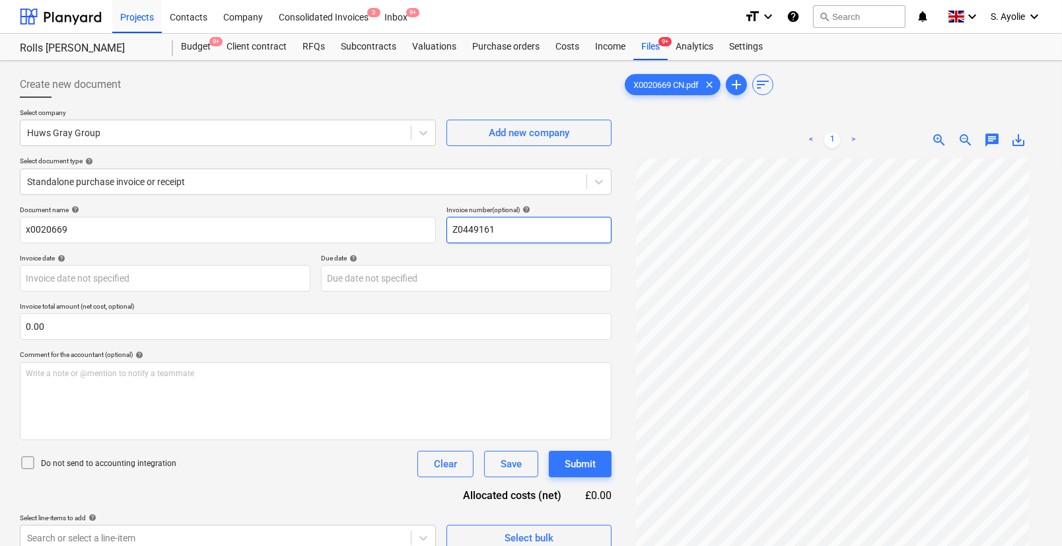
drag, startPoint x: 507, startPoint y: 229, endPoint x: 350, endPoint y: 215, distance: 157.8
click at [350, 215] on div "Document name help x0020669 Invoice number (optional) help Z0449161" at bounding box center [316, 224] width 592 height 38
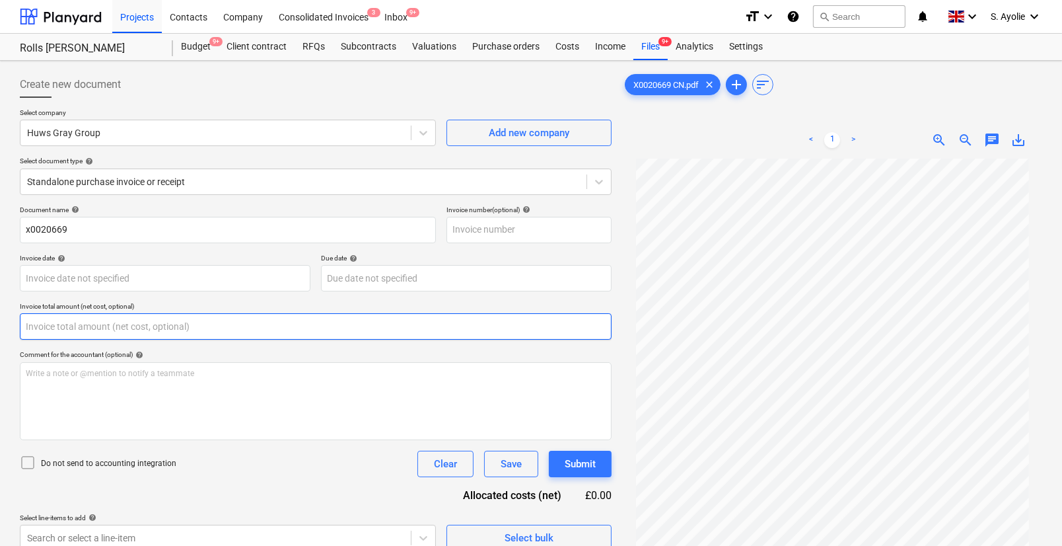
click at [174, 334] on input "text" at bounding box center [316, 326] width 592 height 26
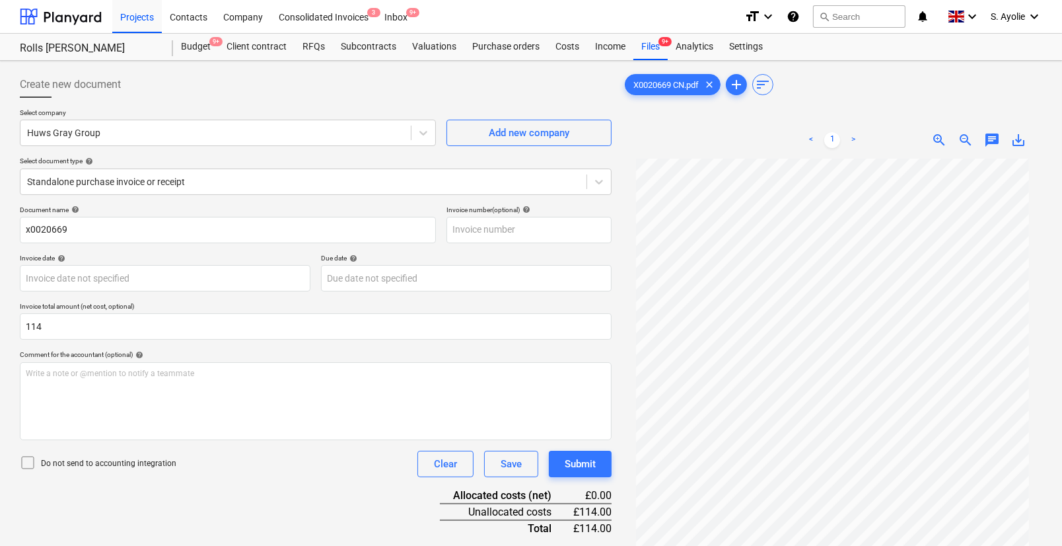
type input "114.00"
click at [248, 353] on div "Comment for the accountant (optional) help" at bounding box center [316, 354] width 592 height 9
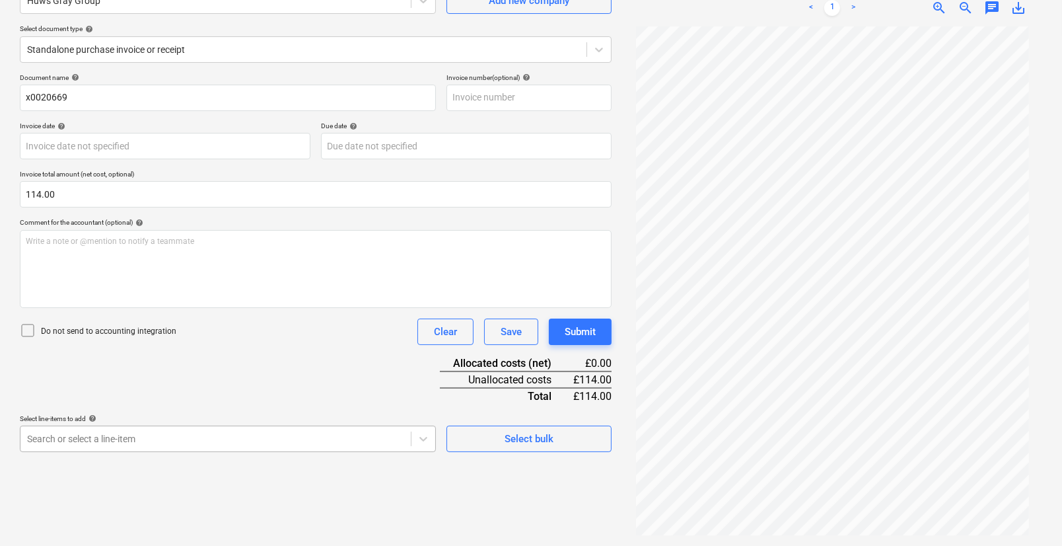
scroll to position [244, 0]
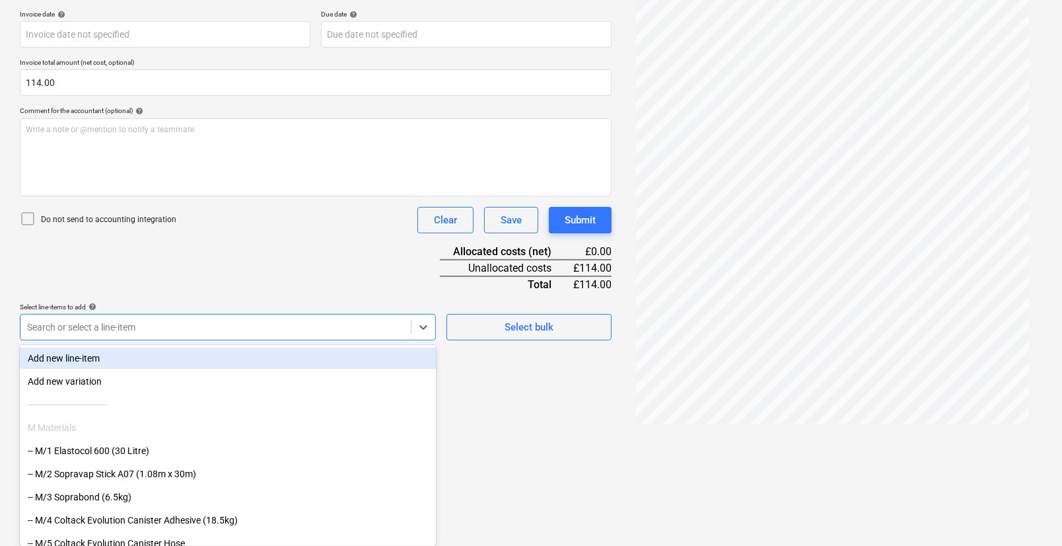
click at [317, 302] on body "Projects Contacts Company Consolidated Invoices 3 Inbox 9+ format_size keyboard…" at bounding box center [531, 29] width 1062 height 546
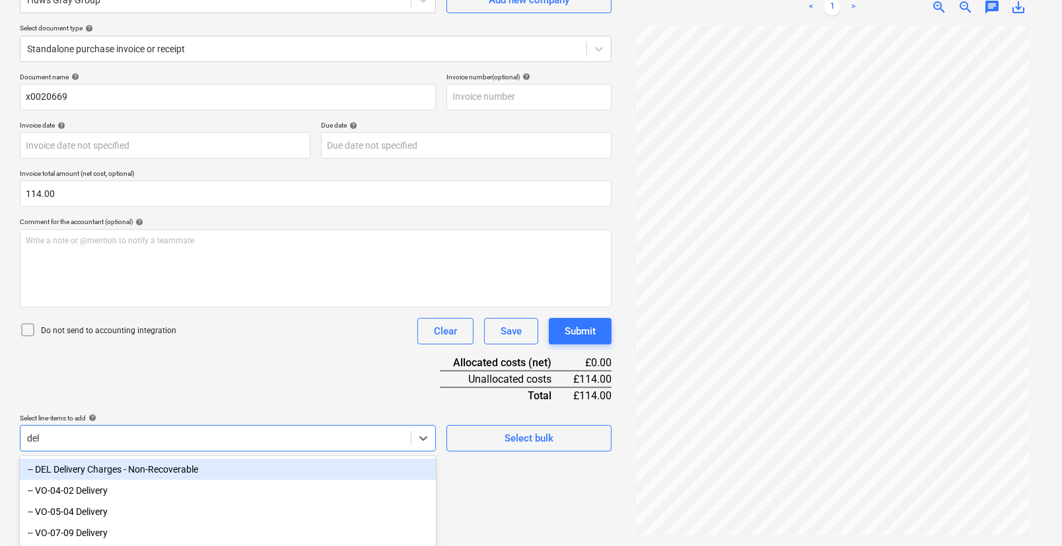
scroll to position [136, 0]
type input "deli"
click at [113, 474] on div "-- DEL Delivery Charges - Non-Recoverable" at bounding box center [228, 468] width 416 height 21
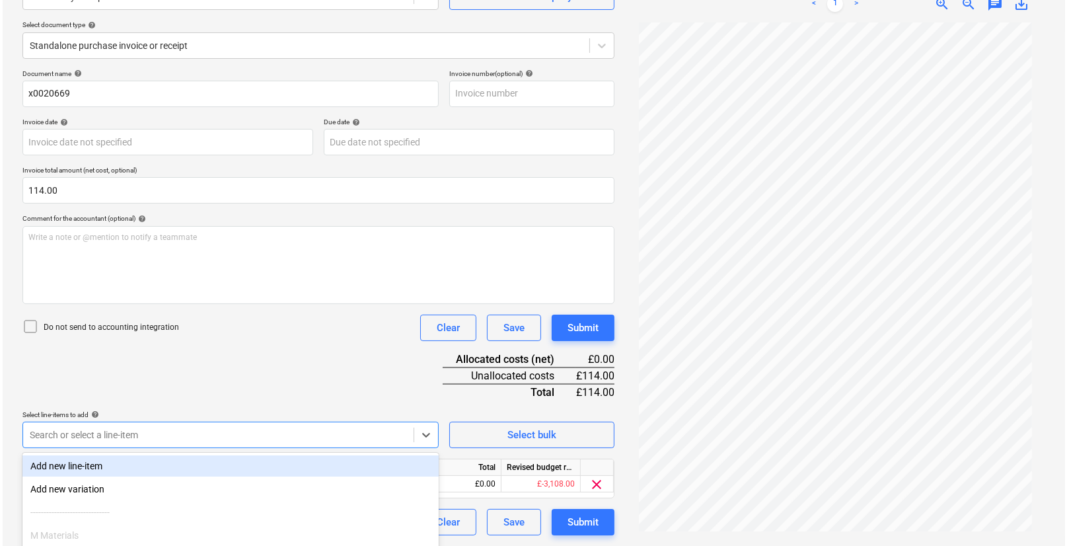
scroll to position [135, 0]
click at [368, 404] on div "Document name help x0020669 Invoice number (optional) help Invoice date help Pr…" at bounding box center [316, 303] width 592 height 466
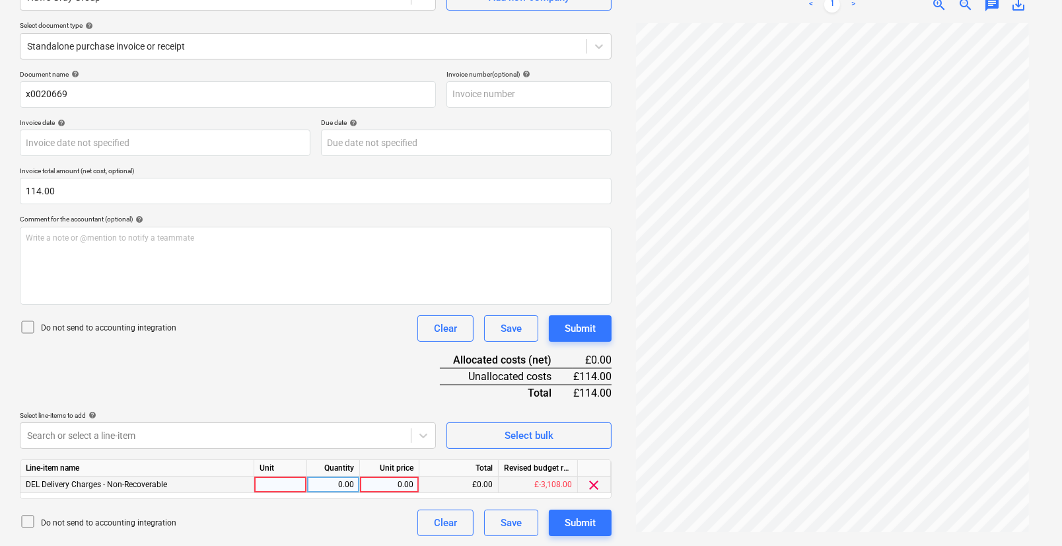
click at [286, 483] on div at bounding box center [280, 484] width 53 height 17
type input "pcs"
click at [332, 482] on div "0.00" at bounding box center [333, 484] width 42 height 17
type input "11"
click at [410, 488] on div "0.00" at bounding box center [389, 484] width 48 height 17
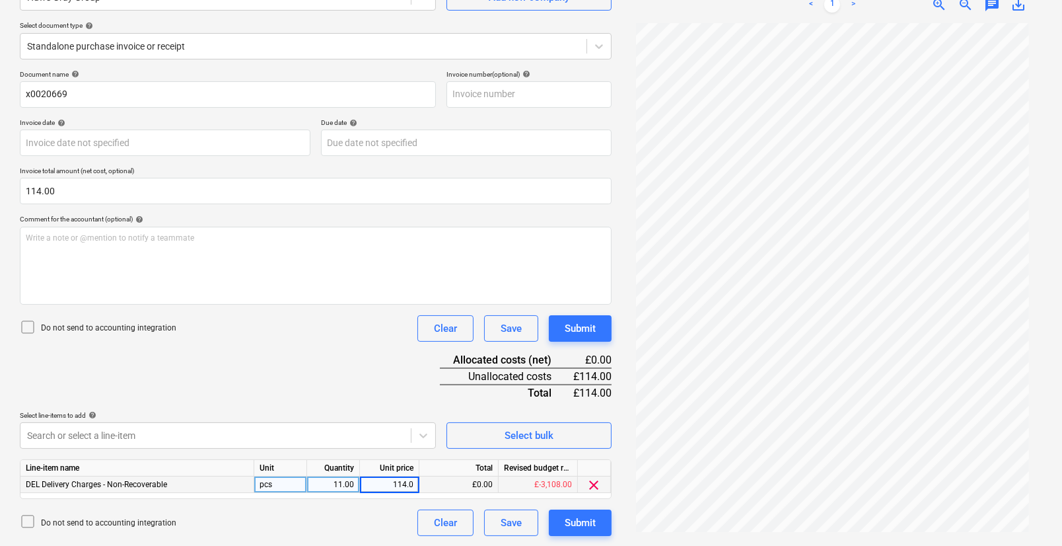
type input "114.00"
click at [399, 524] on div "Do not send to accounting integration Clear Save Submit" at bounding box center [316, 522] width 592 height 26
click at [348, 485] on div "11.00" at bounding box center [333, 484] width 42 height 17
type input "1"
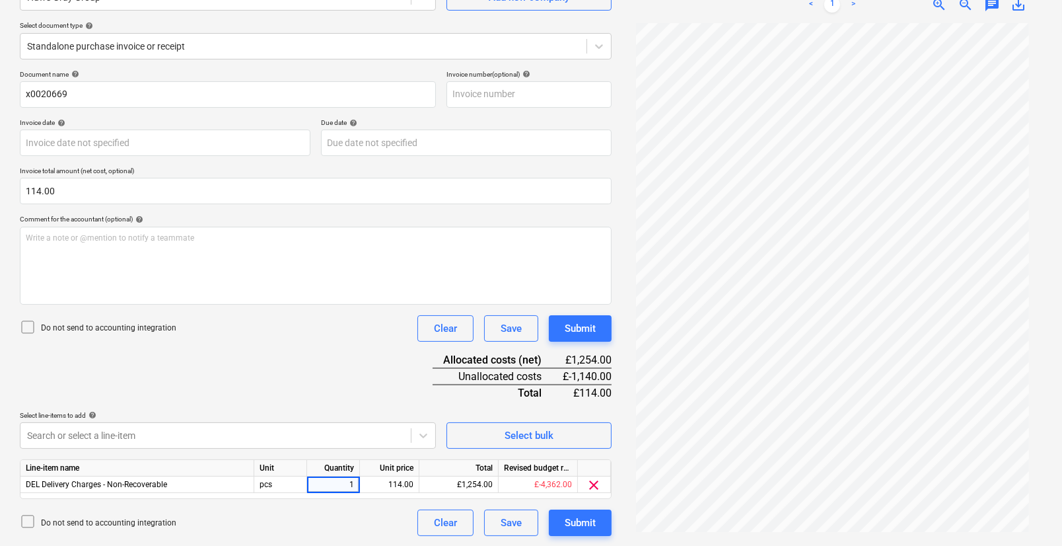
click at [353, 528] on div "Do not send to accounting integration Clear Save Submit" at bounding box center [316, 522] width 592 height 26
click at [565, 516] on div "Submit" at bounding box center [580, 522] width 31 height 17
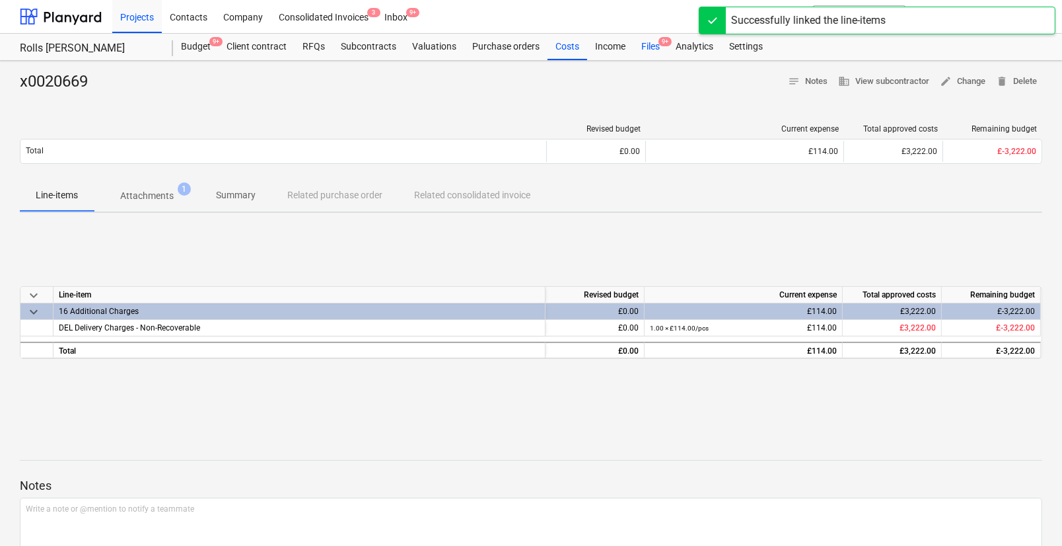
click at [641, 42] on div "Files 9+" at bounding box center [650, 47] width 34 height 26
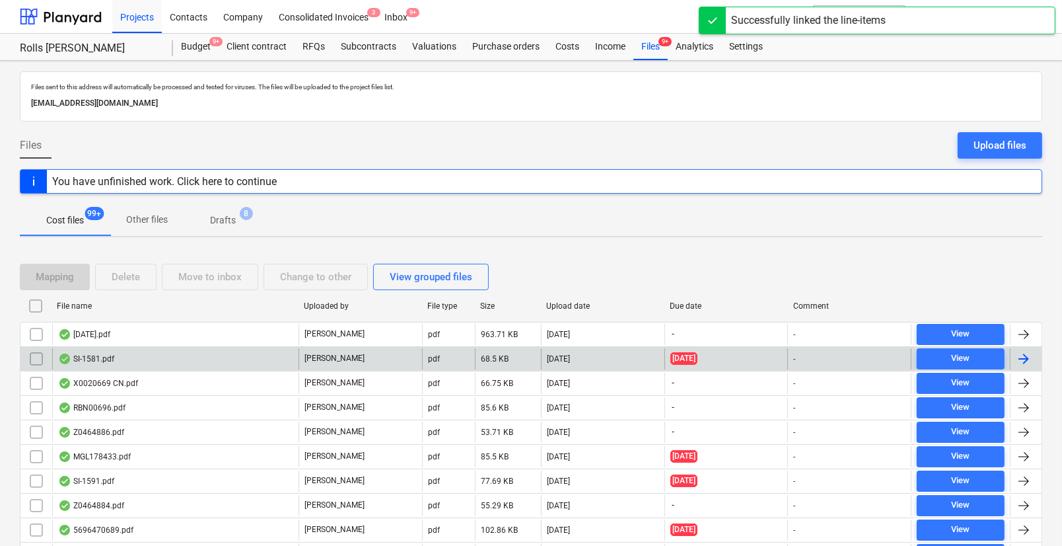
click at [140, 360] on div "SI-1581.pdf" at bounding box center [175, 358] width 246 height 21
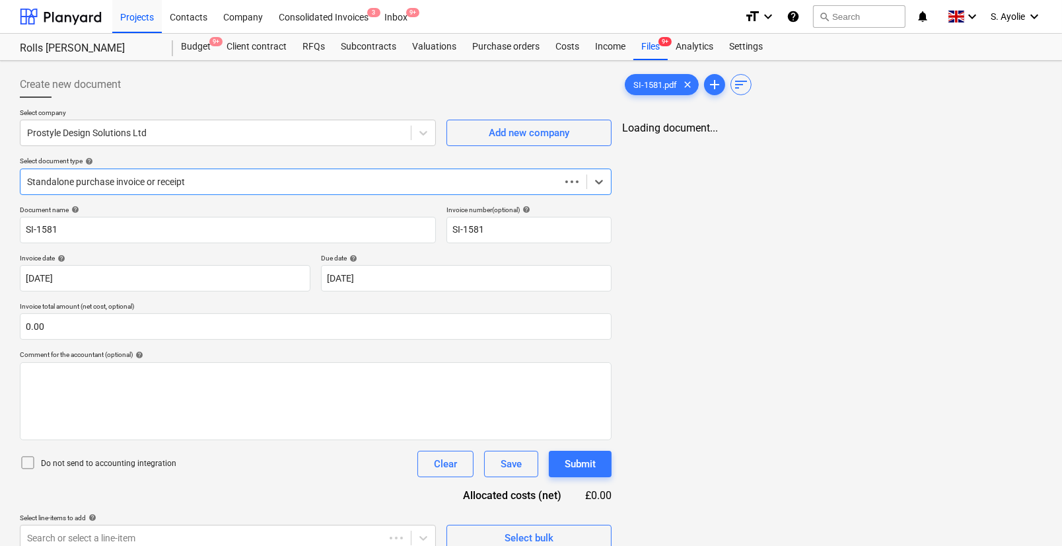
type input "SI-1581"
type input "29 Jun 2025"
type input "11 Jul 2025"
type input "0.00"
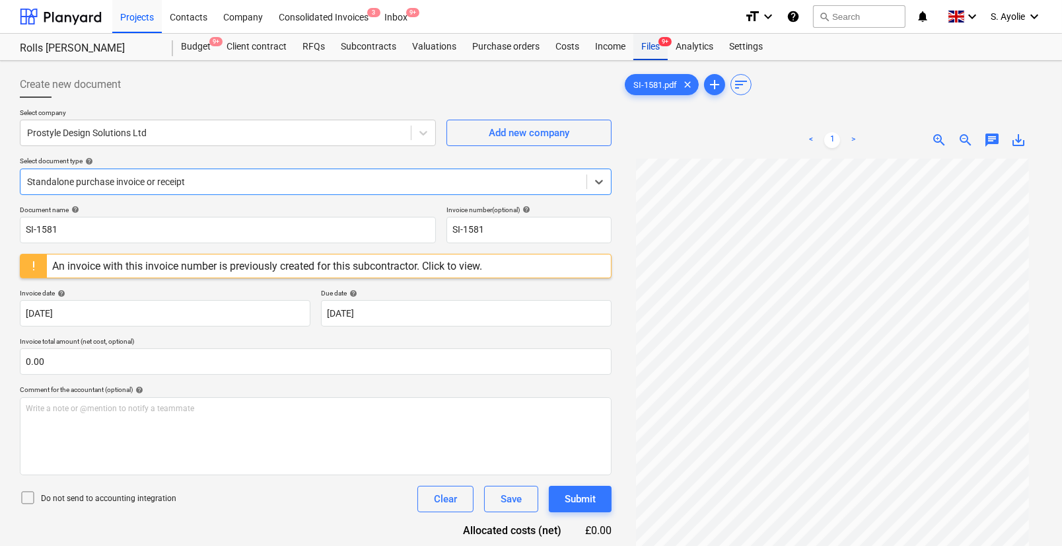
click at [647, 48] on div "Files 9+" at bounding box center [650, 47] width 34 height 26
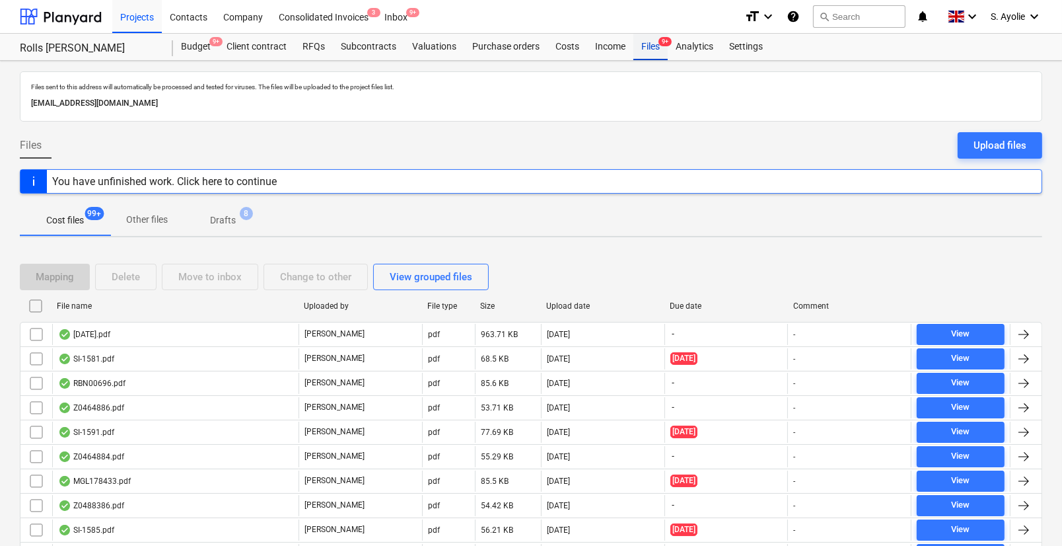
click at [164, 382] on div "RBN00696.pdf" at bounding box center [175, 383] width 246 height 21
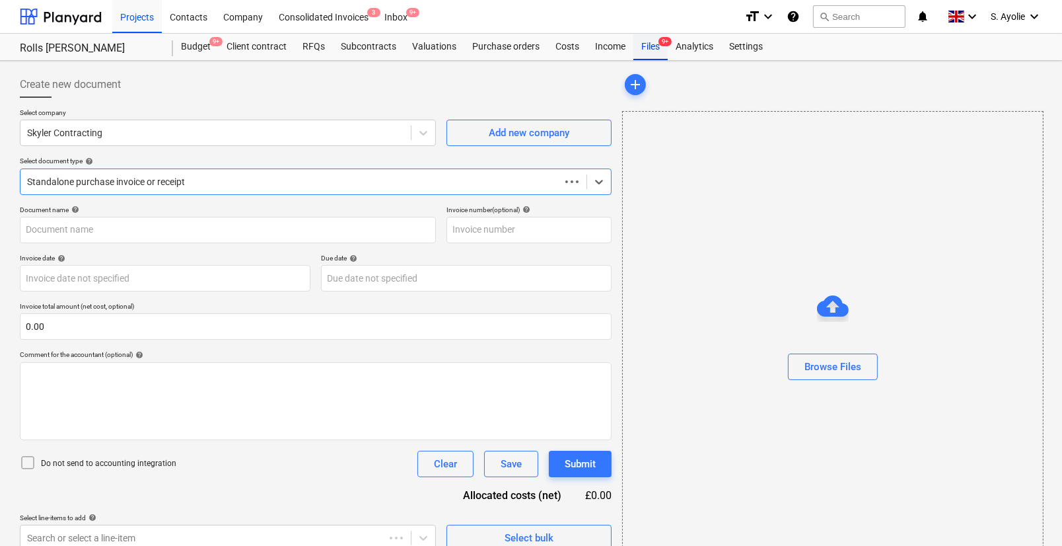
type input "0.00"
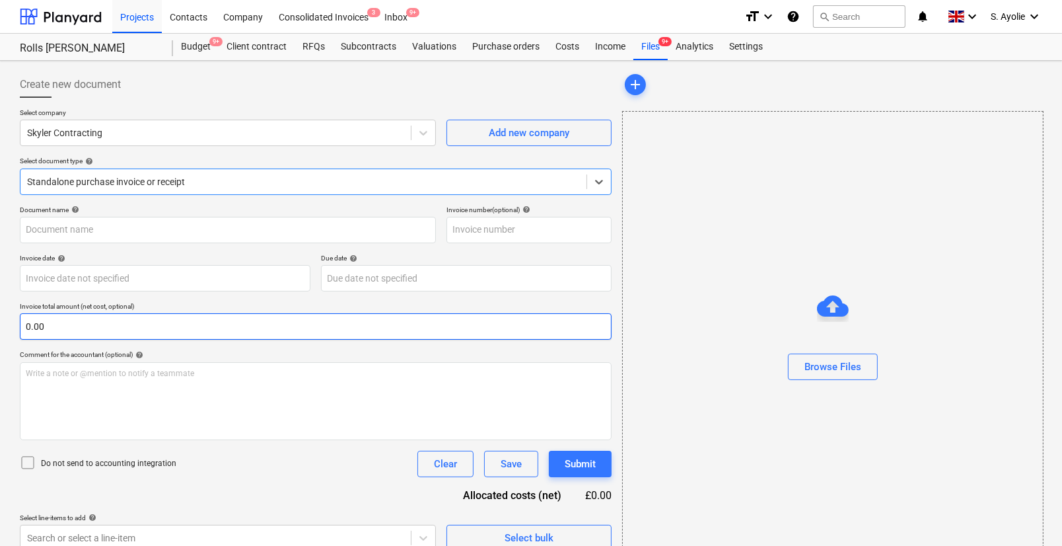
type input "RBN00696"
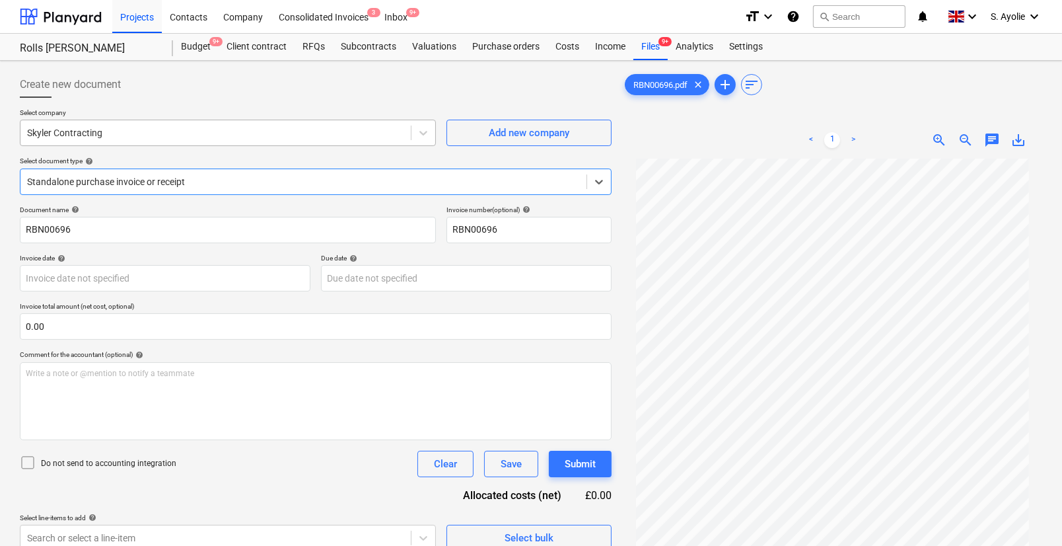
click at [232, 136] on div at bounding box center [215, 132] width 377 height 13
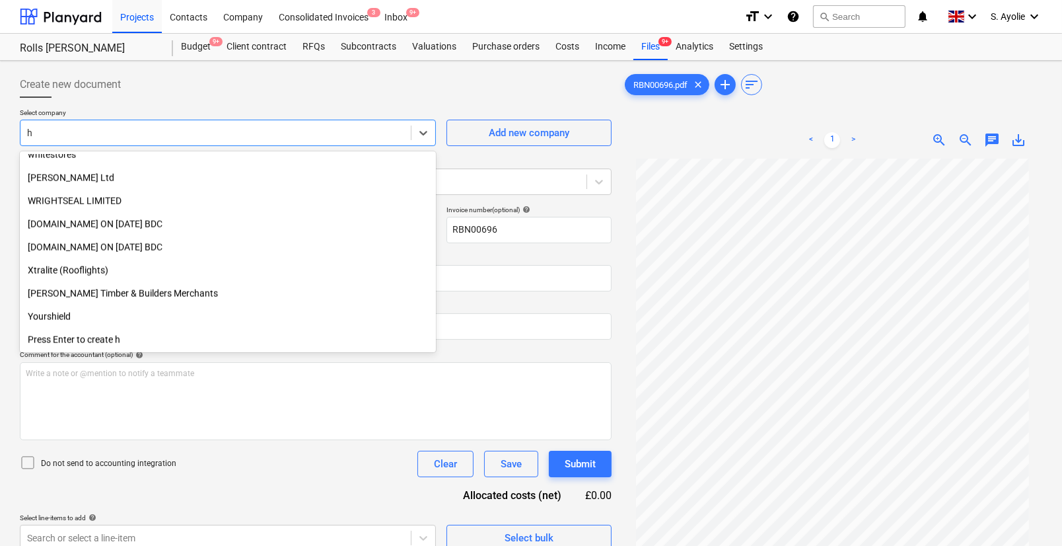
scroll to position [8240, 0]
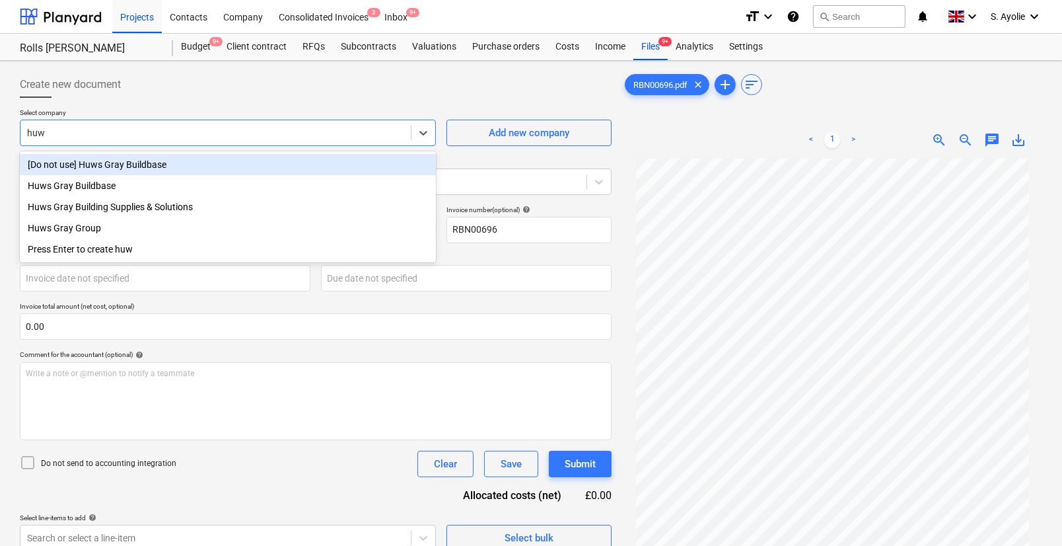
type input "huws"
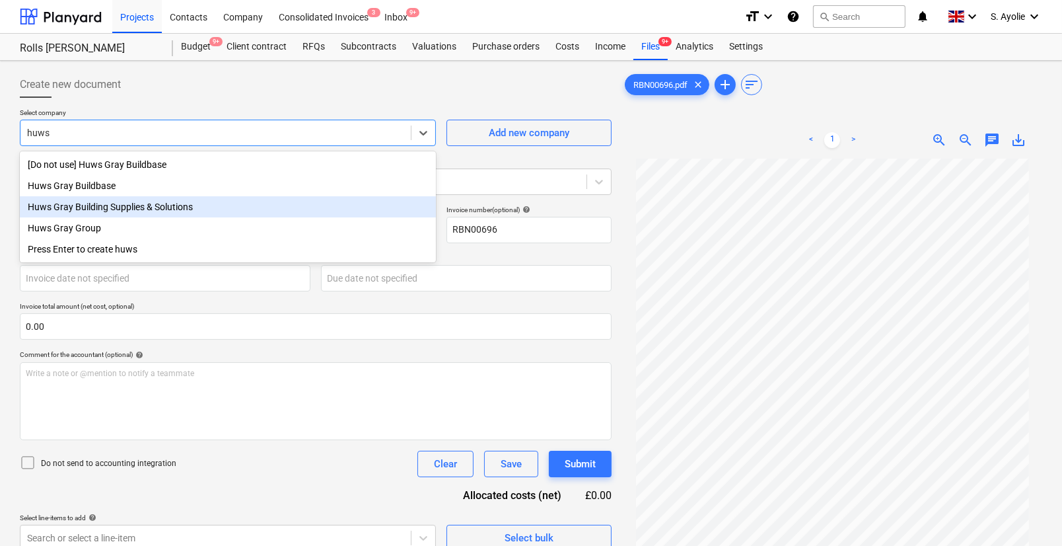
click at [116, 215] on div "Huws Gray Building Supplies & Solutions" at bounding box center [228, 206] width 416 height 21
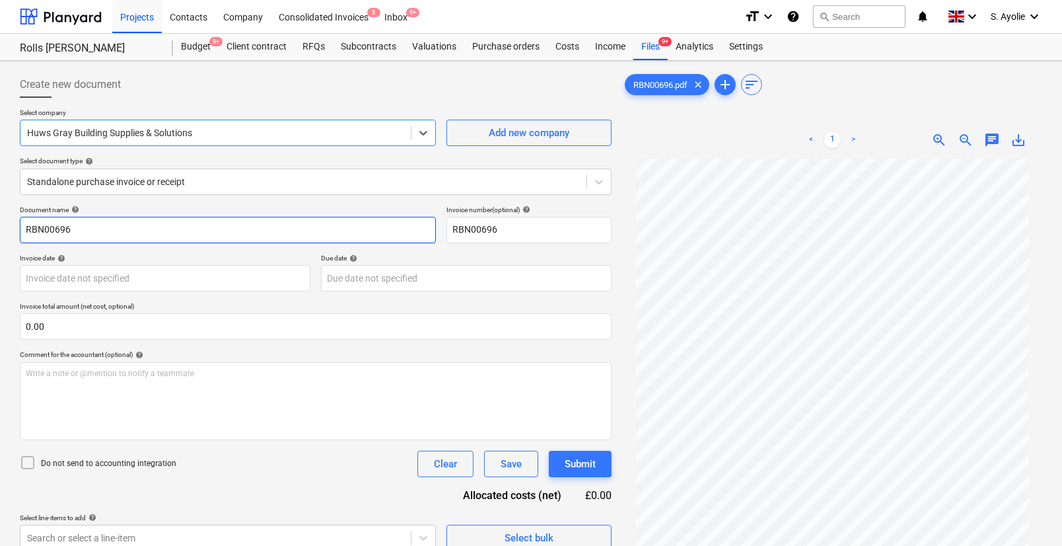
click at [139, 229] on input "RBN00696" at bounding box center [228, 230] width 416 height 26
drag, startPoint x: 139, startPoint y: 234, endPoint x: -46, endPoint y: 246, distance: 184.7
click at [0, 246] on html "Projects Contacts Company Consolidated Invoices 3 Inbox 9+ format_size keyboard…" at bounding box center [531, 273] width 1062 height 546
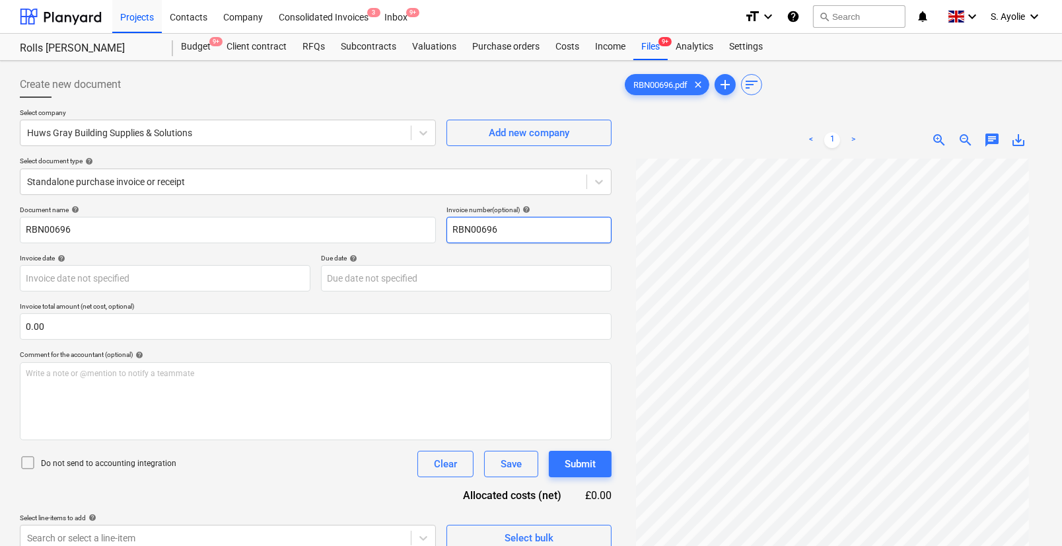
click at [517, 226] on input "RBN00696" at bounding box center [528, 230] width 165 height 26
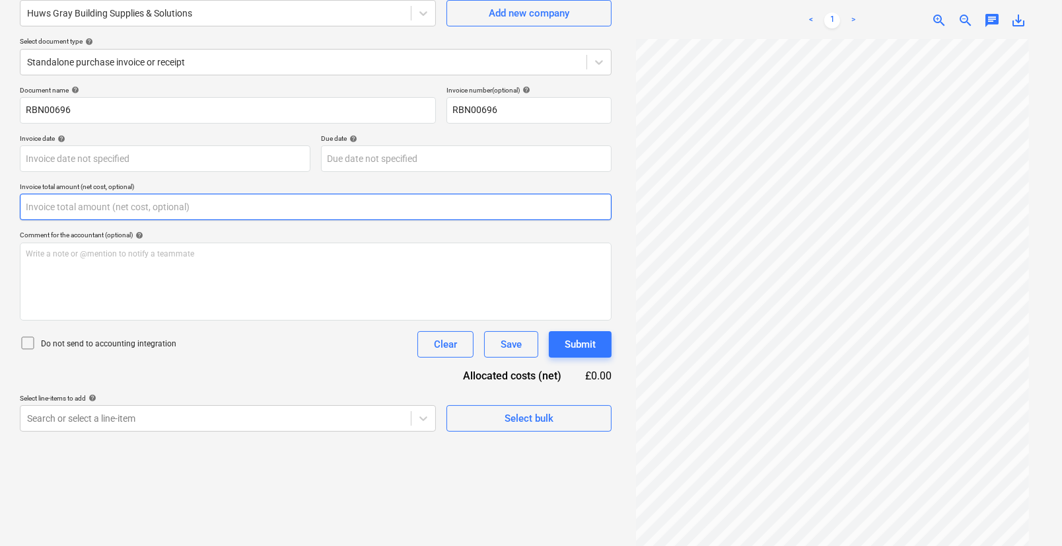
click at [120, 209] on input "text" at bounding box center [316, 207] width 592 height 26
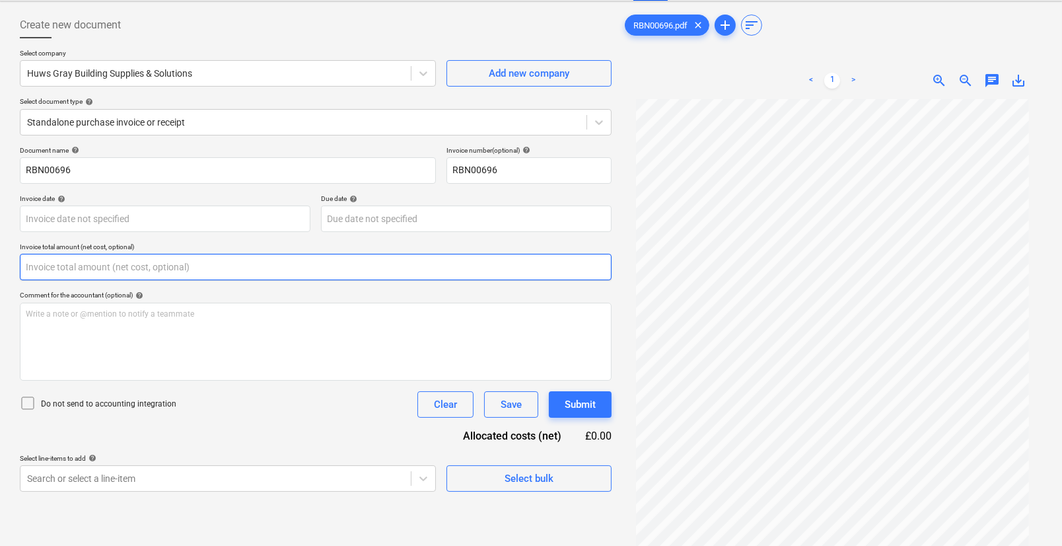
scroll to position [50, 0]
type input "0.00"
click at [933, 80] on span "zoom_in" at bounding box center [939, 81] width 16 height 16
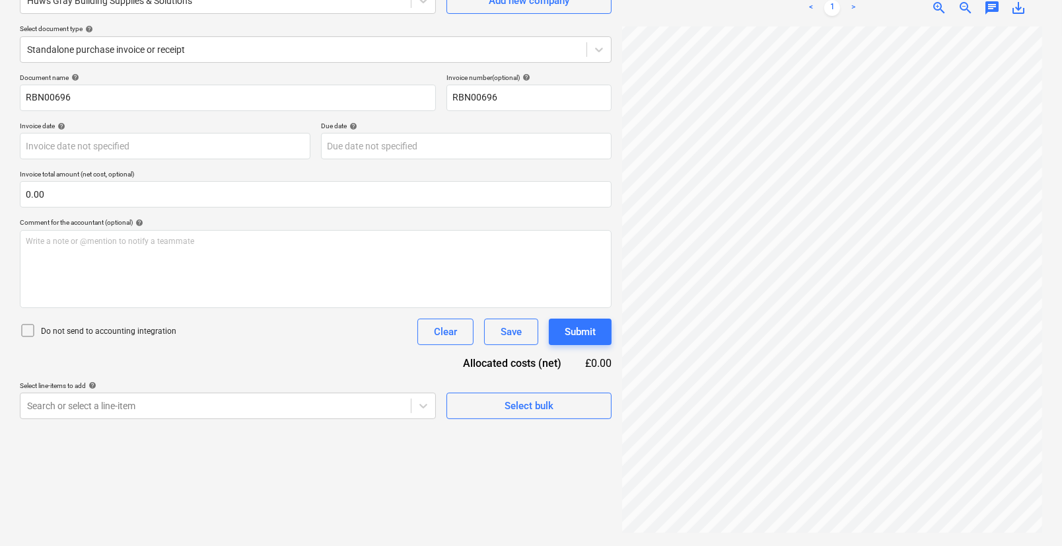
scroll to position [274, 177]
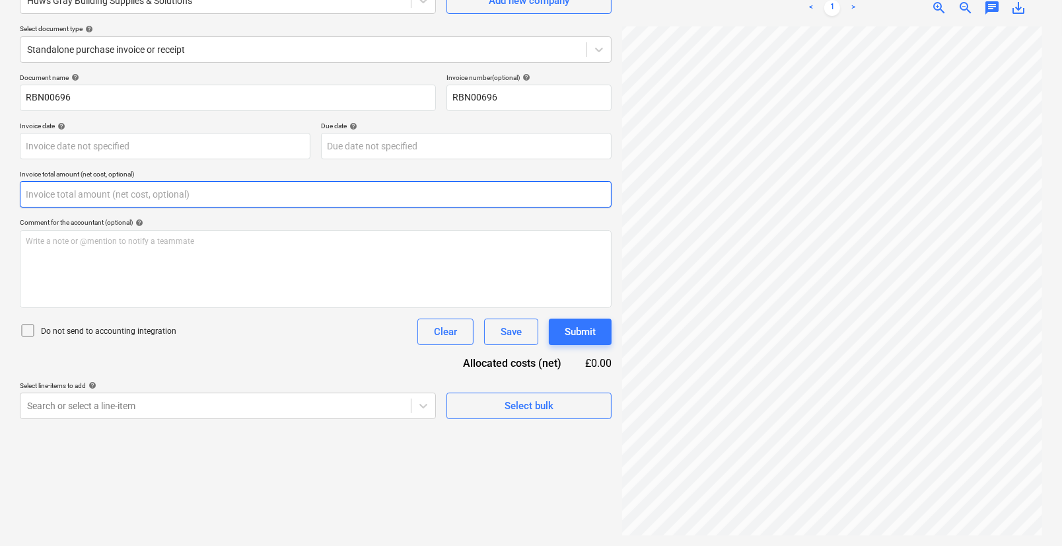
click at [283, 205] on input "text" at bounding box center [316, 194] width 592 height 26
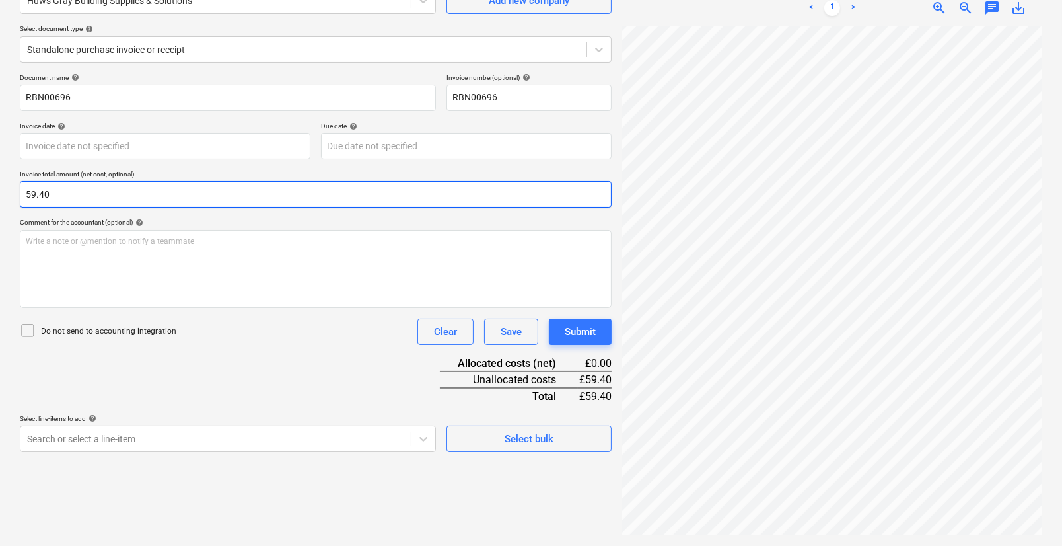
type input "59.40"
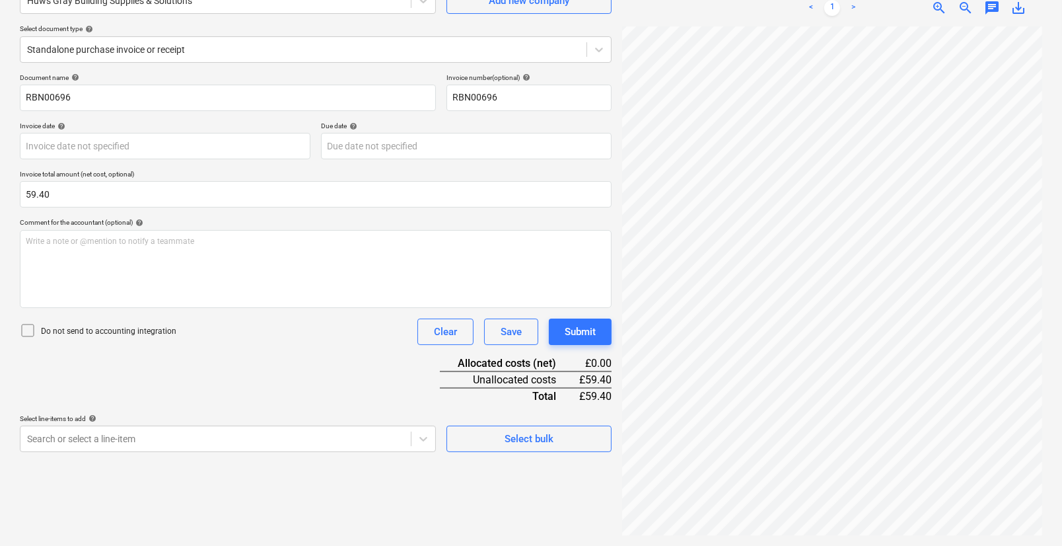
click at [206, 392] on div "Document name help RBN00696 Invoice number (optional) help RBN00696 Invoice dat…" at bounding box center [316, 262] width 592 height 378
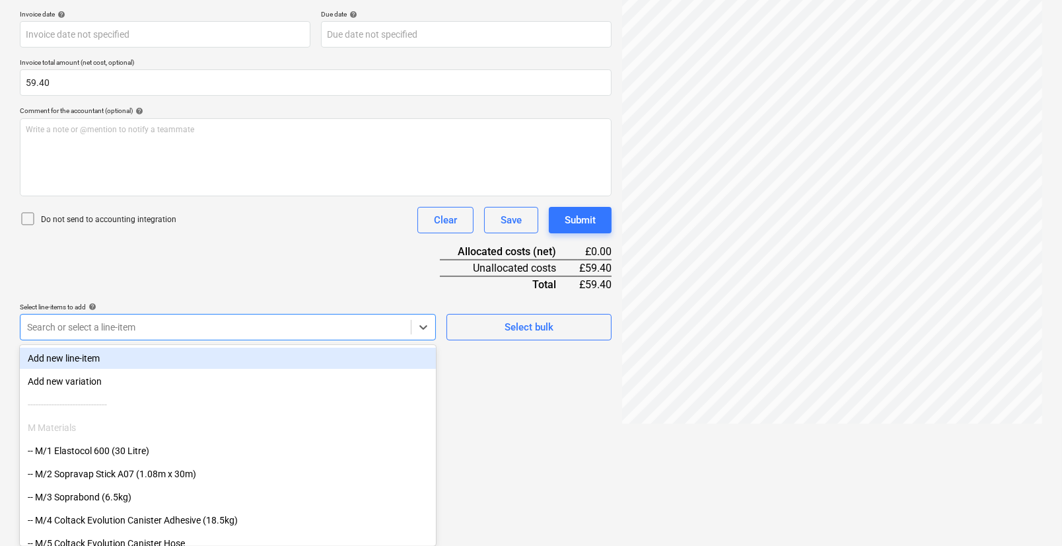
click at [179, 302] on body "Projects Contacts Company Consolidated Invoices 3 Inbox 9+ format_size keyboard…" at bounding box center [531, 29] width 1062 height 546
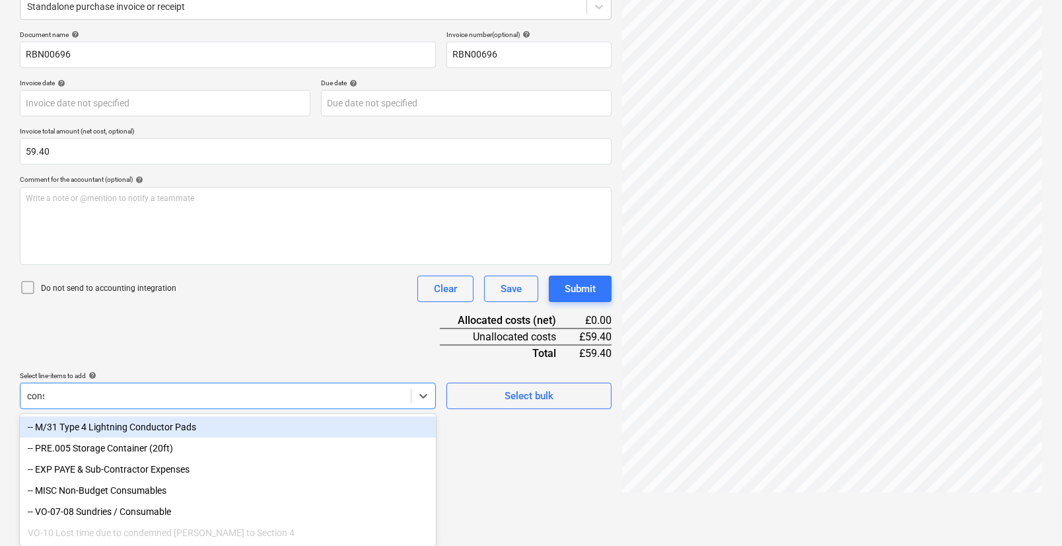
scroll to position [132, 0]
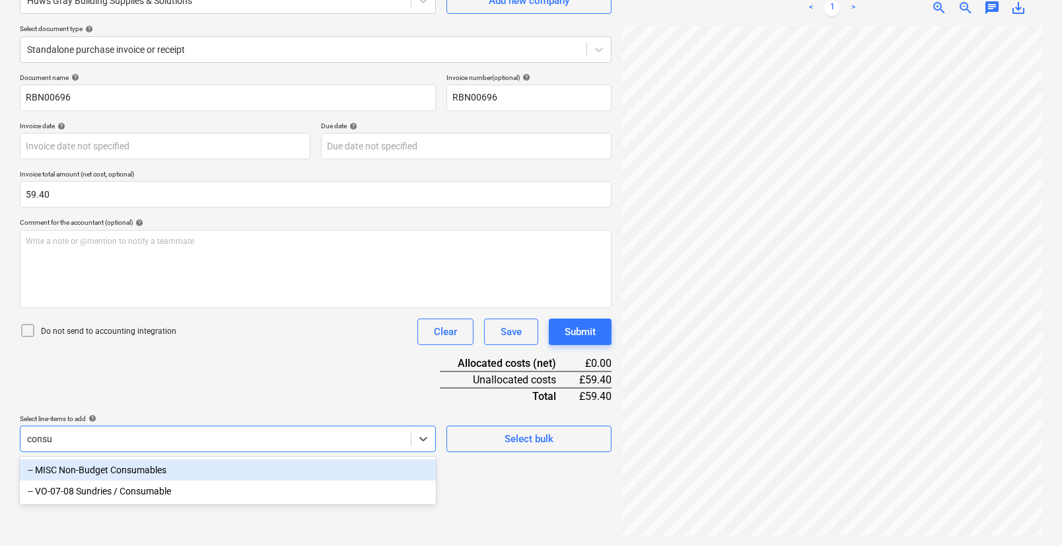
type input "consum"
click at [105, 472] on div "-- MISC Non-Budget Consumables" at bounding box center [228, 469] width 416 height 21
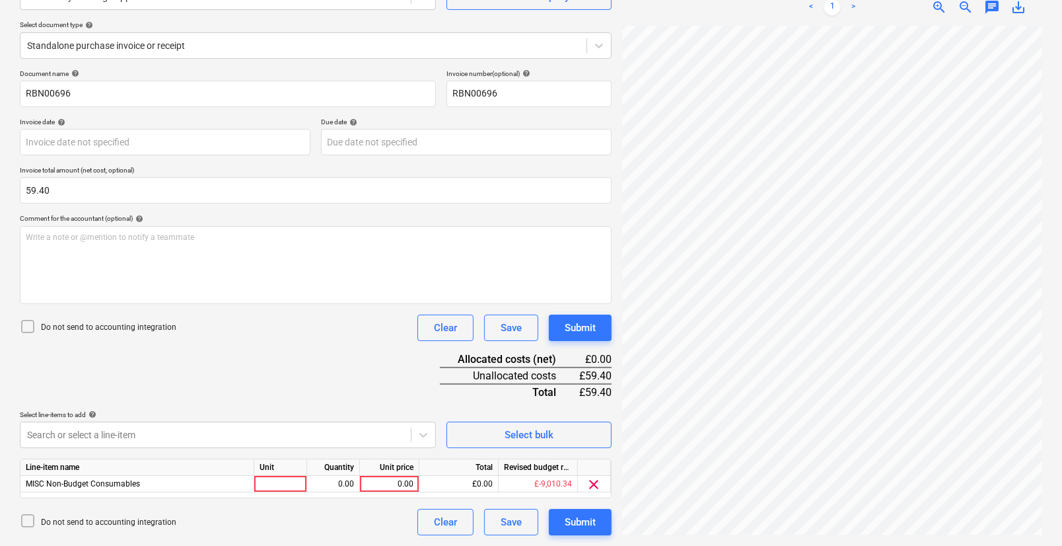
scroll to position [135, 0]
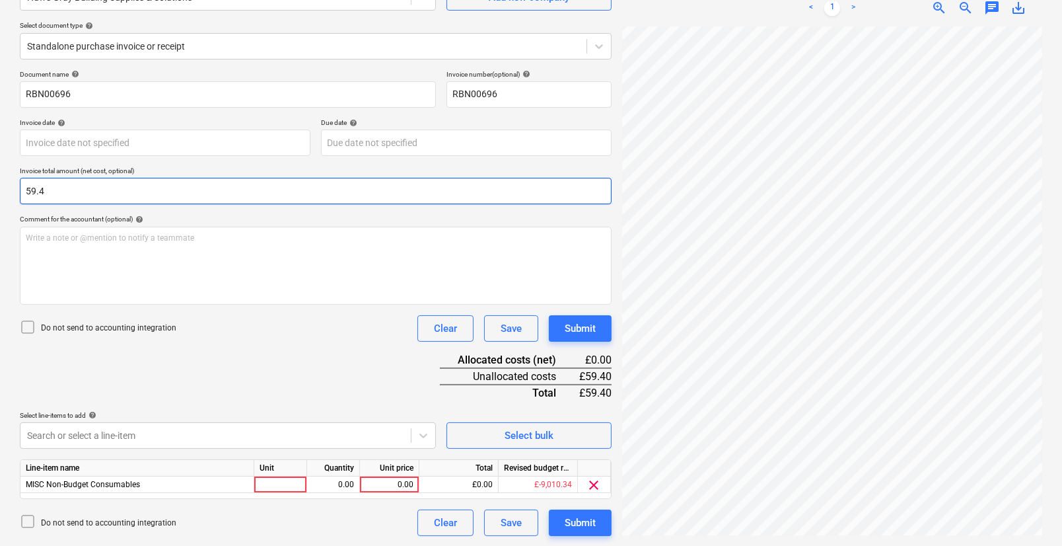
drag, startPoint x: 230, startPoint y: 199, endPoint x: 355, endPoint y: 372, distance: 213.8
click at [250, 219] on div "Document name help RBN00696 Invoice number (optional) help RBN00696 Invoice dat…" at bounding box center [316, 303] width 592 height 466
type input "59.40"
click at [231, 367] on div "Document name help RBN00696 Invoice number (optional) help RBN00696 Invoice dat…" at bounding box center [316, 303] width 592 height 466
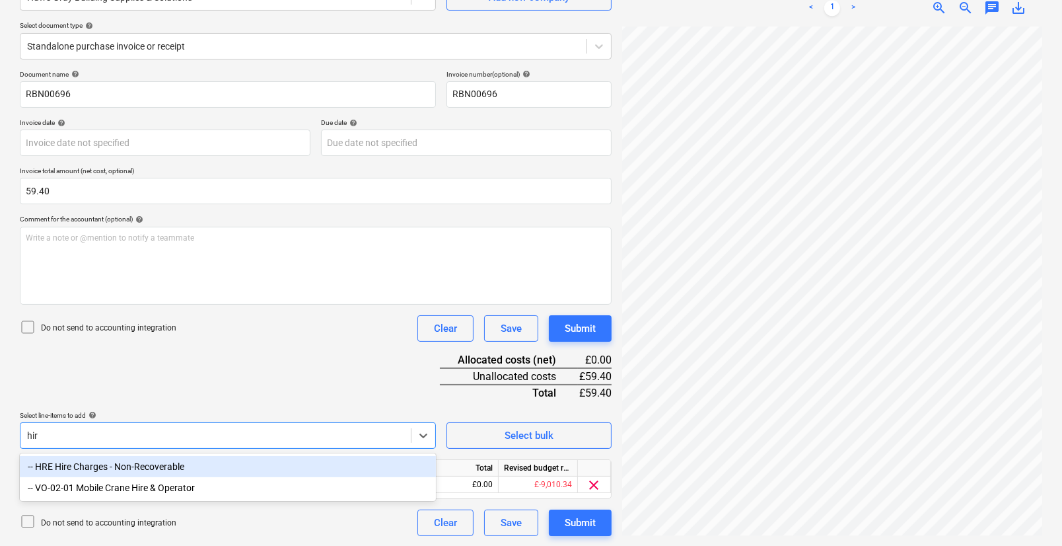
type input "hire"
click at [116, 477] on div "-- HRE Hire Charges - Non-Recoverable -- VO-02-01 Mobile Crane Hire & Operator" at bounding box center [228, 477] width 416 height 48
click at [114, 474] on div "-- HRE Hire Charges - Non-Recoverable" at bounding box center [228, 466] width 416 height 21
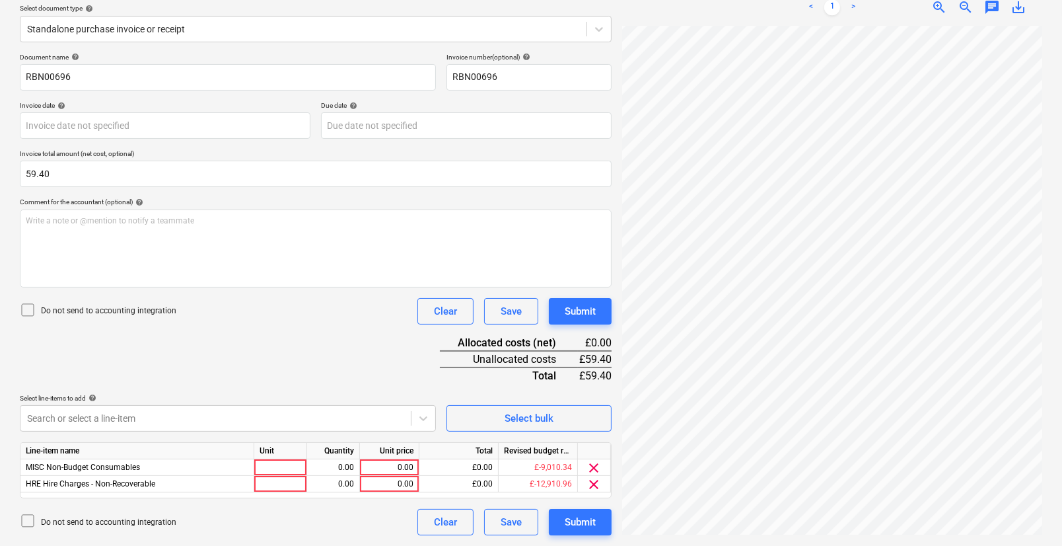
scroll to position [152, 0]
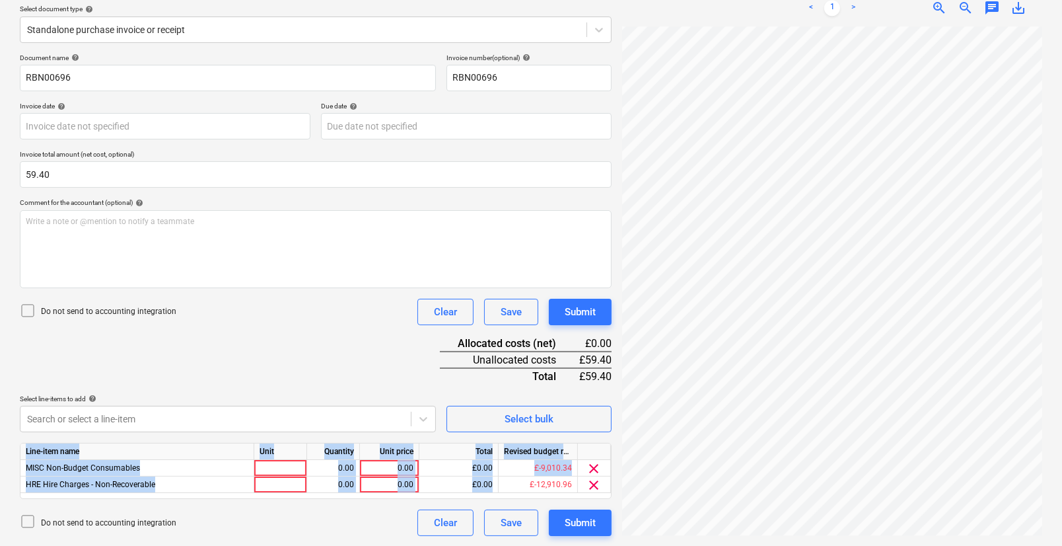
click at [497, 394] on html "Projects Contacts Company Consolidated Invoices 3 Inbox 9+ format_size keyboard…" at bounding box center [531, 121] width 1062 height 546
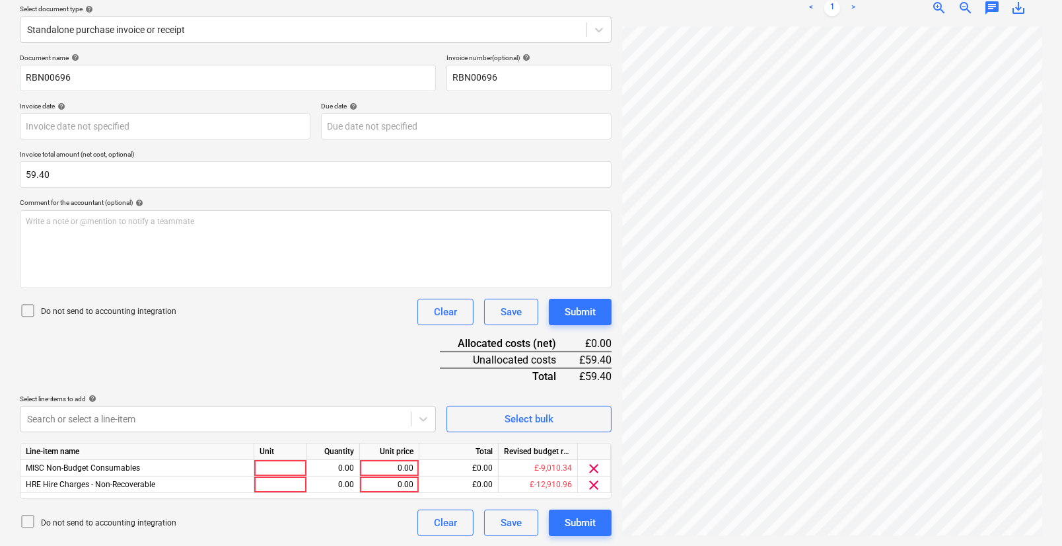
click at [258, 386] on div "Document name help RBN00696 Invoice number (optional) help RBN00696 Invoice dat…" at bounding box center [316, 294] width 592 height 482
click at [598, 469] on span "clear" at bounding box center [595, 468] width 16 height 16
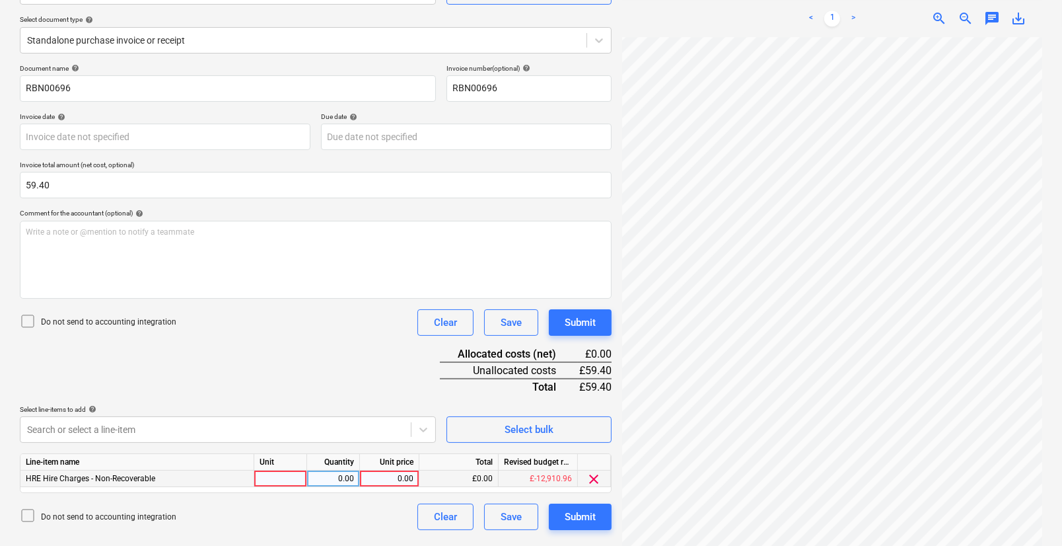
scroll to position [141, 0]
click at [289, 485] on div at bounding box center [280, 479] width 53 height 17
type input "pcs"
click at [344, 476] on div "0.00" at bounding box center [333, 479] width 42 height 17
type input "1"
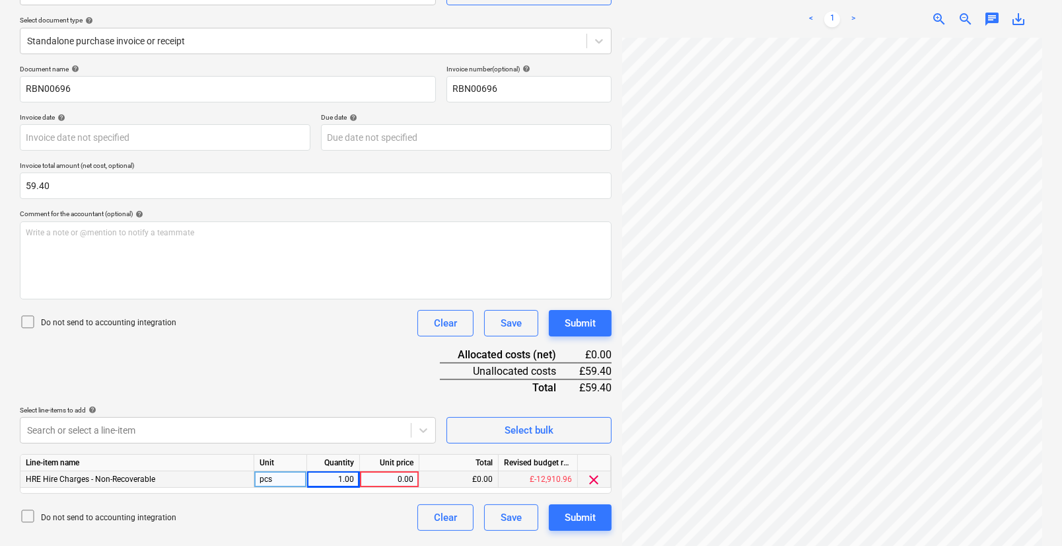
click at [403, 480] on div "0.00" at bounding box center [389, 479] width 48 height 17
type input "59.40"
click at [372, 395] on div "Document name help RBN00696 Invoice number (optional) help RBN00696 Invoice dat…" at bounding box center [316, 298] width 592 height 466
click at [559, 509] on button "Submit" at bounding box center [580, 517] width 63 height 26
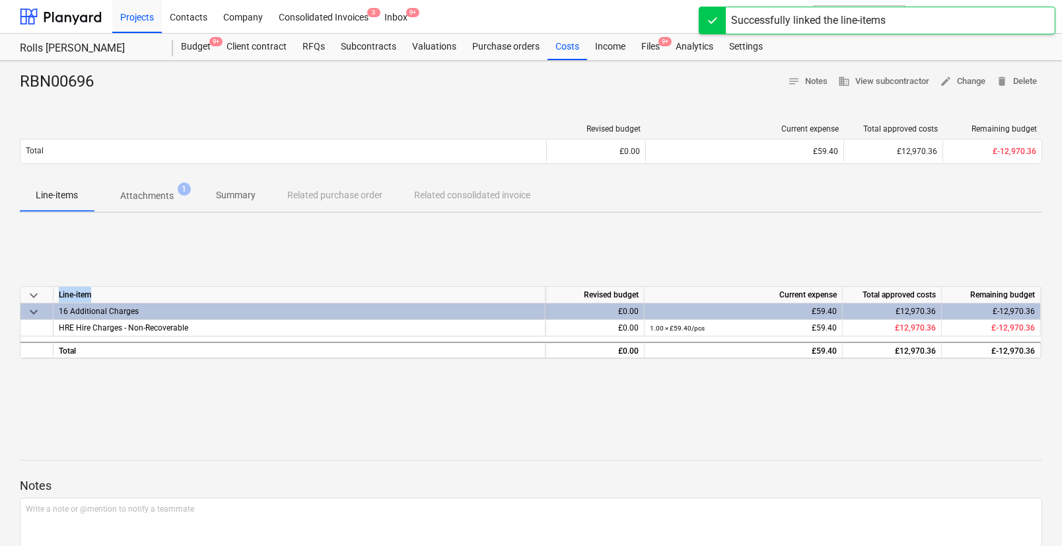
click at [345, 275] on div "keyboard_arrow_down Line-item Revised budget Current expense Total approved cos…" at bounding box center [531, 322] width 1022 height 198
click at [651, 50] on div "Files 9+" at bounding box center [650, 47] width 34 height 26
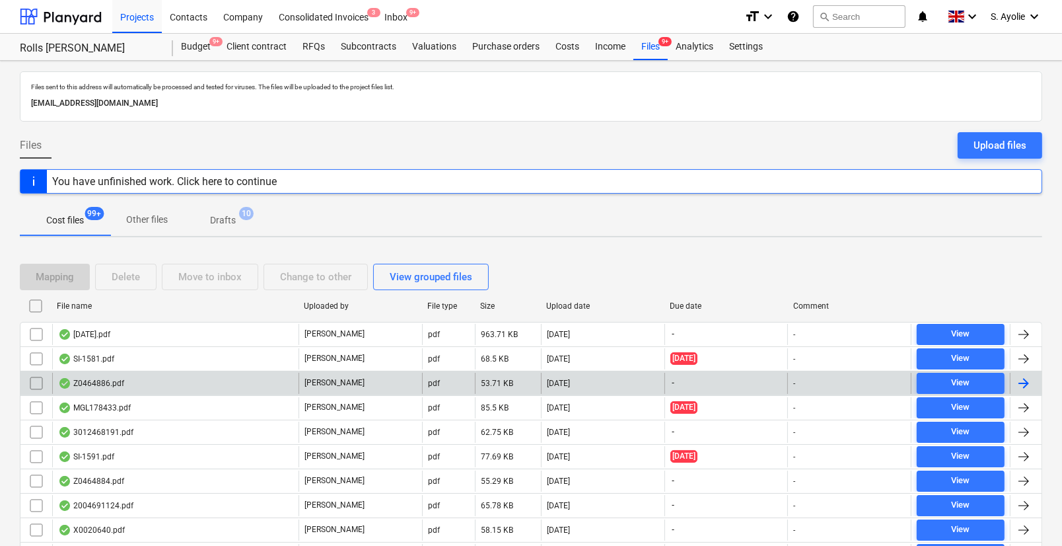
click at [144, 382] on div "Z0464886.pdf" at bounding box center [175, 383] width 246 height 21
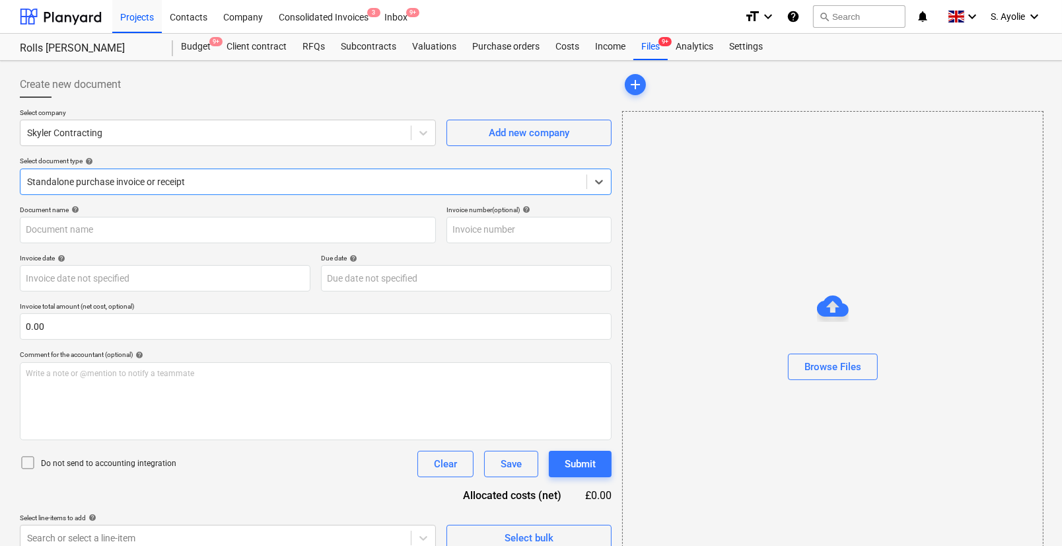
type input "D622626"
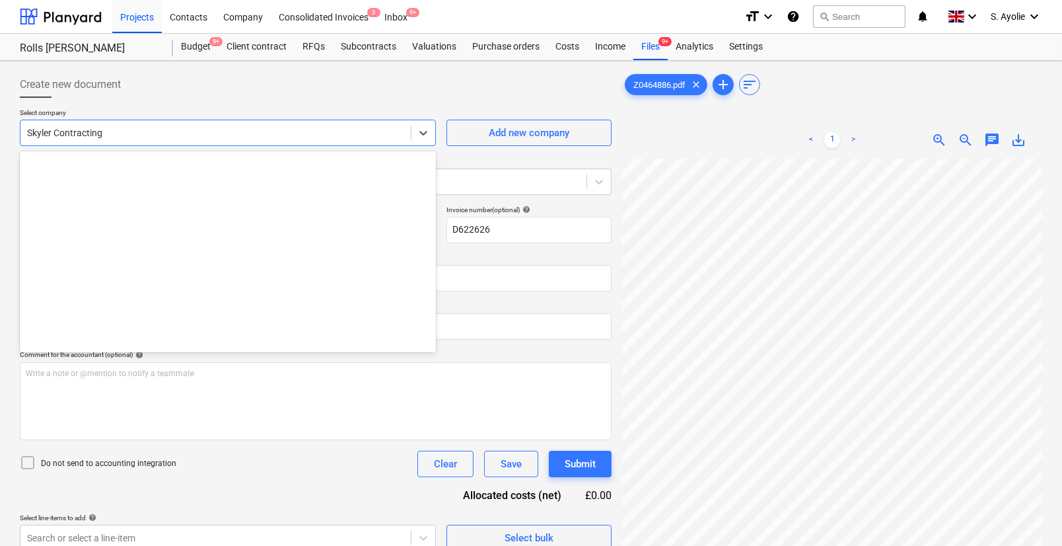
click at [113, 133] on div at bounding box center [215, 132] width 377 height 13
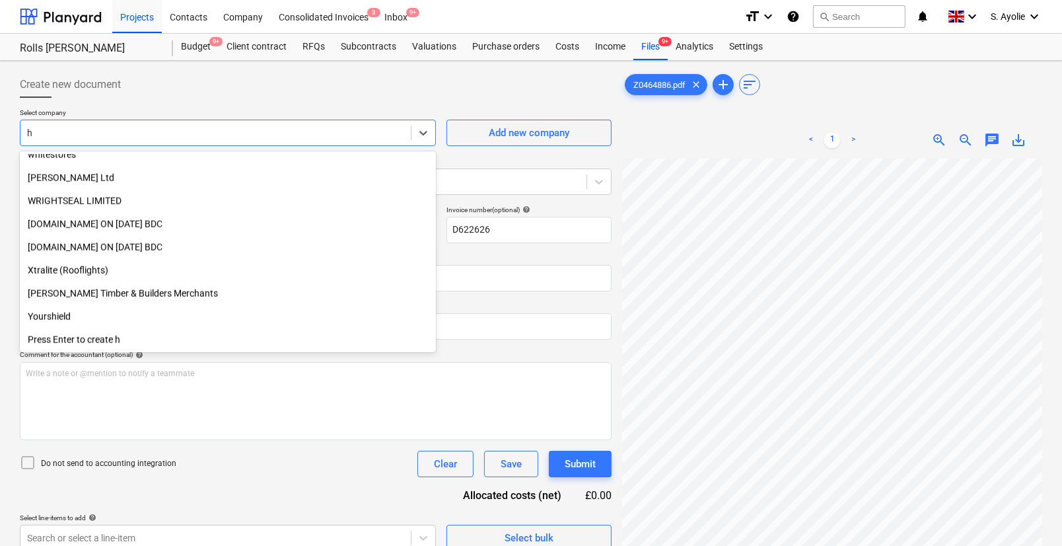
scroll to position [8240, 0]
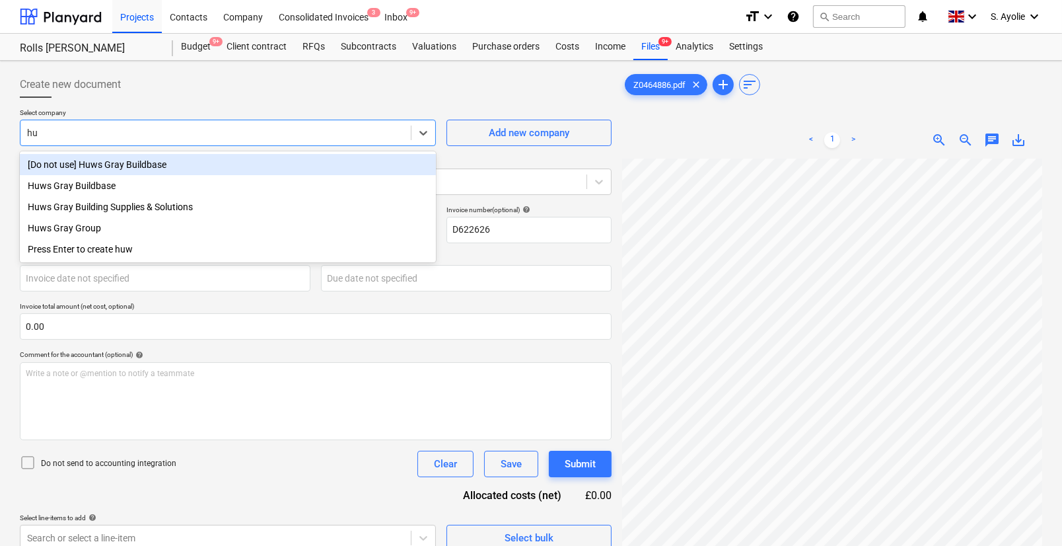
type input "huw"
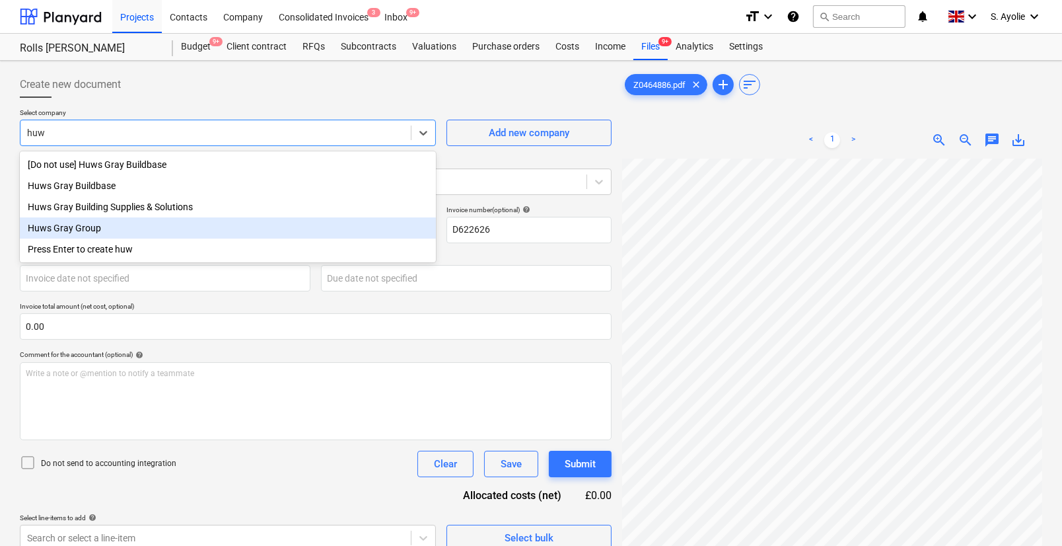
click at [104, 234] on div "Huws Gray Group" at bounding box center [228, 227] width 416 height 21
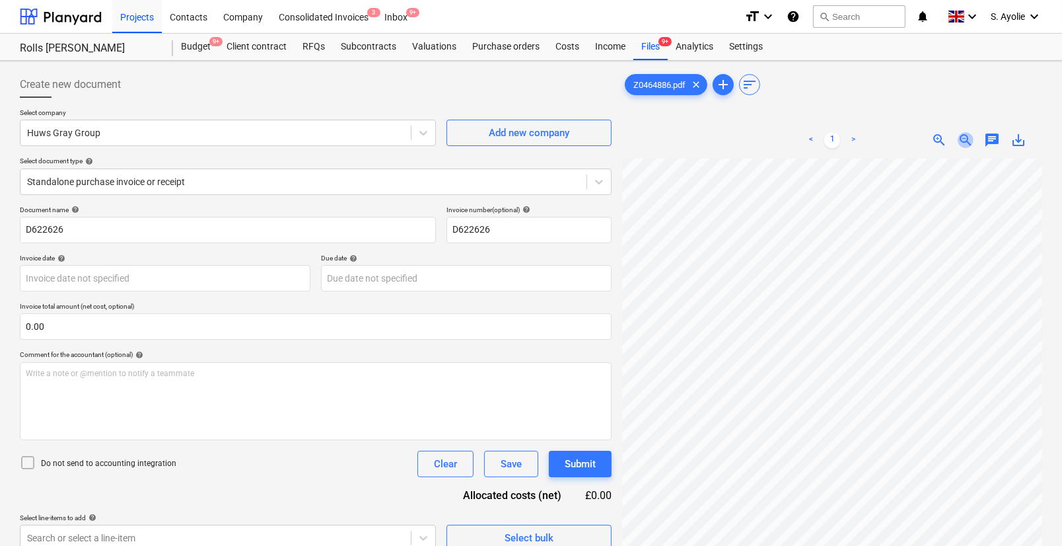
click at [968, 138] on span "zoom_out" at bounding box center [966, 140] width 16 height 16
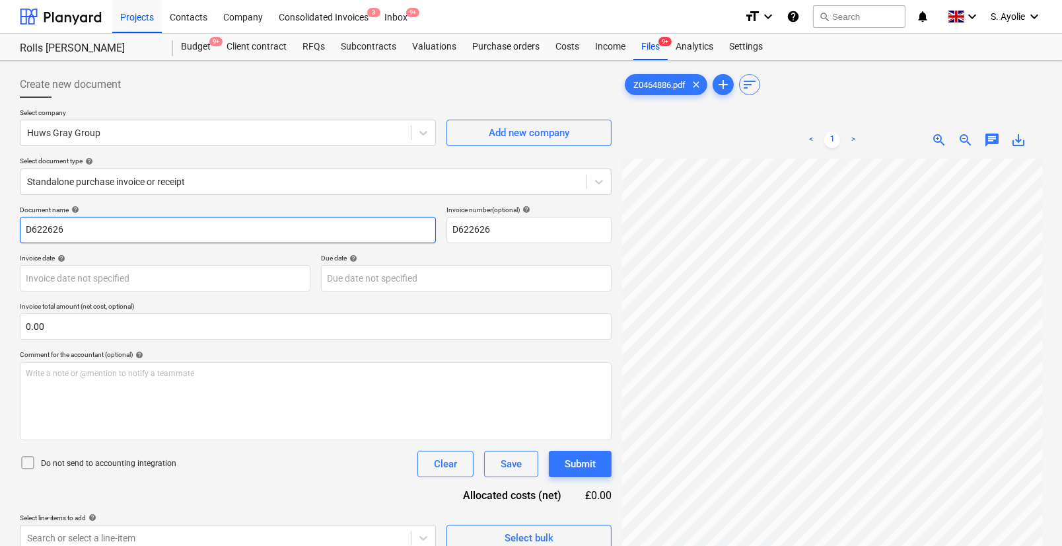
drag, startPoint x: 159, startPoint y: 231, endPoint x: -227, endPoint y: 189, distance: 388.0
click at [0, 189] on html "Projects Contacts Company Consolidated Invoices 3 Inbox 9+ format_size keyboard…" at bounding box center [531, 273] width 1062 height 546
type input "z0464886"
drag, startPoint x: 513, startPoint y: 235, endPoint x: 400, endPoint y: 225, distance: 113.4
click at [400, 225] on div "Document name help z0464886 Invoice number (optional) help D622626" at bounding box center [316, 224] width 592 height 38
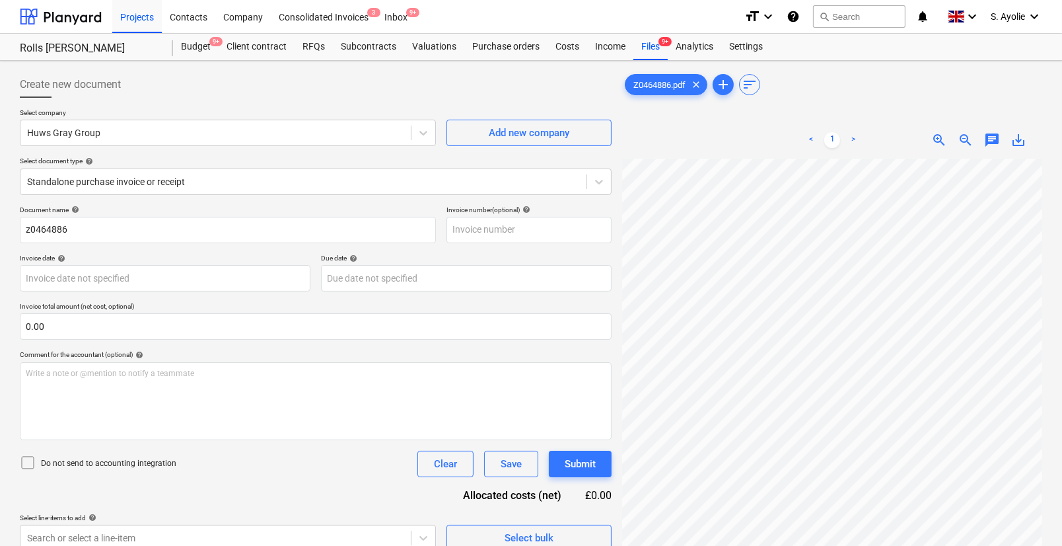
click at [317, 285] on div "Invoice date help Press the down arrow key to interact with the calendar and se…" at bounding box center [316, 273] width 592 height 38
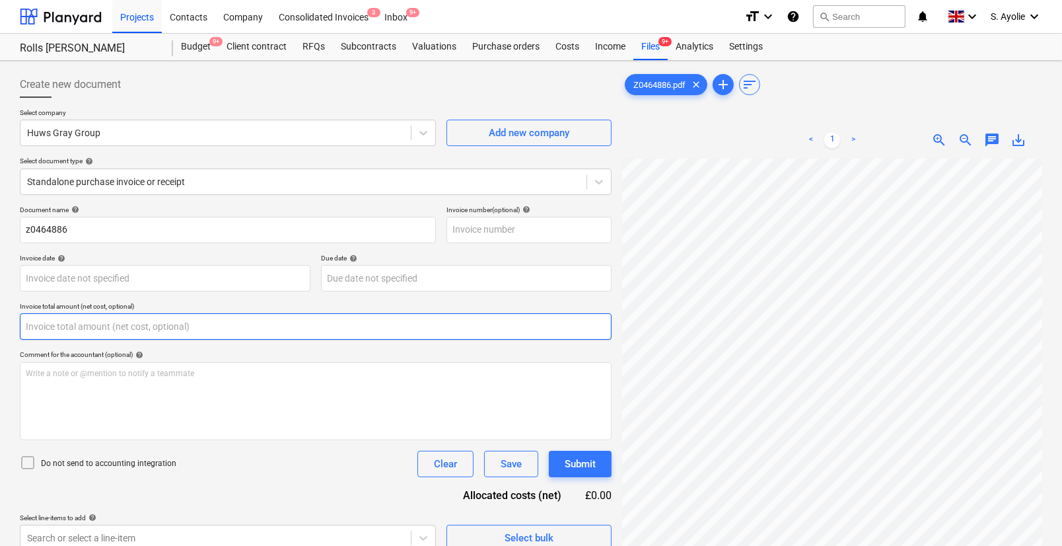
drag, startPoint x: 90, startPoint y: 334, endPoint x: 85, endPoint y: 343, distance: 9.8
click at [88, 336] on input "text" at bounding box center [316, 326] width 592 height 26
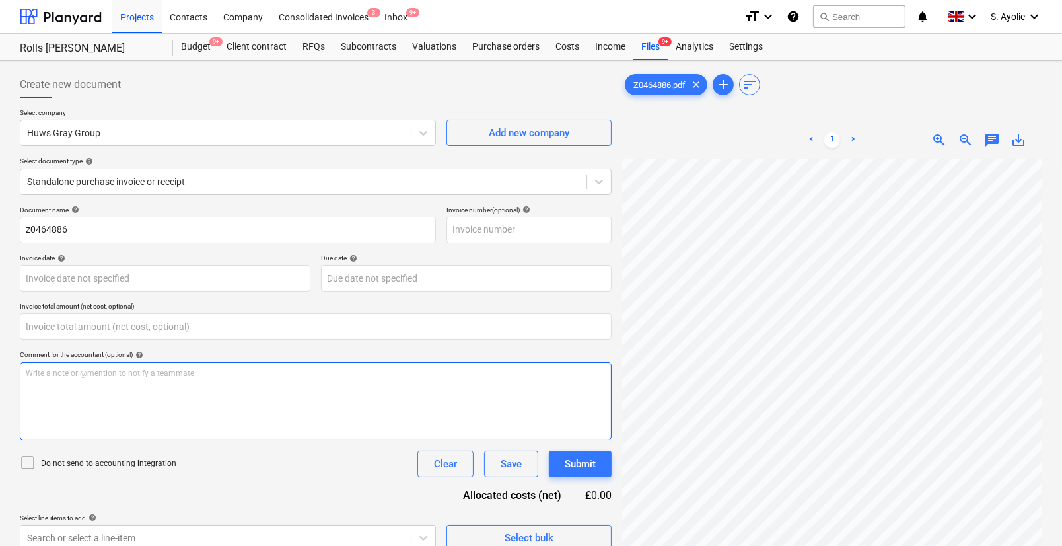
type input "0.00"
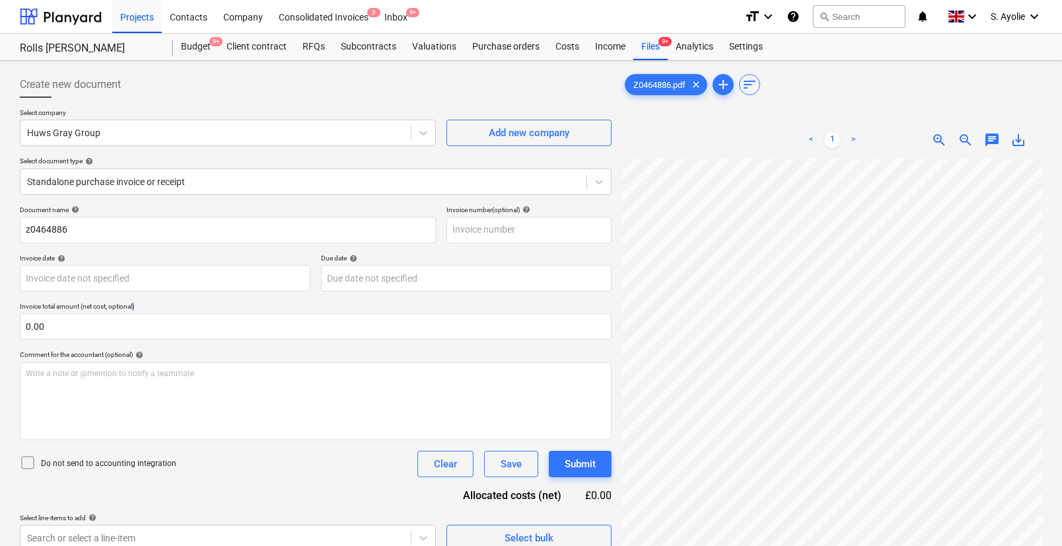
click at [104, 340] on div "Document name help z0464886 Invoice number (optional) help Invoice date help Pr…" at bounding box center [316, 377] width 592 height 345
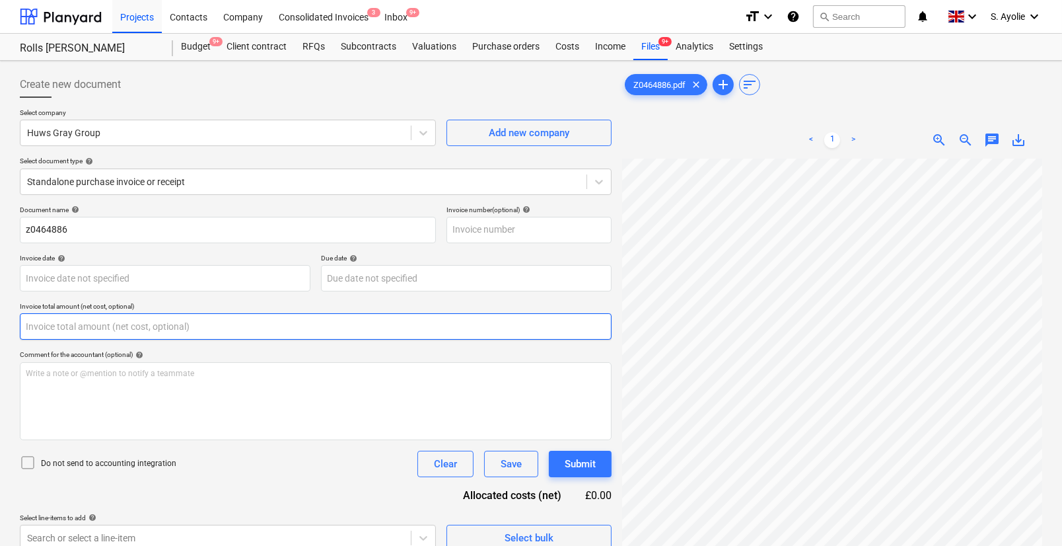
drag, startPoint x: 102, startPoint y: 339, endPoint x: 96, endPoint y: 332, distance: 9.0
click at [96, 332] on input "text" at bounding box center [316, 326] width 592 height 26
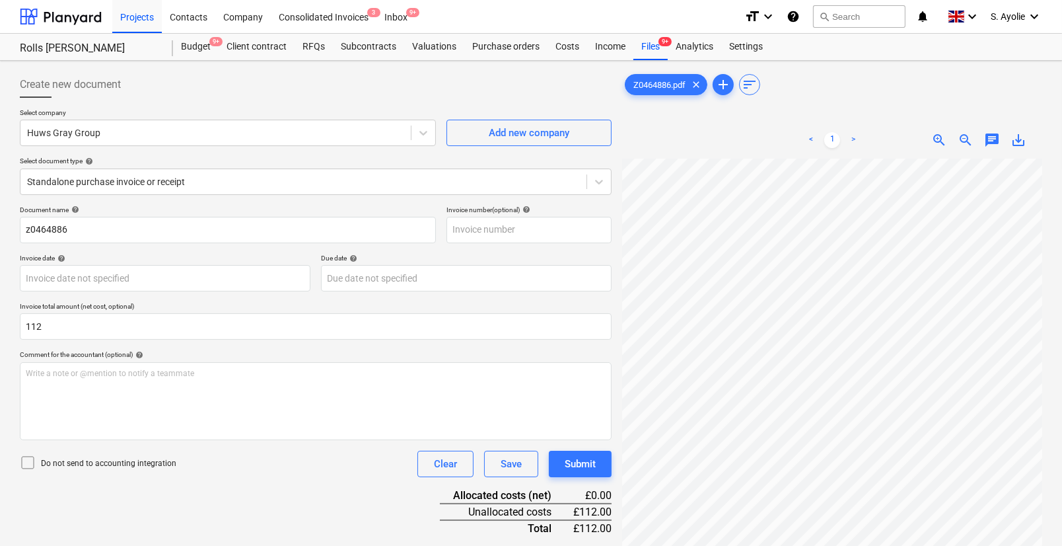
type input "112.00"
click at [184, 355] on div "Comment for the accountant (optional) help" at bounding box center [316, 354] width 592 height 9
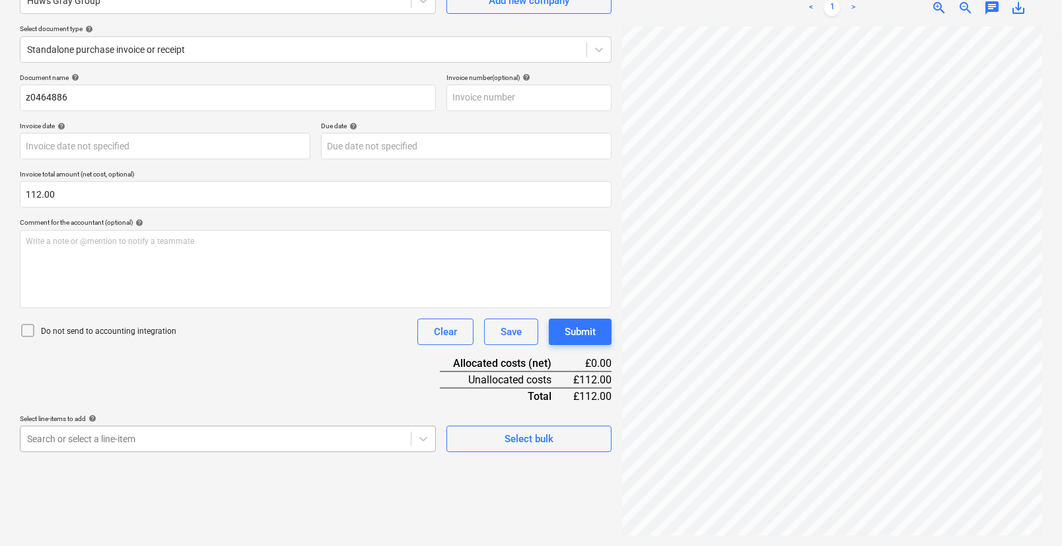
scroll to position [244, 0]
click at [341, 413] on body "Projects Contacts Company Consolidated Invoices 3 Inbox 9+ format_size keyboard…" at bounding box center [531, 141] width 1062 height 546
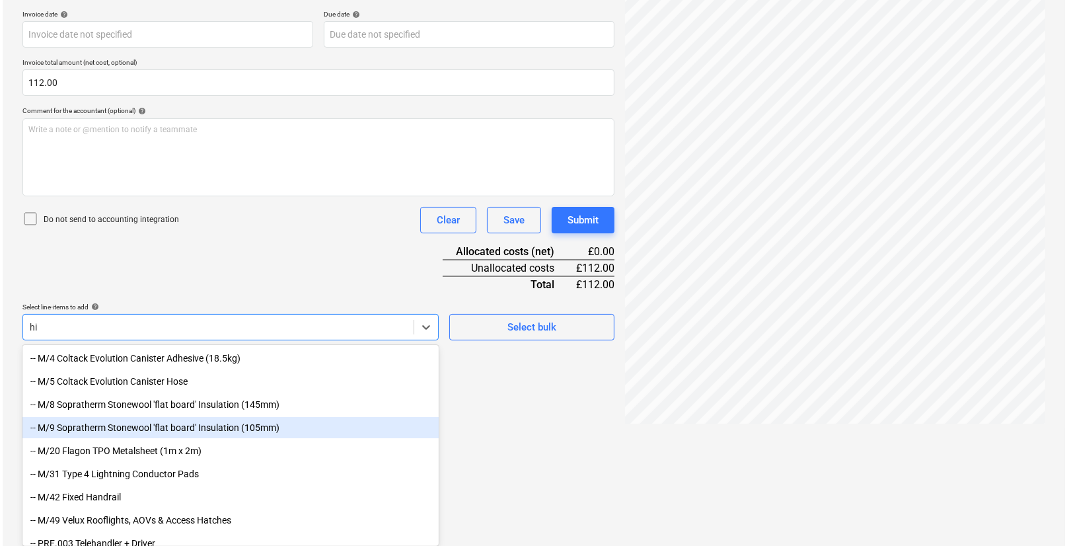
scroll to position [132, 0]
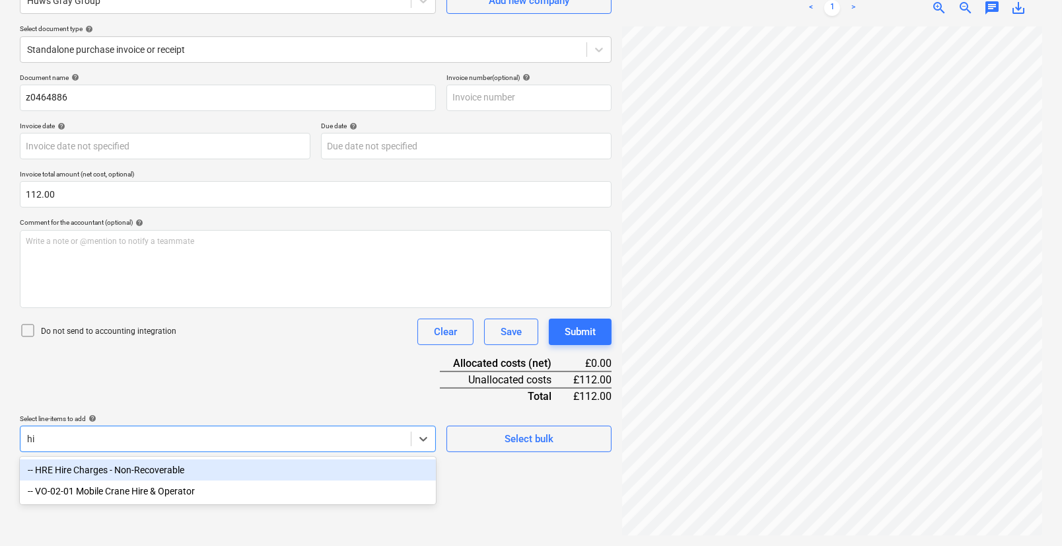
type input "hir"
click at [139, 470] on div "-- HRE Hire Charges - Non-Recoverable" at bounding box center [228, 469] width 416 height 21
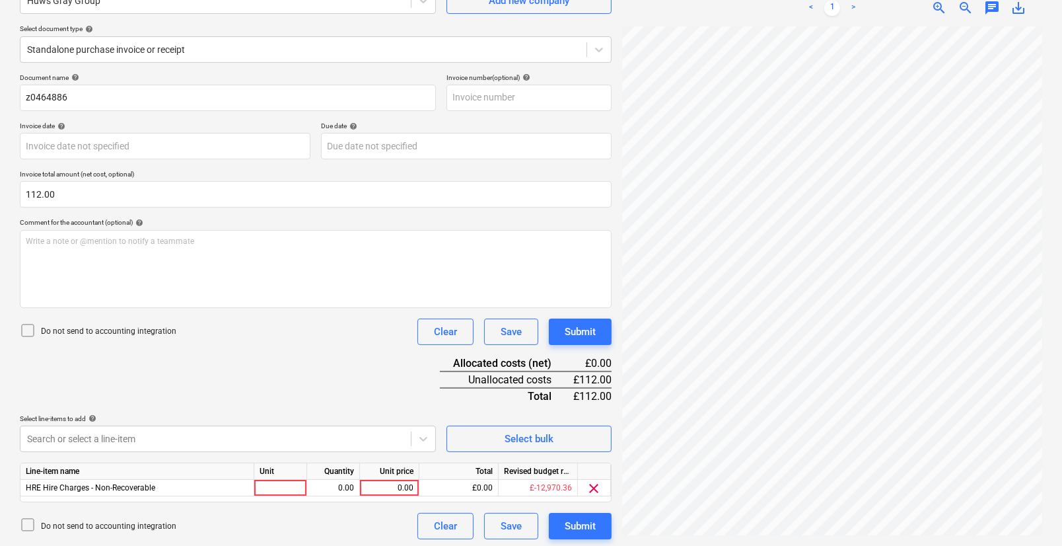
click at [327, 384] on div "Document name help z0464886 Invoice number (optional) help Invoice date help Pr…" at bounding box center [316, 306] width 592 height 466
click at [295, 487] on div at bounding box center [280, 488] width 53 height 17
type input "pcs"
click at [334, 486] on div "0.00" at bounding box center [333, 488] width 42 height 17
type input "1"
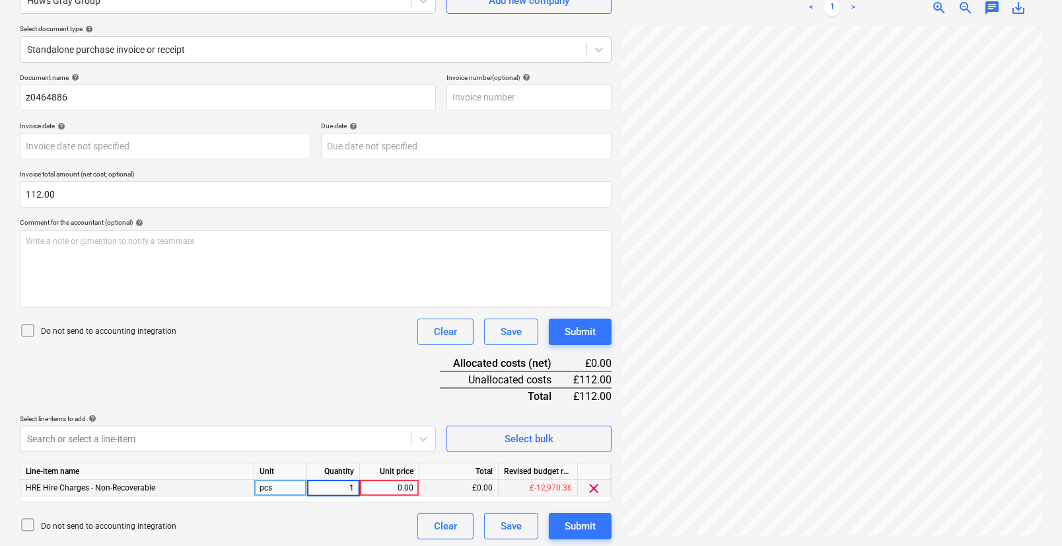
click at [384, 490] on div "0.00" at bounding box center [389, 488] width 48 height 17
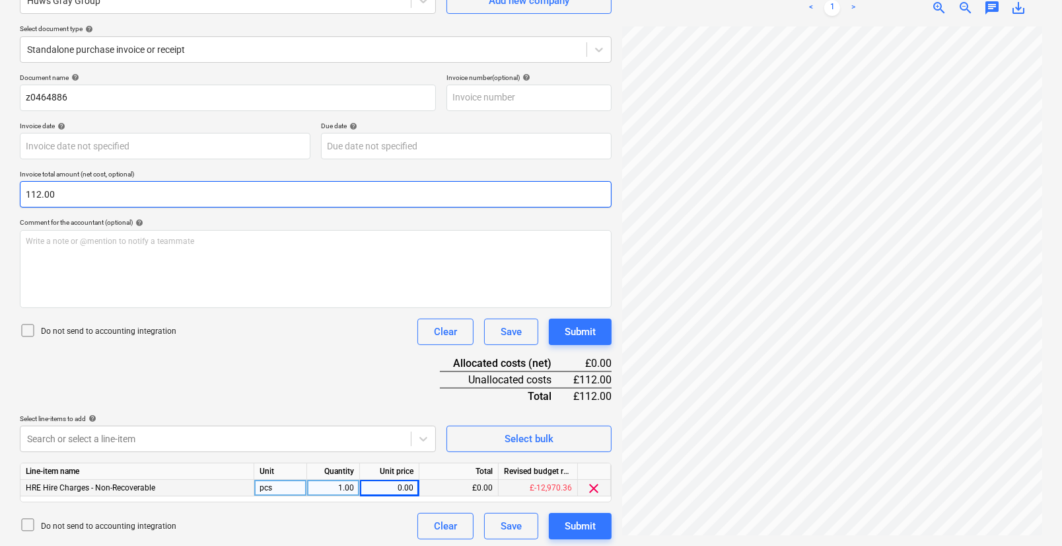
click at [100, 203] on input "112.00" at bounding box center [316, 194] width 592 height 26
click at [74, 199] on input "112" at bounding box center [316, 194] width 592 height 26
type input "112.20"
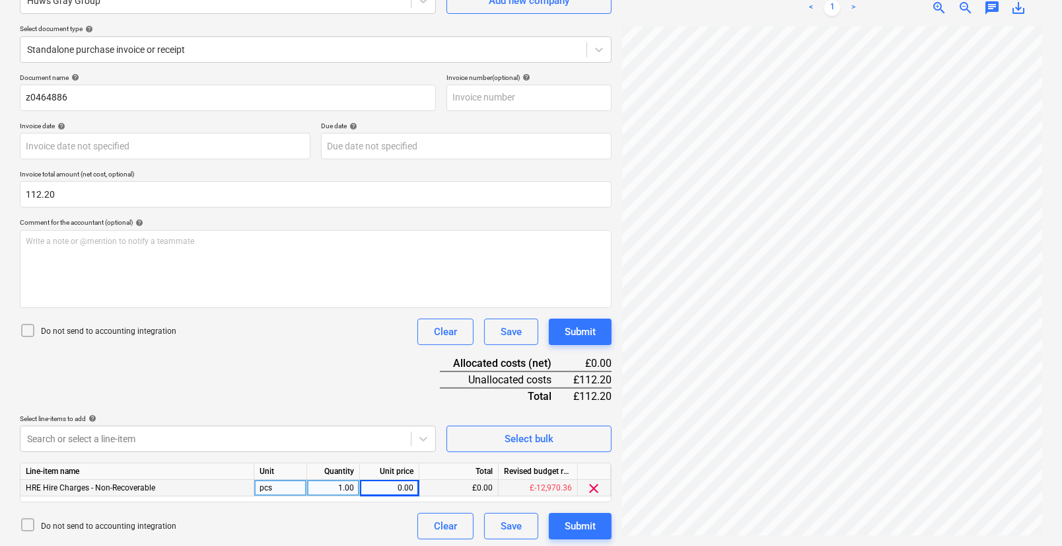
click at [382, 487] on div "0.00" at bounding box center [389, 488] width 48 height 17
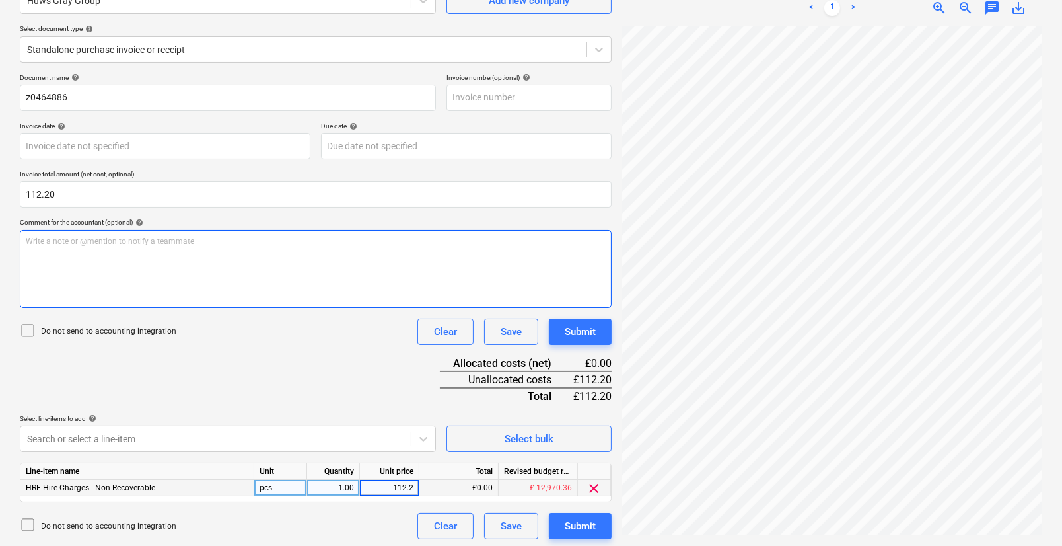
type input "112.20"
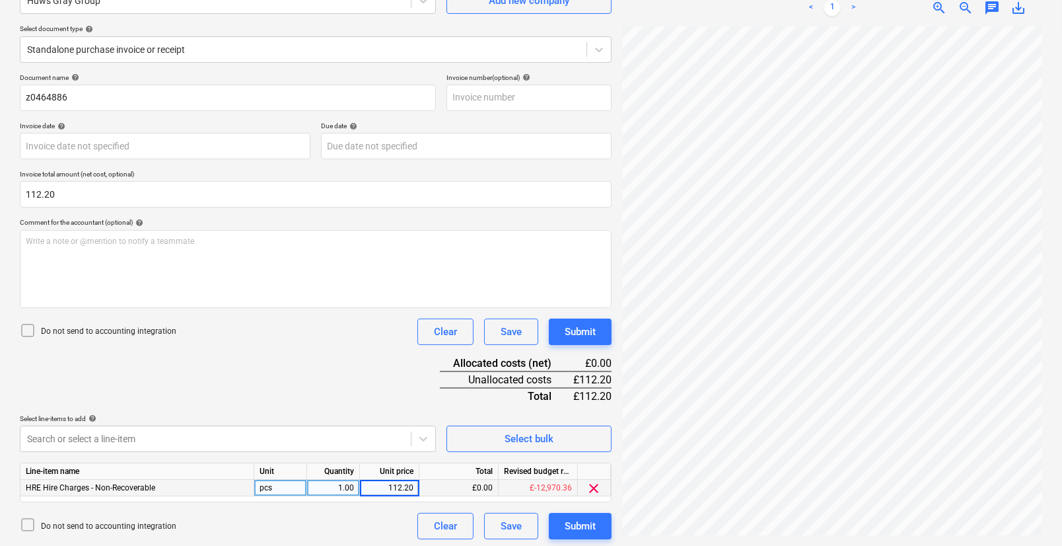
click at [373, 372] on div "Document name help z0464886 Invoice number (optional) help Invoice date help Pr…" at bounding box center [316, 306] width 592 height 466
click at [569, 533] on div "Submit" at bounding box center [580, 525] width 31 height 17
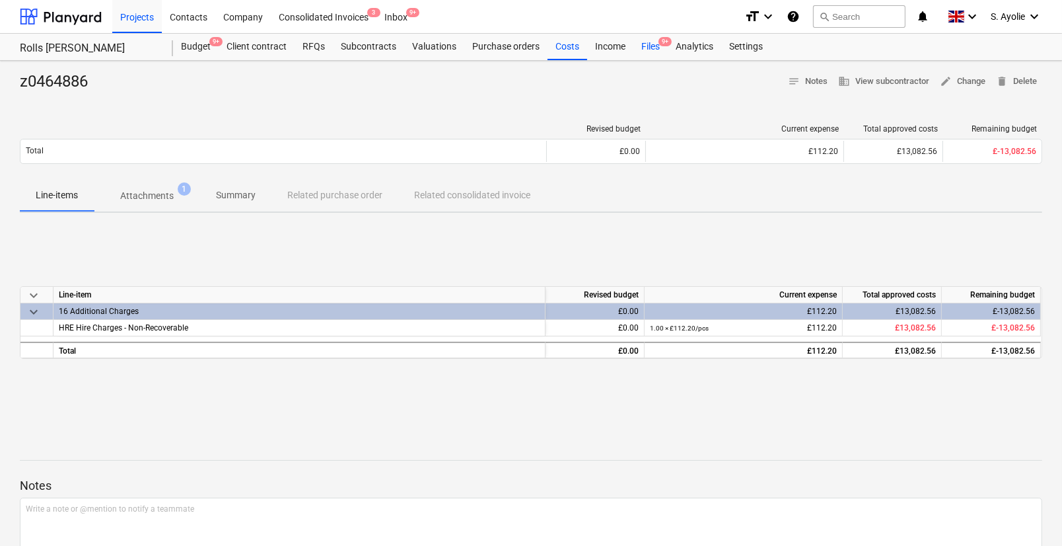
click at [653, 51] on div "Files 9+" at bounding box center [650, 47] width 34 height 26
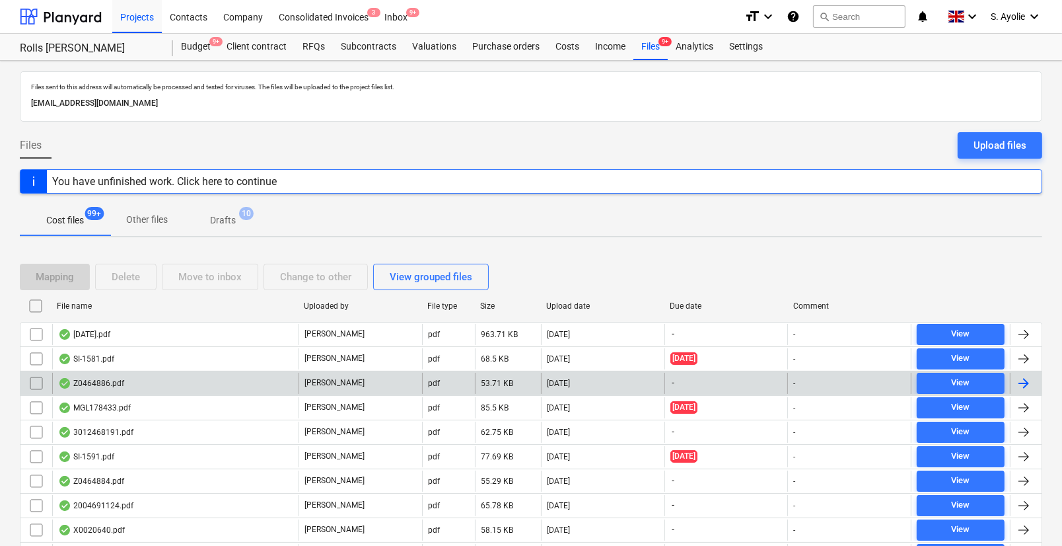
click at [179, 384] on div "Z0464886.pdf" at bounding box center [175, 383] width 246 height 21
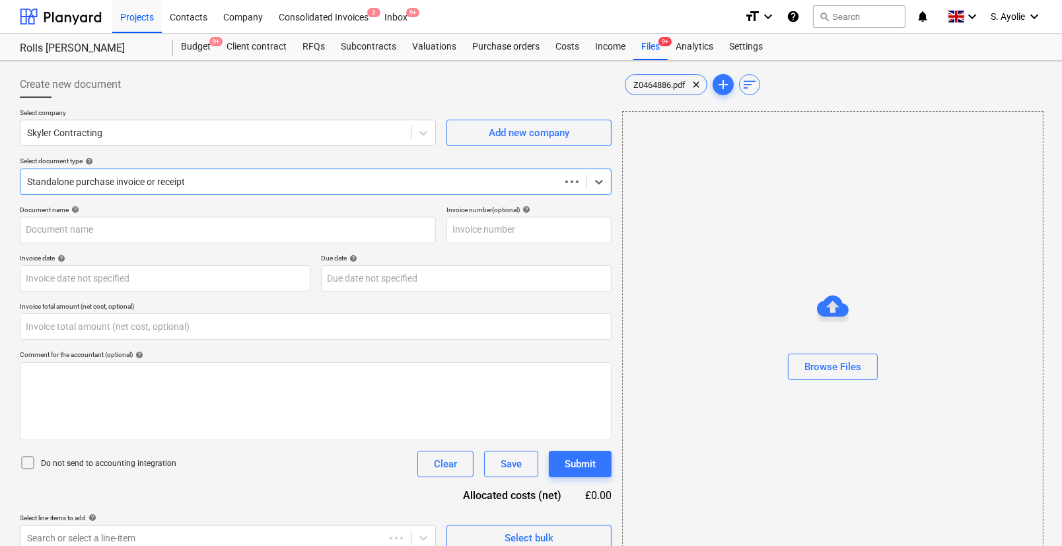
type input "D622626"
type input "0.00"
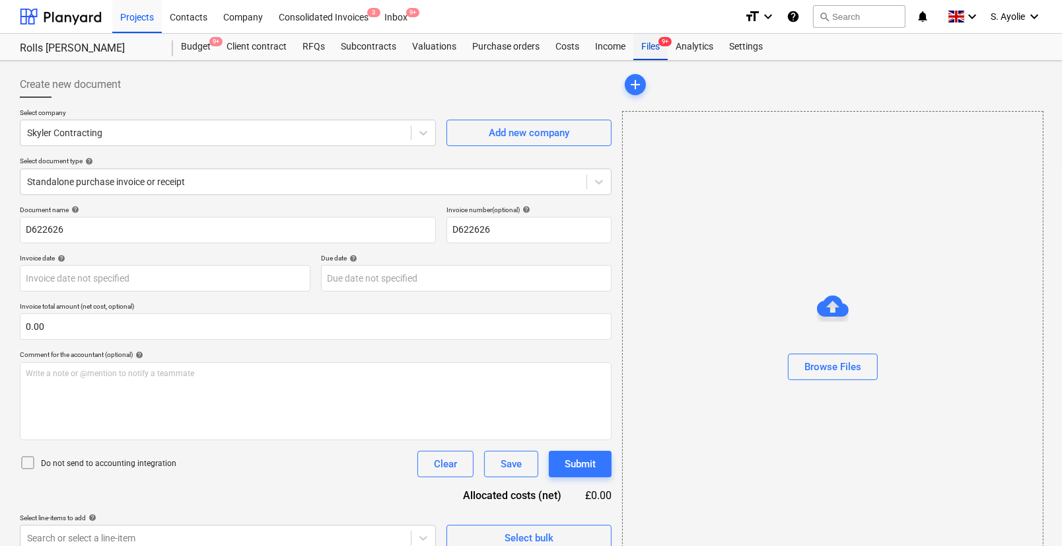
click at [637, 51] on div "Files 9+" at bounding box center [650, 47] width 34 height 26
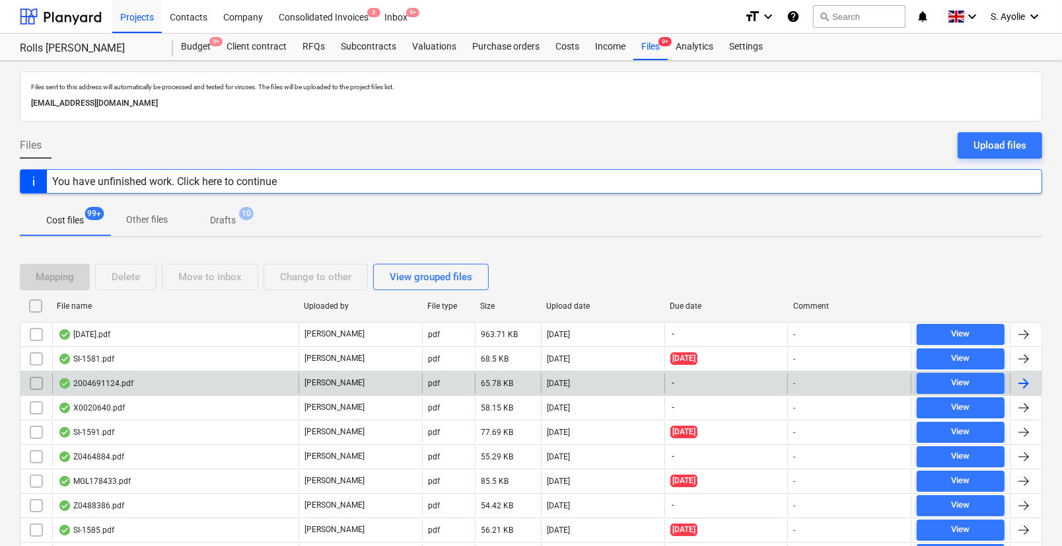
click at [240, 382] on div "2004691124.pdf" at bounding box center [175, 383] width 246 height 21
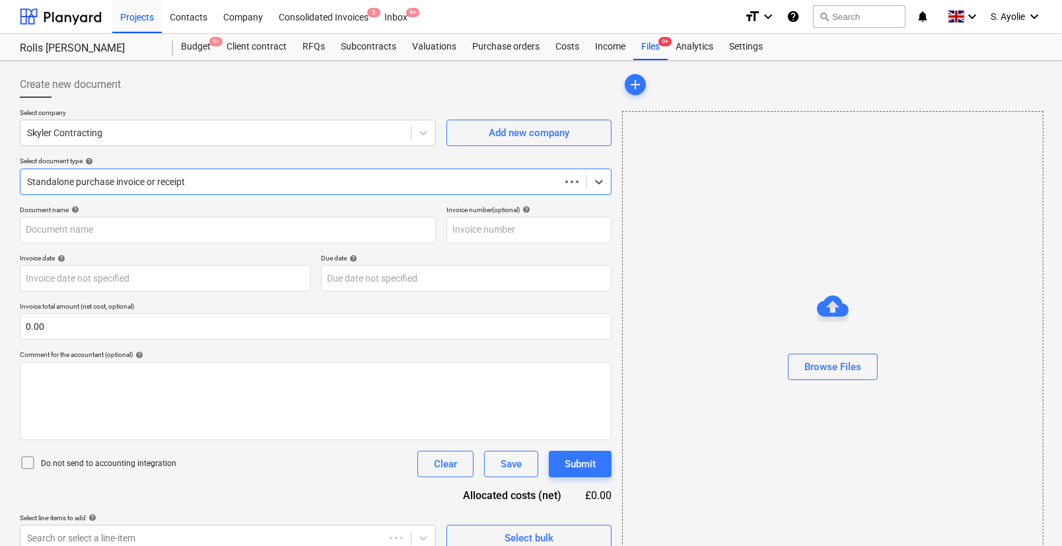
type input "0.00"
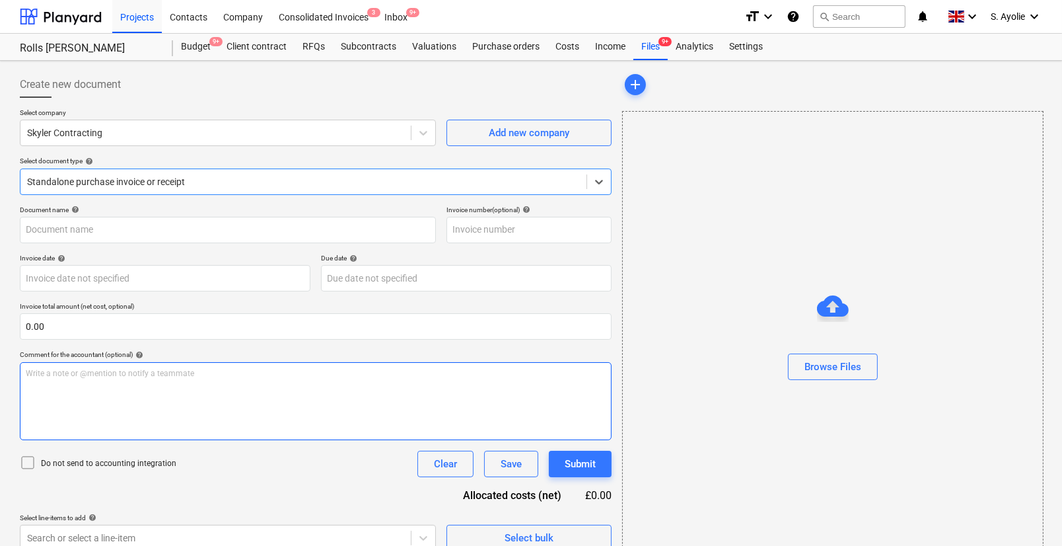
type input "2004691124"
type input "03 Jun 2025"
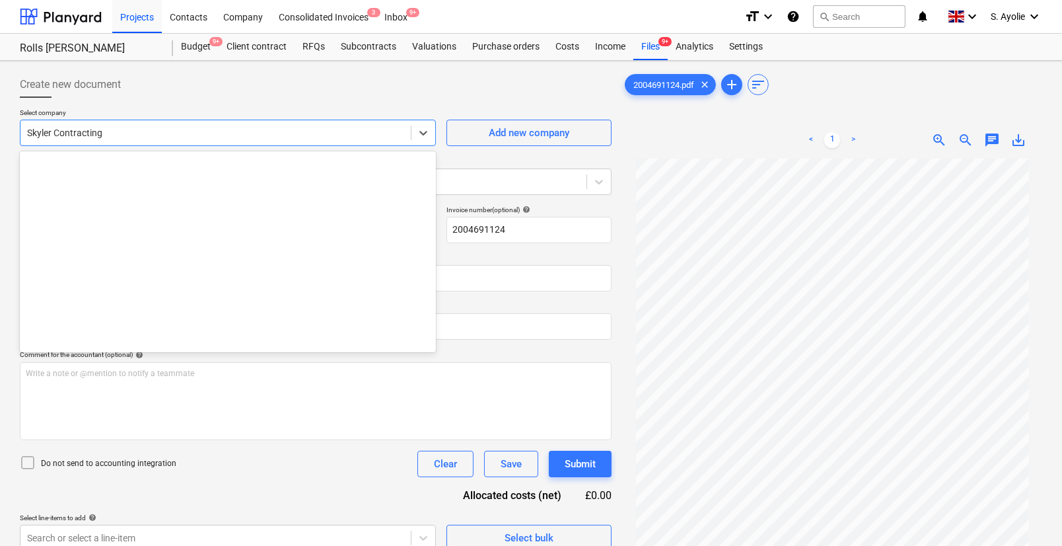
click at [123, 135] on div at bounding box center [215, 132] width 377 height 13
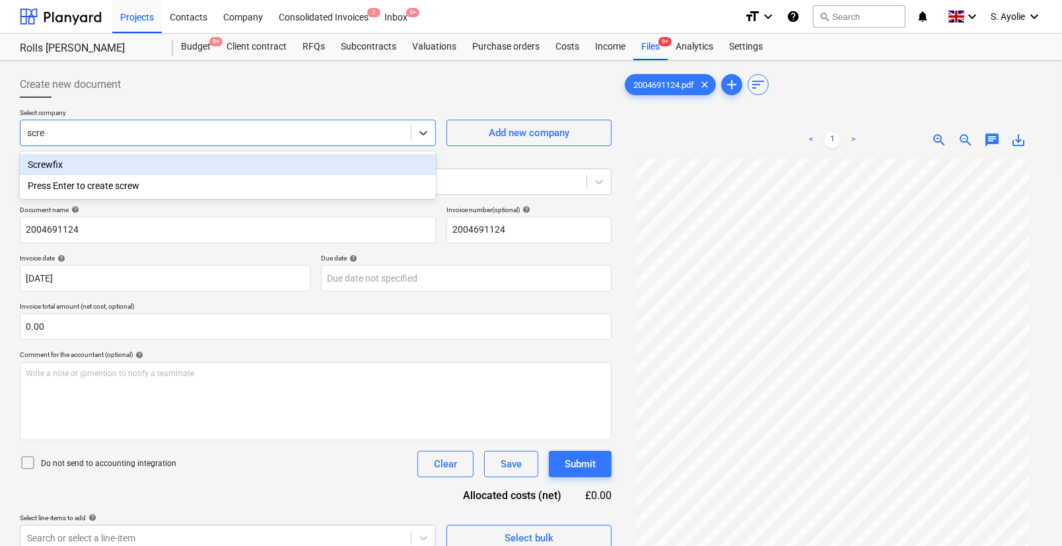
type input "screw"
click at [79, 160] on div "Screwfix" at bounding box center [228, 164] width 416 height 21
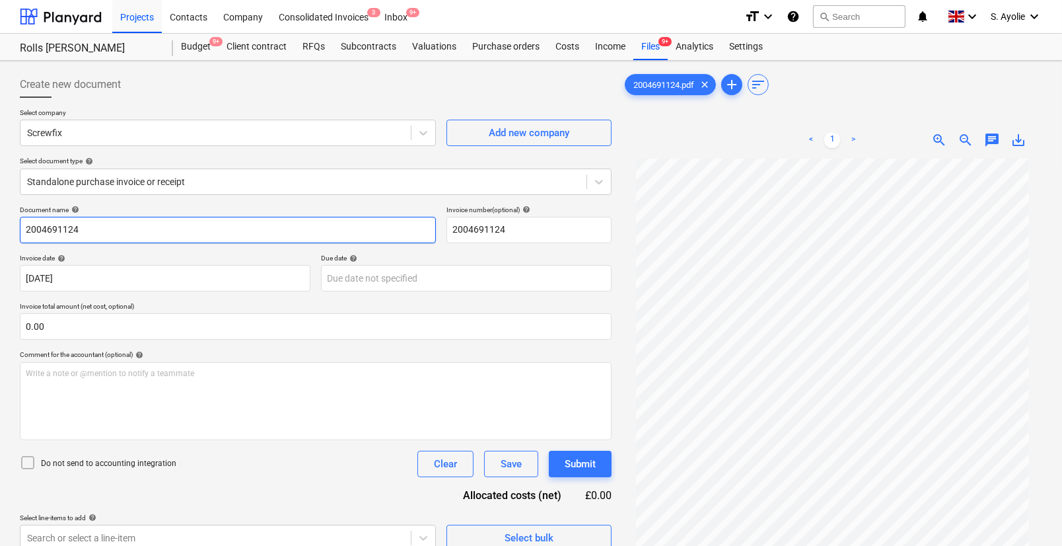
click at [89, 229] on input "2004691124" at bounding box center [228, 230] width 416 height 26
drag, startPoint x: 89, startPoint y: 230, endPoint x: -115, endPoint y: 227, distance: 203.5
click at [0, 227] on html "Projects Contacts Company Consolidated Invoices 3 Inbox 9+ format_size keyboard…" at bounding box center [531, 273] width 1062 height 546
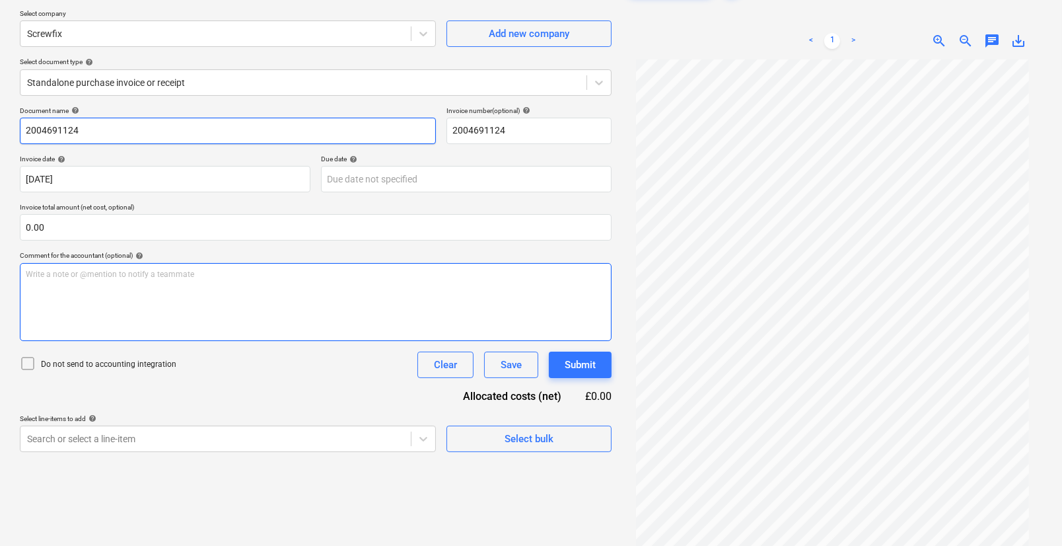
scroll to position [132, 0]
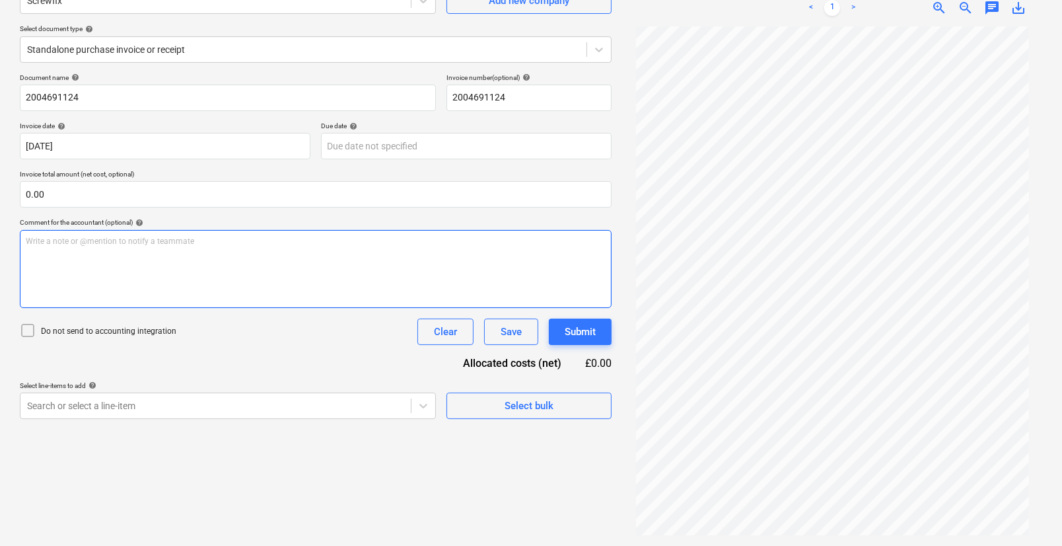
drag, startPoint x: 399, startPoint y: 501, endPoint x: 233, endPoint y: 244, distance: 305.8
click at [233, 244] on p "Write a note or @mention to notify a teammate ﻿" at bounding box center [316, 241] width 580 height 11
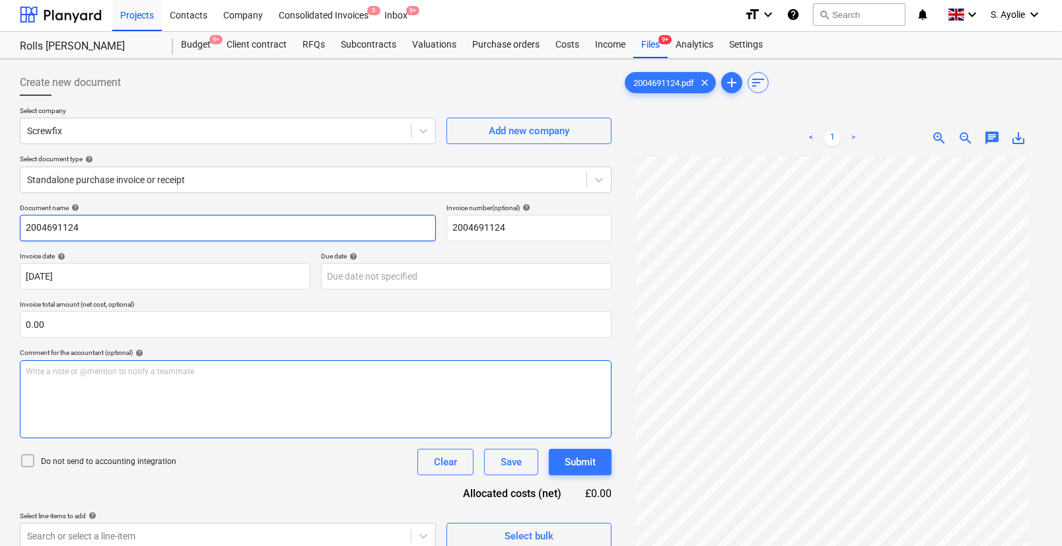
scroll to position [0, 0]
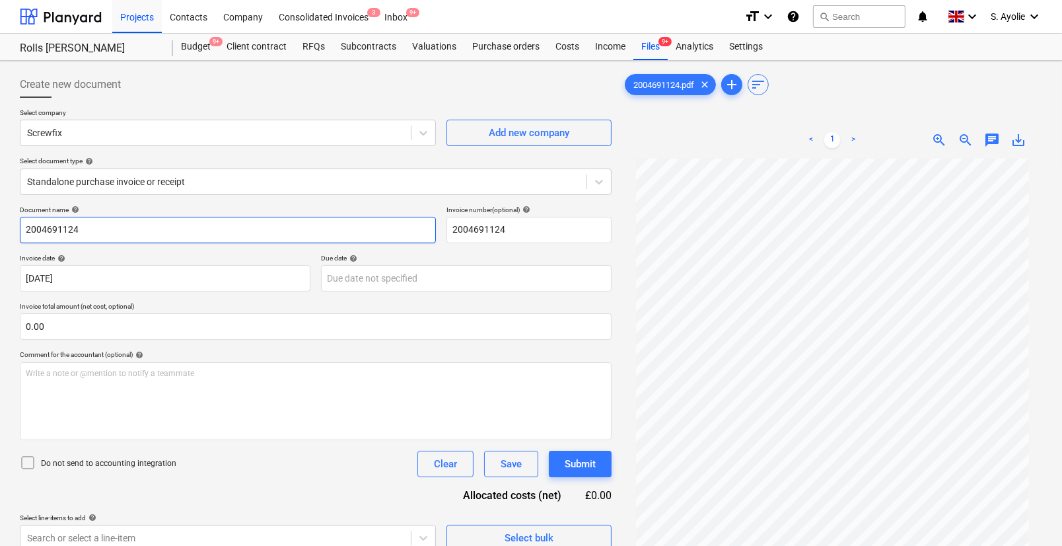
click at [205, 225] on input "2004691124" at bounding box center [228, 230] width 416 height 26
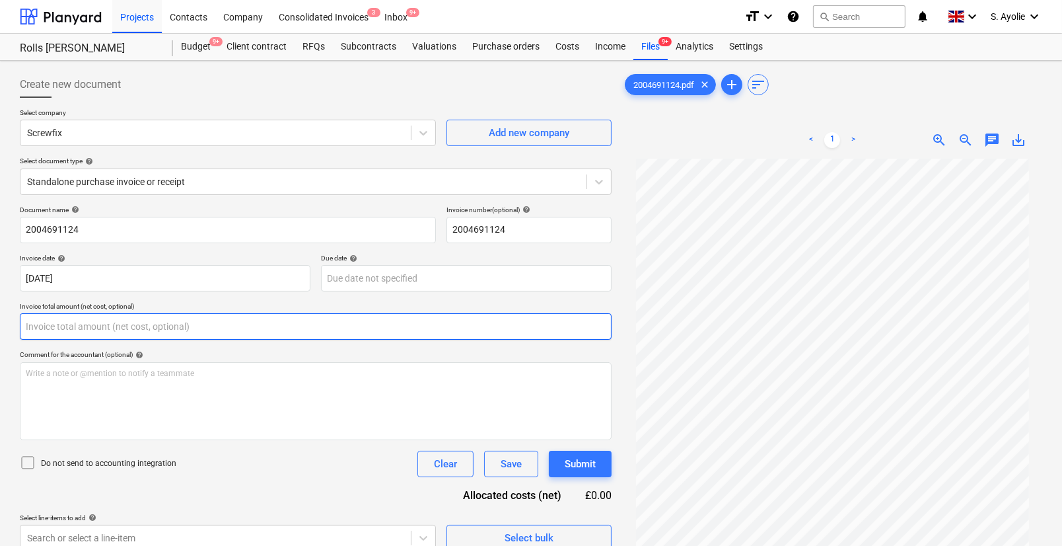
click at [214, 329] on input "text" at bounding box center [316, 326] width 592 height 26
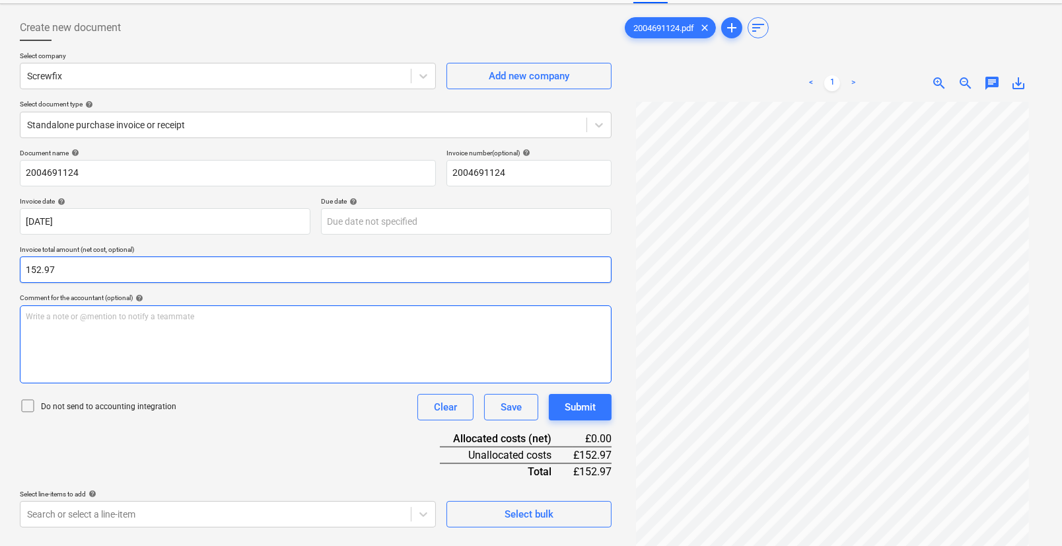
scroll to position [132, 0]
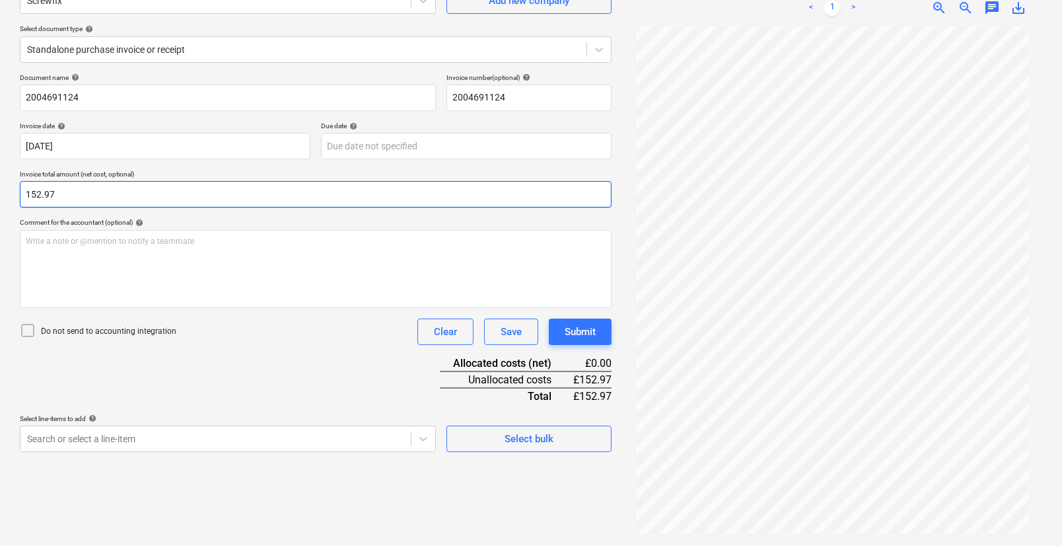
type input "152.97"
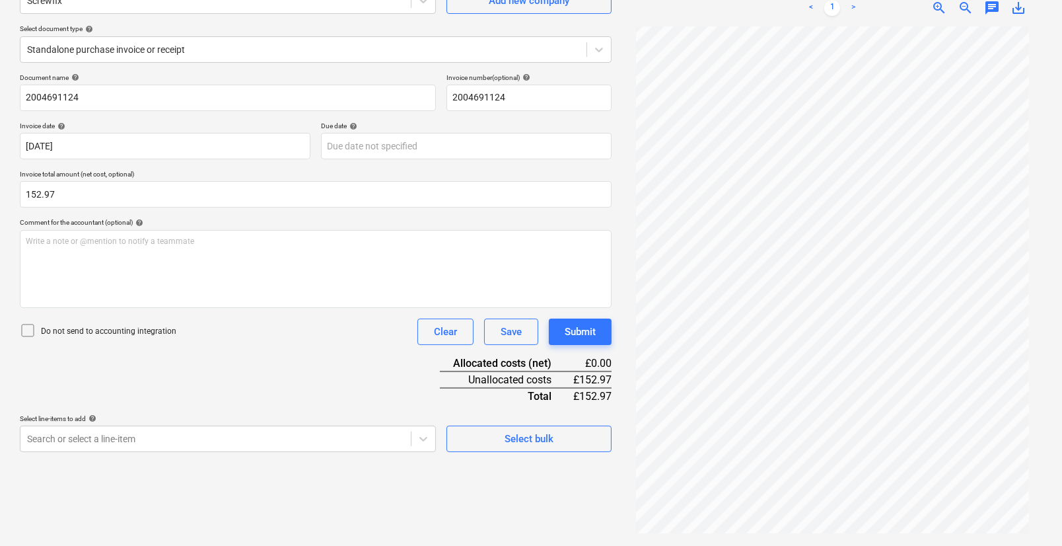
click at [323, 382] on div "Document name help 2004691124 Invoice number (optional) help 2004691124 Invoice…" at bounding box center [316, 262] width 592 height 378
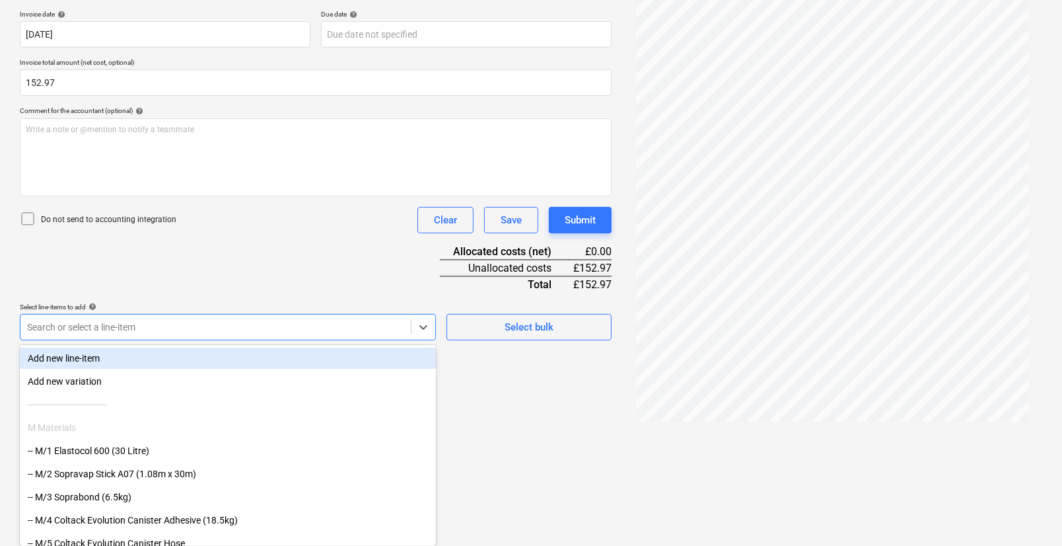
click at [325, 302] on body "Projects Contacts Company Consolidated Invoices 3 Inbox 9+ format_size keyboard…" at bounding box center [531, 29] width 1062 height 546
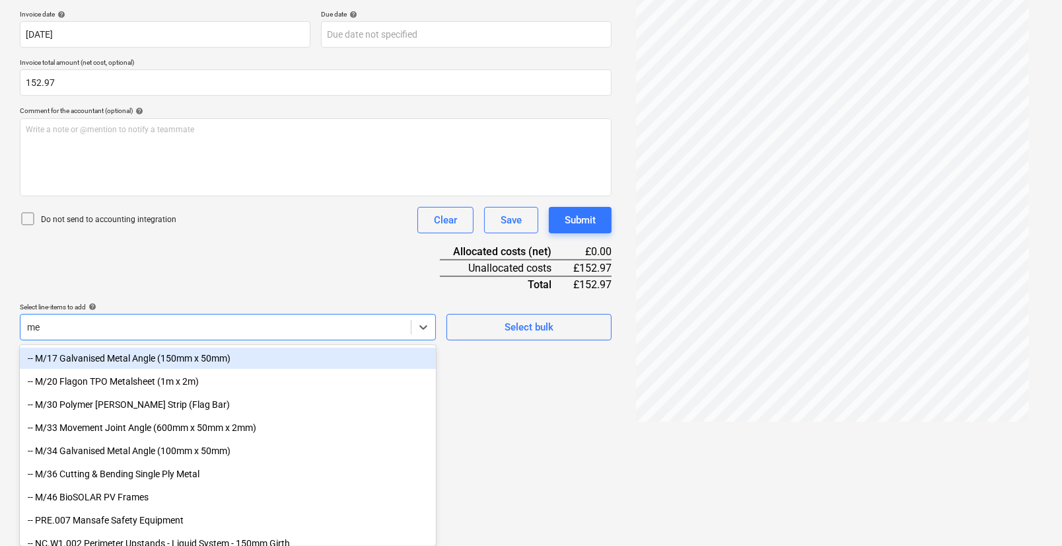
type input "m"
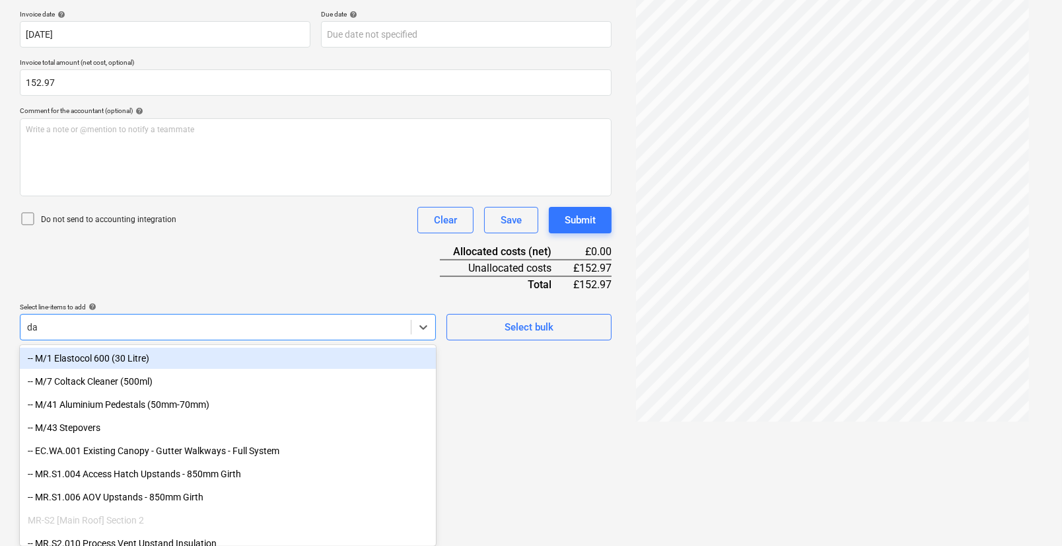
type input "d"
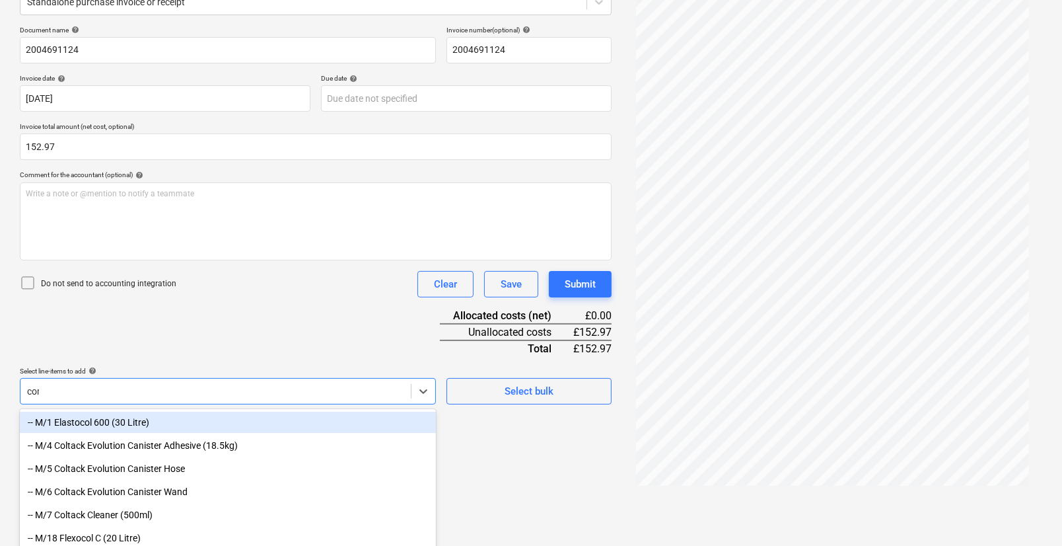
type input "cons"
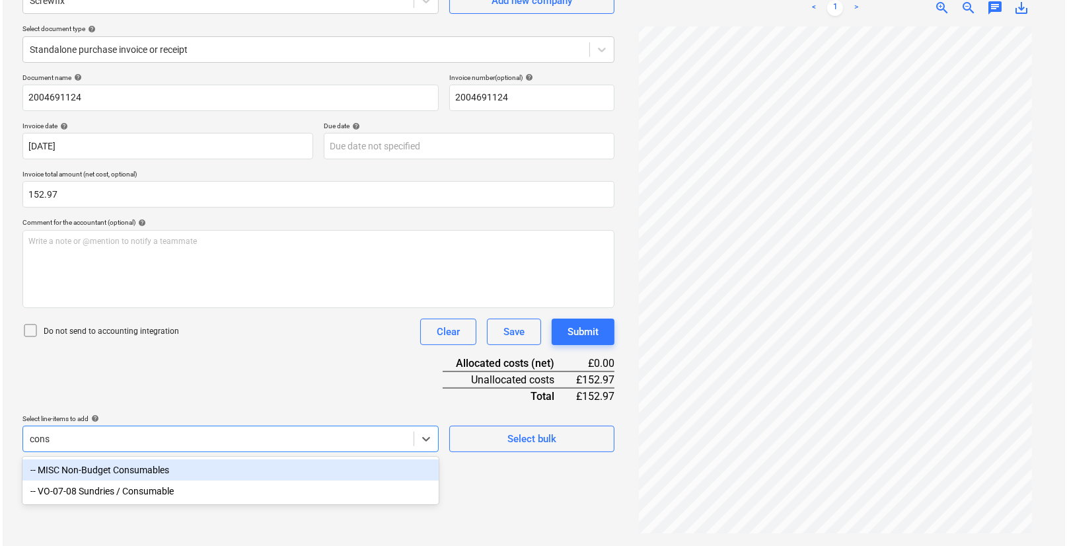
scroll to position [132, 0]
click at [87, 470] on div "-- MISC Non-Budget Consumables" at bounding box center [228, 469] width 416 height 21
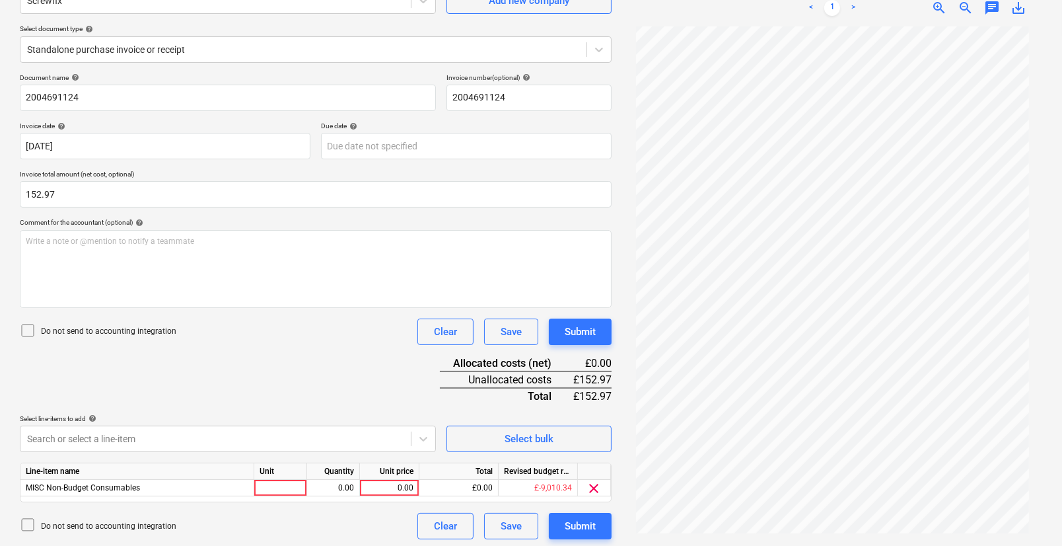
click at [349, 400] on div "Document name help 2004691124 Invoice number (optional) help 2004691124 Invoice…" at bounding box center [316, 306] width 592 height 466
click at [297, 487] on div at bounding box center [280, 488] width 53 height 17
type input "pcs"
click at [328, 489] on div "0.00" at bounding box center [333, 488] width 42 height 17
type input "1"
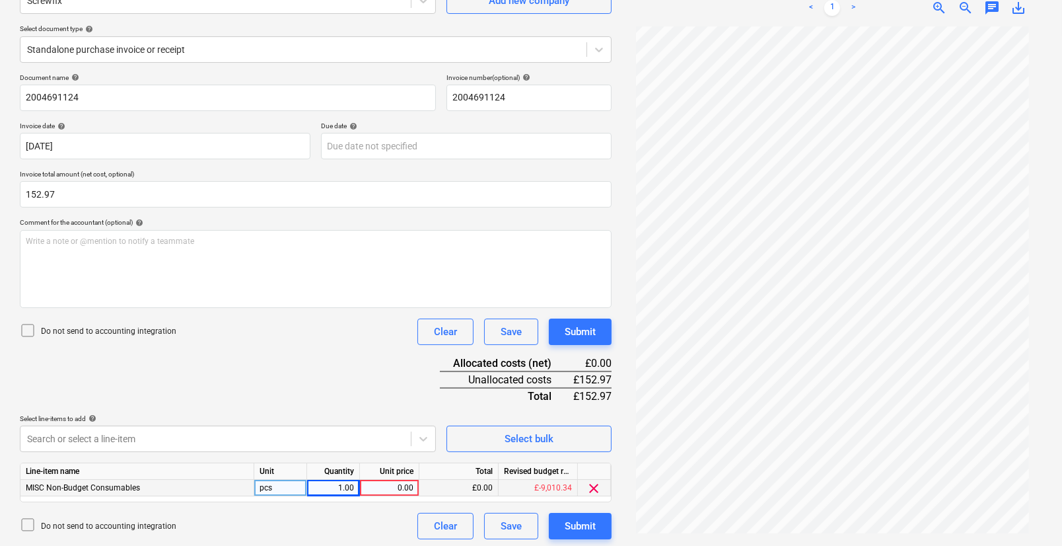
click at [404, 493] on div "0.00" at bounding box center [389, 488] width 48 height 17
type input "152.97"
click at [349, 404] on div "Document name help 2004691124 Invoice number (optional) help 2004691124 Invoice…" at bounding box center [316, 306] width 592 height 466
click at [563, 528] on button "Submit" at bounding box center [580, 526] width 63 height 26
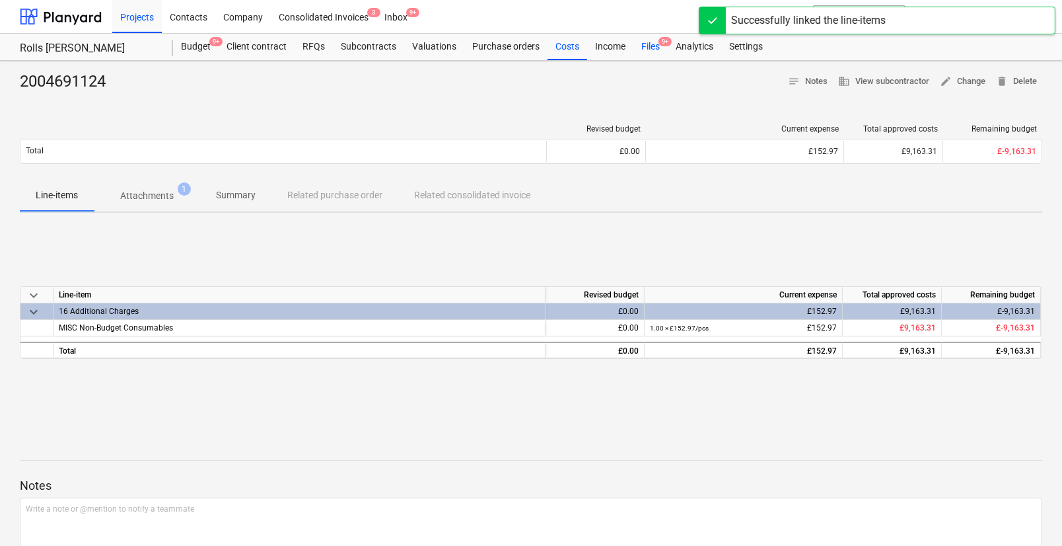
click at [643, 53] on div "Files 9+" at bounding box center [650, 47] width 34 height 26
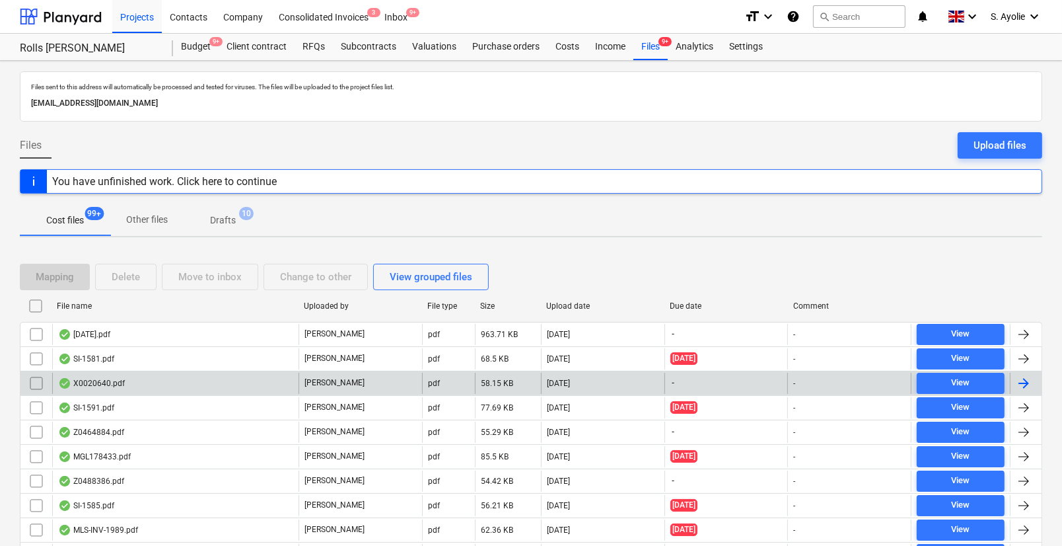
click at [101, 378] on div "X0020640.pdf" at bounding box center [91, 383] width 67 height 11
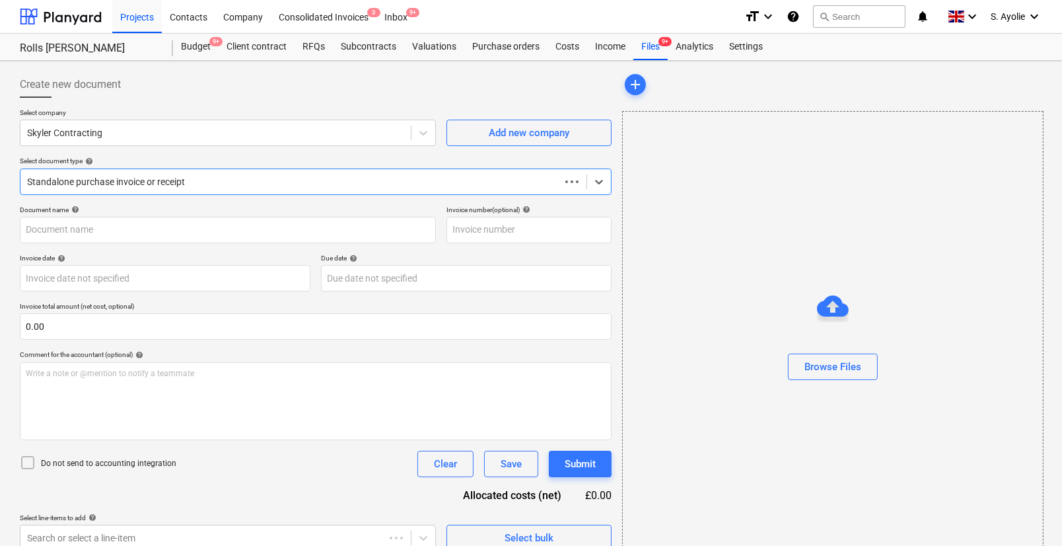
type input "Z0449162"
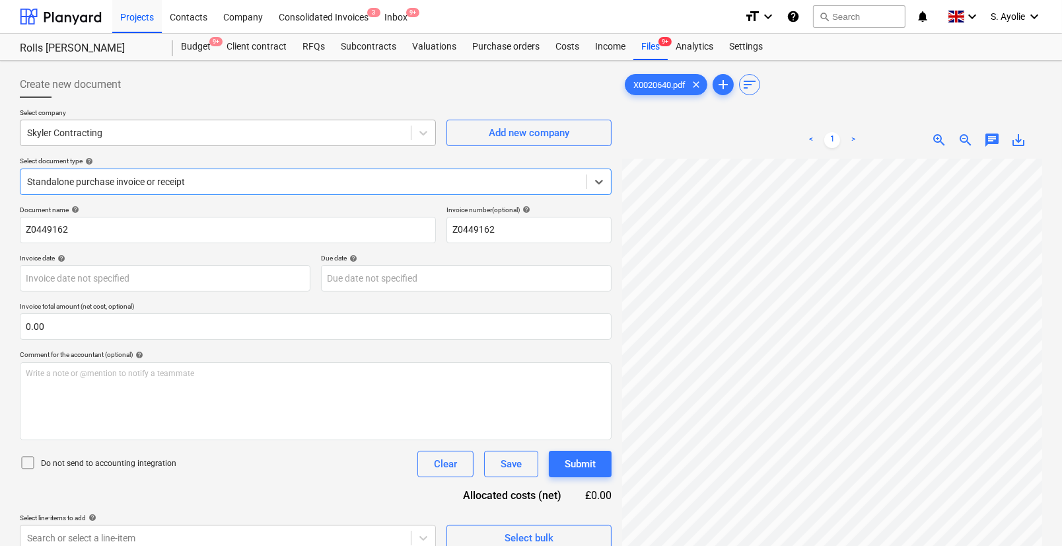
click at [164, 135] on div at bounding box center [215, 132] width 377 height 13
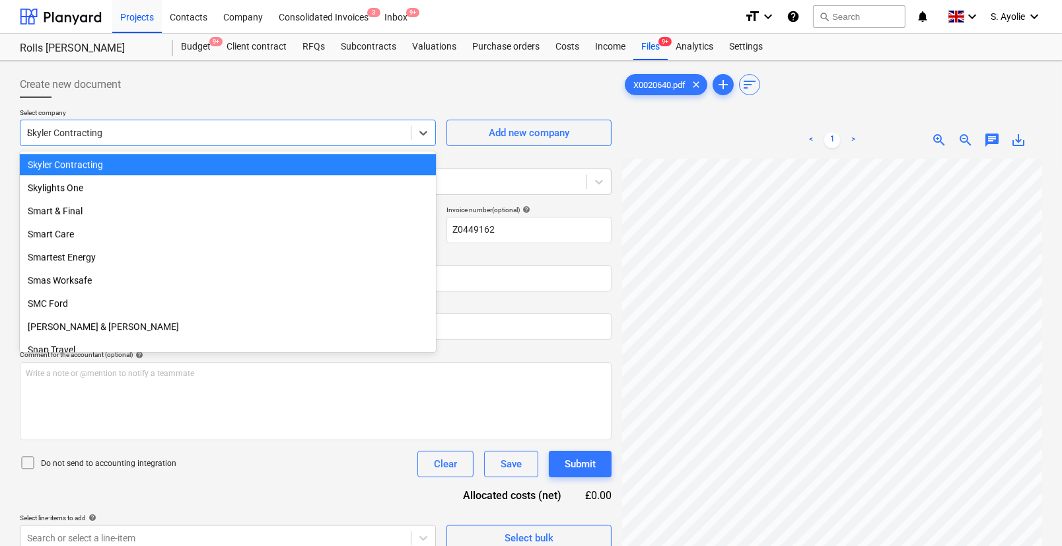
scroll to position [8240, 0]
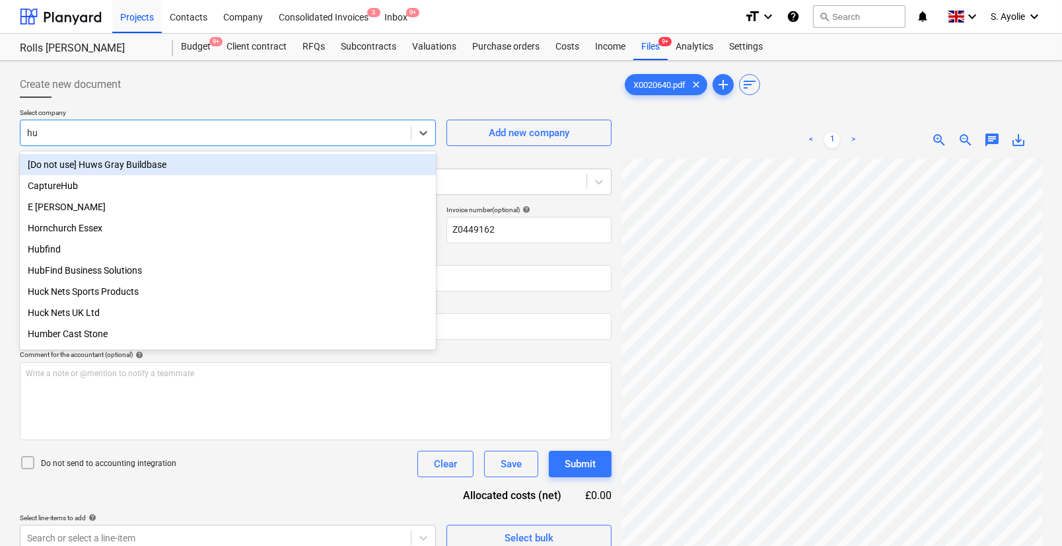
type input "huw"
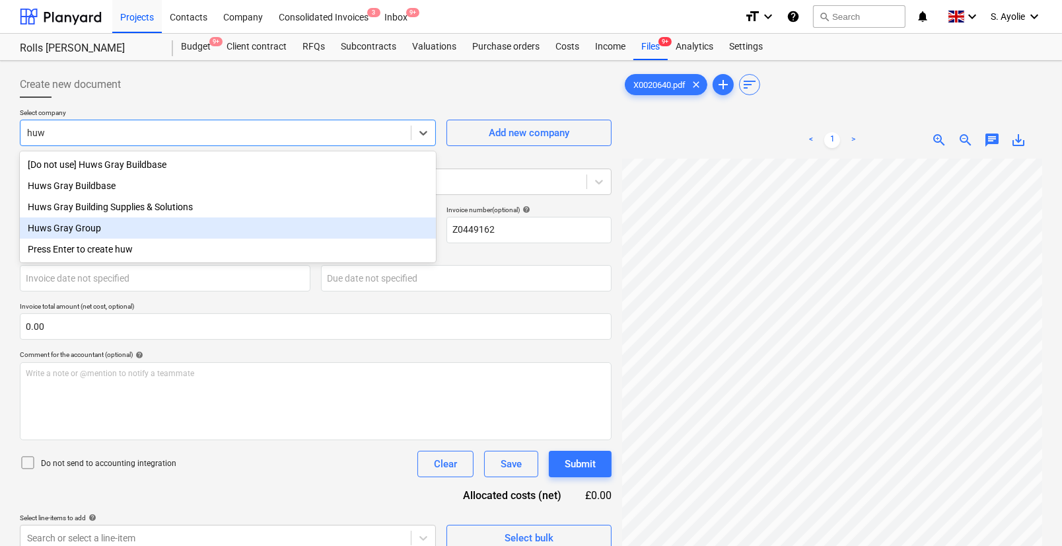
click at [87, 232] on div "Huws Gray Group" at bounding box center [228, 227] width 416 height 21
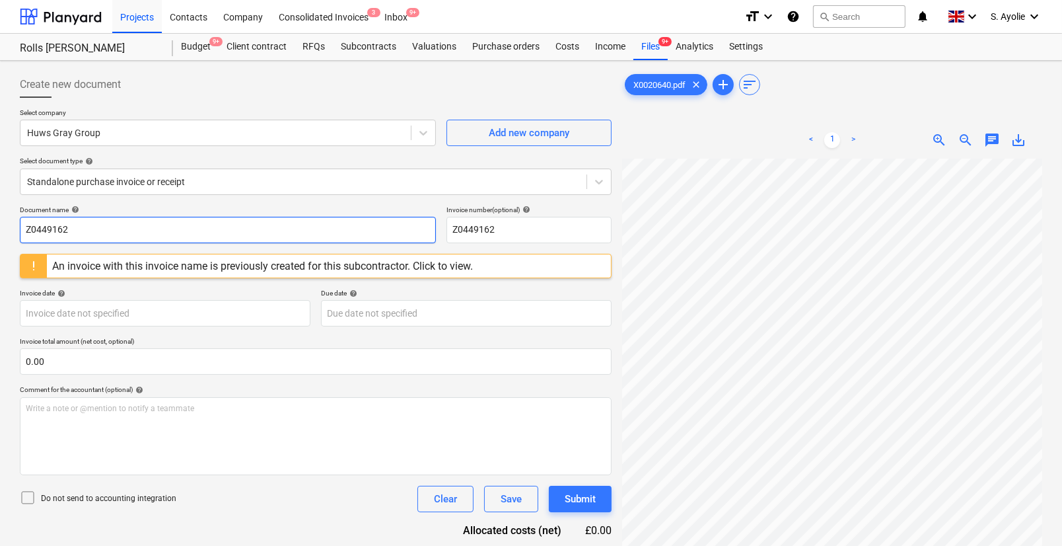
click at [85, 234] on input "Z0449162" at bounding box center [228, 230] width 416 height 26
drag, startPoint x: 89, startPoint y: 234, endPoint x: -202, endPoint y: 211, distance: 292.2
click at [0, 211] on html "Projects Contacts Company Consolidated Invoices 3 Inbox 9+ format_size keyboard…" at bounding box center [531, 273] width 1062 height 546
click at [98, 237] on input "Z0449162" at bounding box center [228, 230] width 416 height 26
click at [98, 236] on input "Z0449162" at bounding box center [228, 230] width 416 height 26
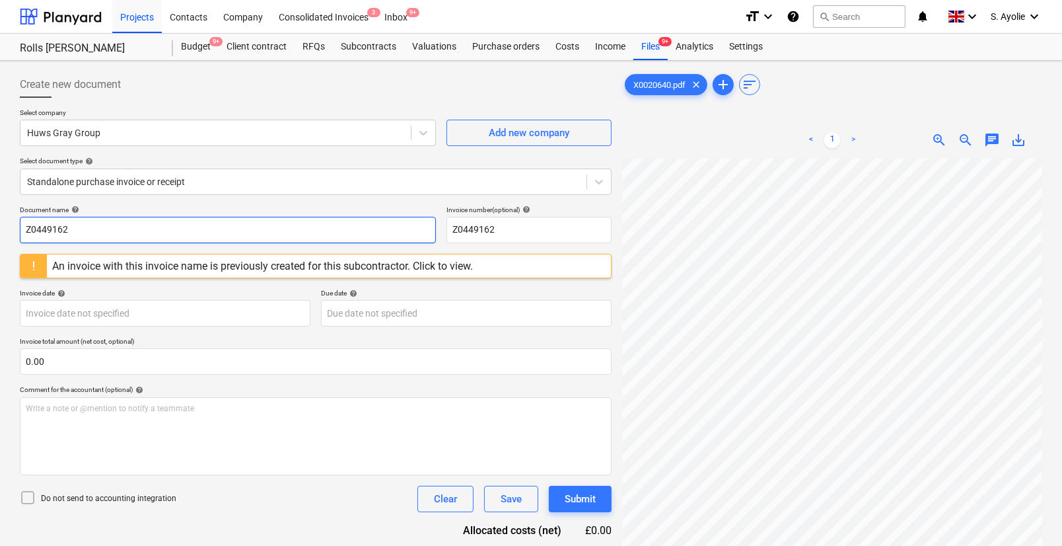
click at [98, 236] on input "Z0449162" at bounding box center [228, 230] width 416 height 26
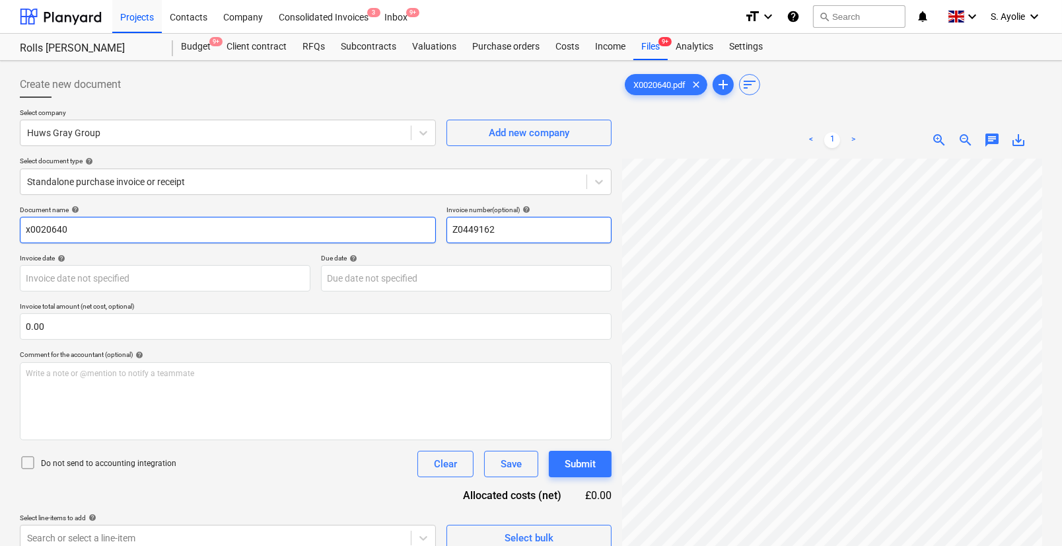
type input "x0020640"
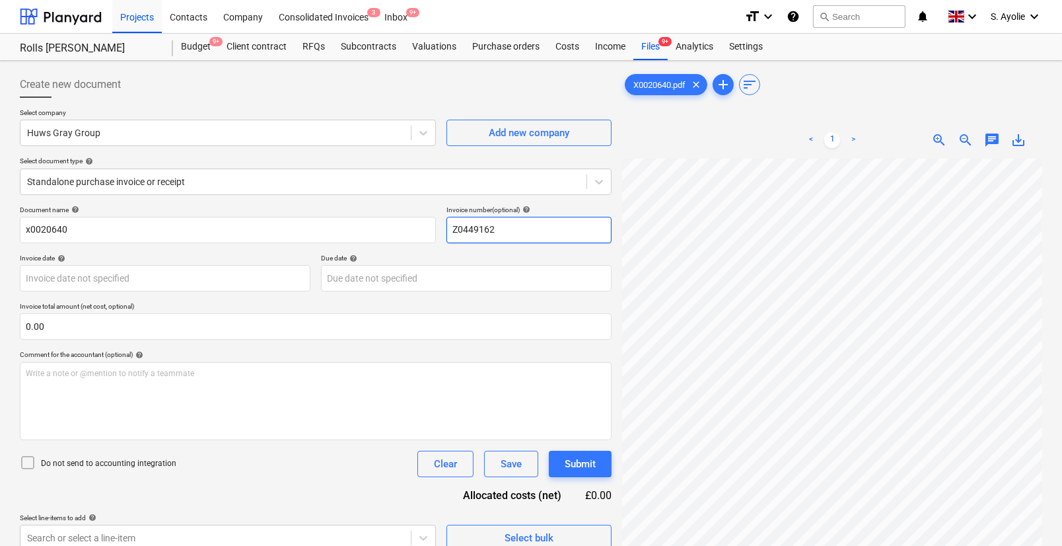
click at [502, 234] on input "Z0449162" at bounding box center [528, 230] width 165 height 26
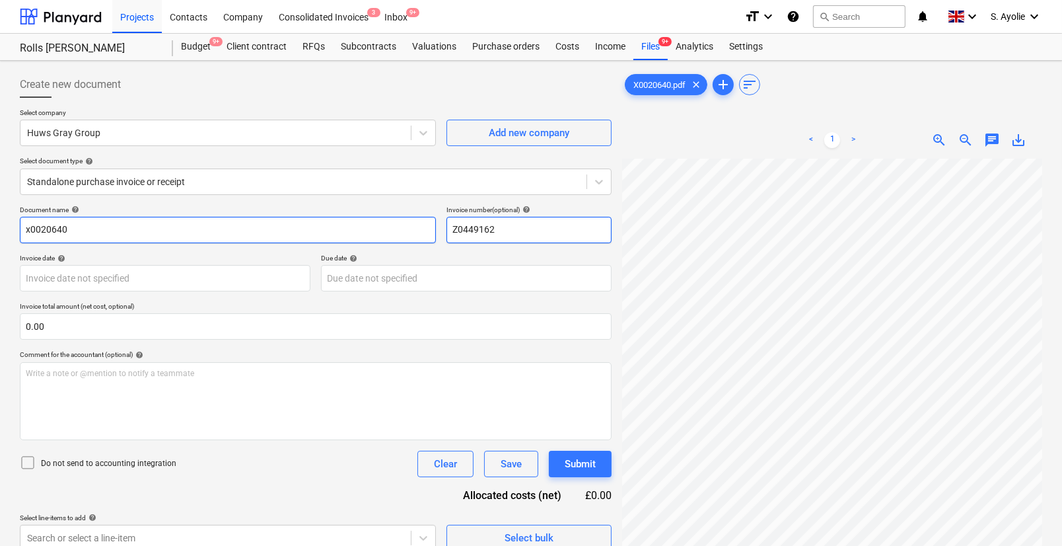
drag, startPoint x: 502, startPoint y: 234, endPoint x: 392, endPoint y: 218, distance: 111.4
click at [392, 218] on div "Document name help x0020640 Invoice number (optional) help Z0449162" at bounding box center [316, 224] width 592 height 38
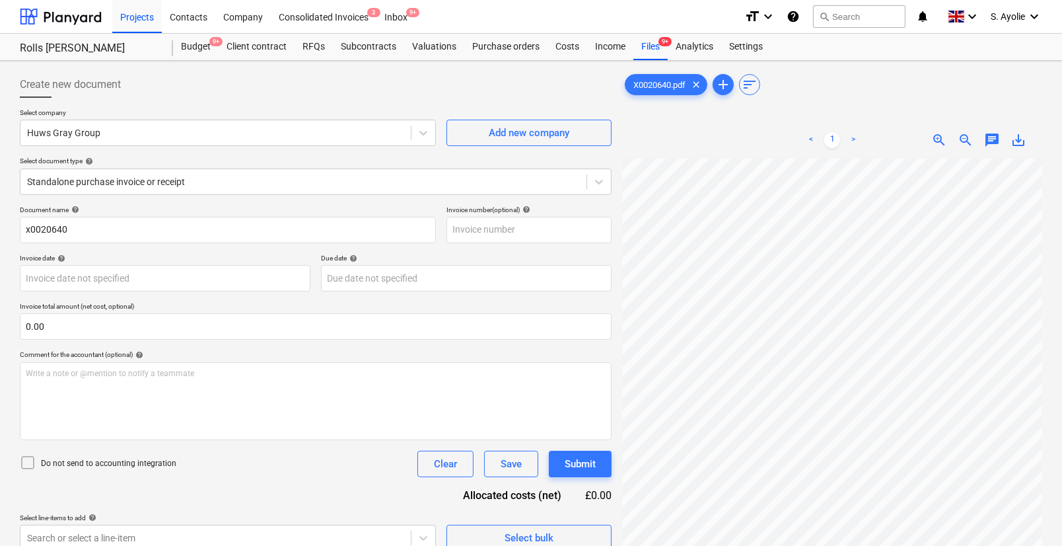
click at [381, 251] on div "Document name help x0020640 Invoice number (optional) help Invoice date help Pr…" at bounding box center [316, 377] width 592 height 345
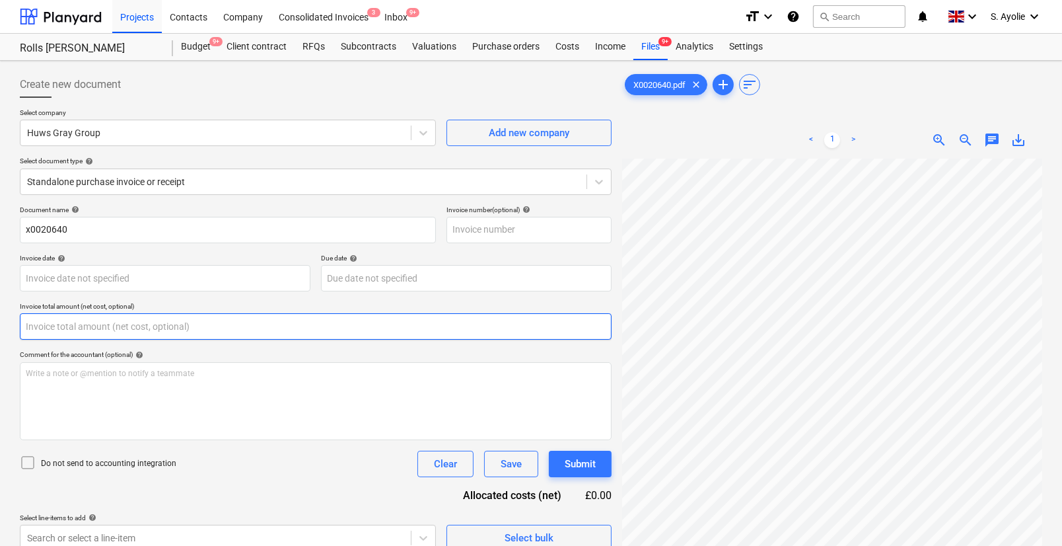
click at [101, 325] on input "text" at bounding box center [316, 326] width 592 height 26
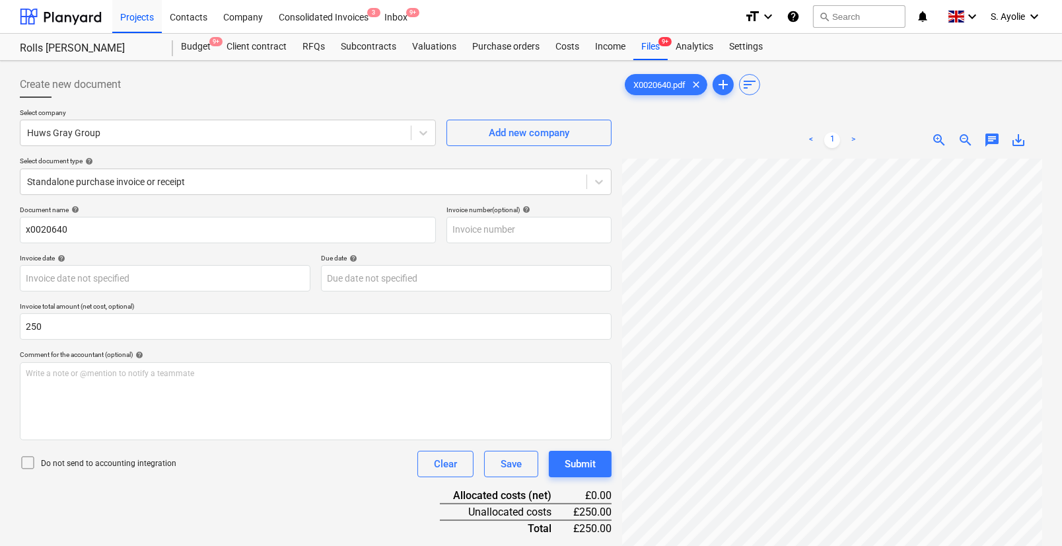
type input "250.00"
click at [240, 482] on div "Document name help x0020640 Invoice number (optional) help Invoice date help Pr…" at bounding box center [316, 394] width 592 height 378
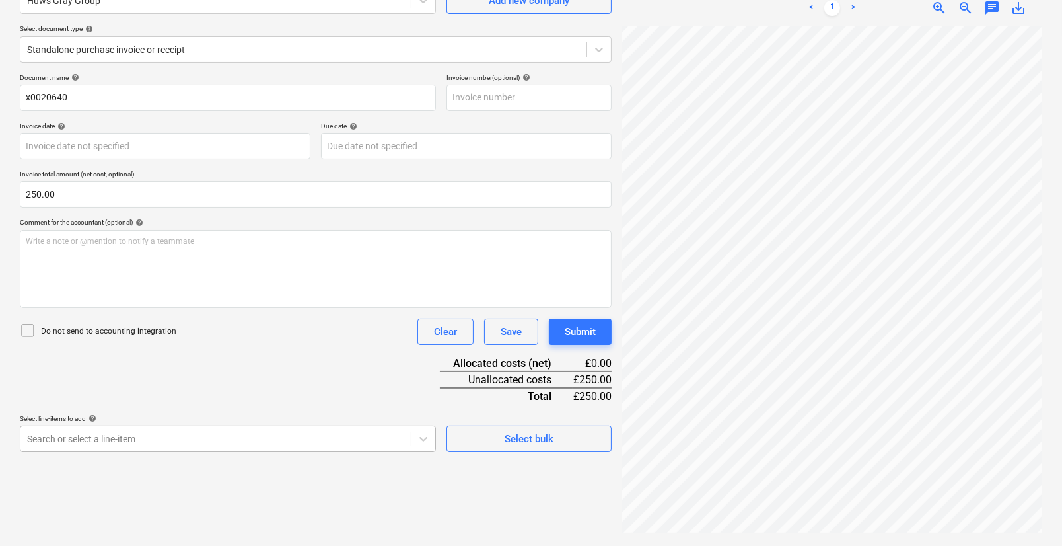
scroll to position [244, 0]
click at [196, 413] on body "Projects Contacts Company Consolidated Invoices 3 Inbox 9+ format_size keyboard…" at bounding box center [531, 141] width 1062 height 546
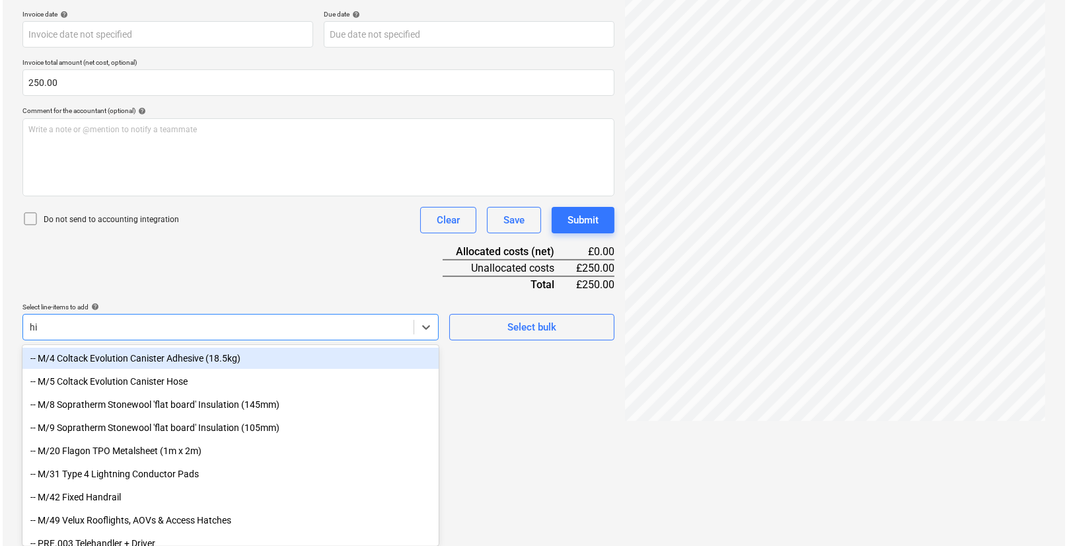
scroll to position [132, 0]
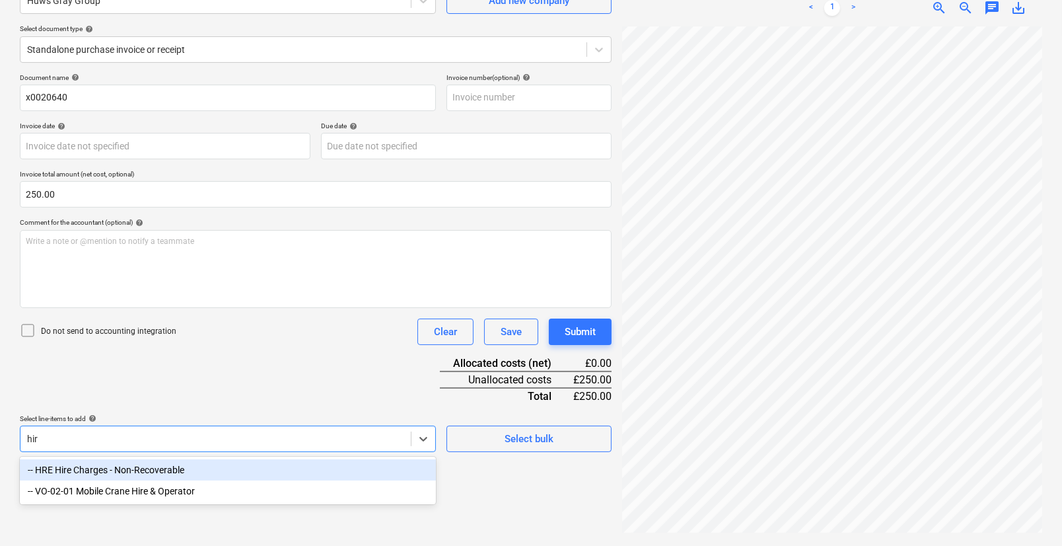
type input "hire"
click at [182, 470] on div "-- HRE Hire Charges - Non-Recoverable" at bounding box center [228, 469] width 416 height 21
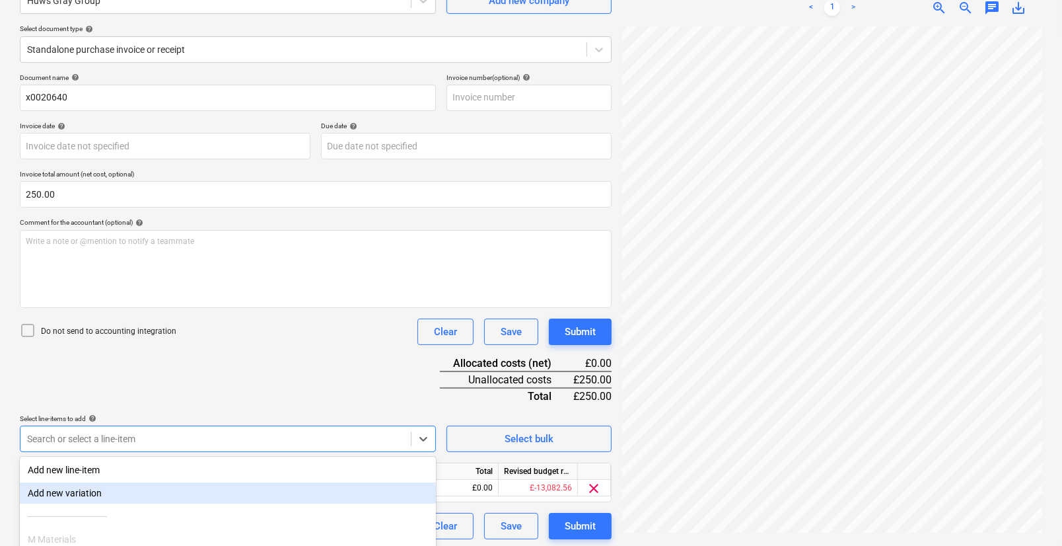
click at [400, 396] on div "Document name help x0020640 Invoice number (optional) help Invoice date help Pr…" at bounding box center [316, 306] width 592 height 466
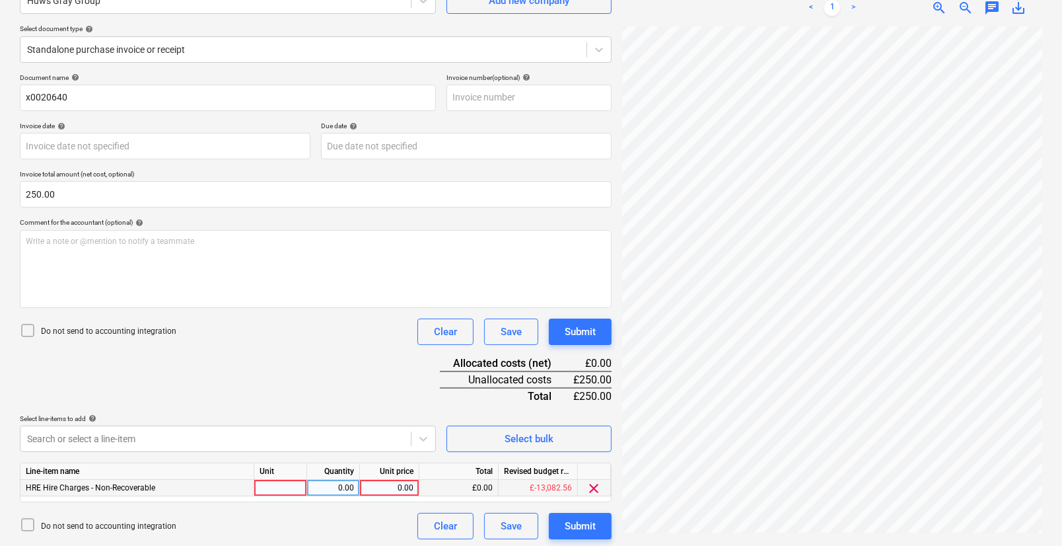
click at [284, 489] on div at bounding box center [280, 488] width 53 height 17
type input "pcs"
click at [338, 492] on div "0.00" at bounding box center [333, 488] width 42 height 17
type input "1"
click at [367, 489] on div "0.00" at bounding box center [389, 488] width 48 height 17
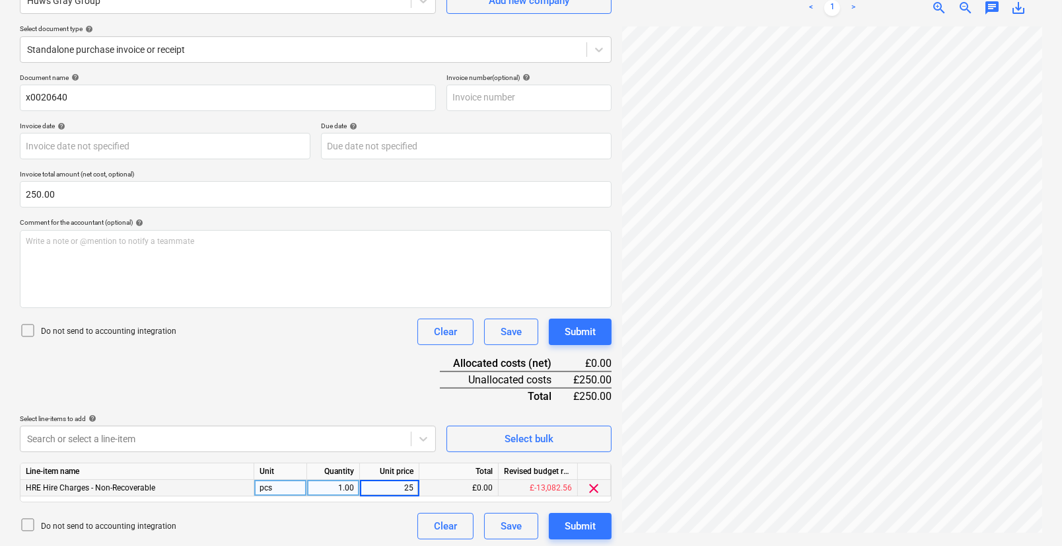
type input "250"
click at [420, 401] on div "Document name help x0020640 Invoice number (optional) help Invoice date help Pr…" at bounding box center [316, 306] width 592 height 466
click at [559, 528] on button "Submit" at bounding box center [580, 526] width 63 height 26
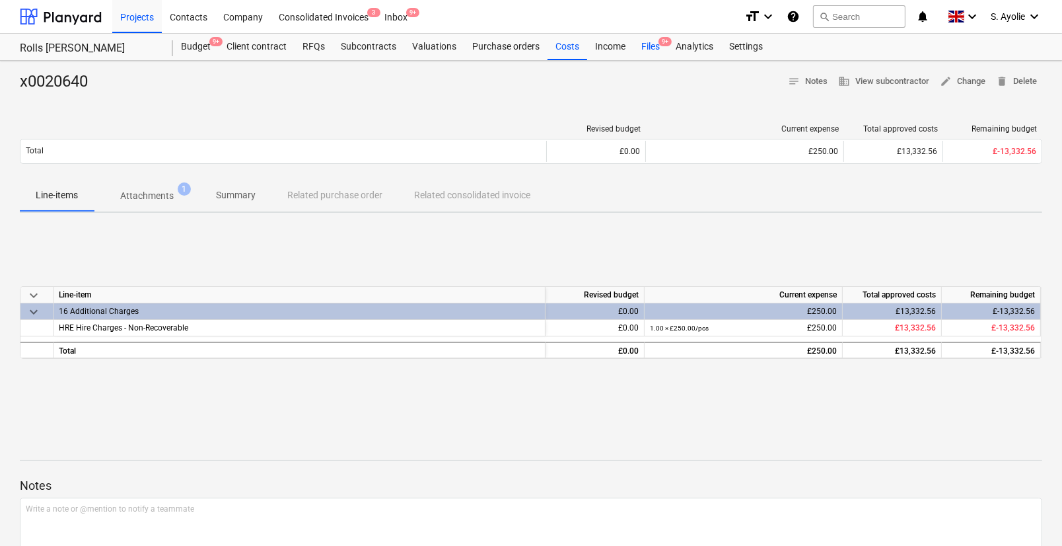
click at [660, 50] on div "Files 9+" at bounding box center [650, 47] width 34 height 26
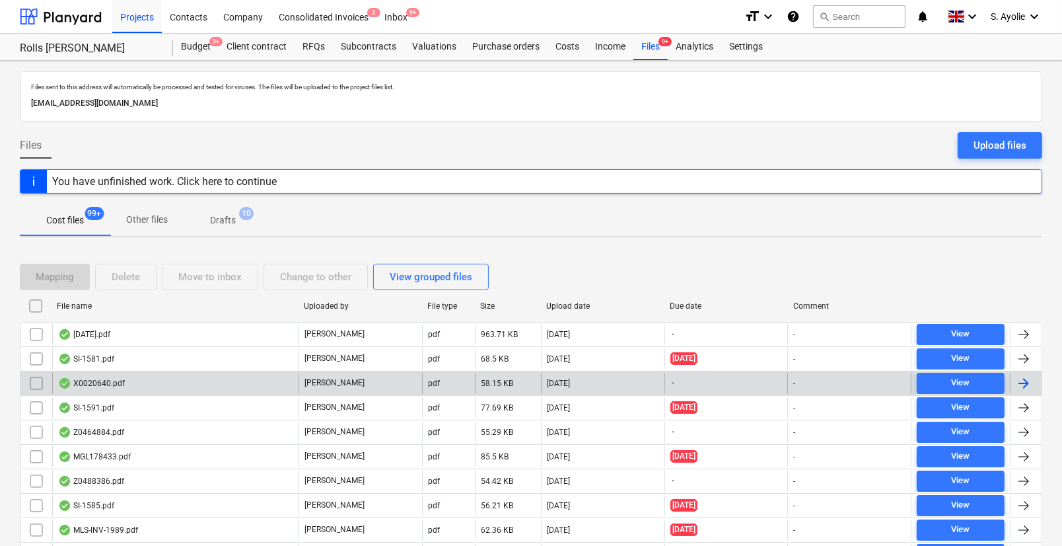
click at [257, 386] on div "X0020640.pdf" at bounding box center [175, 383] width 246 height 21
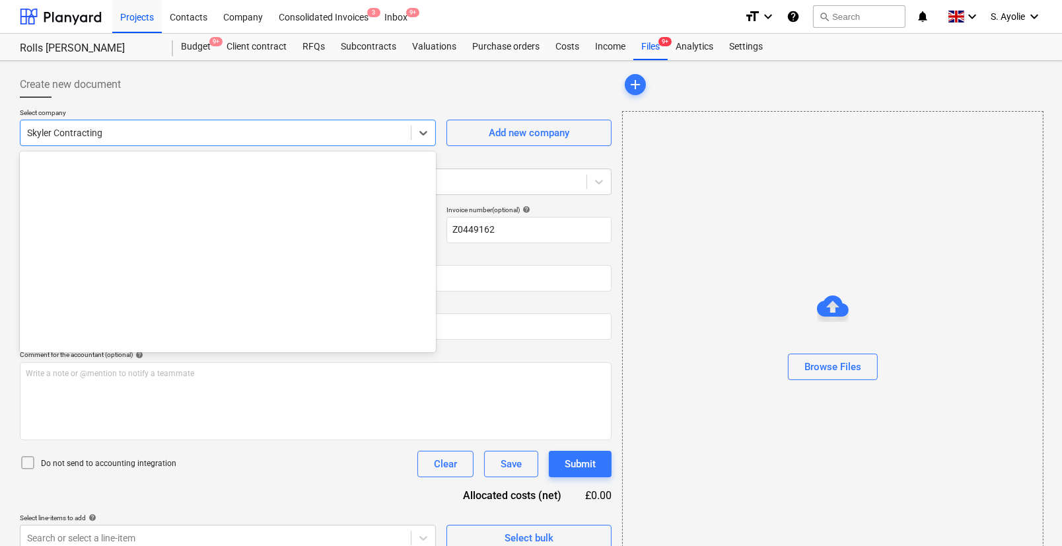
click at [166, 140] on div "Skyler Contracting" at bounding box center [215, 133] width 390 height 18
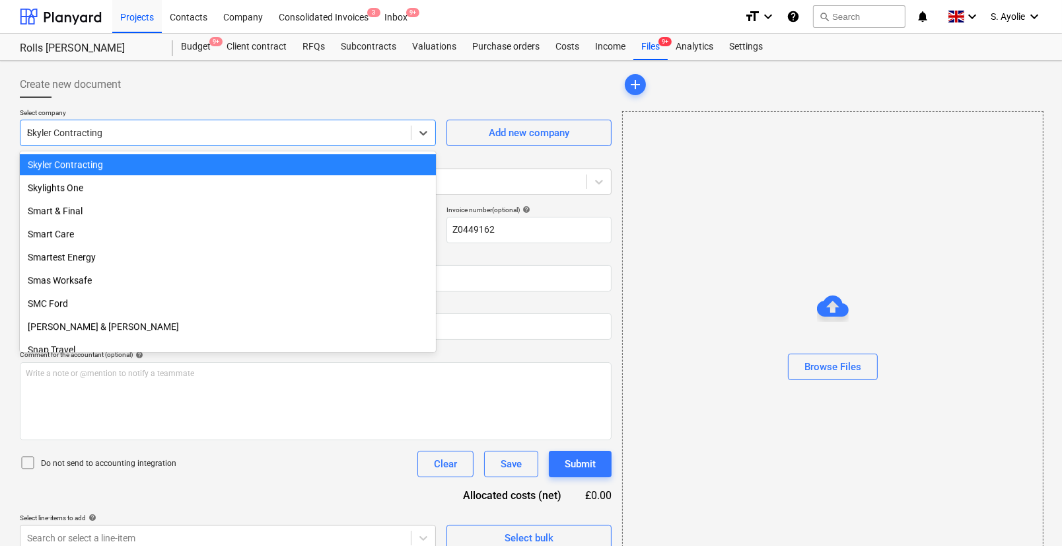
scroll to position [8240, 0]
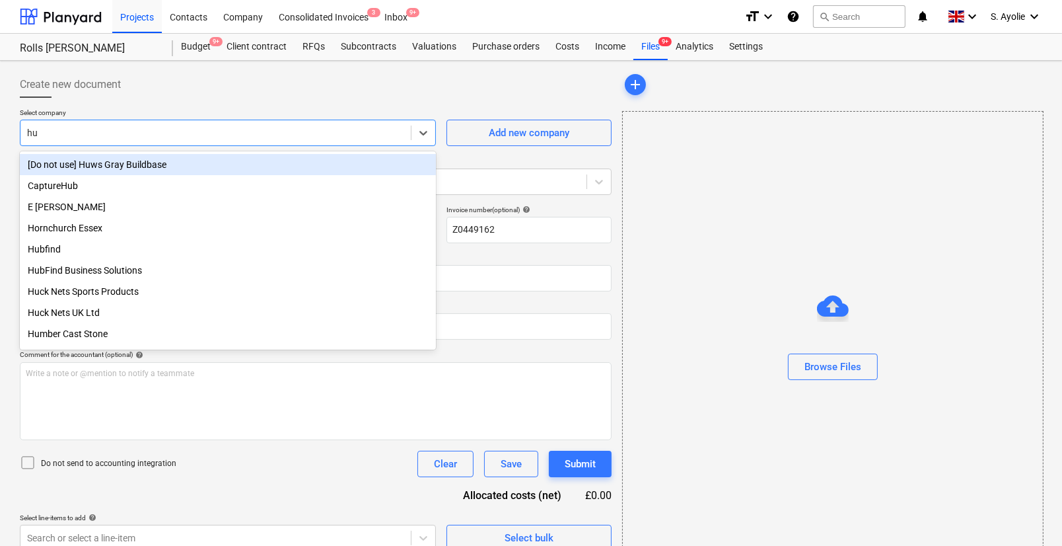
type input "huw"
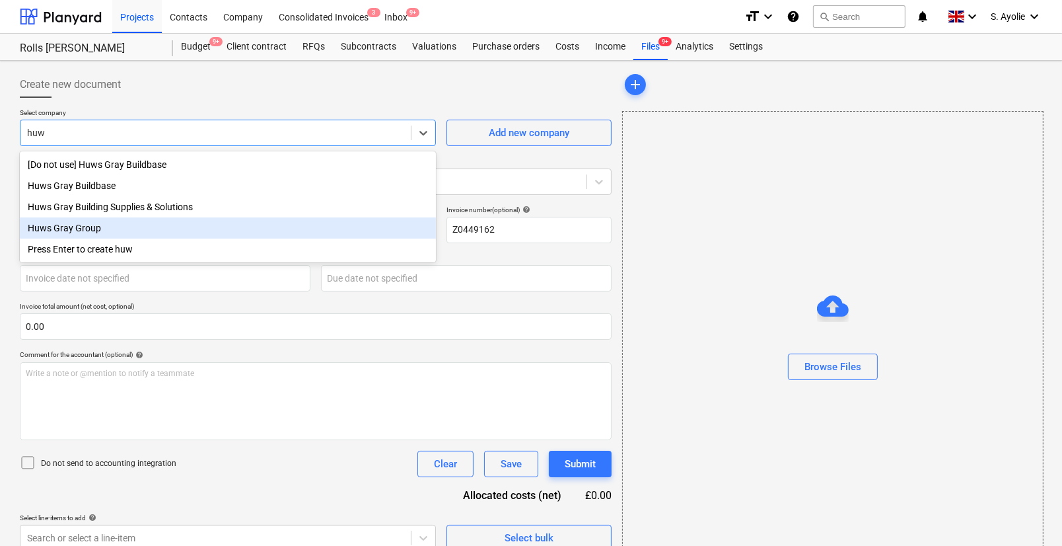
click at [123, 233] on div "Huws Gray Group" at bounding box center [228, 227] width 416 height 21
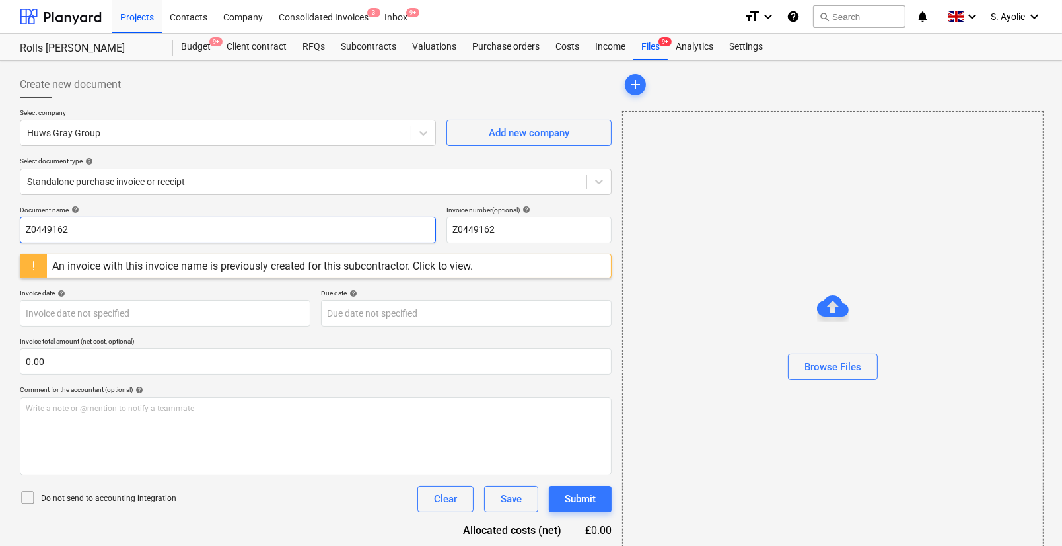
click at [147, 234] on input "Z0449162" at bounding box center [228, 230] width 416 height 26
drag, startPoint x: 147, startPoint y: 234, endPoint x: 34, endPoint y: 233, distance: 112.9
click at [34, 233] on input "Z0449162" at bounding box center [228, 230] width 416 height 26
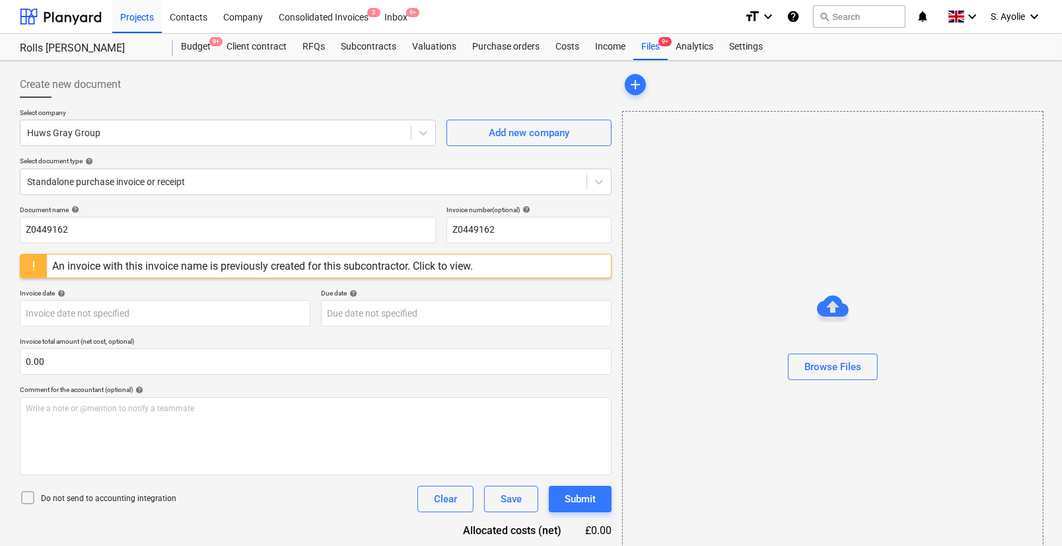
click at [760, 329] on div at bounding box center [833, 327] width 420 height 11
click at [657, 52] on div "Files 9+" at bounding box center [650, 47] width 34 height 26
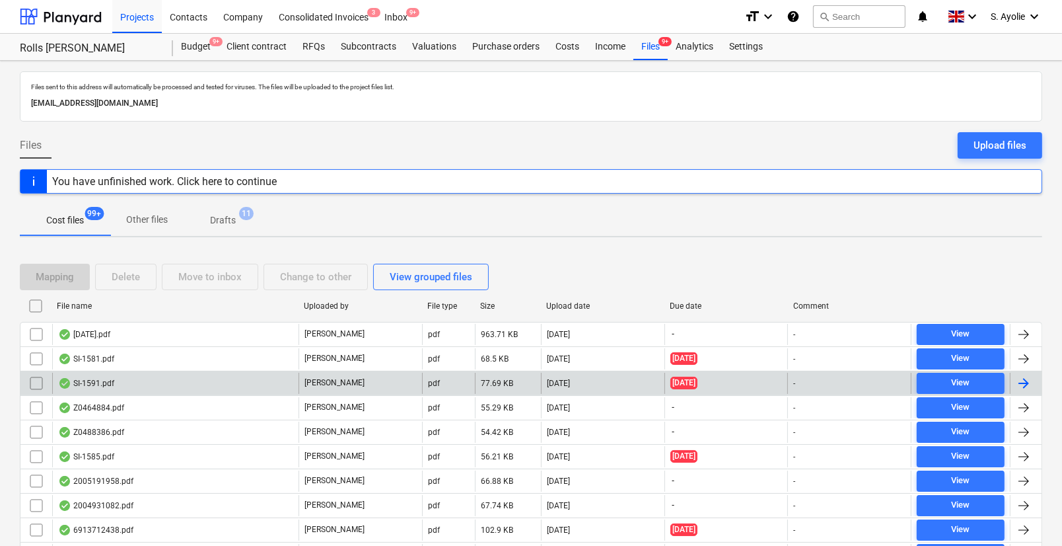
click at [220, 385] on div "SI-1591.pdf" at bounding box center [175, 383] width 246 height 21
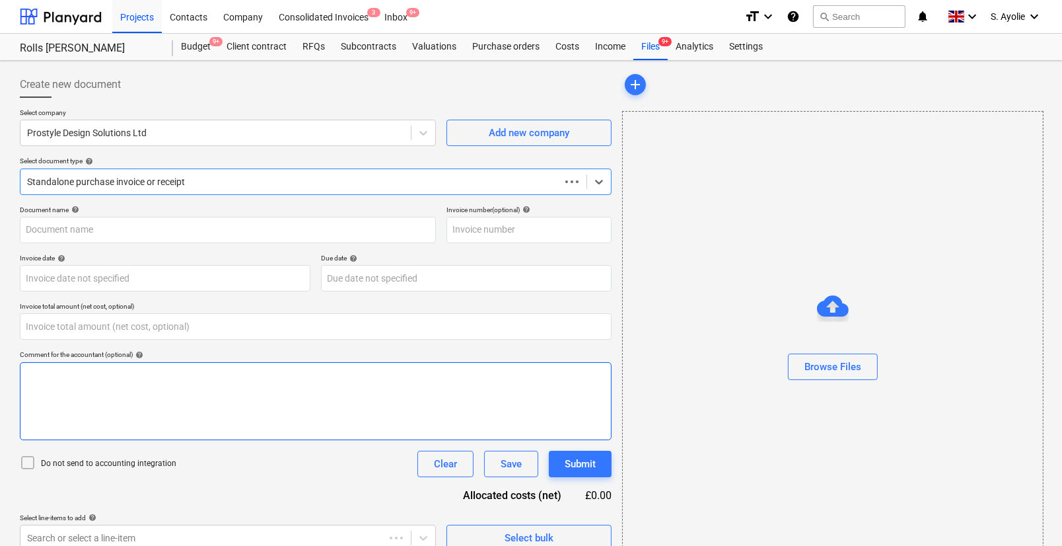
type input "0.00"
type input "SI-1591"
type input "16 Jul 2025"
type input "25 Jul 2025"
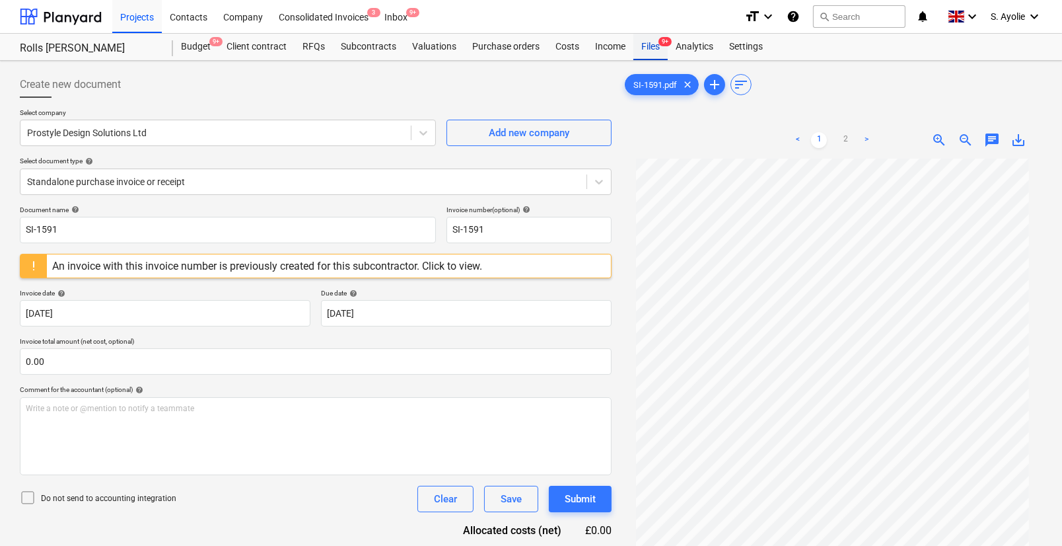
click at [645, 44] on div "Files 9+" at bounding box center [650, 47] width 34 height 26
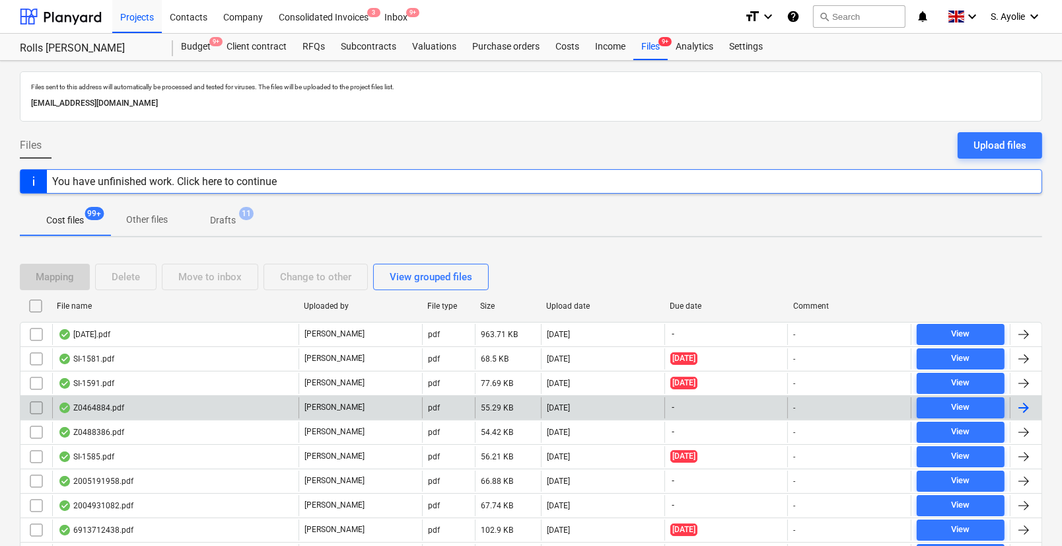
click at [201, 410] on div "Z0464884.pdf" at bounding box center [175, 407] width 246 height 21
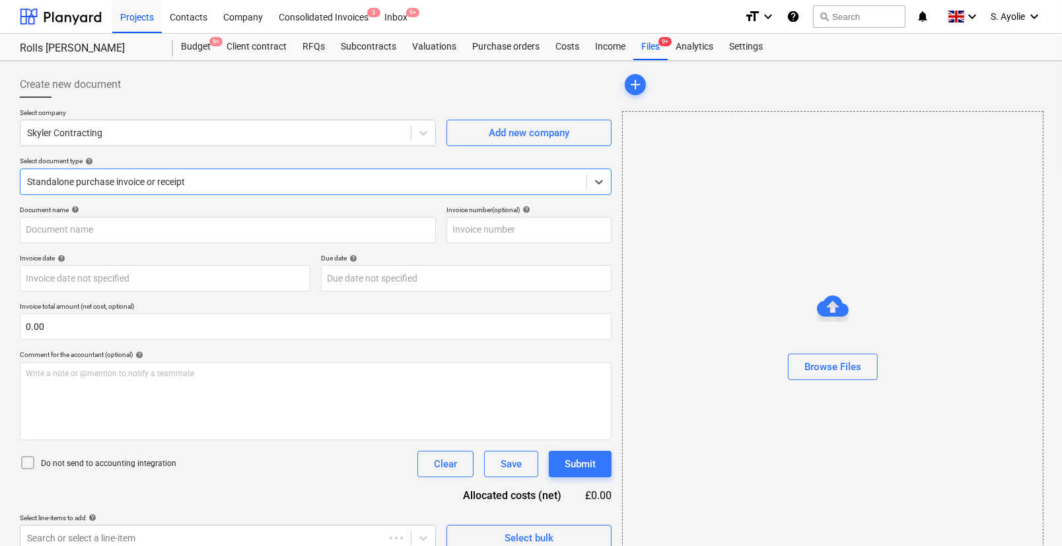
type input "D622568"
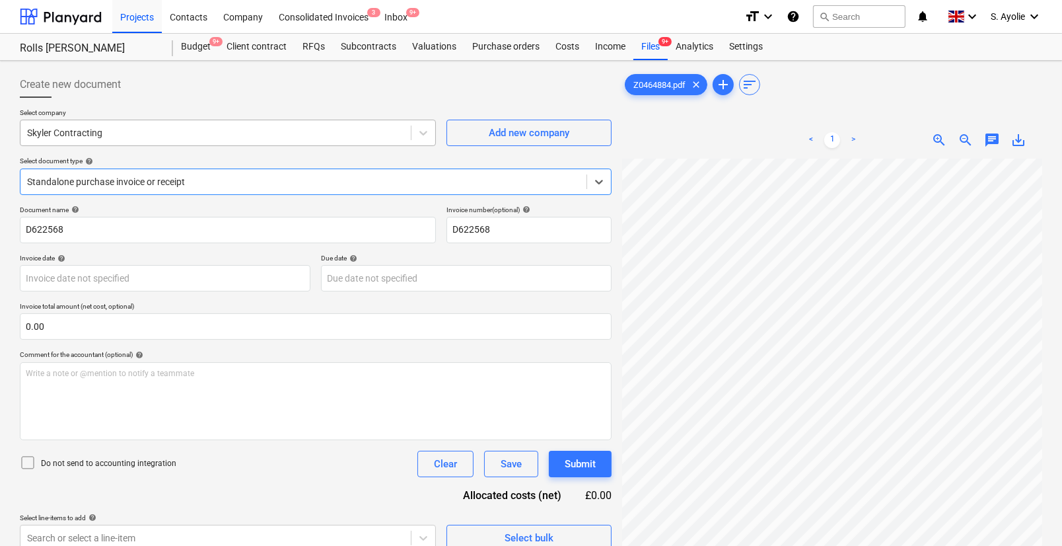
click at [157, 131] on div at bounding box center [215, 132] width 377 height 13
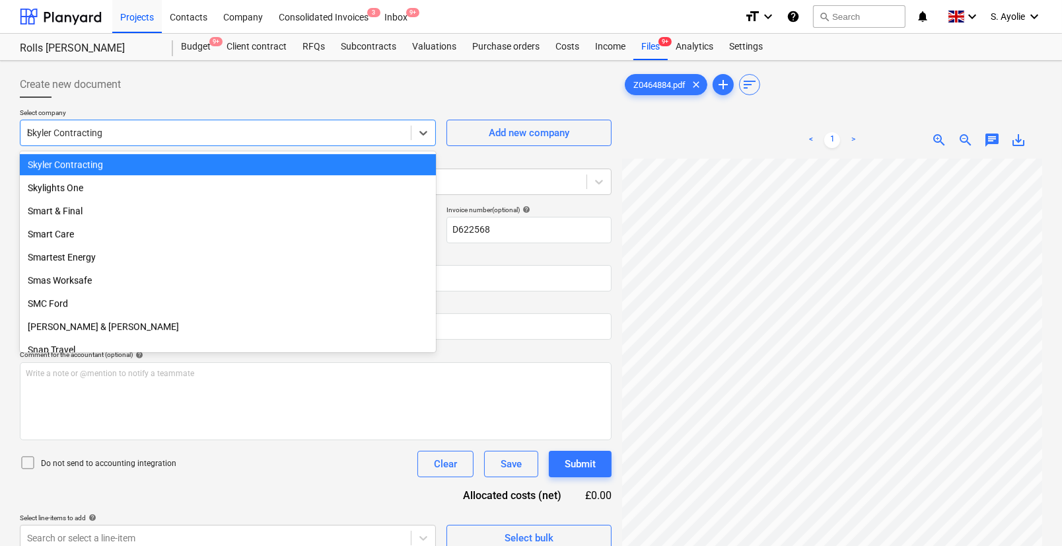
scroll to position [8240, 0]
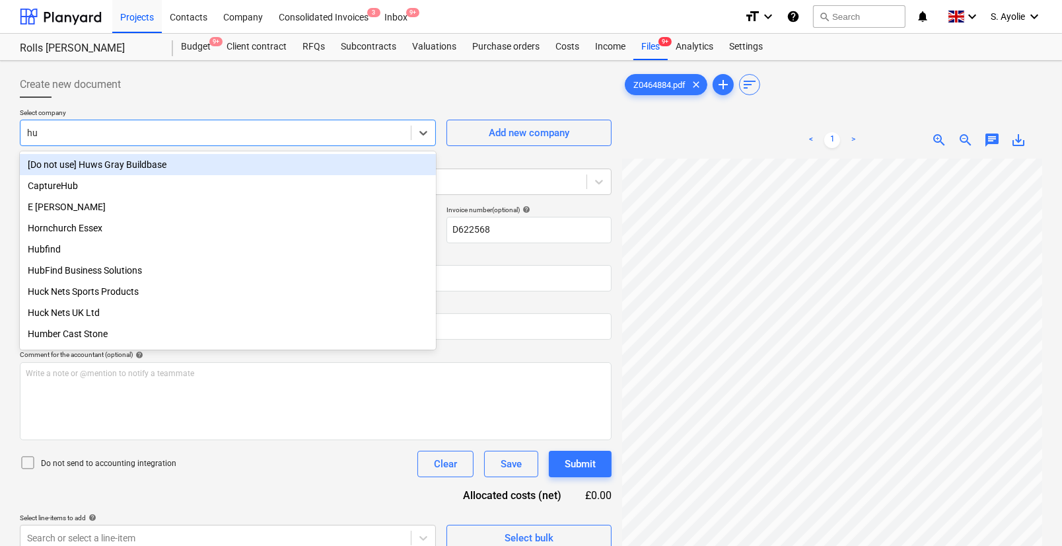
type input "huw"
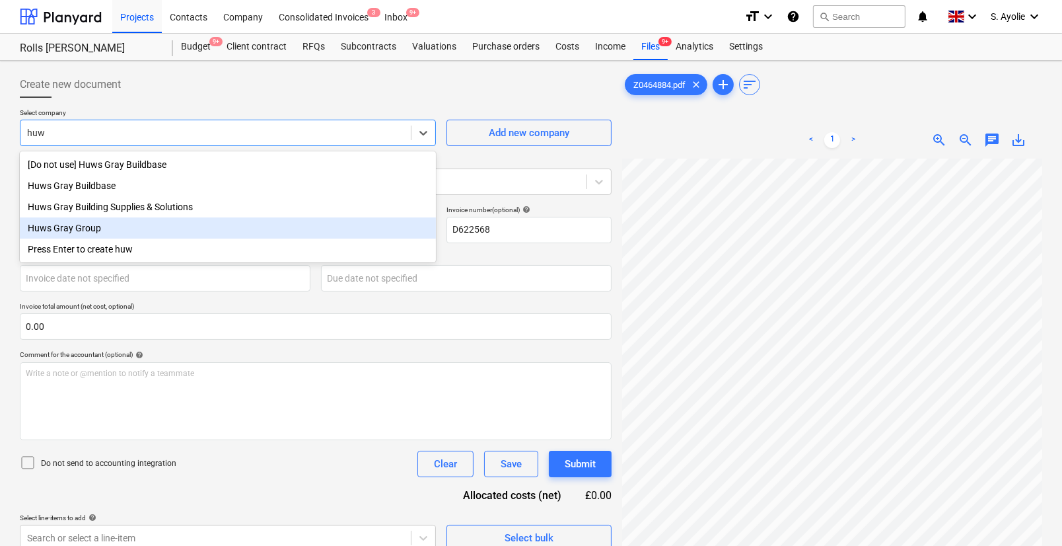
click at [164, 227] on div "Huws Gray Group" at bounding box center [228, 227] width 416 height 21
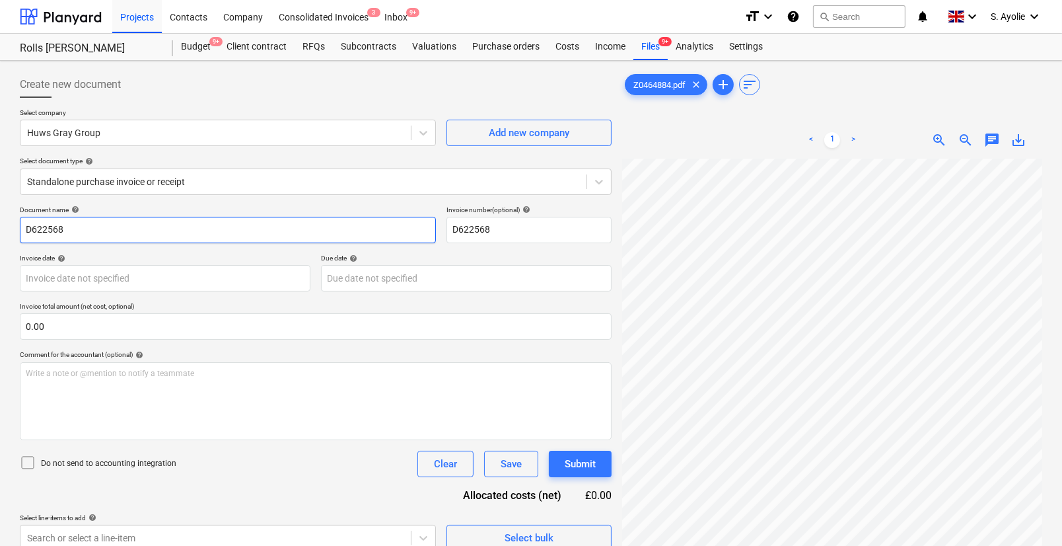
click at [180, 232] on input "D622568" at bounding box center [228, 230] width 416 height 26
type input "z0464884"
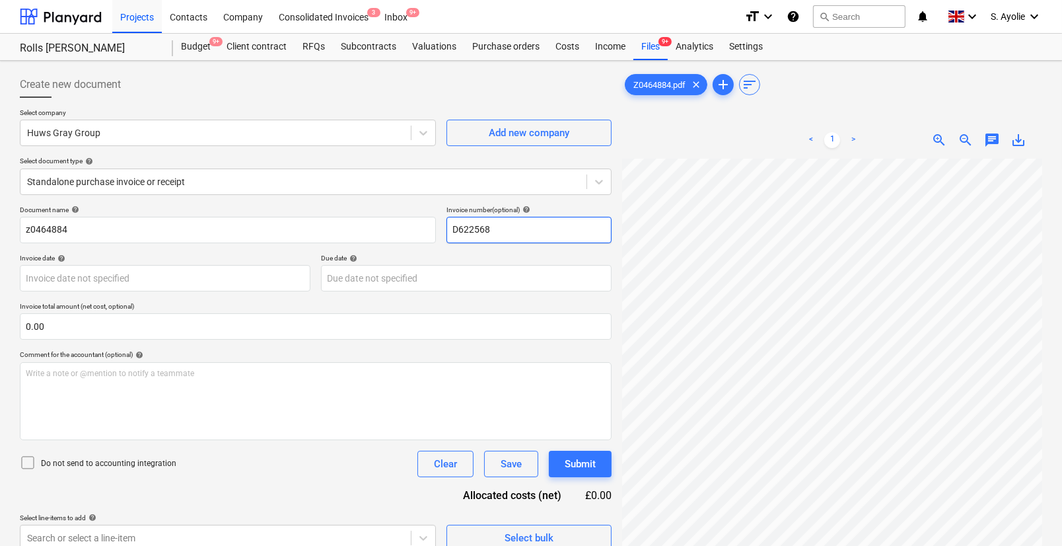
drag, startPoint x: 522, startPoint y: 228, endPoint x: 387, endPoint y: 204, distance: 136.8
click at [387, 204] on div "Create new document Select company Huws Gray Group Add new company Select docum…" at bounding box center [316, 311] width 592 height 480
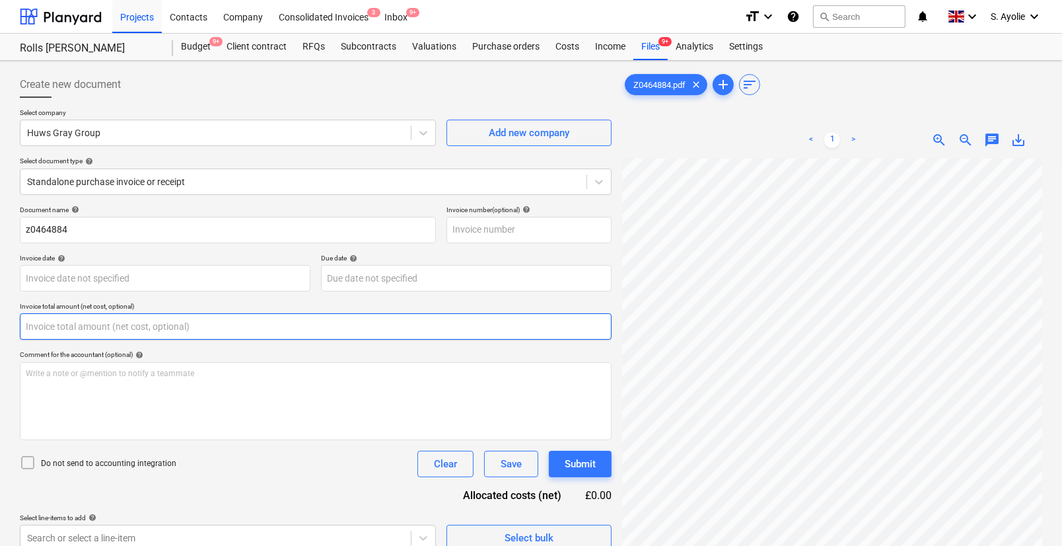
click at [162, 326] on input "text" at bounding box center [316, 326] width 592 height 26
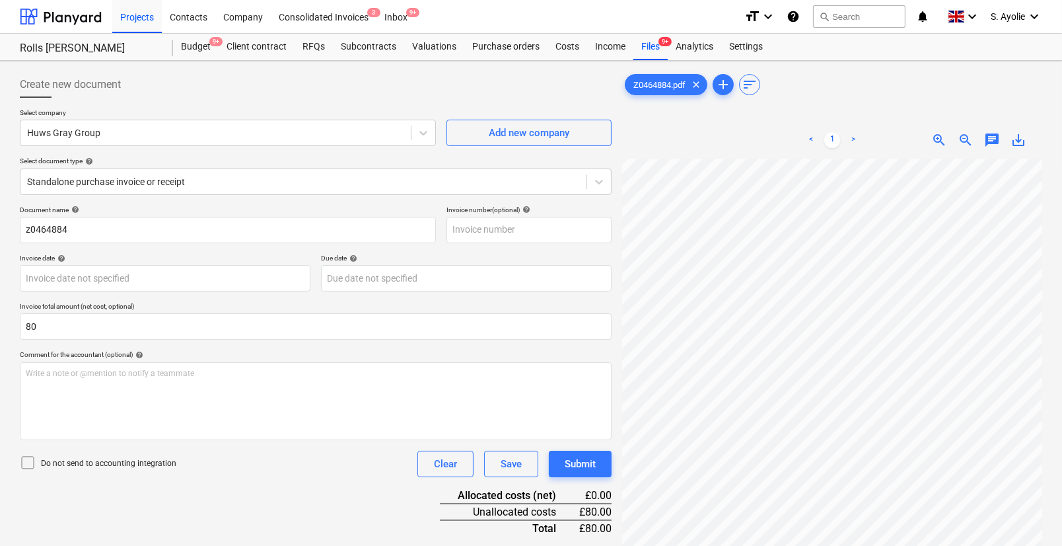
type input "80.00"
click at [345, 344] on div "Document name help z0464884 Invoice number (optional) help Invoice date help Pr…" at bounding box center [316, 394] width 592 height 378
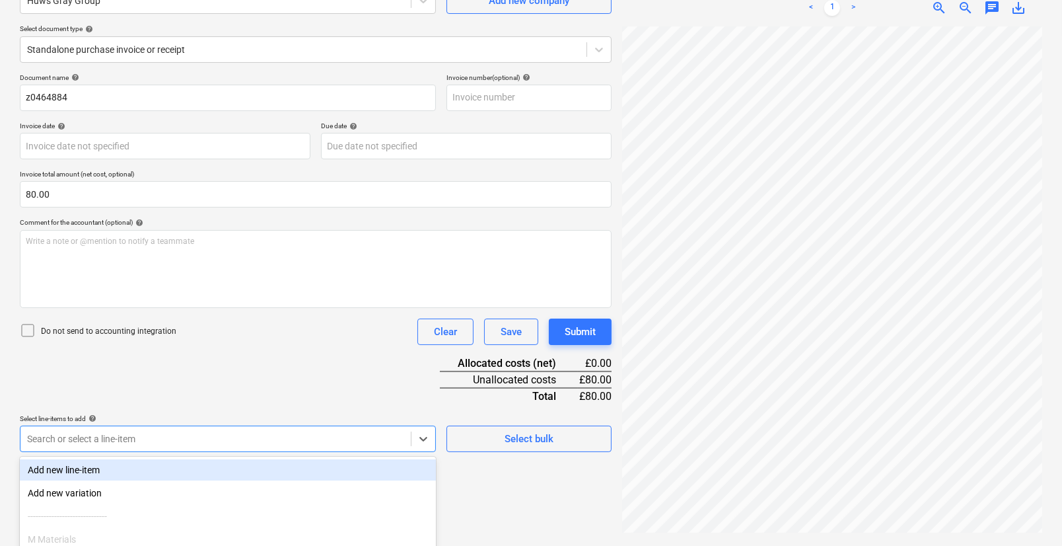
scroll to position [244, 0]
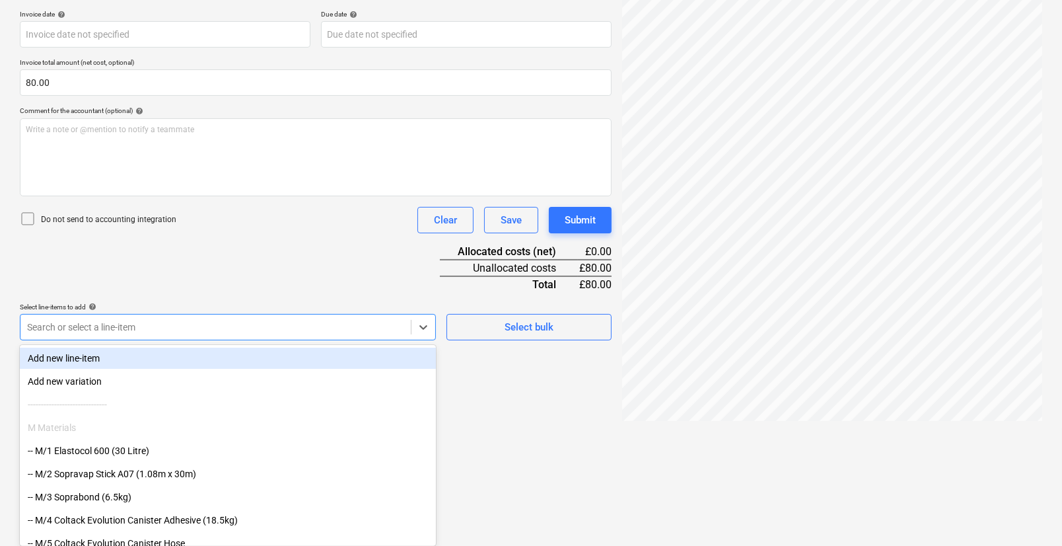
click at [266, 302] on body "Projects Contacts Company Consolidated Invoices 3 Inbox 9+ format_size keyboard…" at bounding box center [531, 29] width 1062 height 546
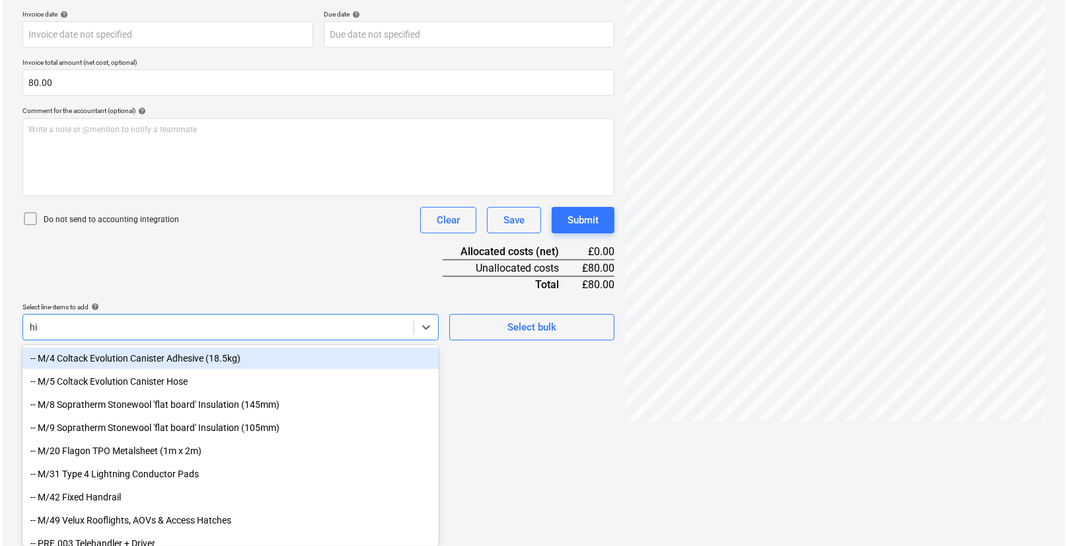
scroll to position [132, 0]
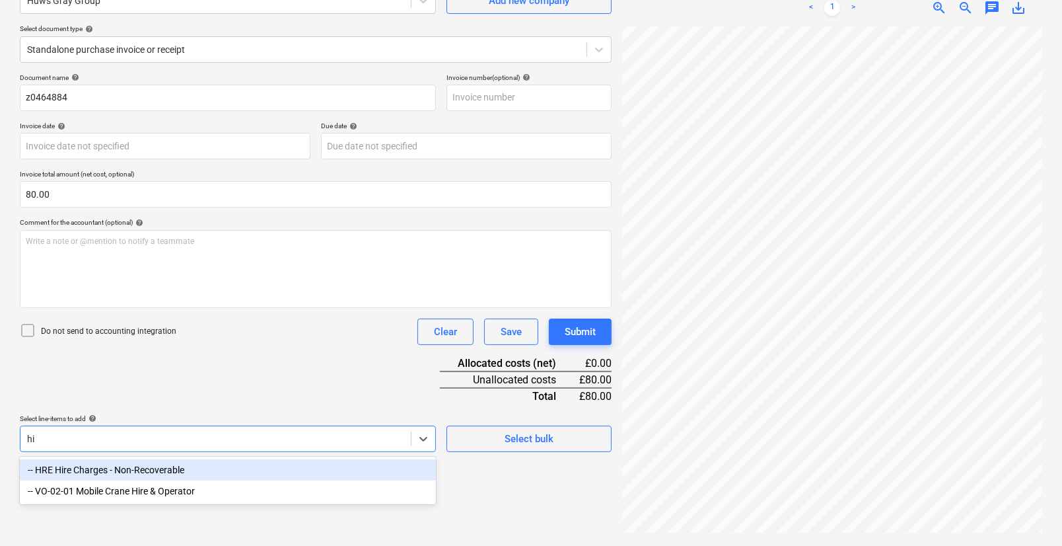
type input "hir"
click at [227, 476] on div "-- HRE Hire Charges - Non-Recoverable" at bounding box center [228, 469] width 416 height 21
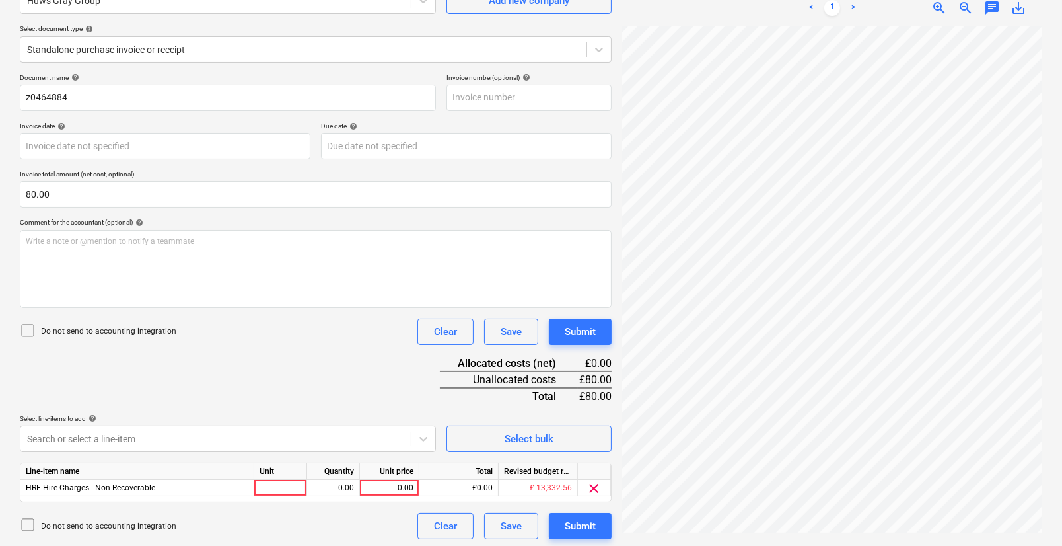
click at [314, 400] on div "Document name help z0464884 Invoice number (optional) help Invoice date help Pr…" at bounding box center [316, 306] width 592 height 466
click at [290, 489] on div at bounding box center [280, 488] width 53 height 17
type input "pcs"
click at [350, 491] on div "0.00" at bounding box center [333, 488] width 42 height 17
type input "1"
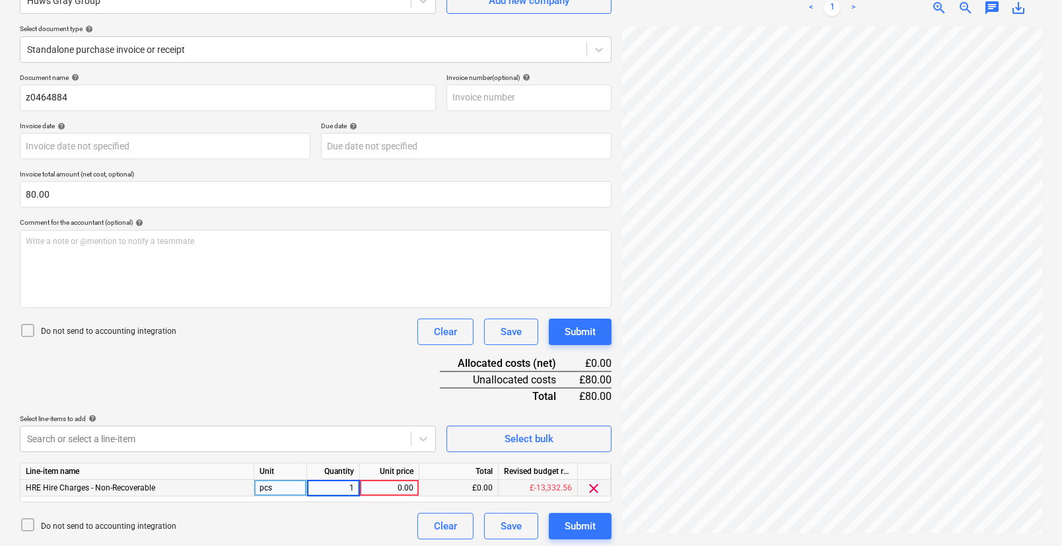
click at [375, 488] on div "0.00" at bounding box center [389, 488] width 48 height 17
type input "80"
click at [390, 518] on div "Do not send to accounting integration Clear Save Submit" at bounding box center [316, 526] width 592 height 26
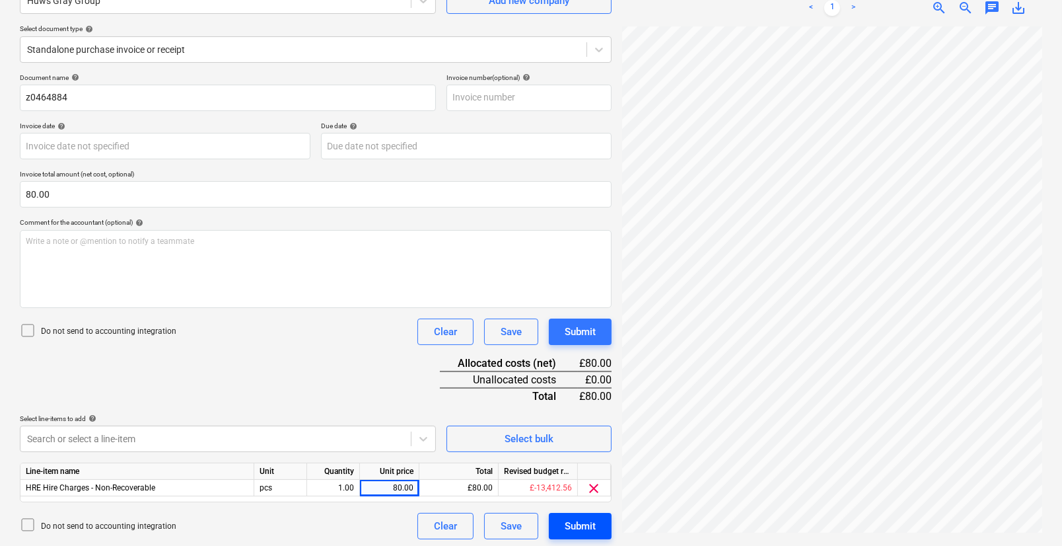
click at [557, 523] on button "Submit" at bounding box center [580, 526] width 63 height 26
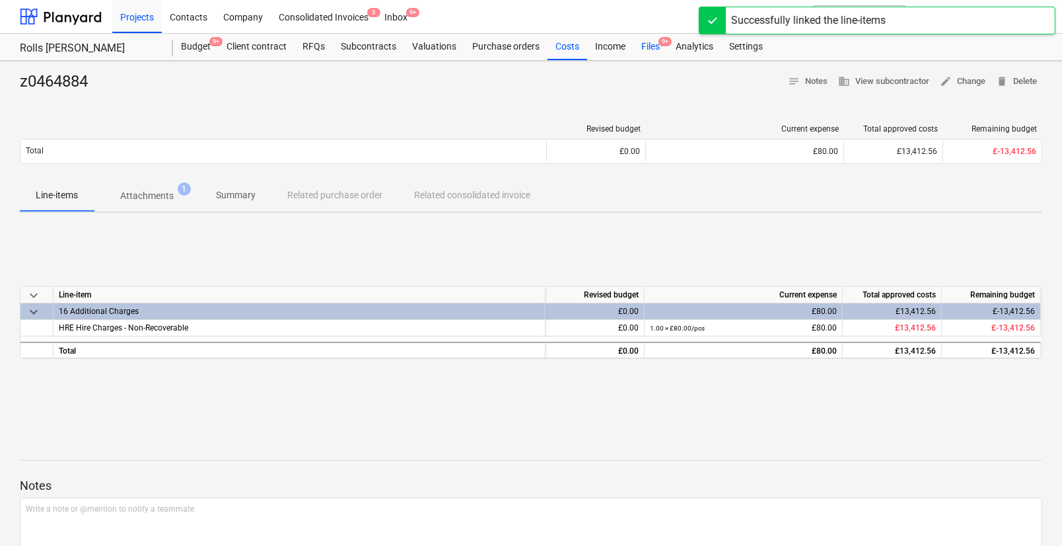
click at [653, 48] on div "Files 9+" at bounding box center [650, 47] width 34 height 26
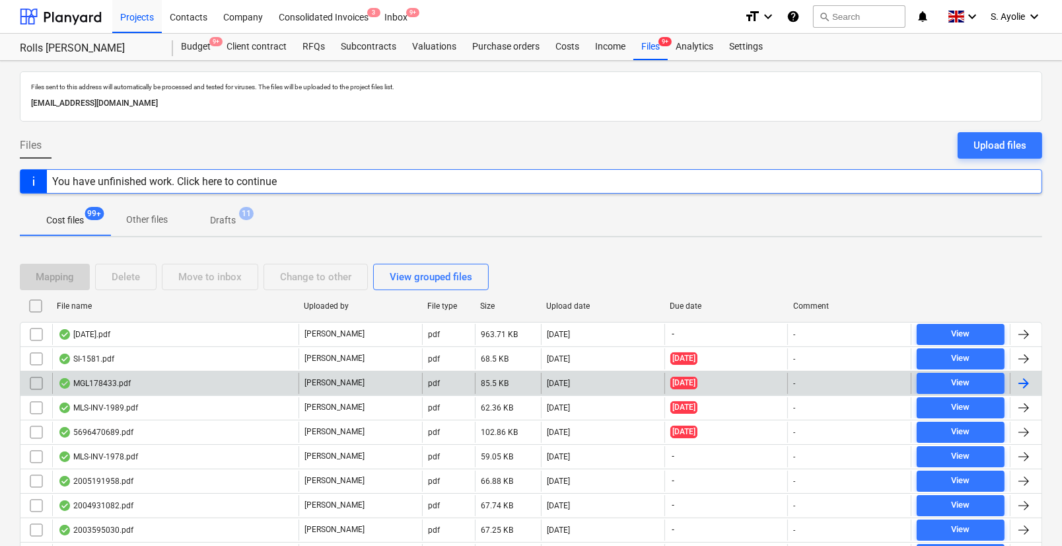
click at [201, 391] on div "MGL178433.pdf" at bounding box center [175, 383] width 246 height 21
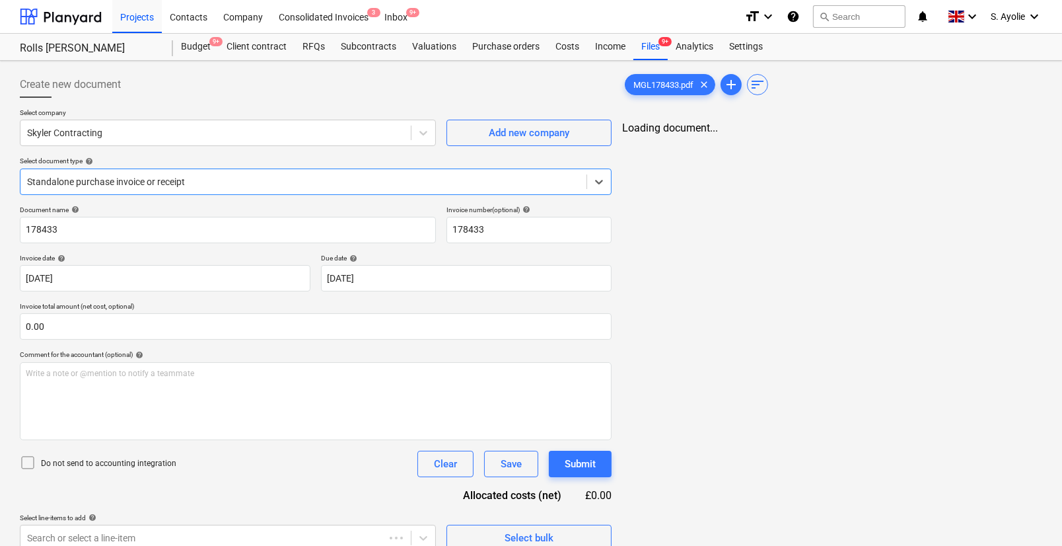
type input "178433"
type input "22 Jun 2025"
type input "22 Jul 2025"
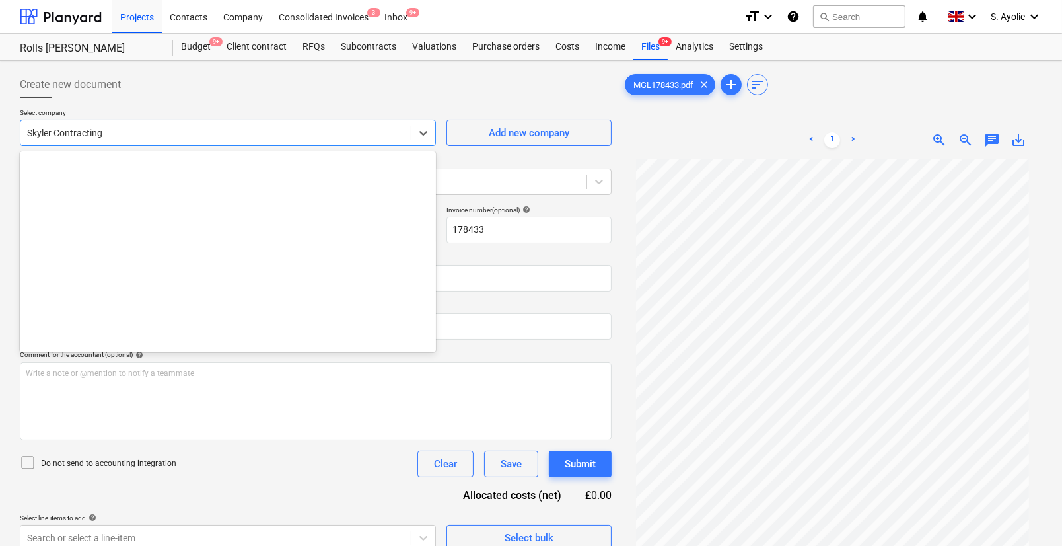
click at [215, 145] on div "Skyler Contracting" at bounding box center [228, 133] width 416 height 26
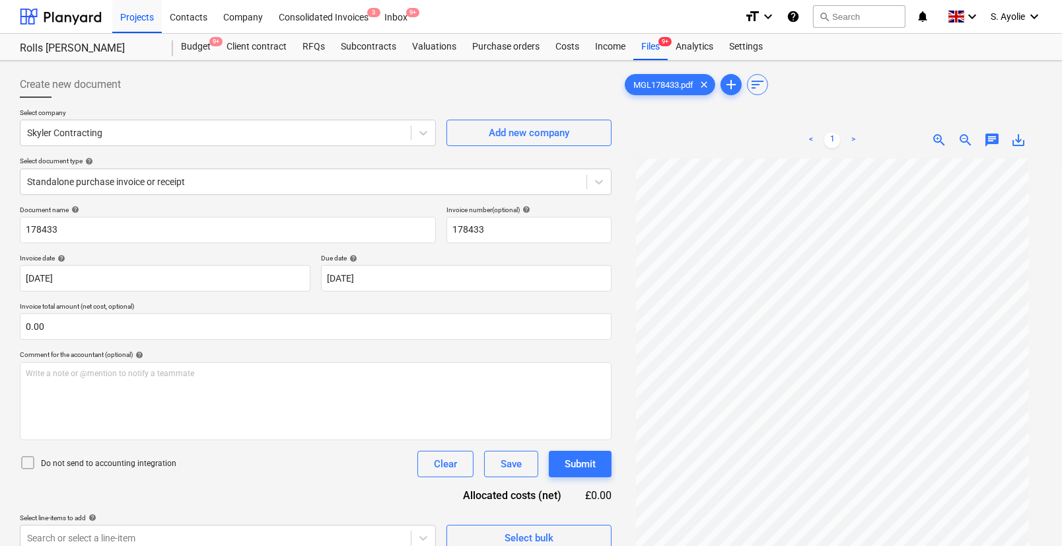
click at [226, 146] on div "Select company Skyler Contracting Add new company Select document type help Sta…" at bounding box center [316, 156] width 592 height 97
click at [221, 141] on div "Skyler Contracting" at bounding box center [215, 133] width 390 height 18
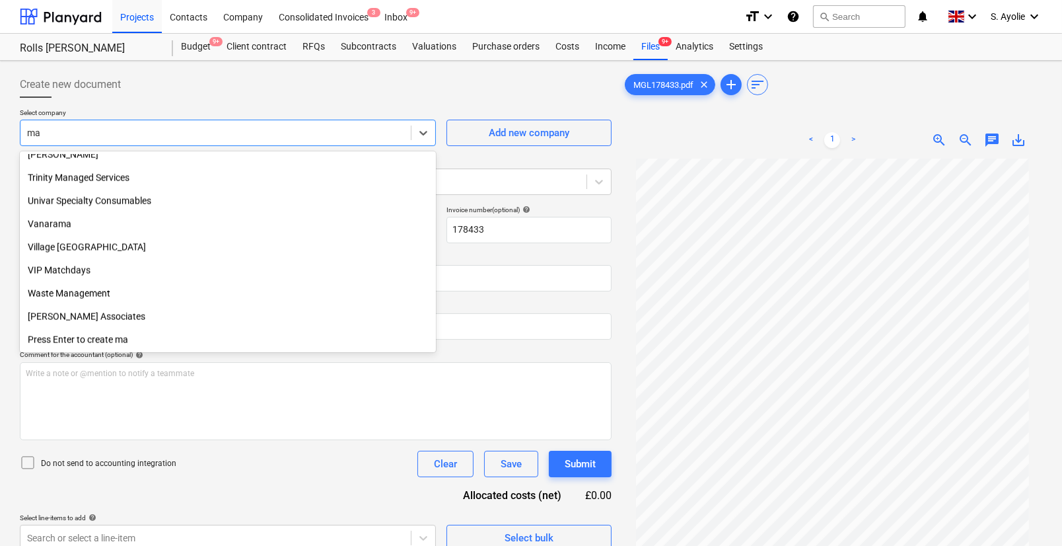
scroll to position [2715, 0]
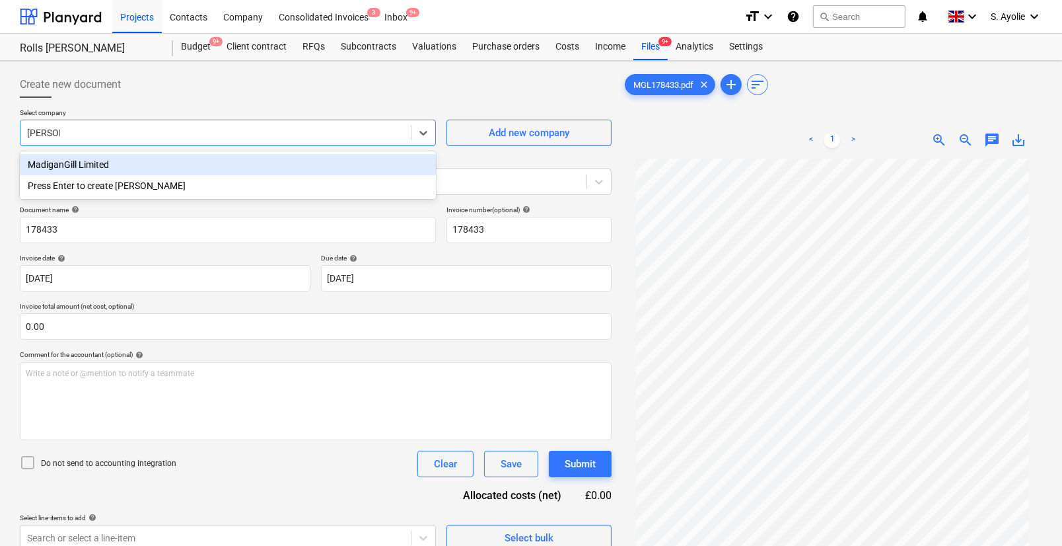
type input "madigan"
click at [138, 164] on div "MadiganGill Limited" at bounding box center [228, 164] width 416 height 21
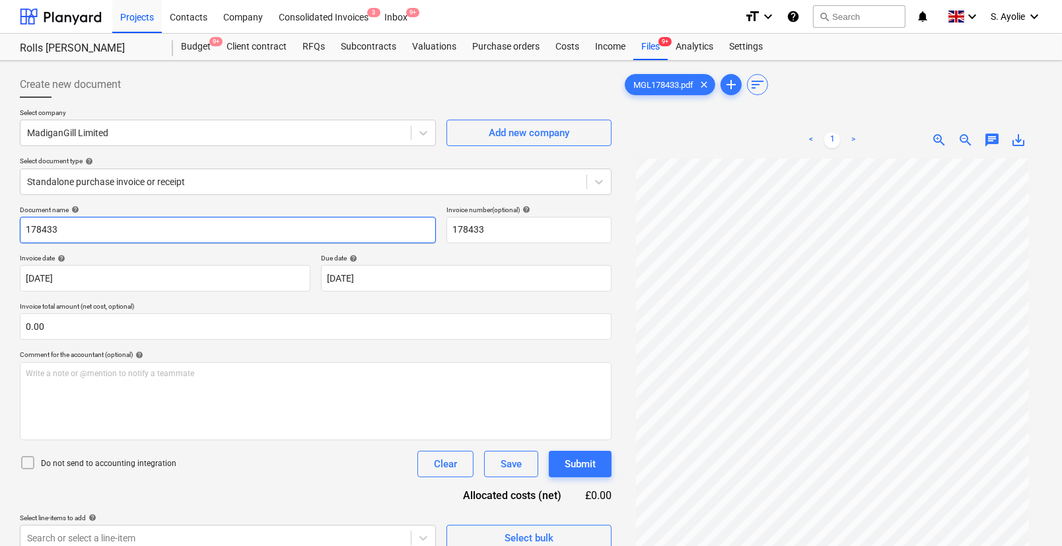
click at [24, 227] on input "178433" at bounding box center [228, 230] width 416 height 26
type input "MGL178433"
drag, startPoint x: 472, startPoint y: 225, endPoint x: 408, endPoint y: 223, distance: 64.8
click at [408, 223] on div "Document name help MGL178433 Invoice number (optional) help 178433" at bounding box center [316, 224] width 592 height 38
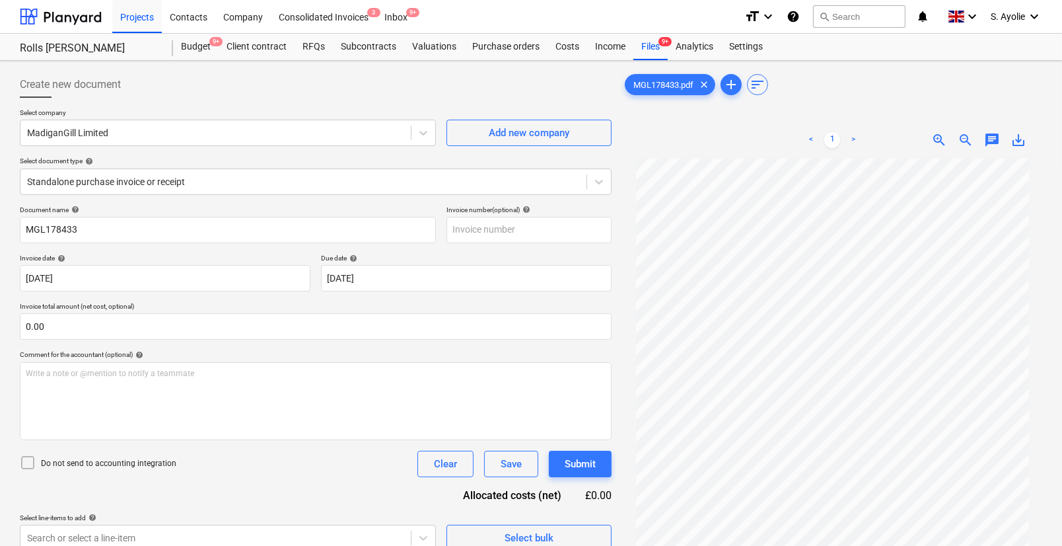
click at [416, 254] on div "Due date help" at bounding box center [466, 258] width 291 height 9
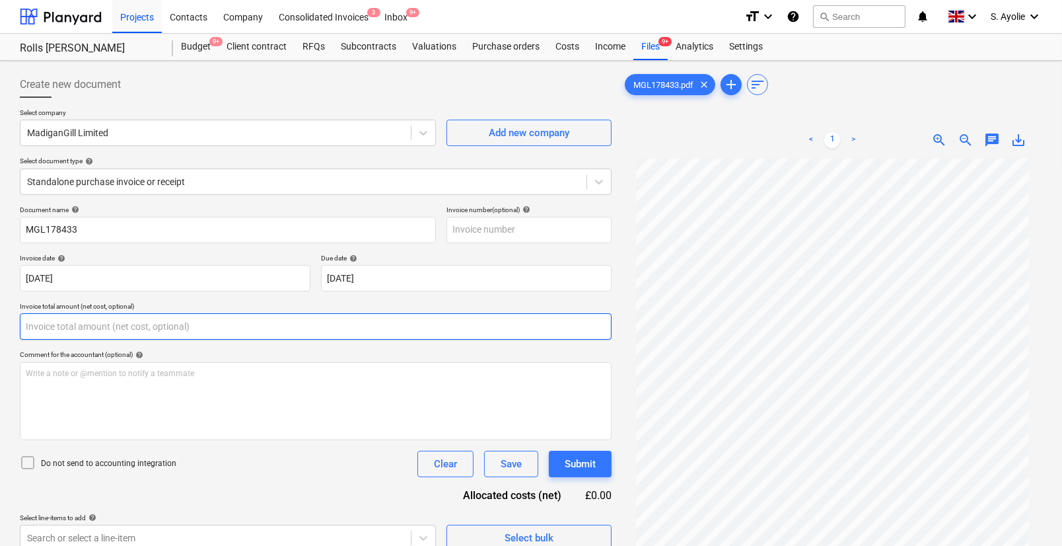
click at [283, 323] on input "text" at bounding box center [316, 326] width 592 height 26
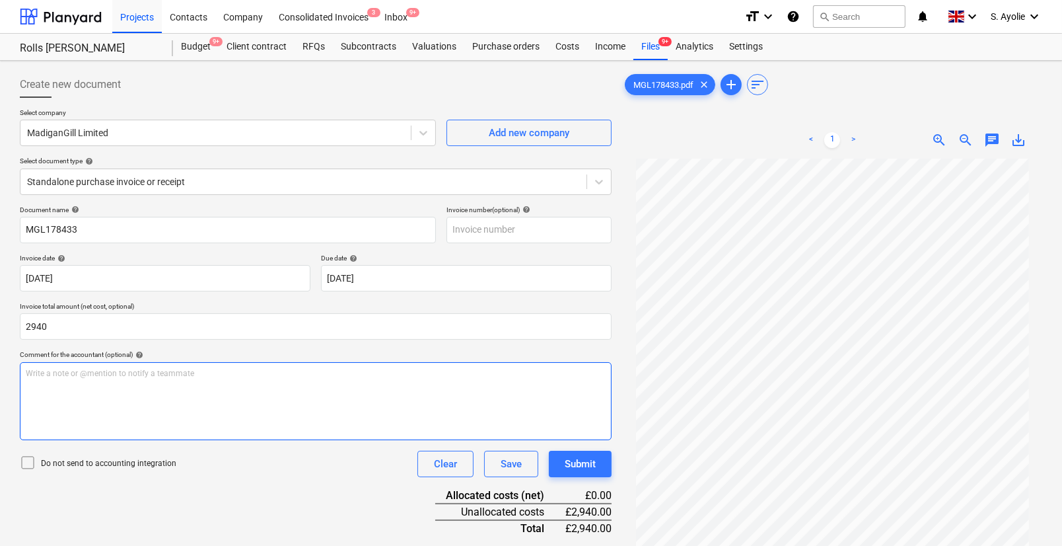
type input "2,940.00"
click at [133, 391] on div "Write a note or @mention to notify a teammate ﻿" at bounding box center [316, 401] width 592 height 78
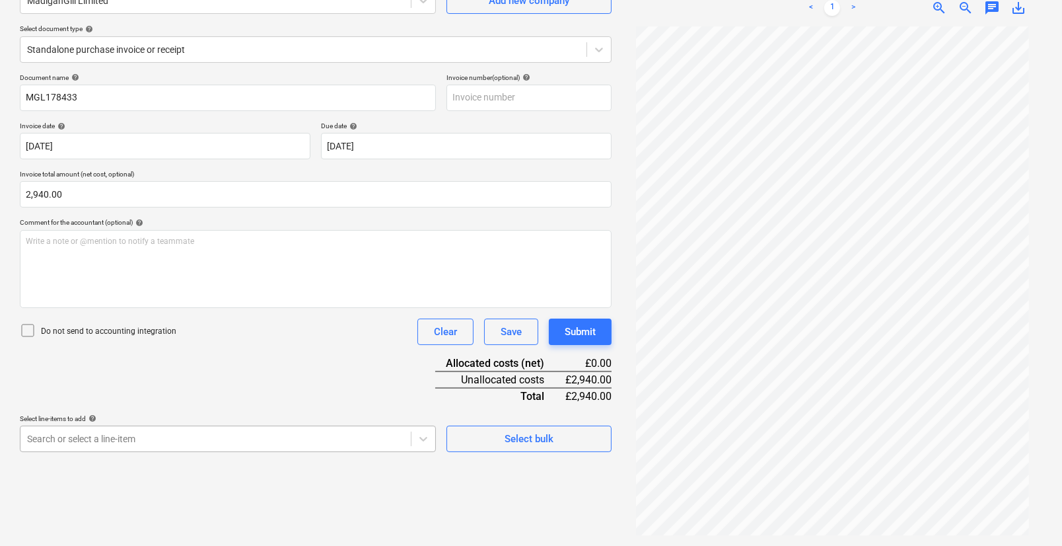
scroll to position [244, 0]
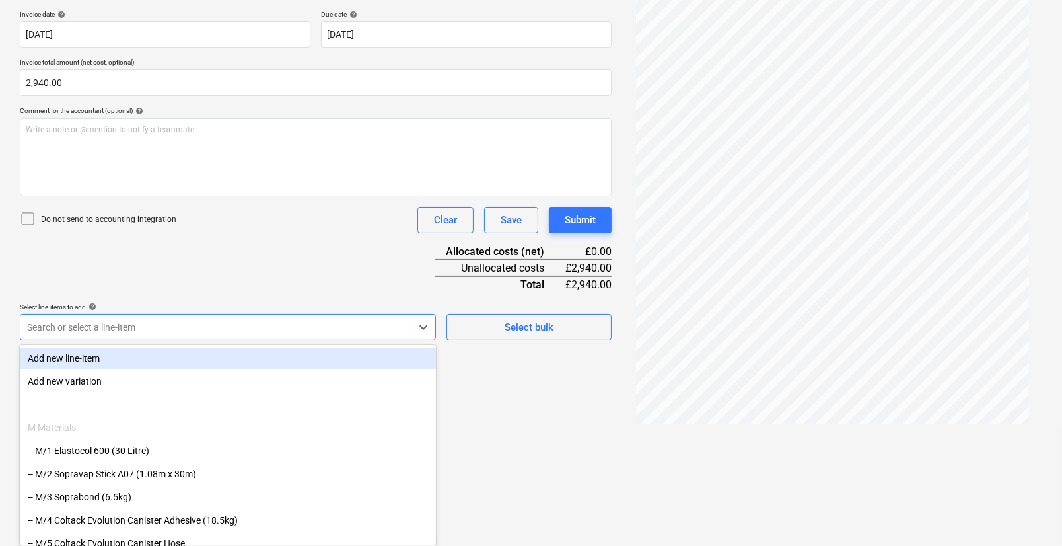
click at [145, 302] on body "Projects Contacts Company Consolidated Invoices 3 Inbox 9+ format_size keyboard…" at bounding box center [531, 29] width 1062 height 546
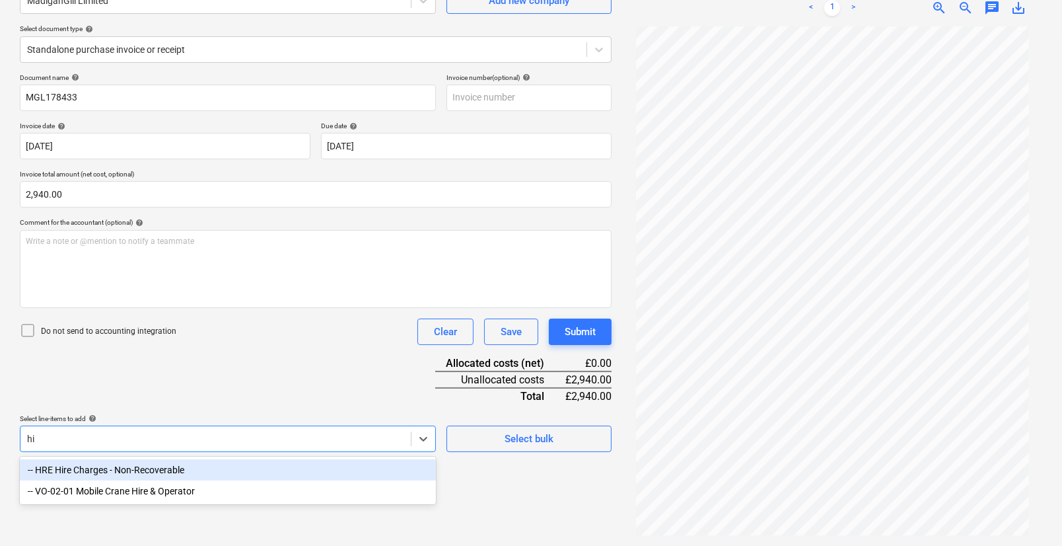
scroll to position [132, 0]
type input "hire"
click at [101, 470] on div "-- HRE Hire Charges - Non-Recoverable" at bounding box center [228, 469] width 416 height 21
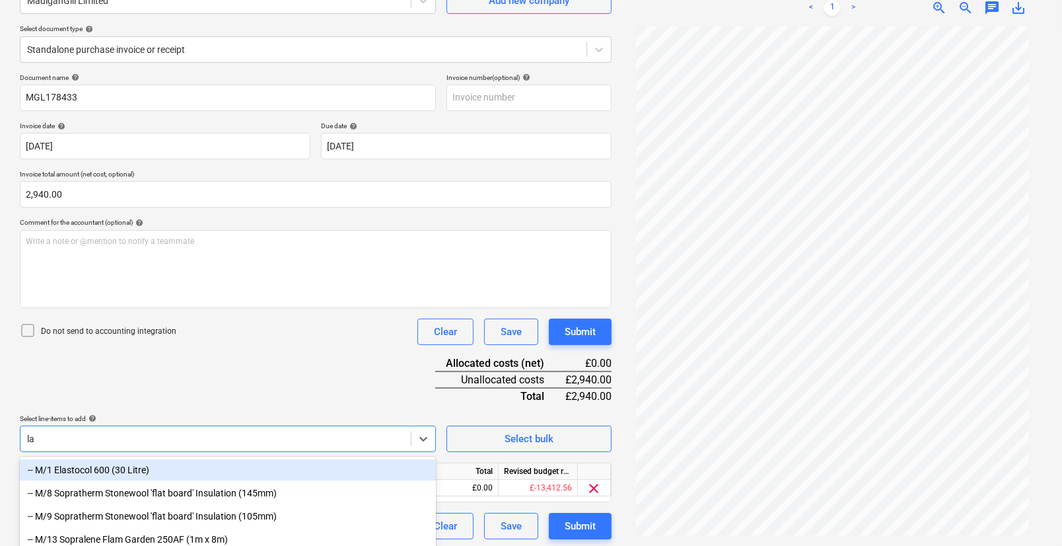
type input "lab"
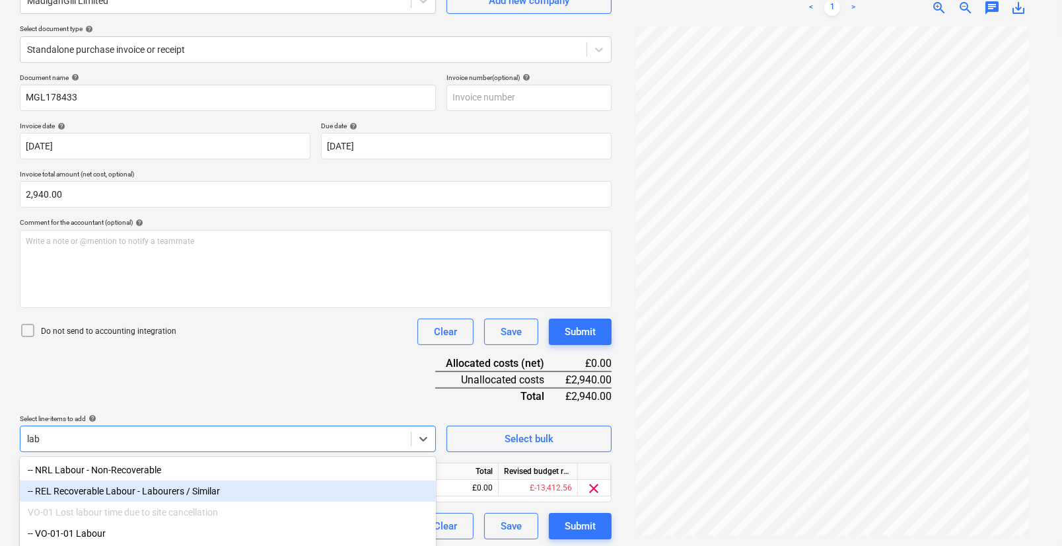
click at [128, 497] on div "-- REL Recoverable Labour - Labourers / Similar" at bounding box center [228, 490] width 416 height 21
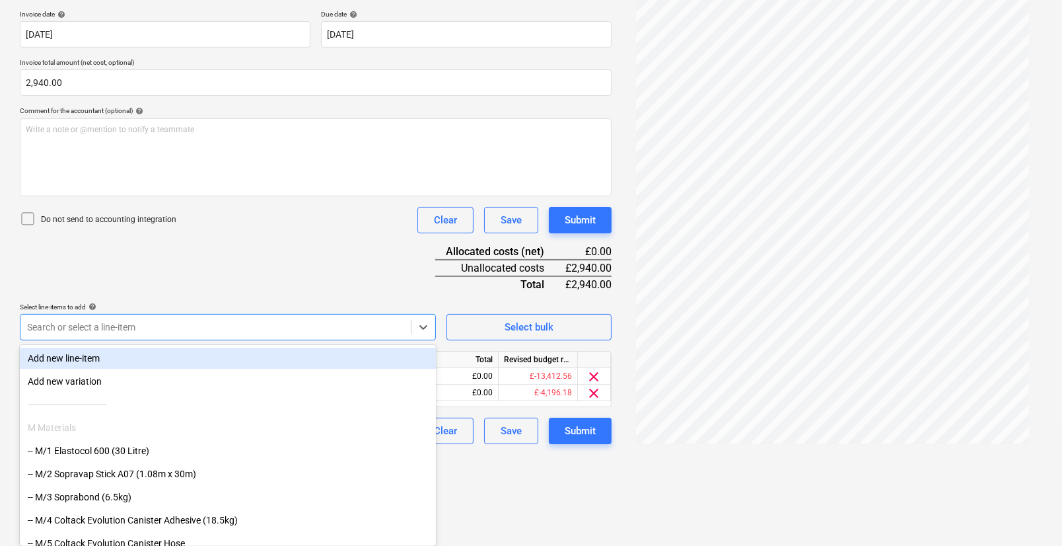
scroll to position [152, 0]
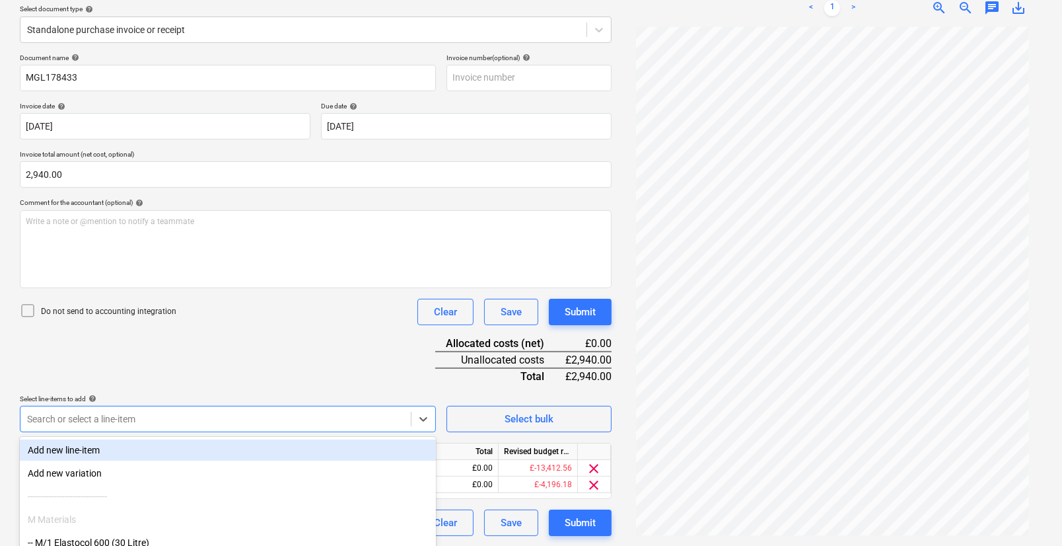
click at [258, 259] on div "Document name help MGL178433 Invoice number (optional) help Invoice date help 2…" at bounding box center [316, 294] width 592 height 482
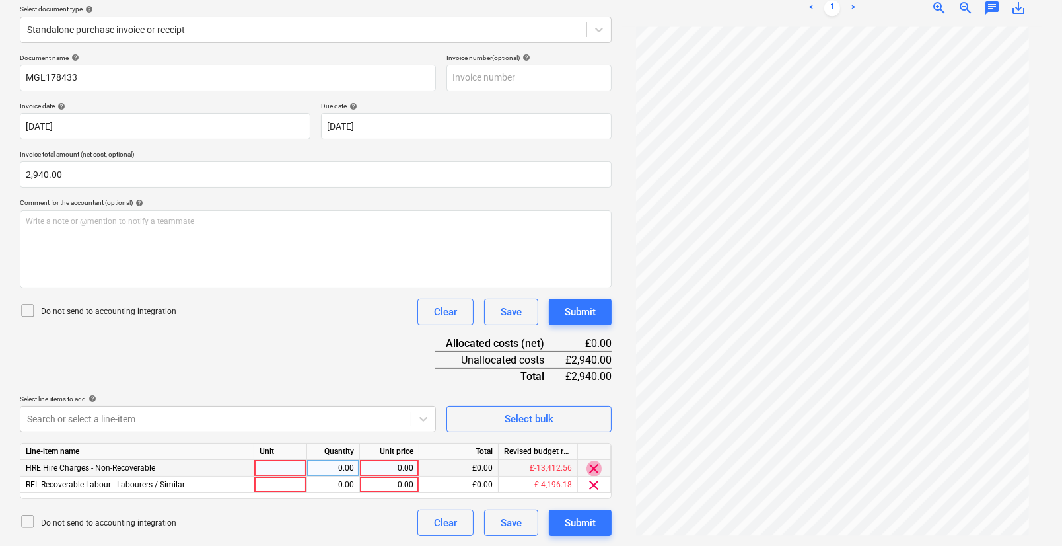
click at [598, 470] on span "clear" at bounding box center [595, 468] width 16 height 16
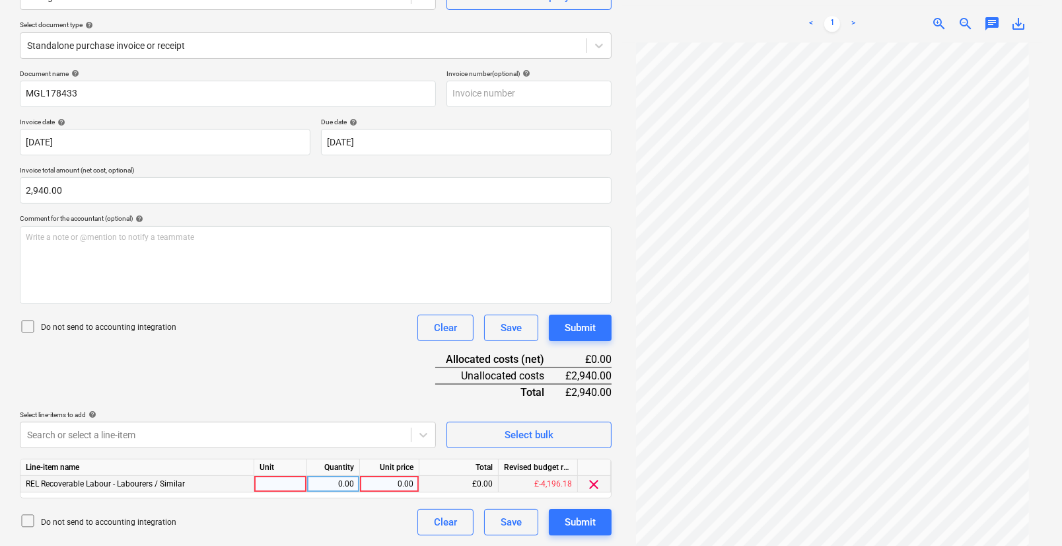
click at [295, 478] on div at bounding box center [280, 484] width 53 height 17
type input "pcs"
click at [334, 482] on div "0.00" at bounding box center [333, 484] width 42 height 17
type input "1"
click at [384, 480] on div "0.00" at bounding box center [389, 484] width 48 height 17
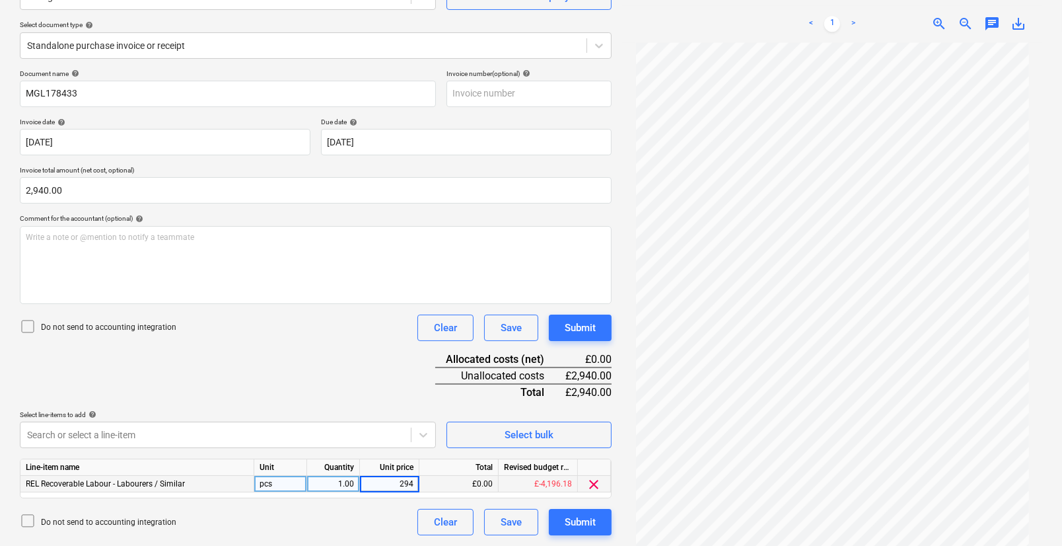
type input "2940"
click at [406, 396] on div "Document name help MGL178433 Invoice number (optional) help Invoice date help 2…" at bounding box center [316, 302] width 592 height 466
click at [565, 513] on div "Submit" at bounding box center [580, 521] width 31 height 17
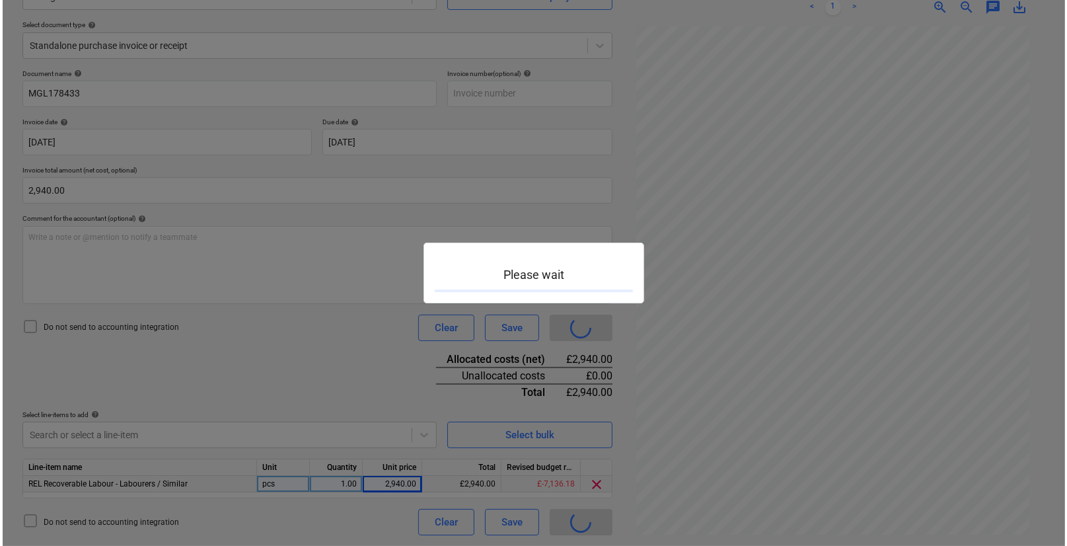
scroll to position [135, 0]
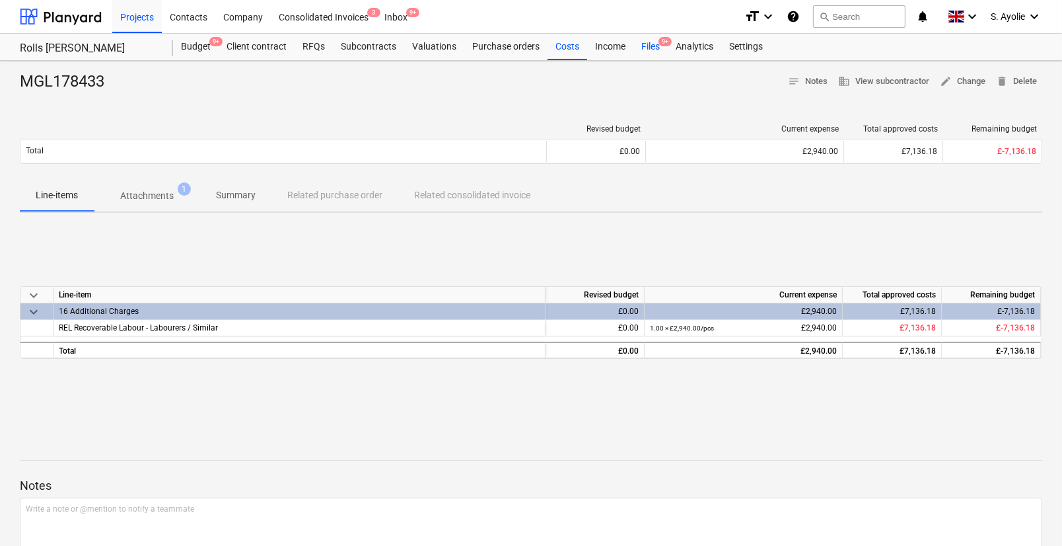
click at [655, 52] on div "Files 9+" at bounding box center [650, 47] width 34 height 26
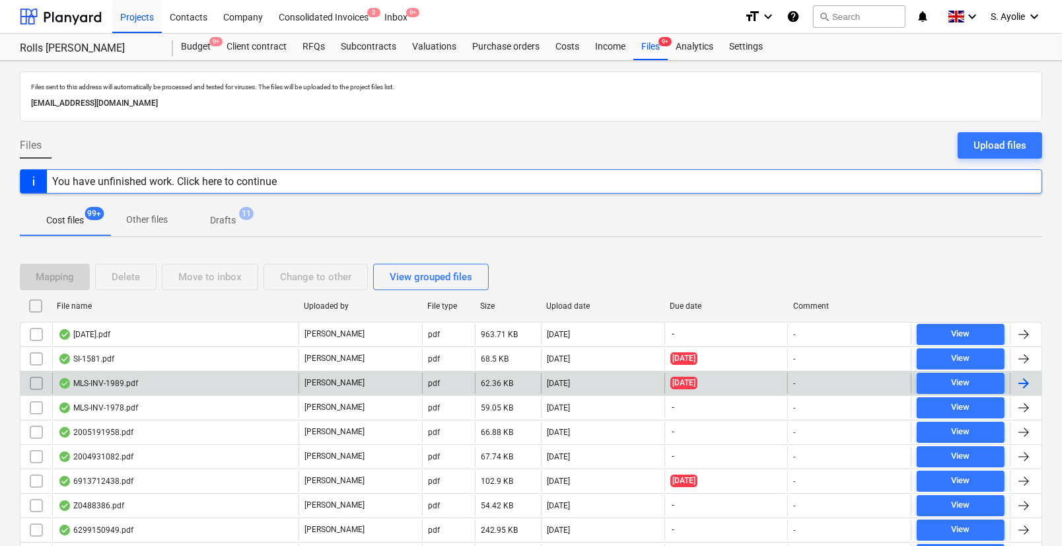
click at [190, 378] on div "MLS-INV-1989.pdf" at bounding box center [175, 383] width 246 height 21
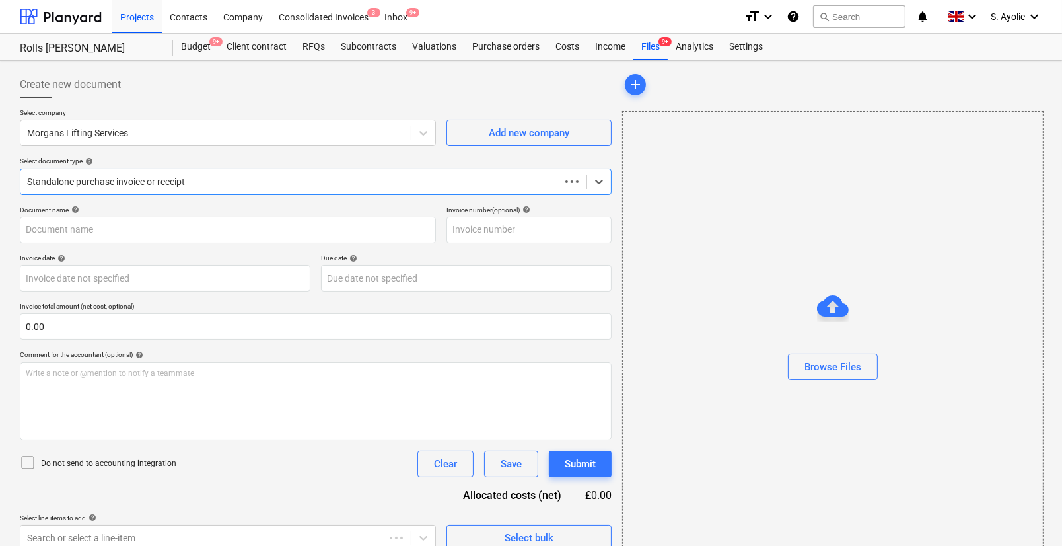
type input "MLS-INV-1989"
type input "22 Aug 2025"
type input "21 Sep 2025"
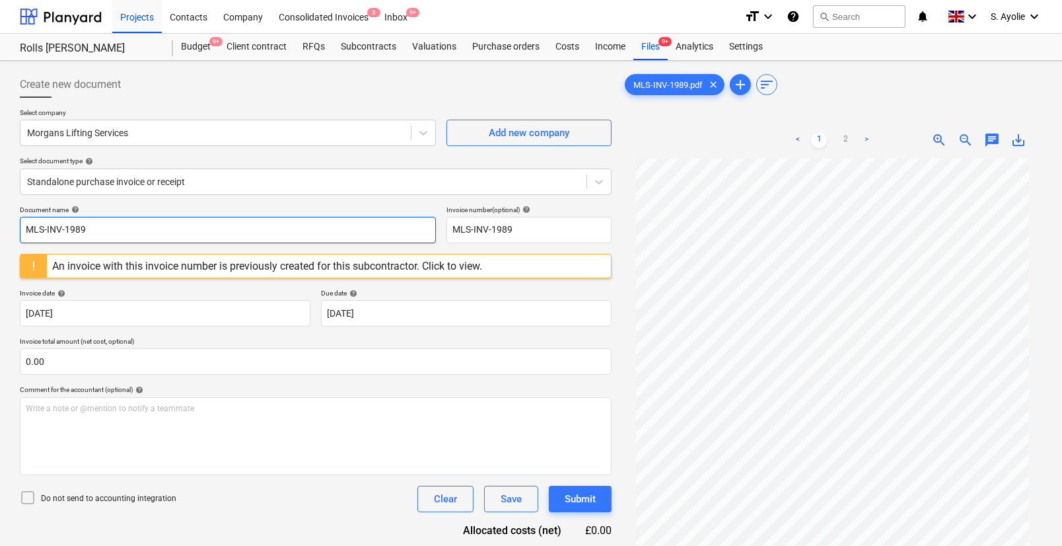
drag, startPoint x: 121, startPoint y: 223, endPoint x: -41, endPoint y: 215, distance: 162.0
click at [0, 215] on html "Projects Contacts Company Consolidated Invoices 3 Inbox 9+ format_size keyboard…" at bounding box center [531, 273] width 1062 height 546
click at [136, 234] on input "MLS-INV-1989" at bounding box center [228, 230] width 416 height 26
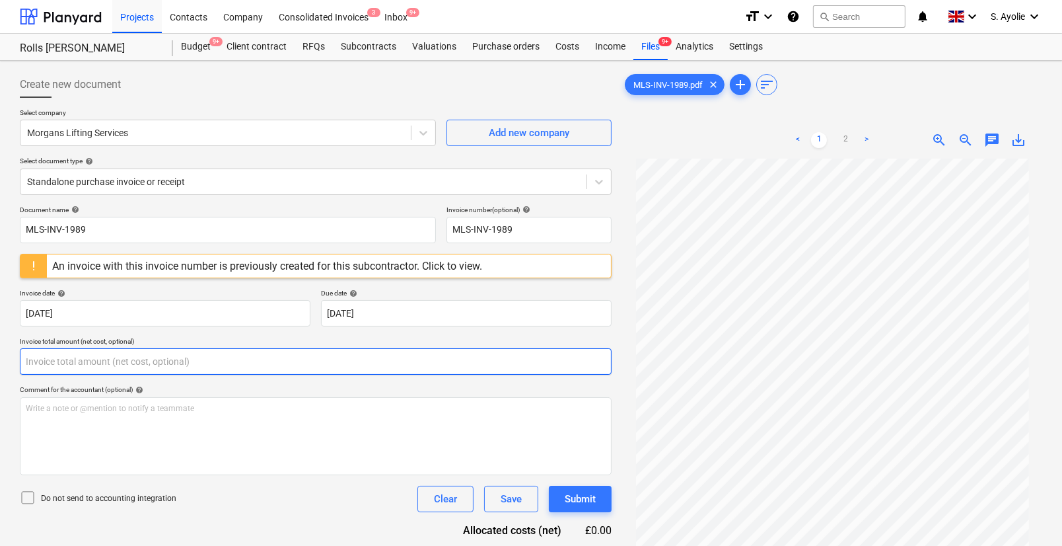
click at [103, 367] on input "text" at bounding box center [316, 361] width 592 height 26
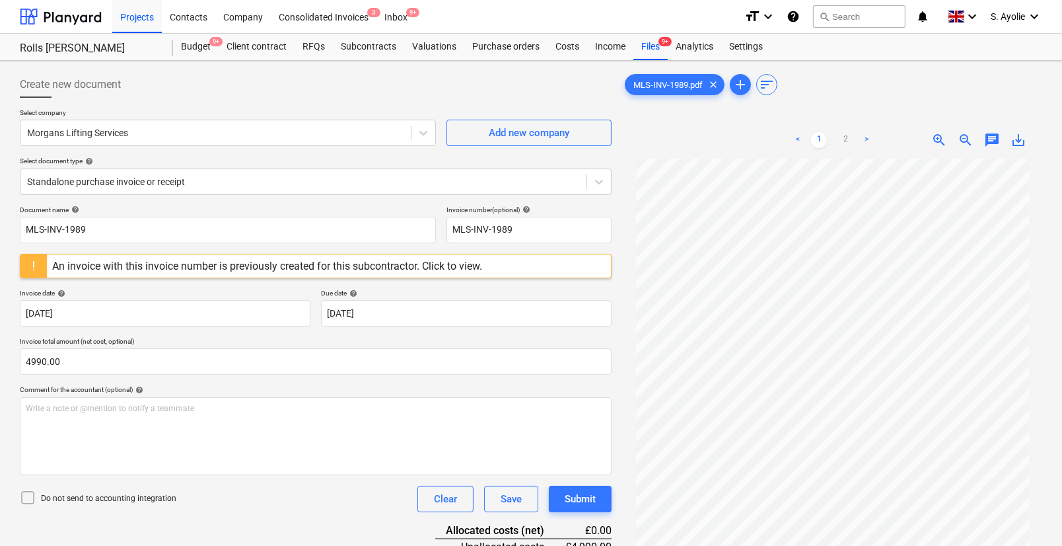
type input "4,990.00"
click at [164, 339] on p "Invoice total amount (net cost, optional)" at bounding box center [316, 342] width 592 height 11
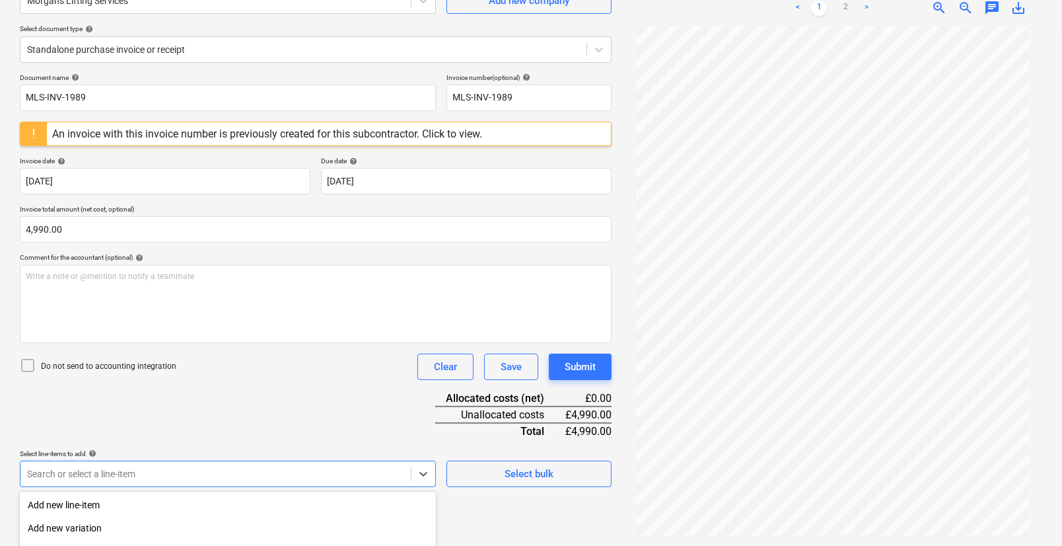
scroll to position [278, 0]
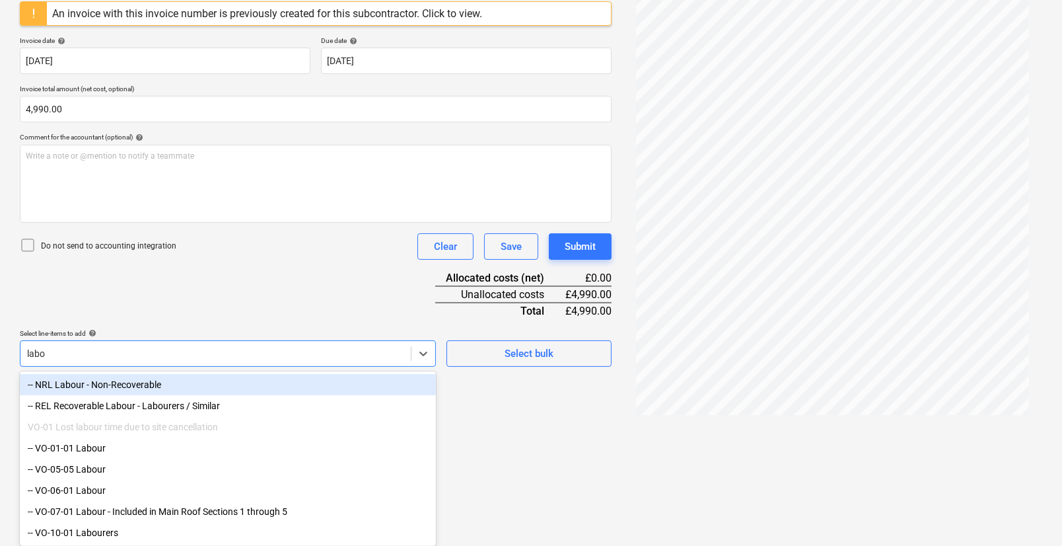
scroll to position [258, 0]
type input "labou"
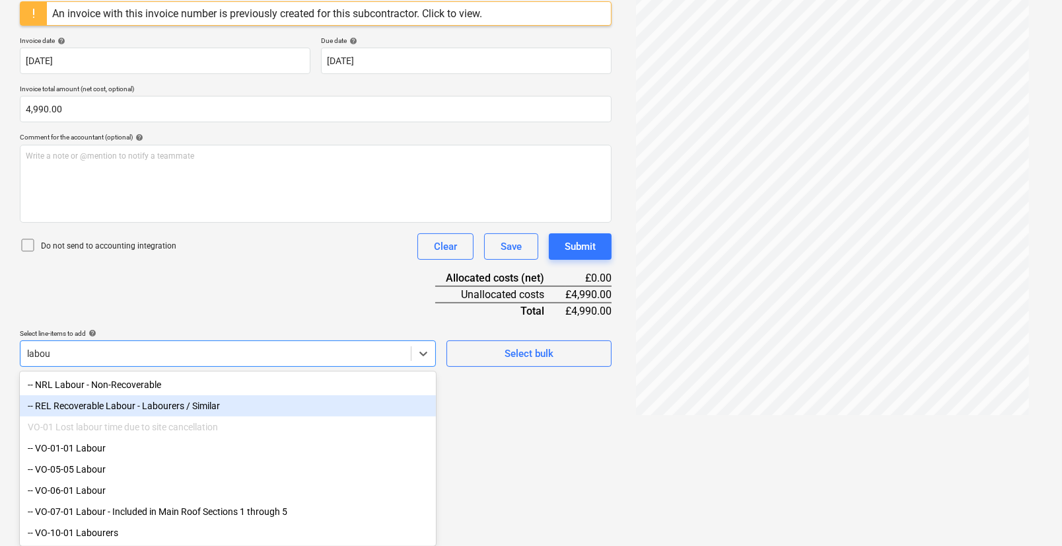
click at [145, 396] on div "-- REL Recoverable Labour - Labourers / Similar" at bounding box center [228, 405] width 416 height 21
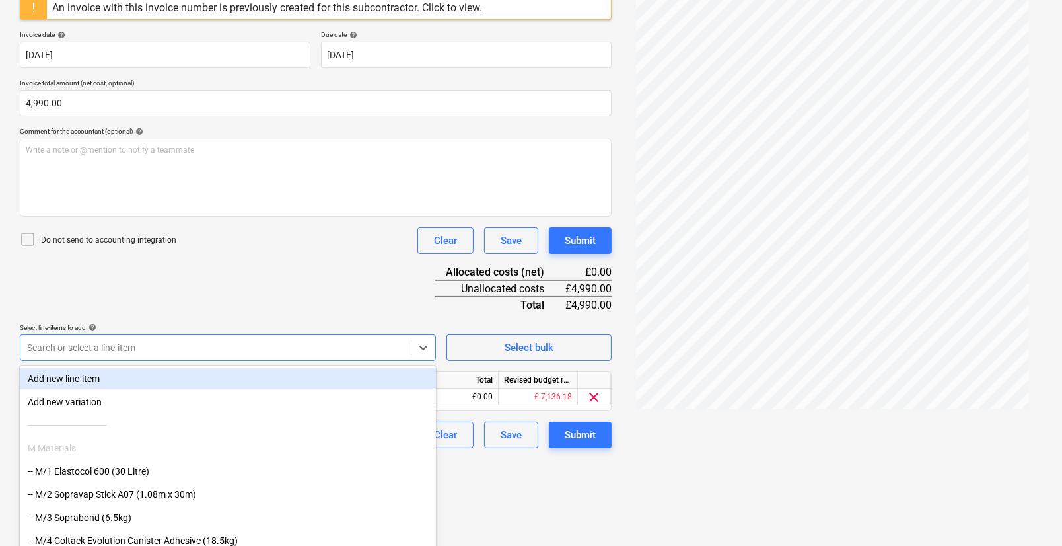
scroll to position [170, 0]
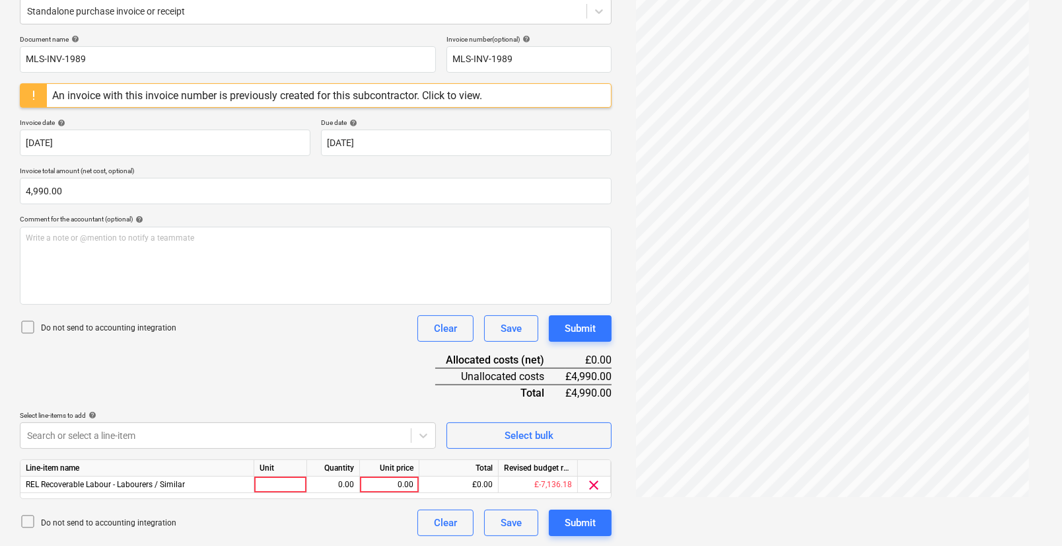
click at [166, 308] on div "Document name help MLS-INV-1989 Invoice number (optional) help MLS-INV-1989 An …" at bounding box center [316, 285] width 592 height 501
click at [285, 482] on div at bounding box center [280, 484] width 53 height 17
type input "pcs"
click at [322, 485] on div "0.00" at bounding box center [333, 484] width 42 height 17
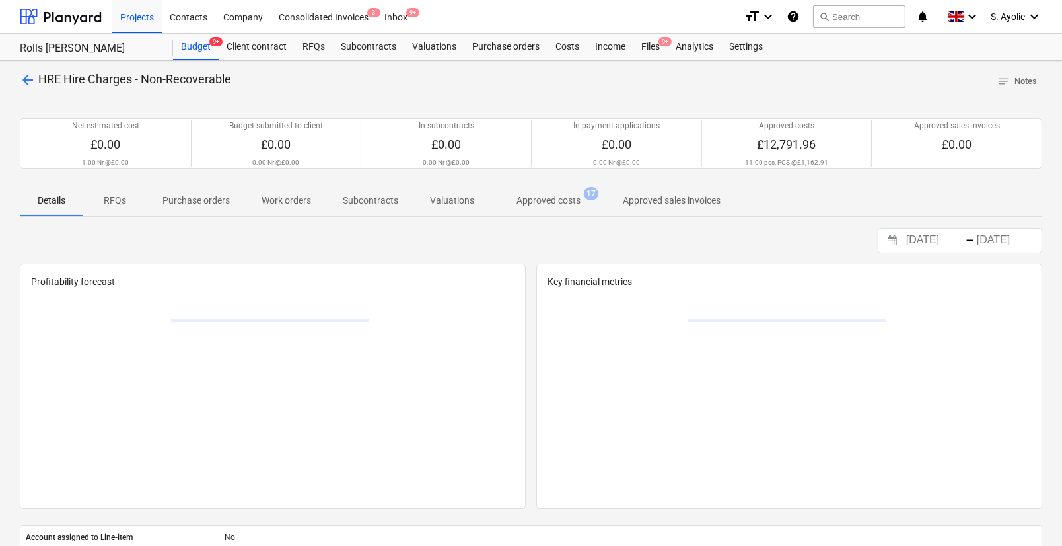
click at [28, 79] on span "arrow_back" at bounding box center [28, 80] width 16 height 16
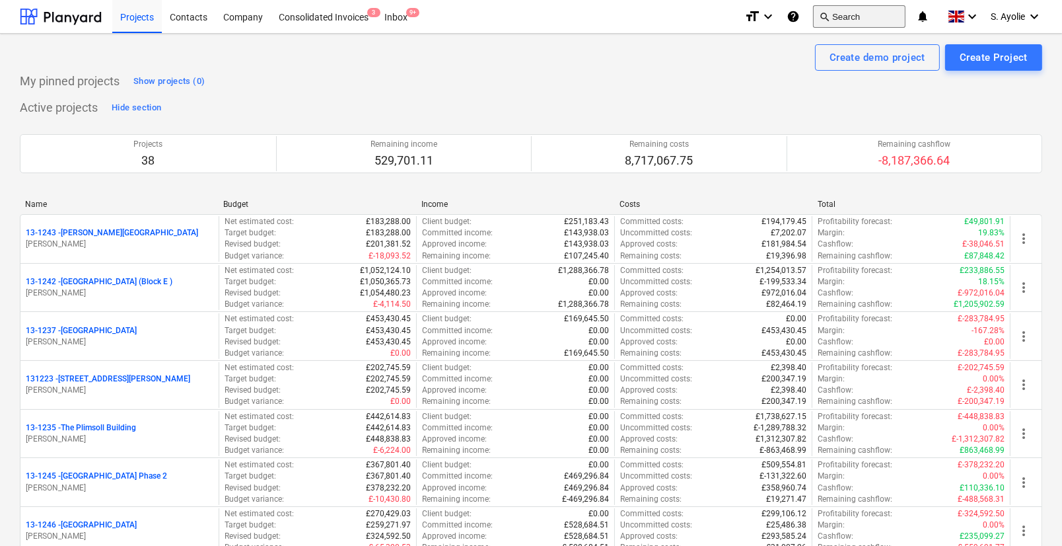
click at [864, 17] on button "search Search" at bounding box center [859, 16] width 92 height 22
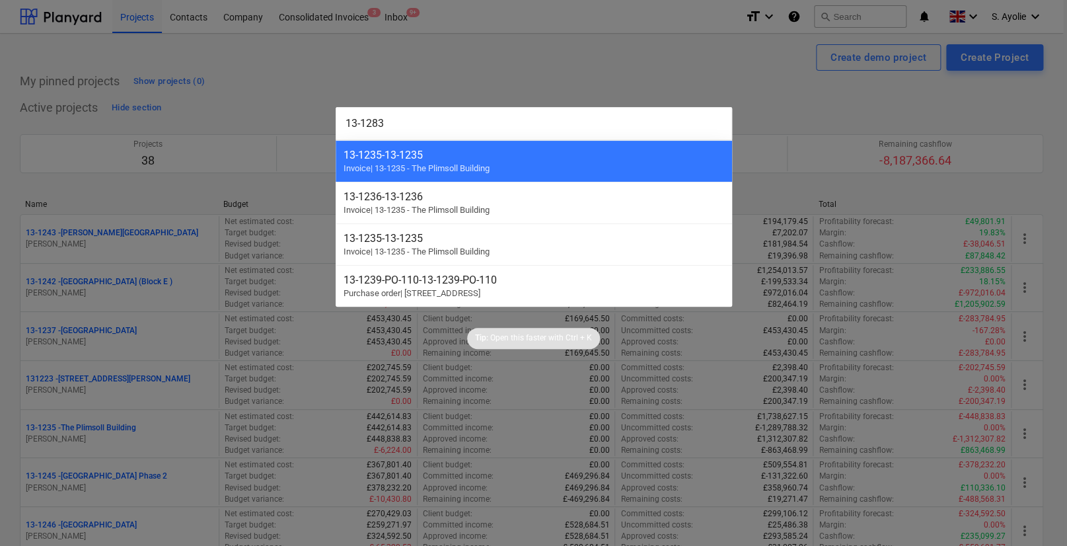
type input "13-1283"
click at [512, 89] on div at bounding box center [533, 273] width 1067 height 546
